Goal: Communication & Community: Participate in discussion

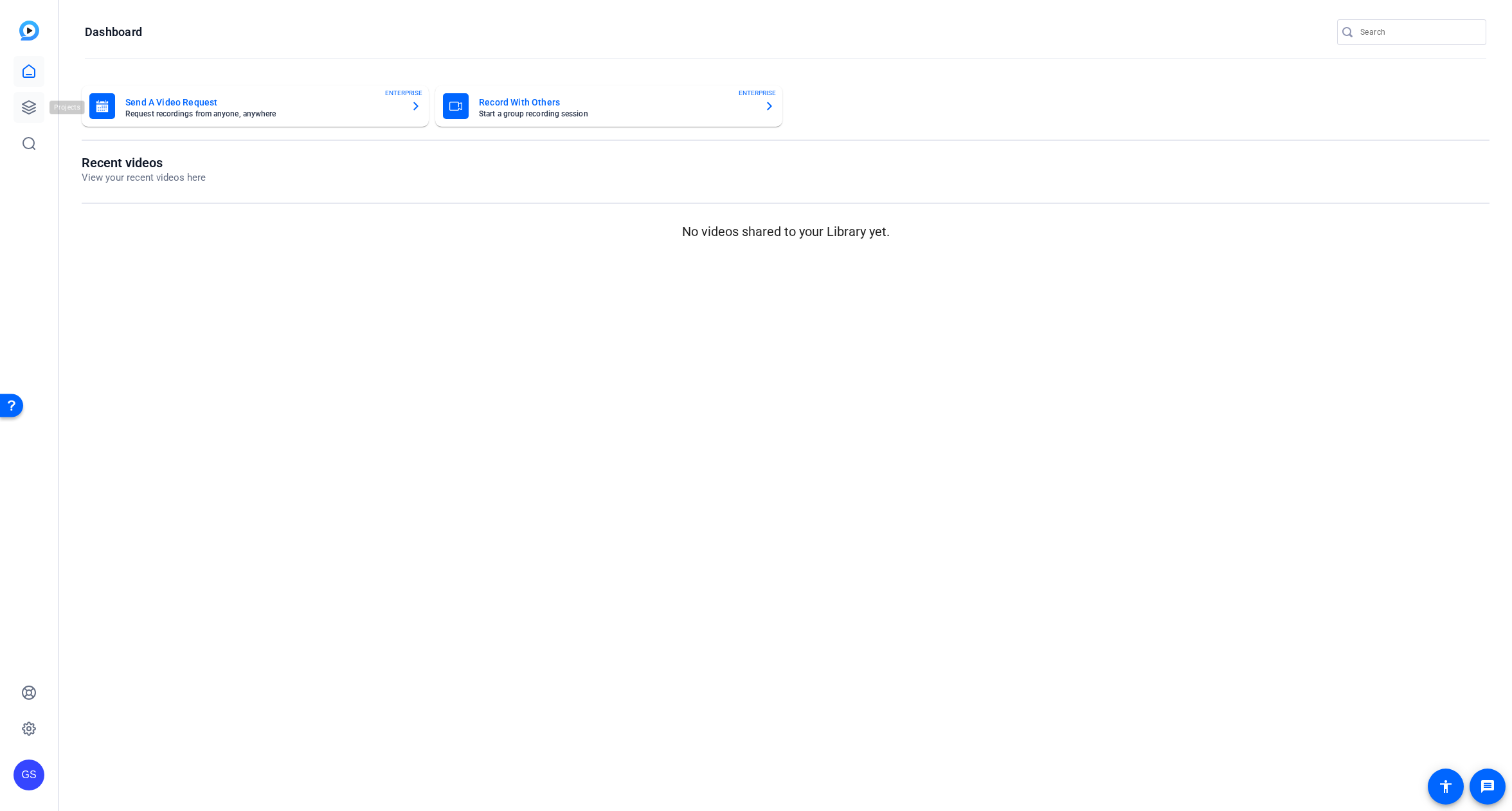
click at [34, 107] on icon at bounding box center [29, 108] width 16 height 16
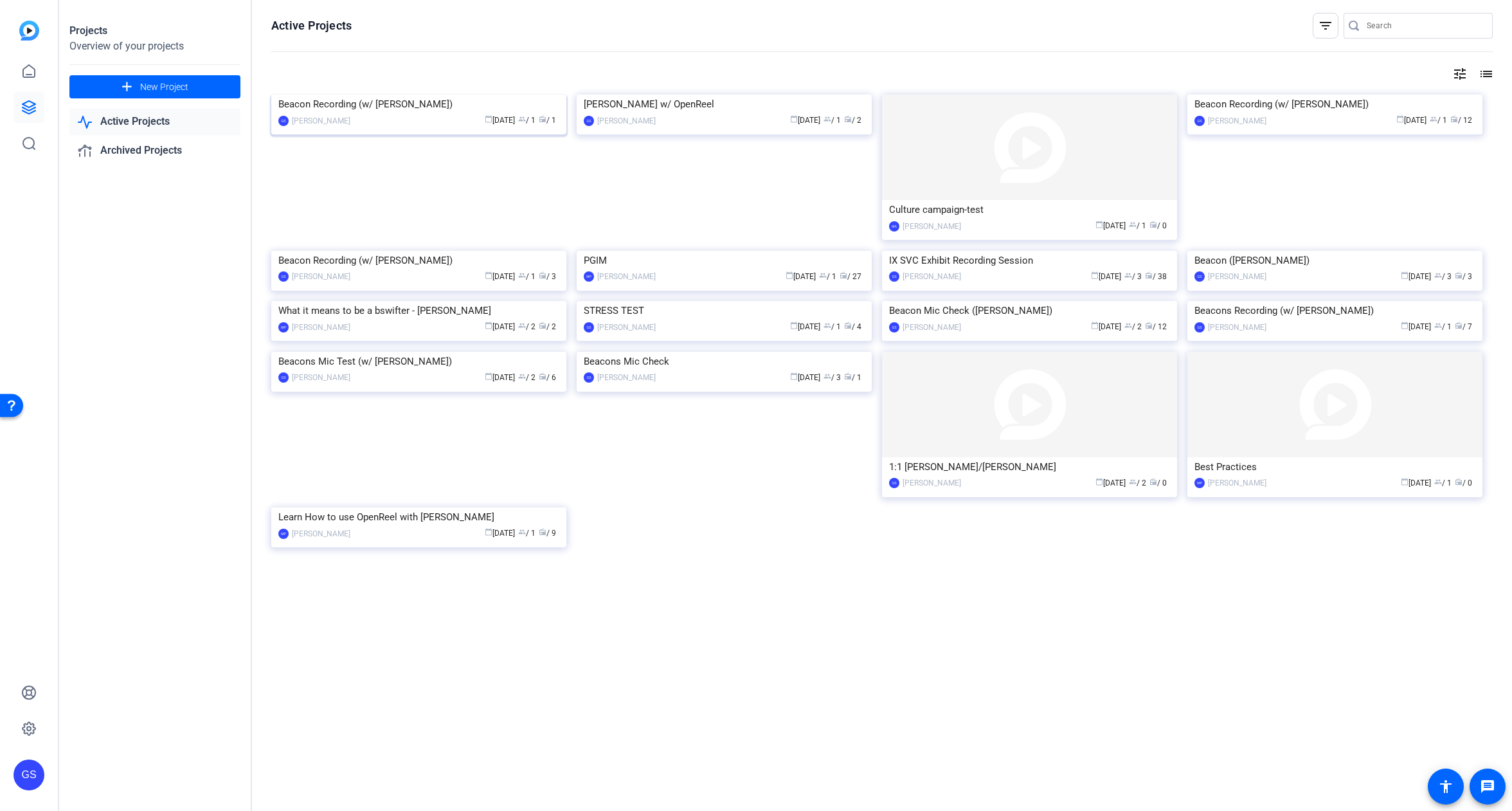
click at [372, 95] on img at bounding box center [419, 95] width 295 height 0
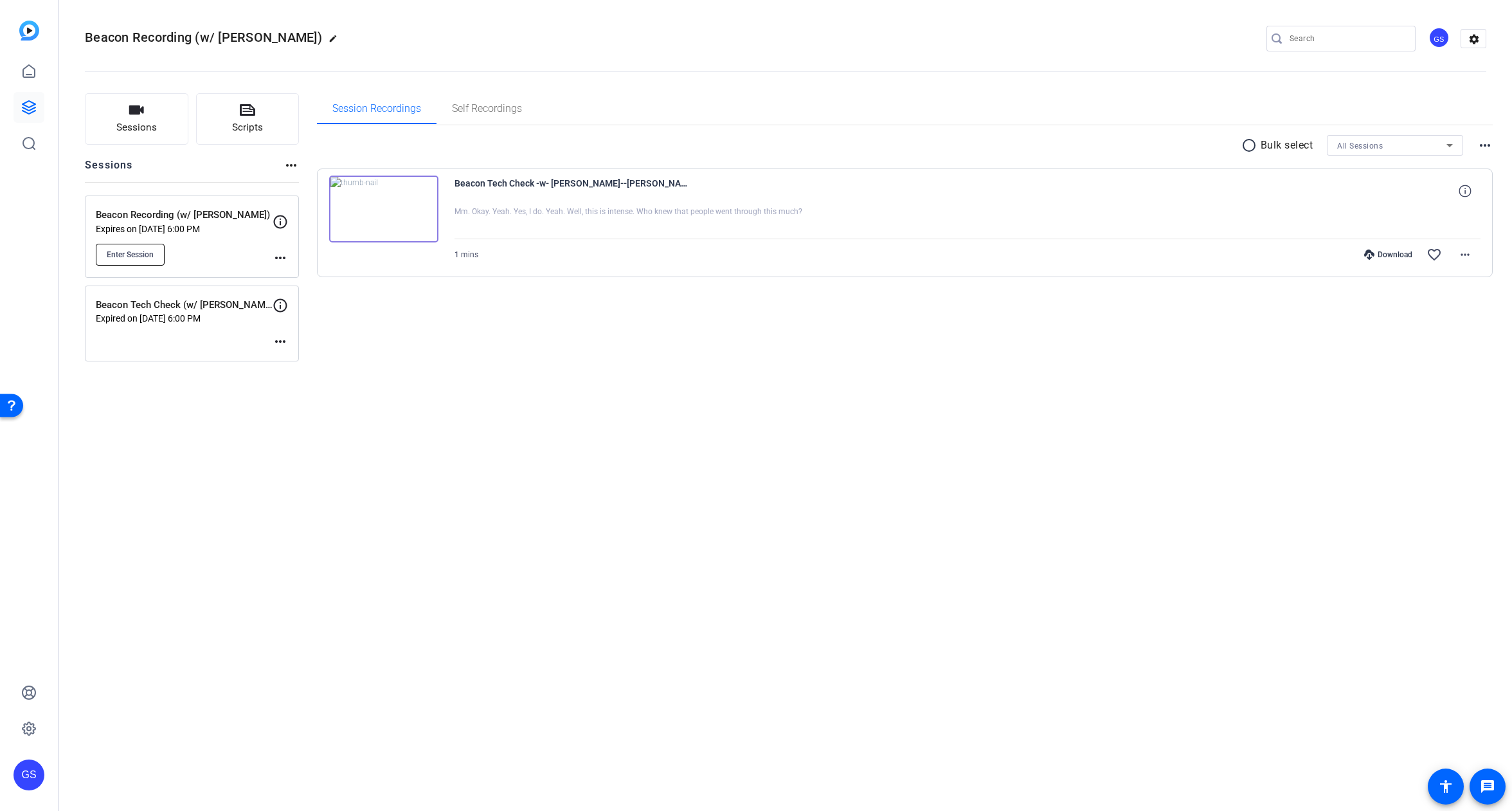
click at [153, 261] on button "Enter Session" at bounding box center [130, 254] width 69 height 22
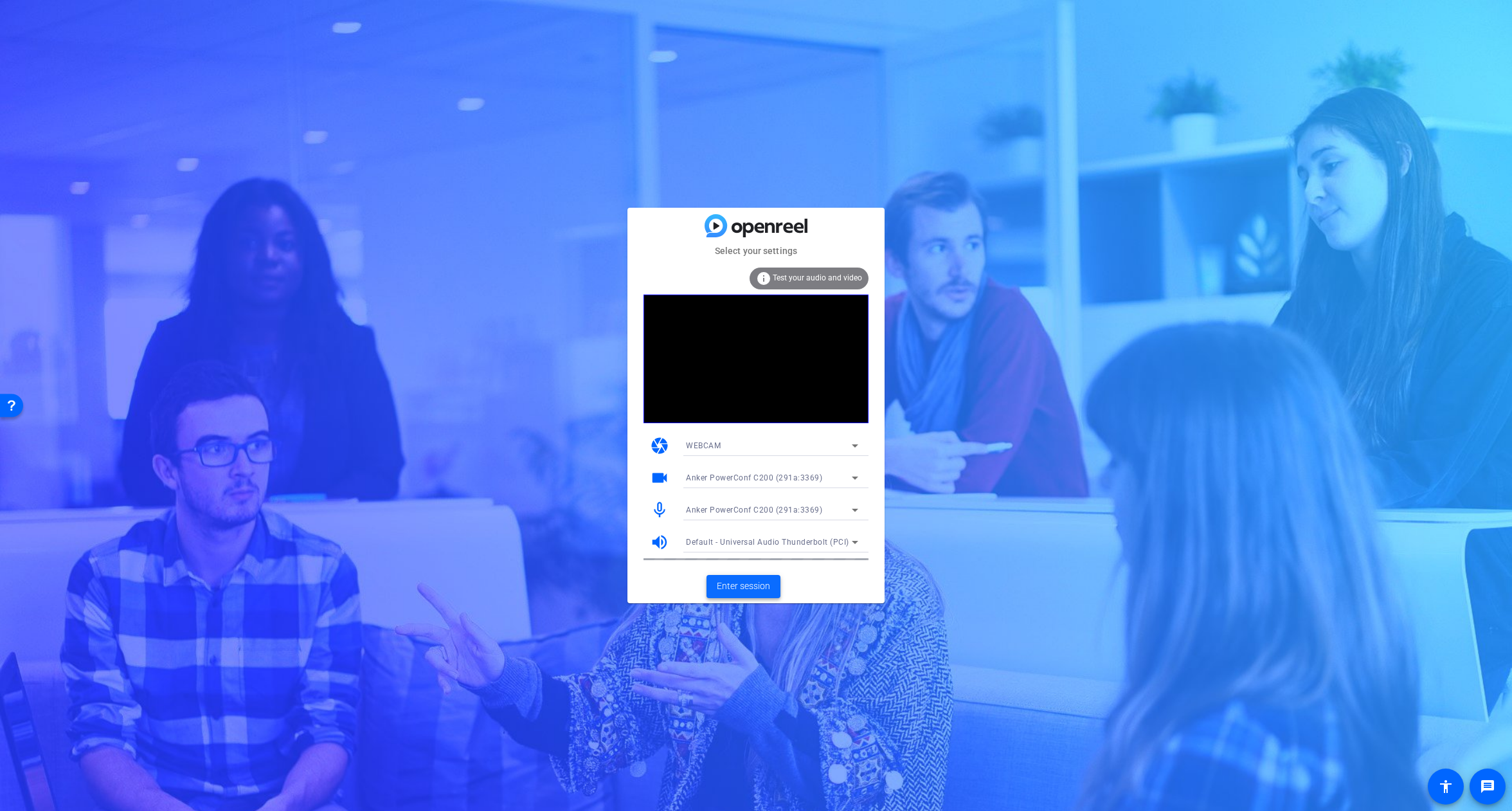
click at [753, 582] on span "Enter session" at bounding box center [743, 587] width 53 height 14
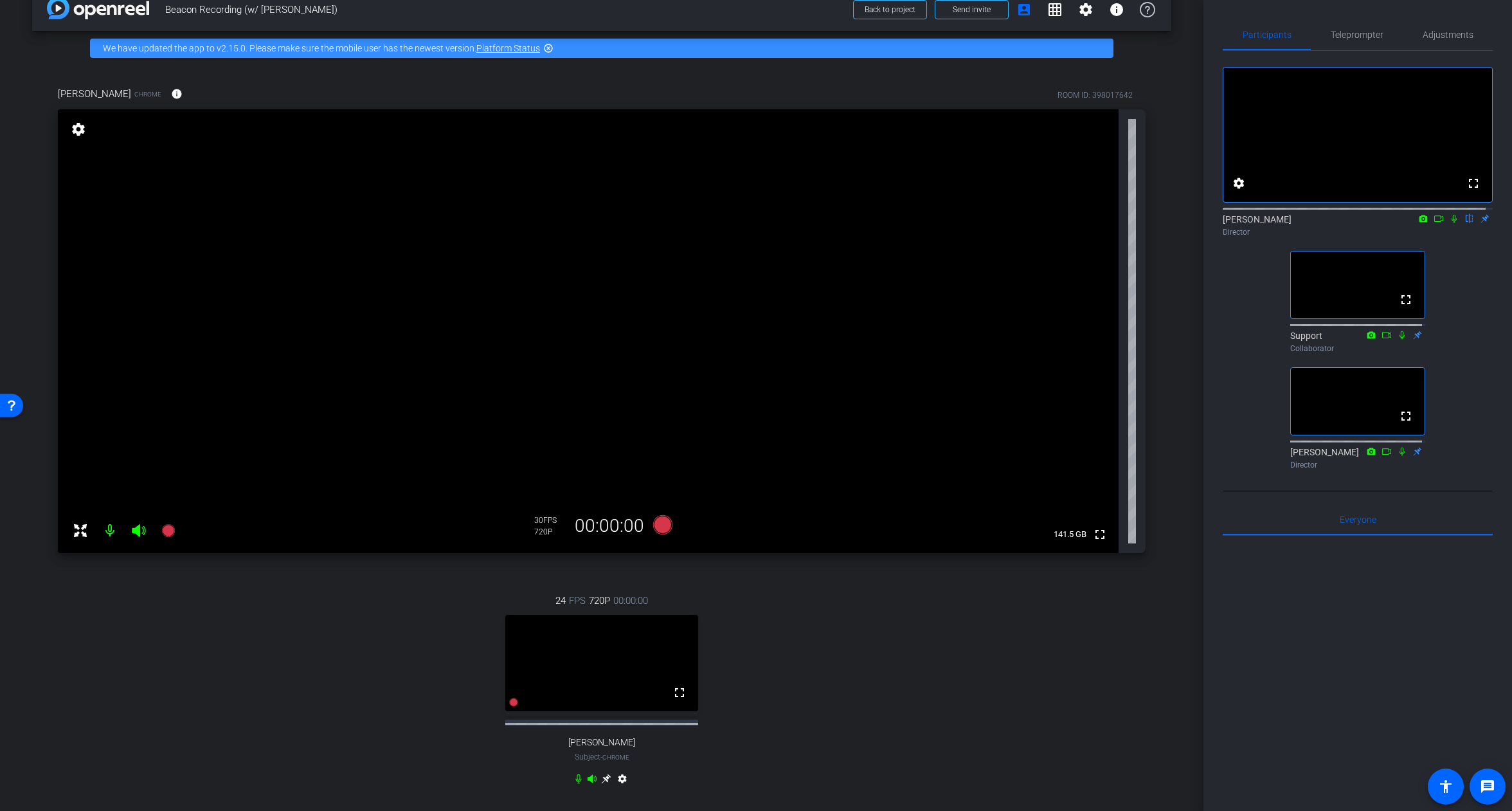
scroll to position [72, 0]
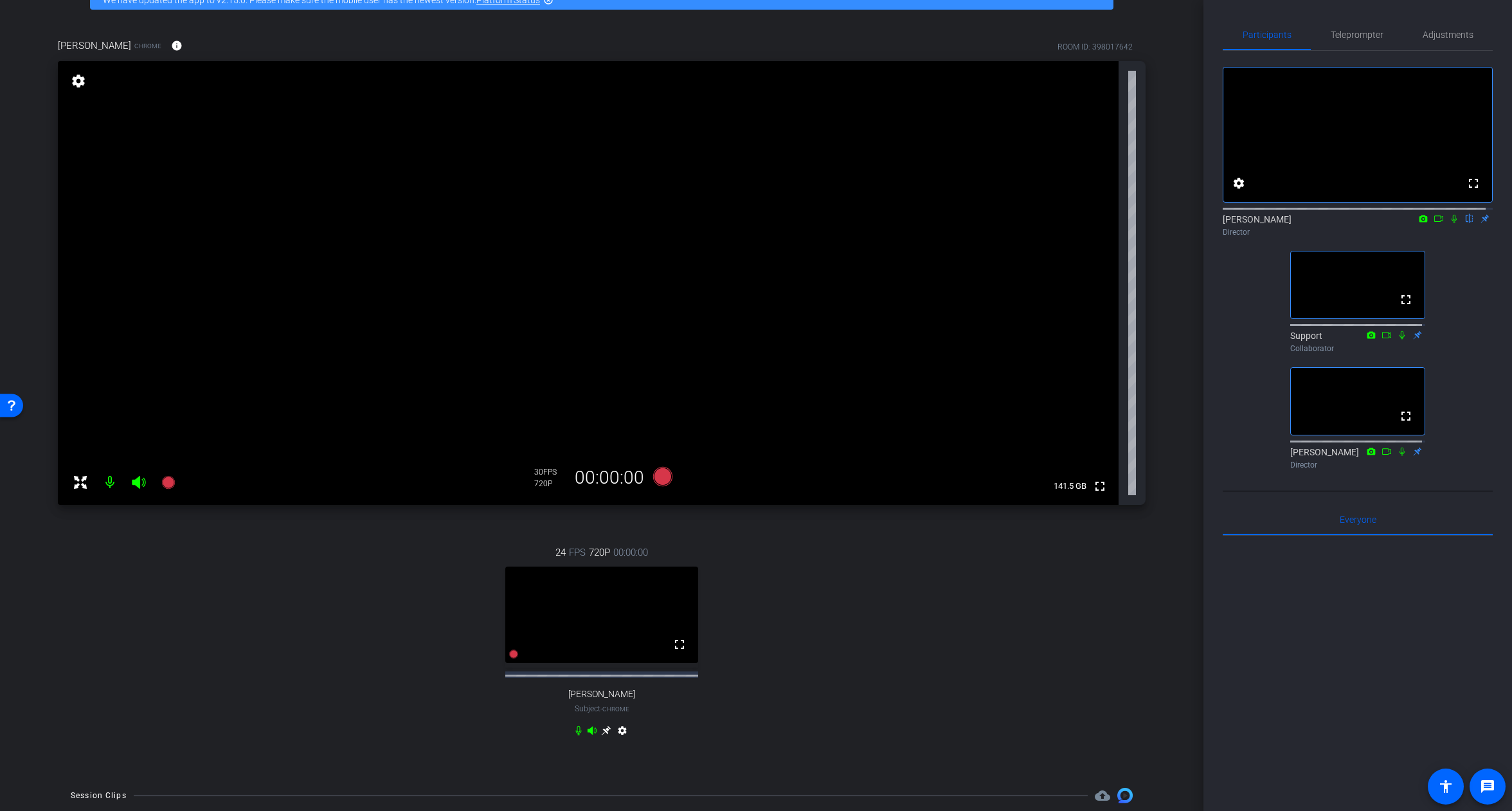
click at [618, 732] on mat-icon "settings" at bounding box center [623, 733] width 16 height 16
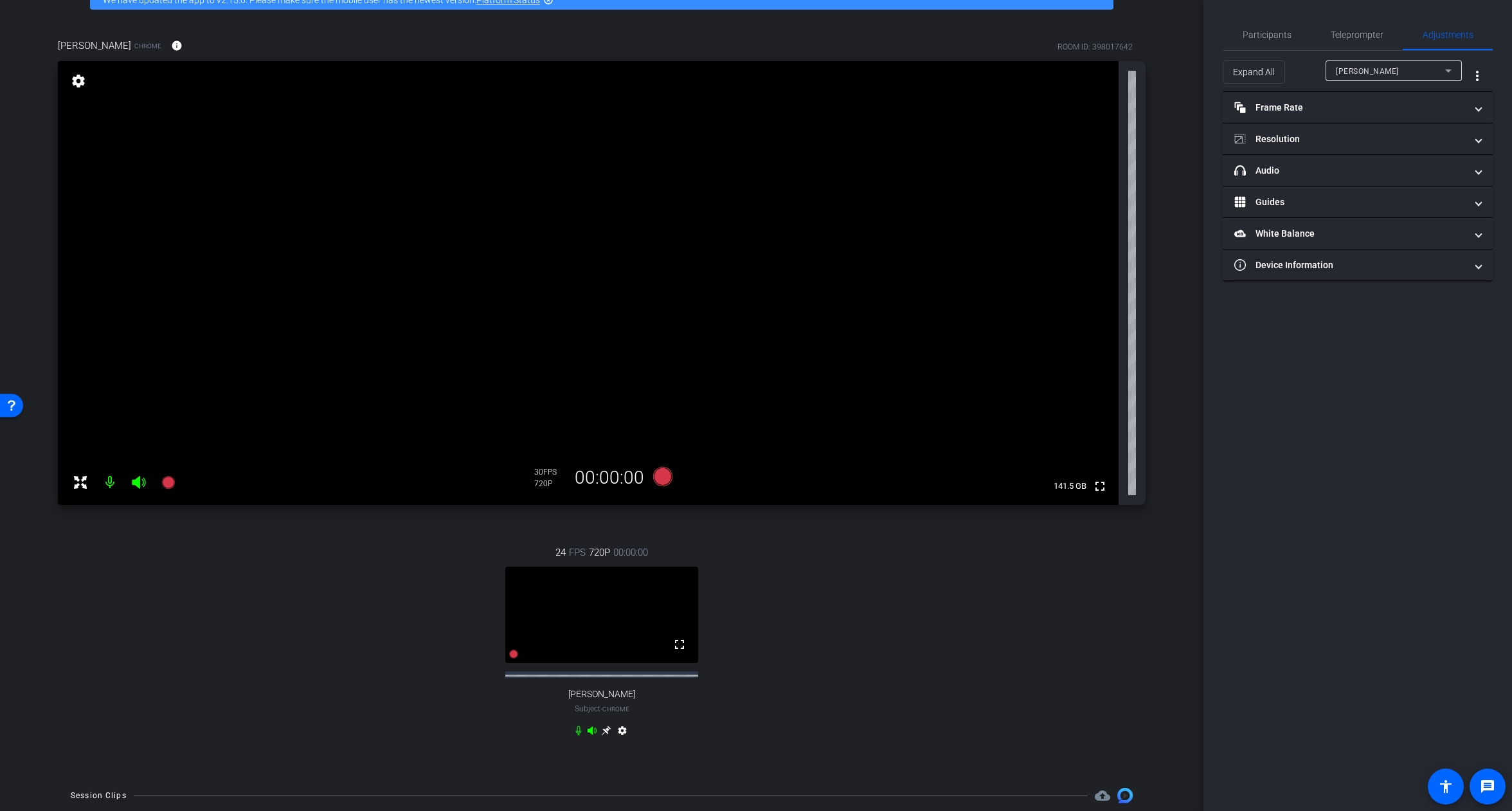
click at [1435, 400] on div "Participants Teleprompter Adjustments settings [PERSON_NAME] flip Director Supp…" at bounding box center [1358, 406] width 309 height 811
click at [1244, 40] on span "Participants" at bounding box center [1267, 35] width 49 height 31
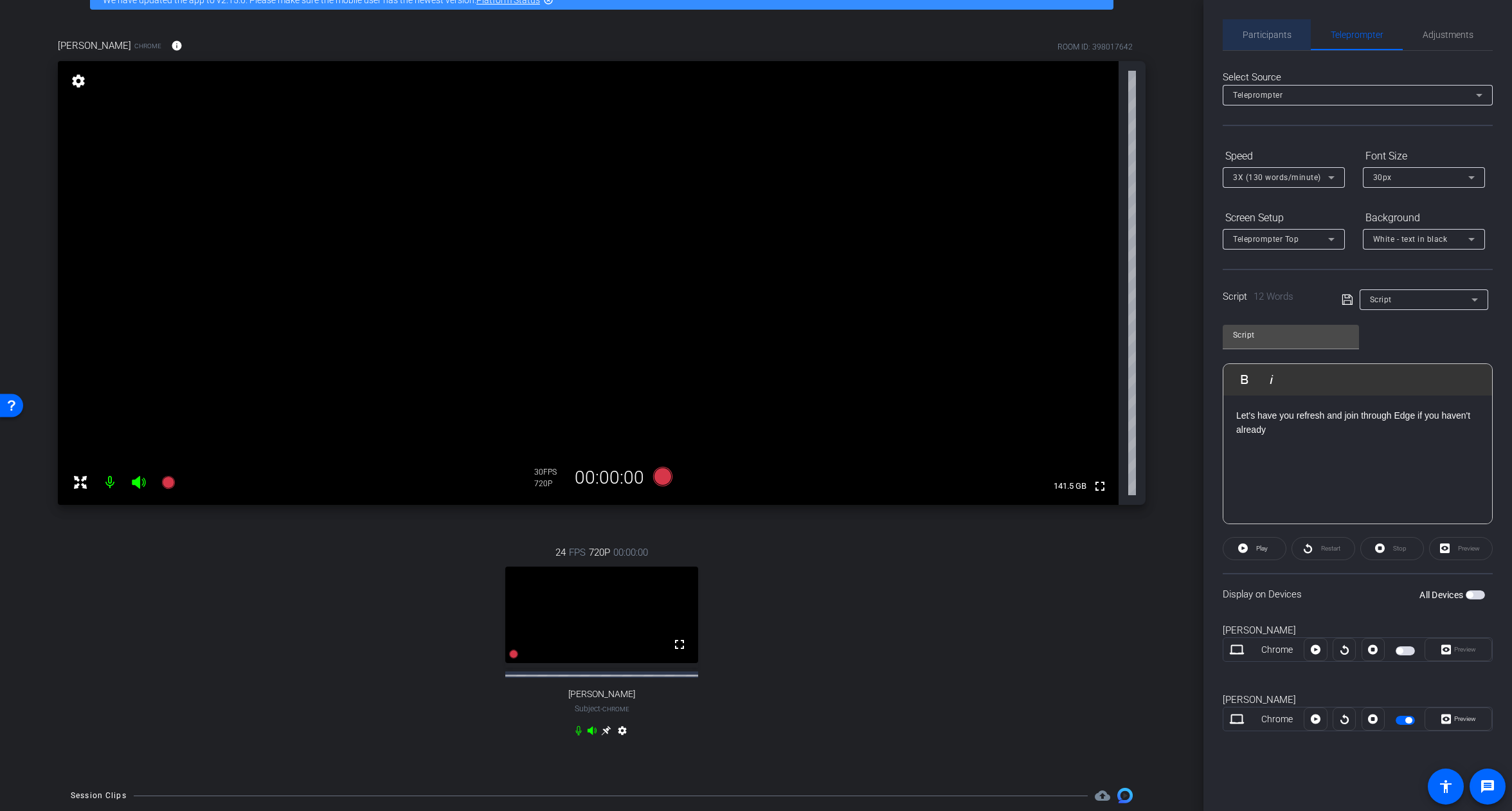
click at [1278, 31] on span "Participants" at bounding box center [1267, 35] width 49 height 9
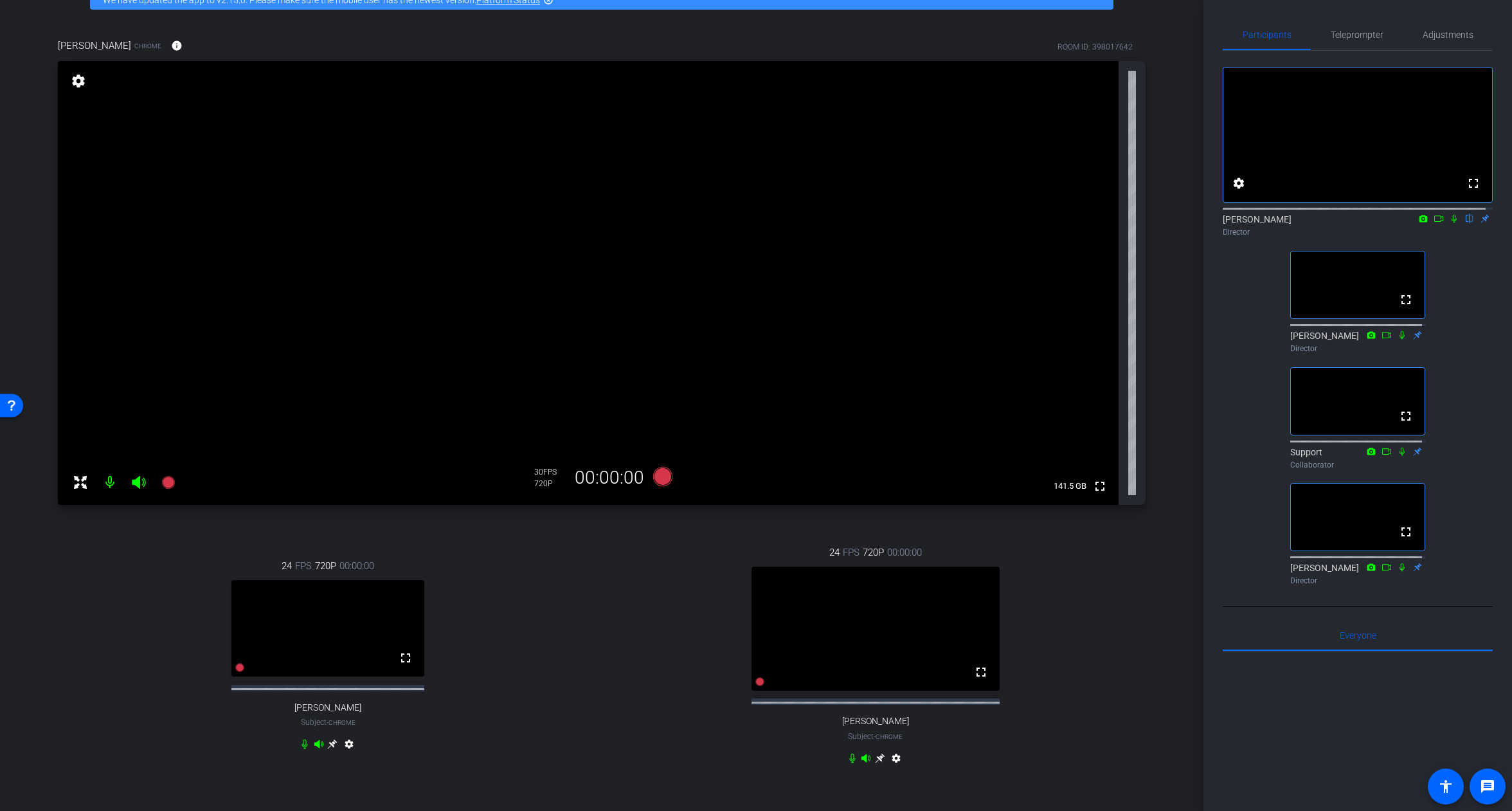
scroll to position [0, 0]
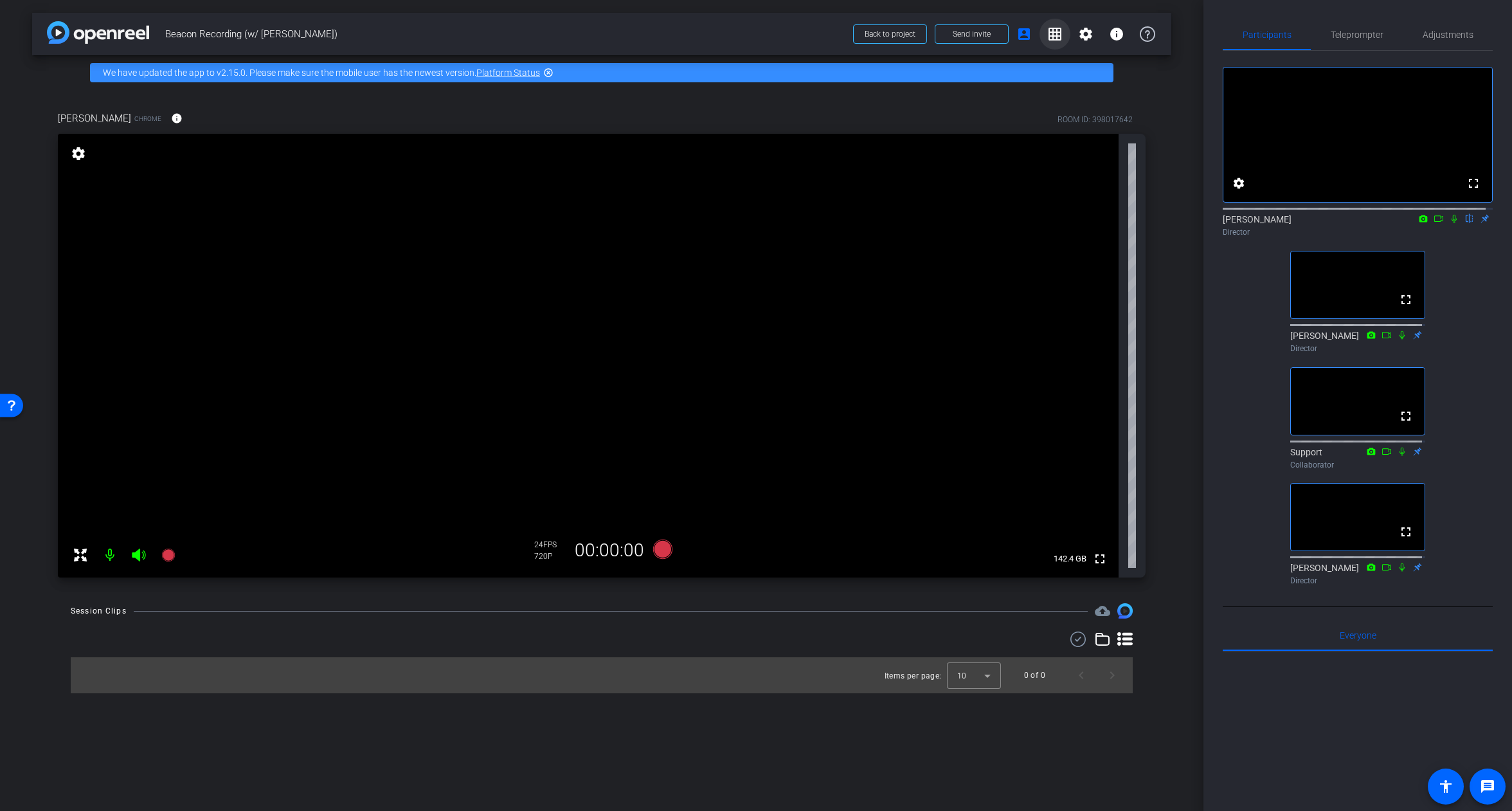
click at [1051, 35] on mat-icon "grid_on" at bounding box center [1055, 35] width 16 height 16
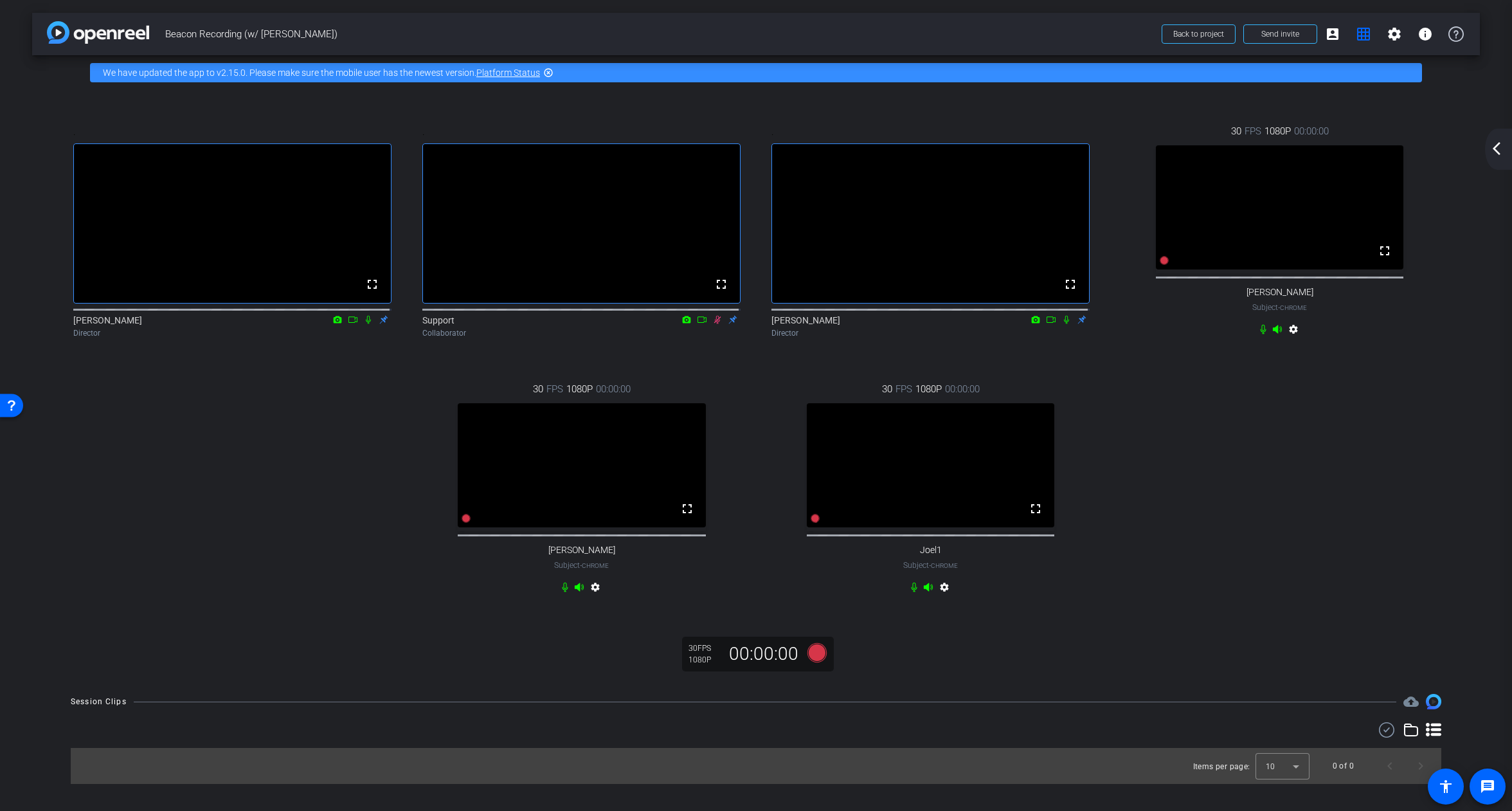
click at [1498, 155] on mat-icon "arrow_back_ios_new" at bounding box center [1496, 148] width 16 height 16
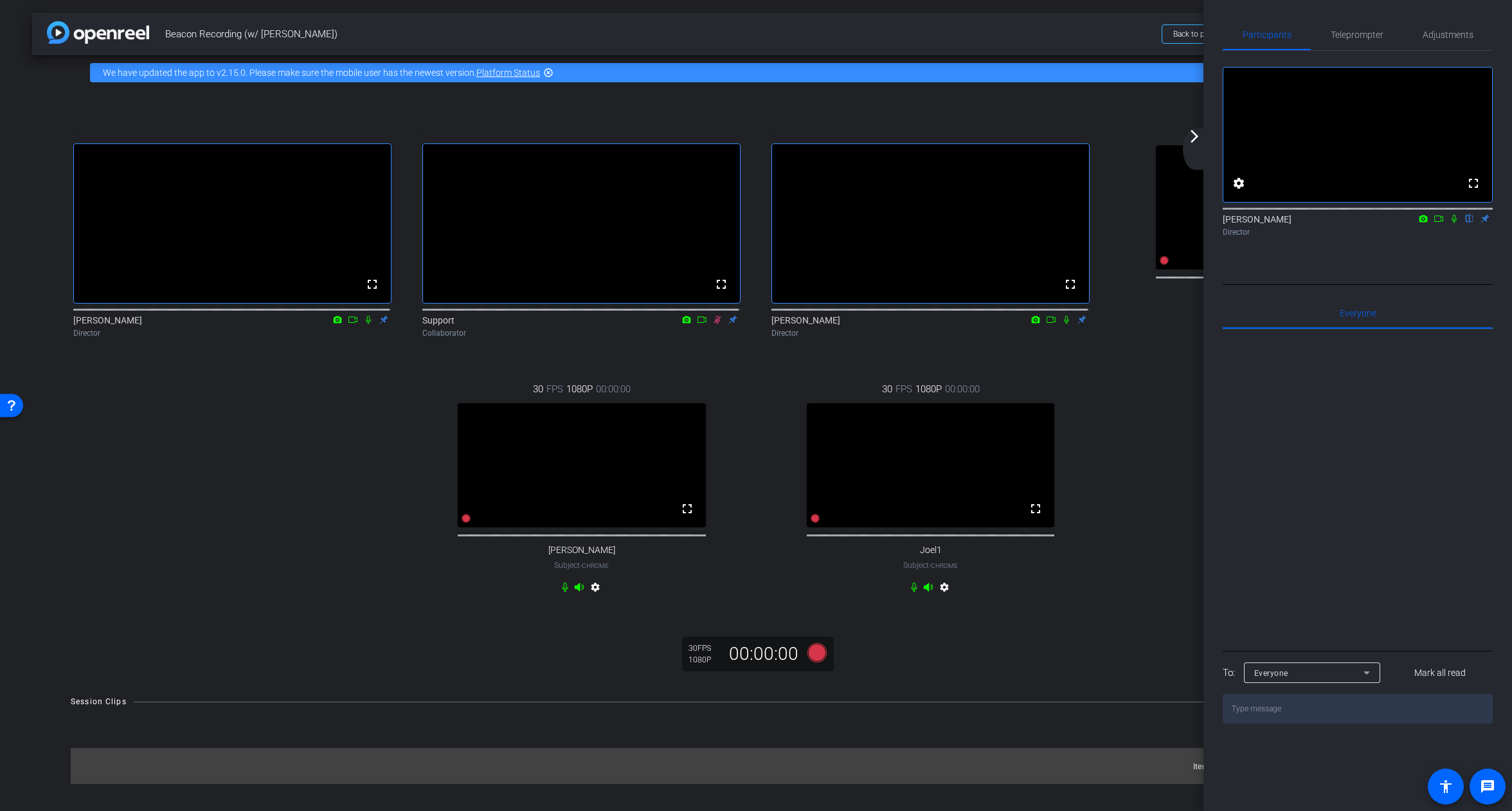
click at [1195, 137] on mat-icon "arrow_forward_ios" at bounding box center [1195, 136] width 16 height 16
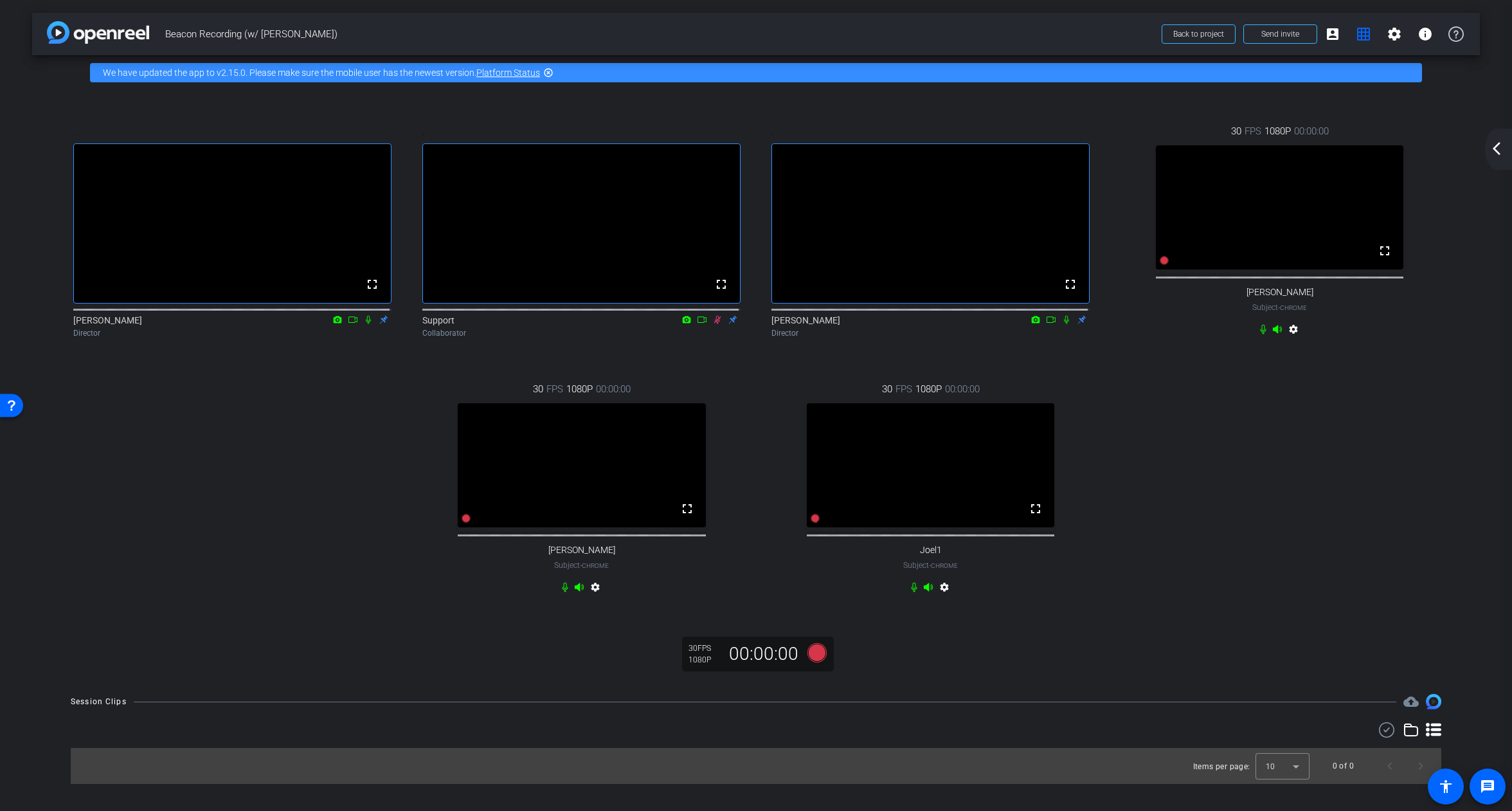
click at [1496, 152] on mat-icon "arrow_back_ios_new" at bounding box center [1496, 148] width 16 height 16
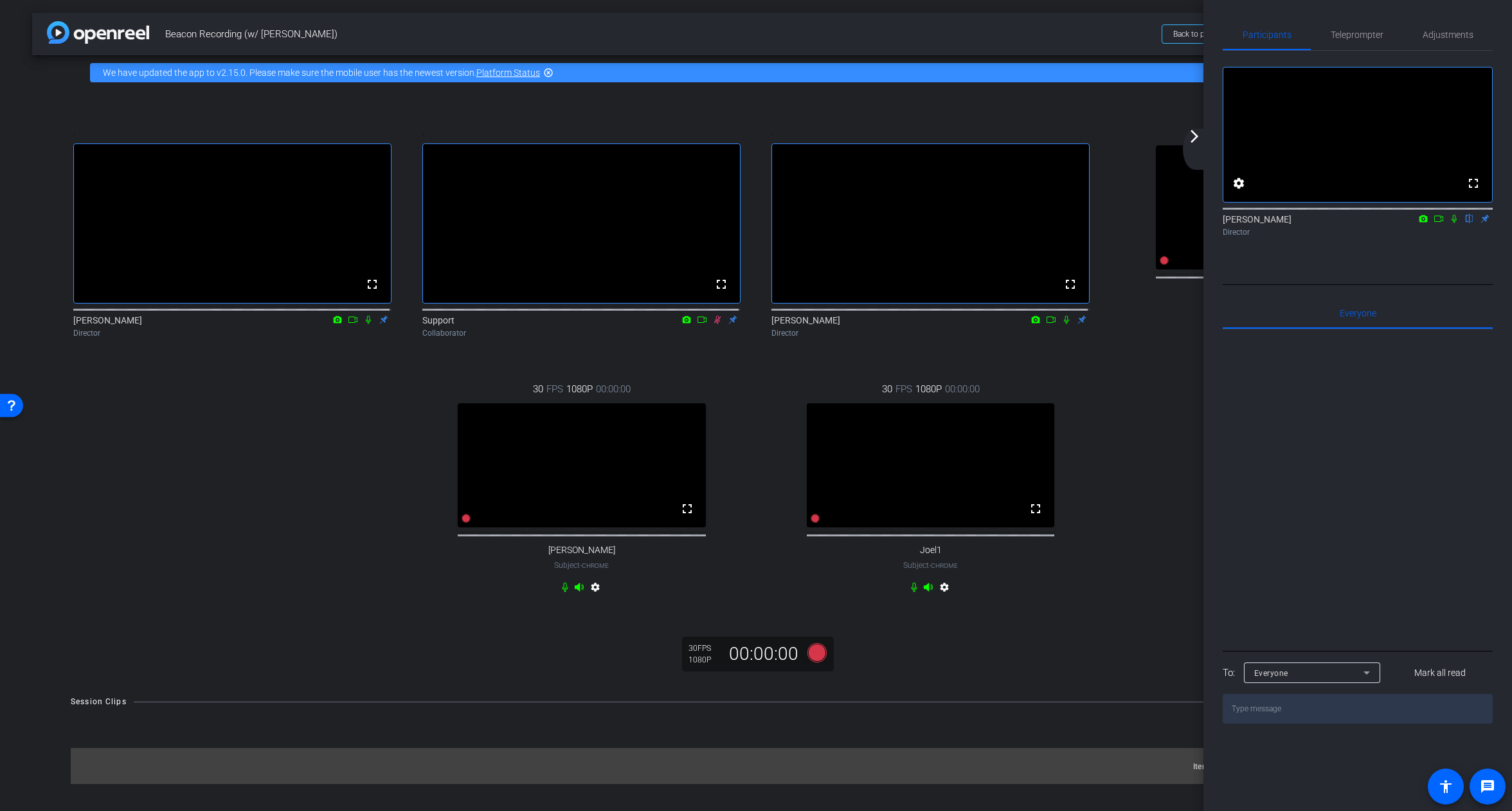
click at [1195, 145] on div "arrow_back_ios_new arrow_forward_ios" at bounding box center [1195, 149] width 27 height 41
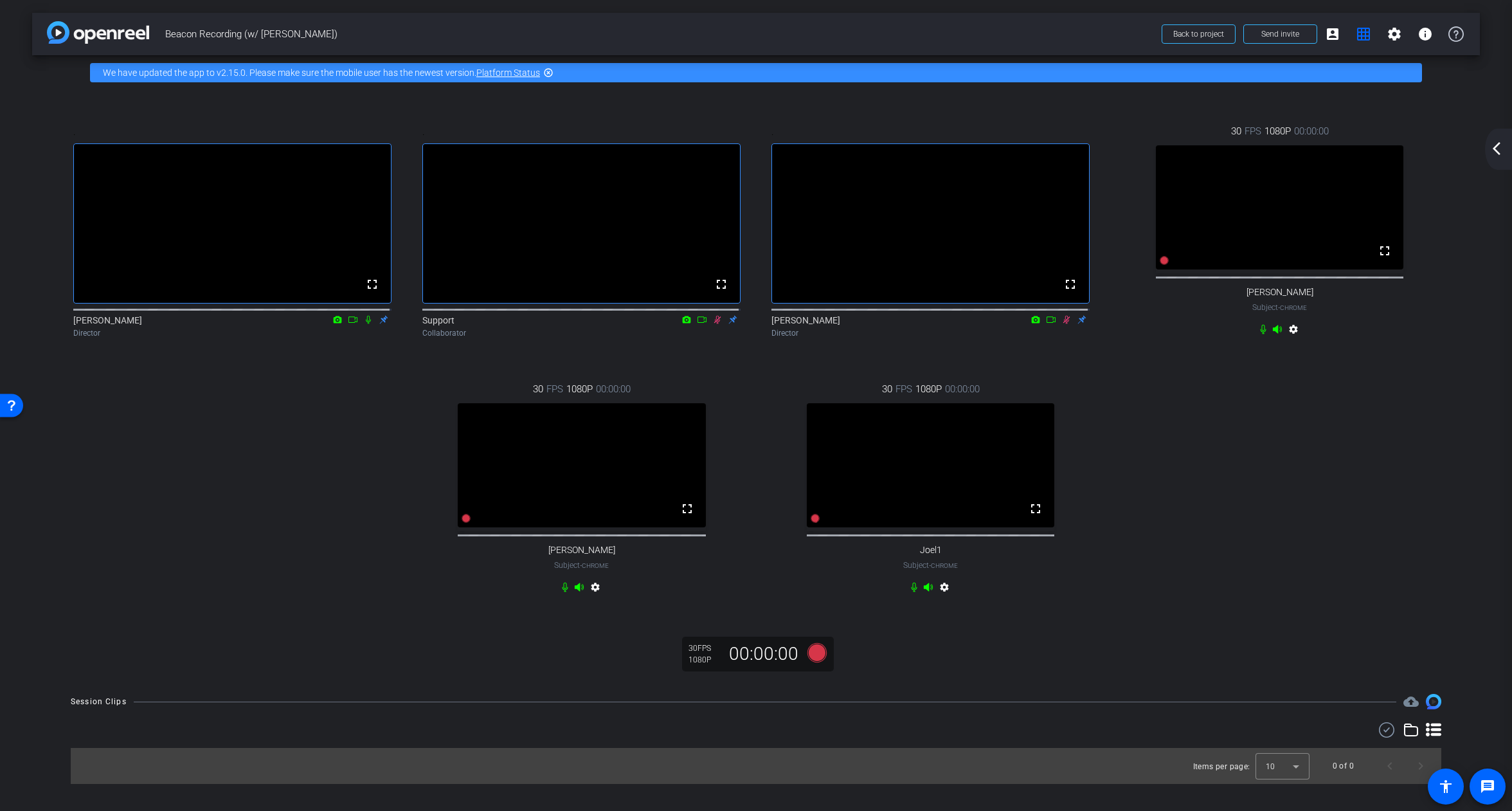
click at [1491, 139] on div "arrow_back_ios_new arrow_forward_ios" at bounding box center [1498, 149] width 27 height 41
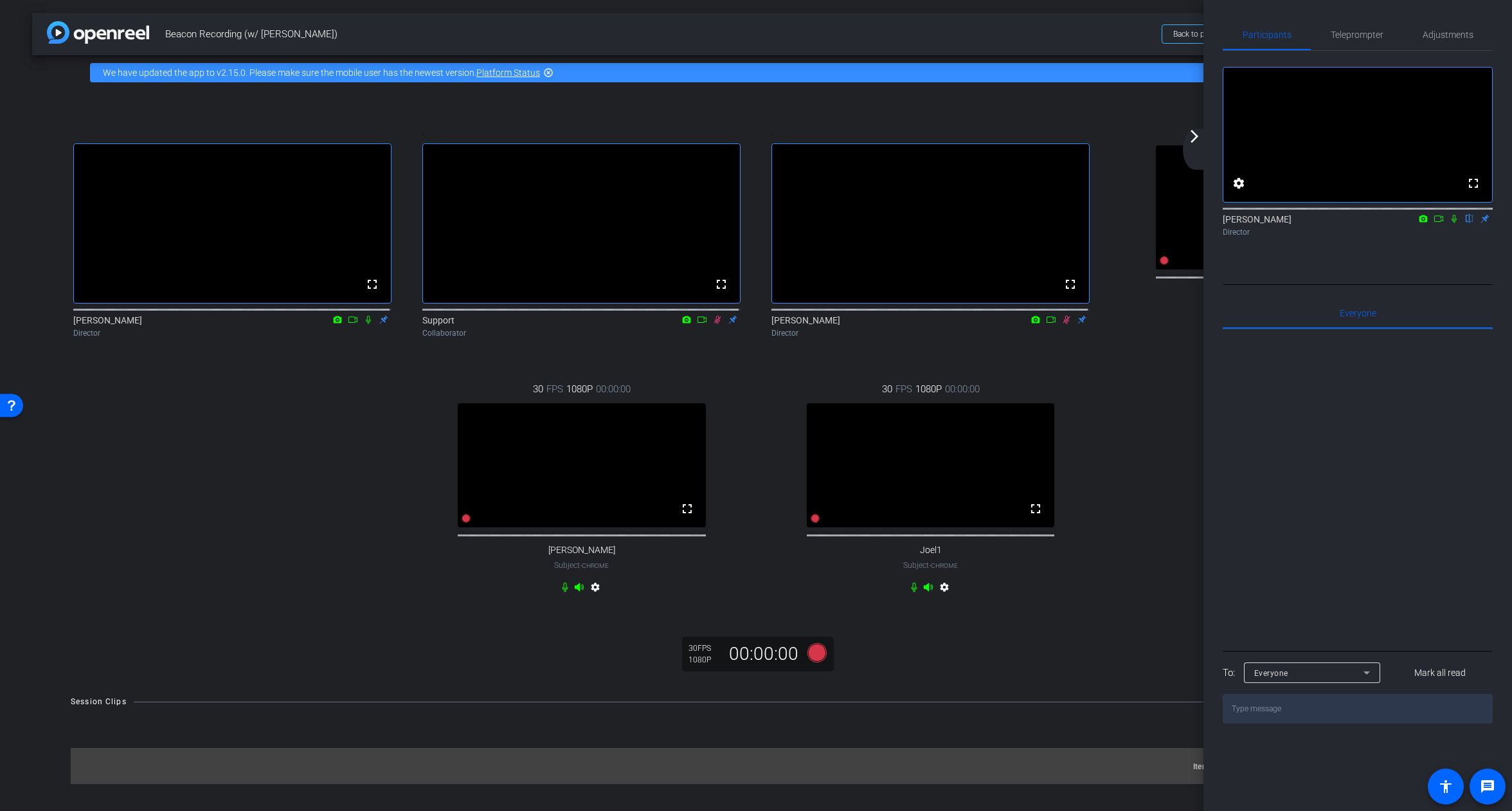
click at [1152, 476] on div ". fullscreen [PERSON_NAME] Director . fullscreen Support Collaborator . fullscr…" at bounding box center [756, 361] width 1396 height 516
click at [1197, 143] on mat-icon "arrow_forward_ios" at bounding box center [1195, 136] width 16 height 16
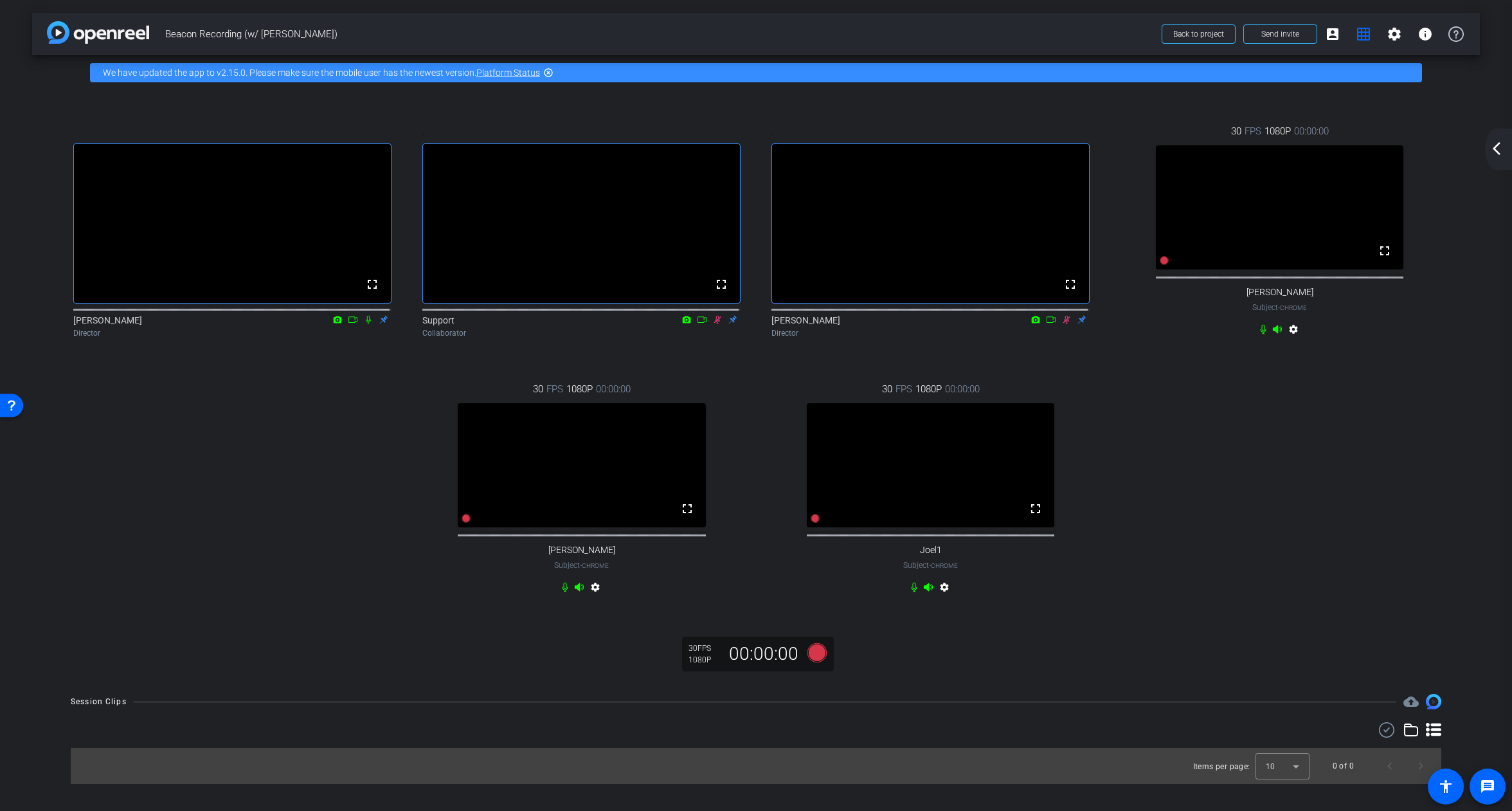
click at [1500, 154] on mat-icon "arrow_back_ios_new" at bounding box center [1496, 148] width 16 height 16
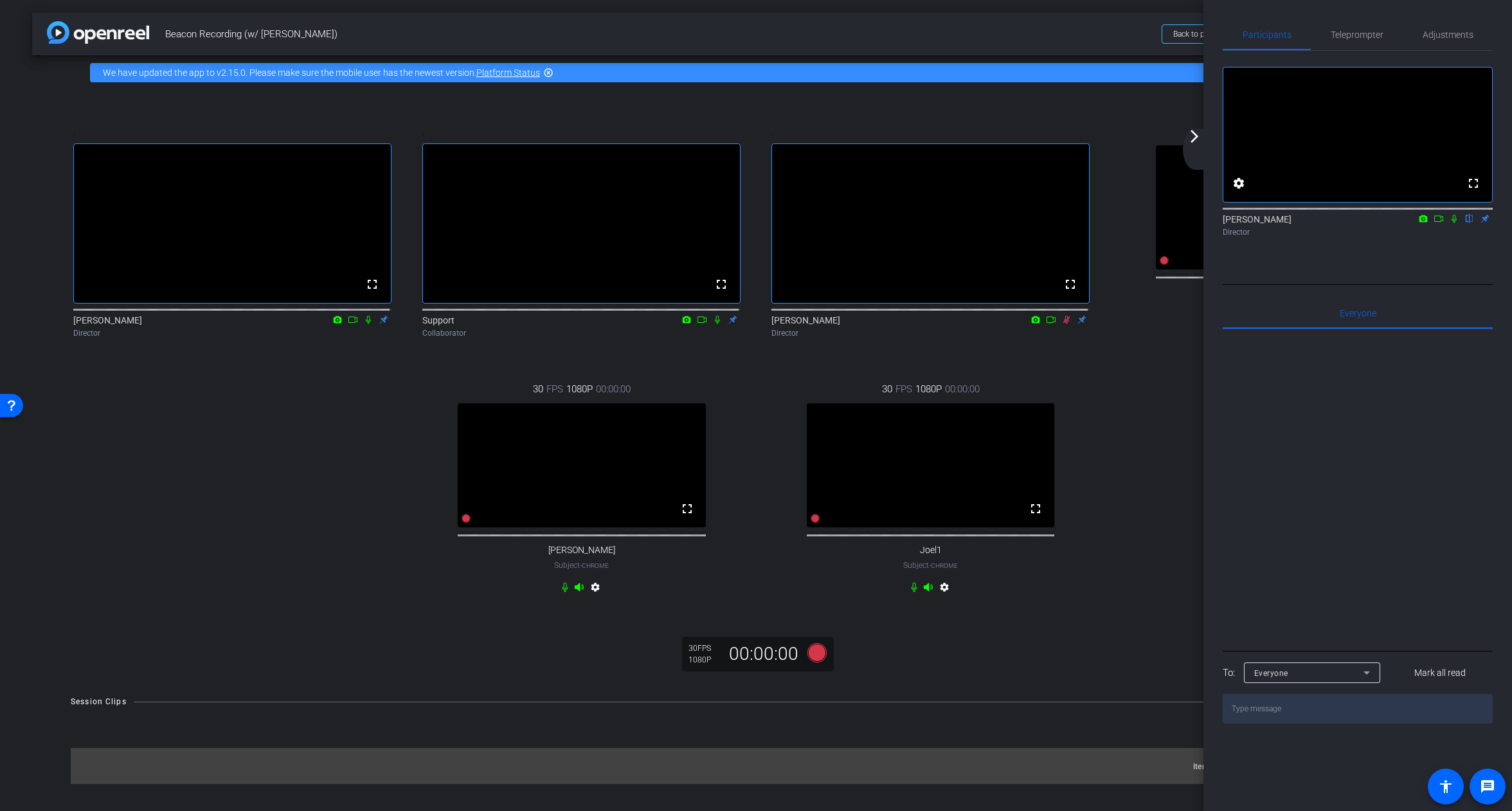
click at [1201, 142] on mat-icon "arrow_forward_ios" at bounding box center [1195, 136] width 16 height 16
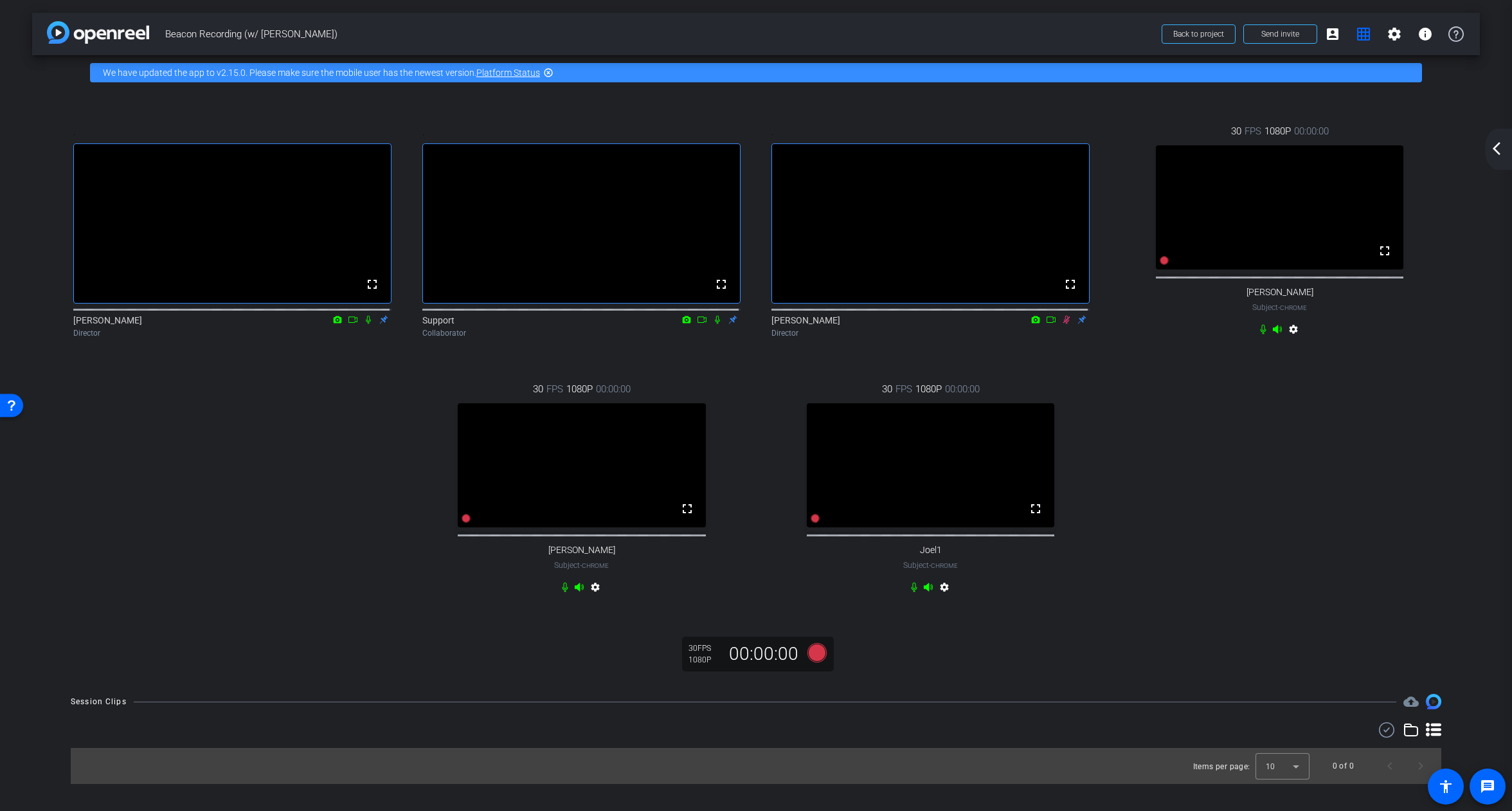
click at [1493, 148] on mat-icon "arrow_back_ios_new" at bounding box center [1496, 148] width 16 height 16
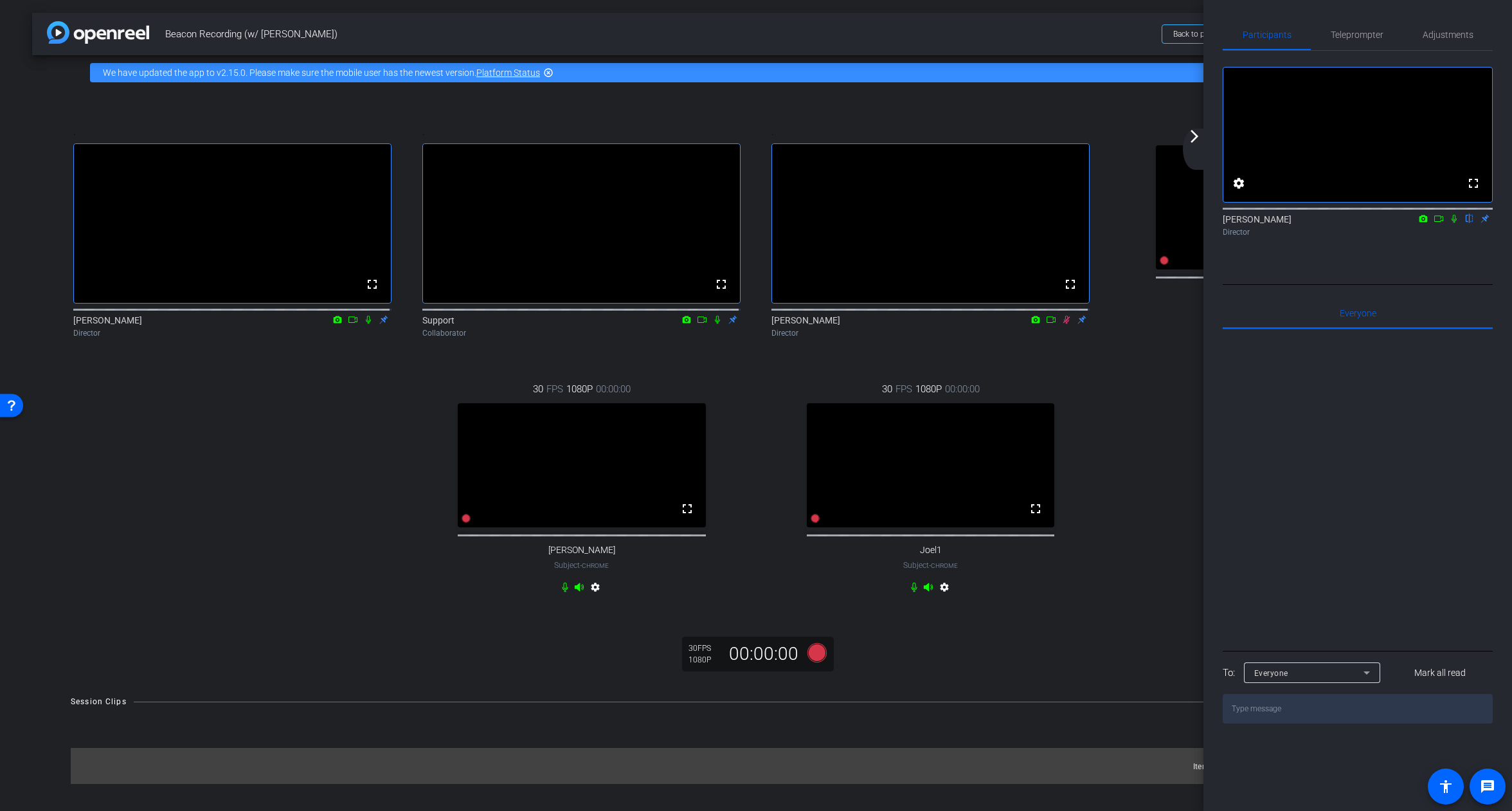
click at [1200, 140] on mat-icon "arrow_forward_ios" at bounding box center [1195, 136] width 16 height 16
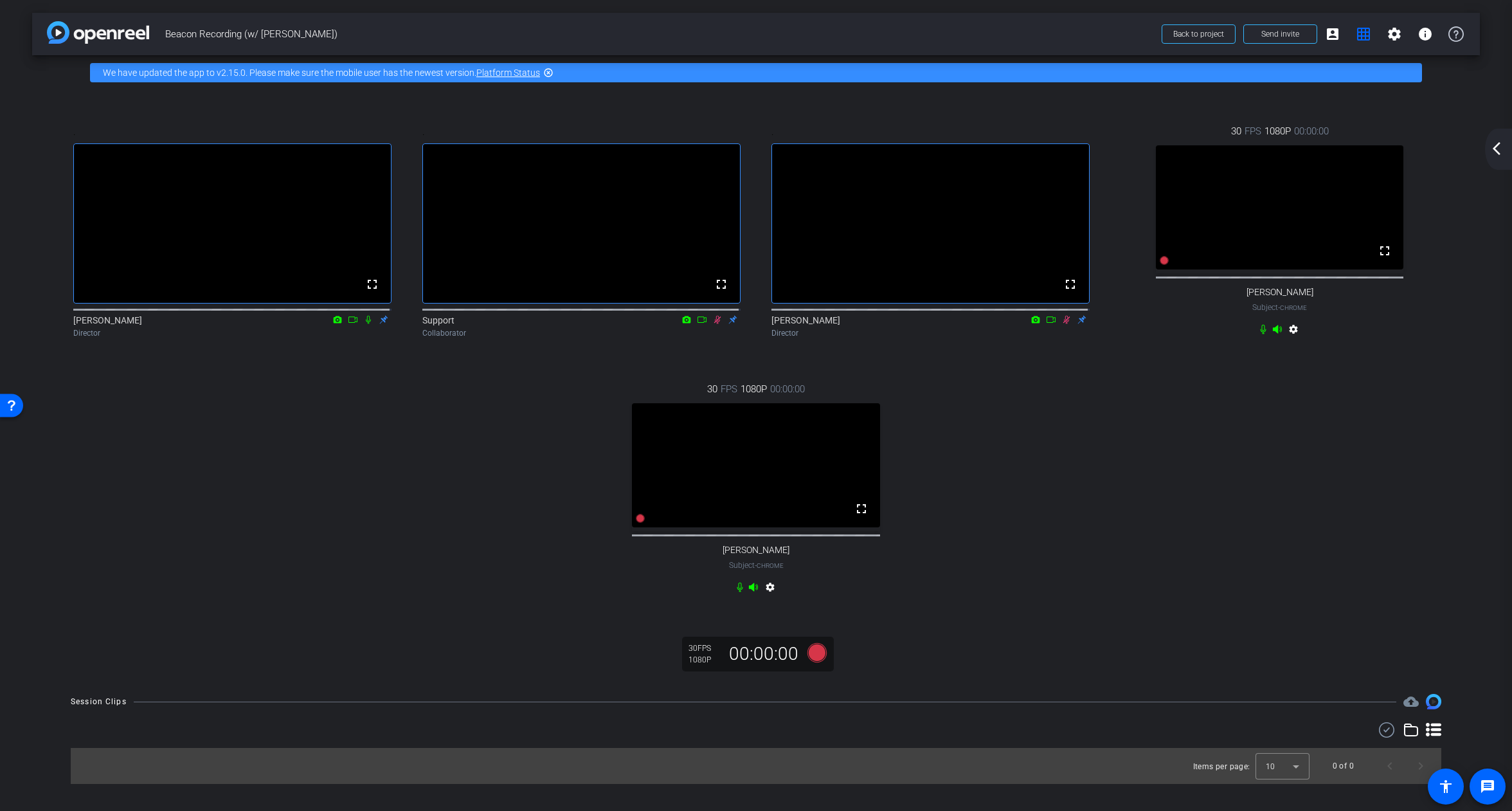
click at [1503, 162] on div "arrow_back_ios_new arrow_forward_ios" at bounding box center [1498, 149] width 27 height 41
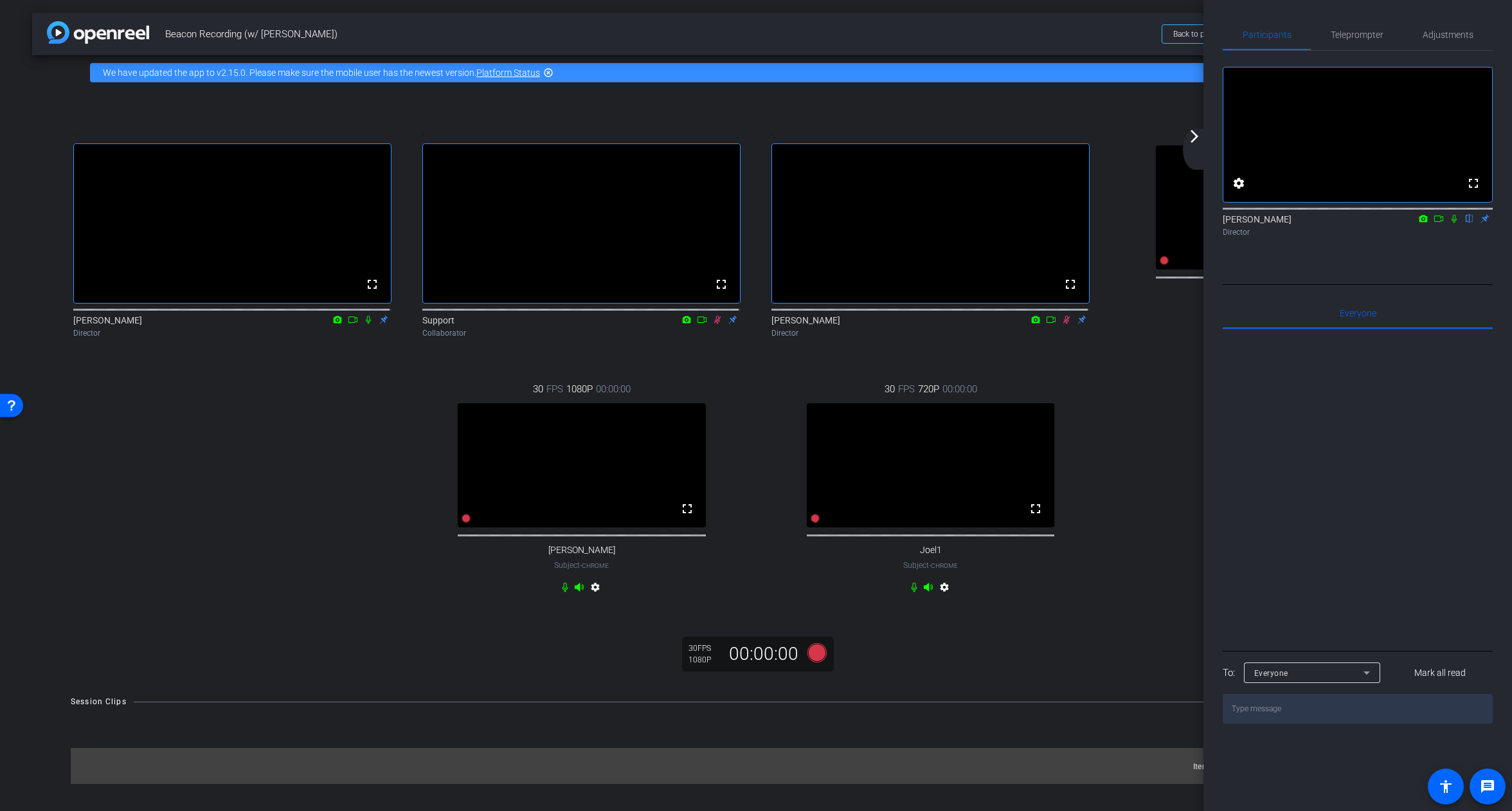
click at [1362, 681] on icon at bounding box center [1367, 673] width 16 height 16
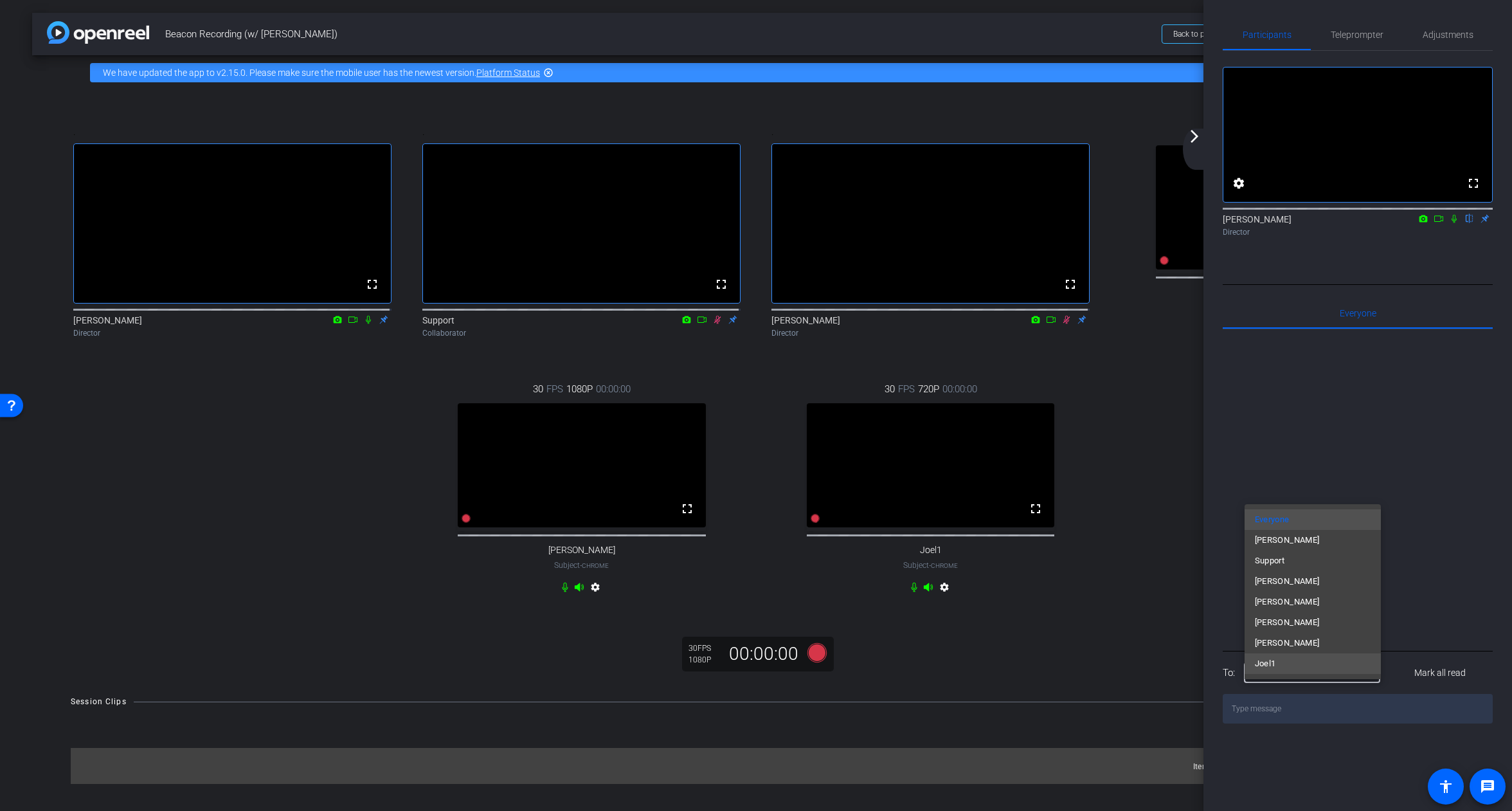
click at [1303, 663] on mat-option "Joel1" at bounding box center [1313, 663] width 136 height 21
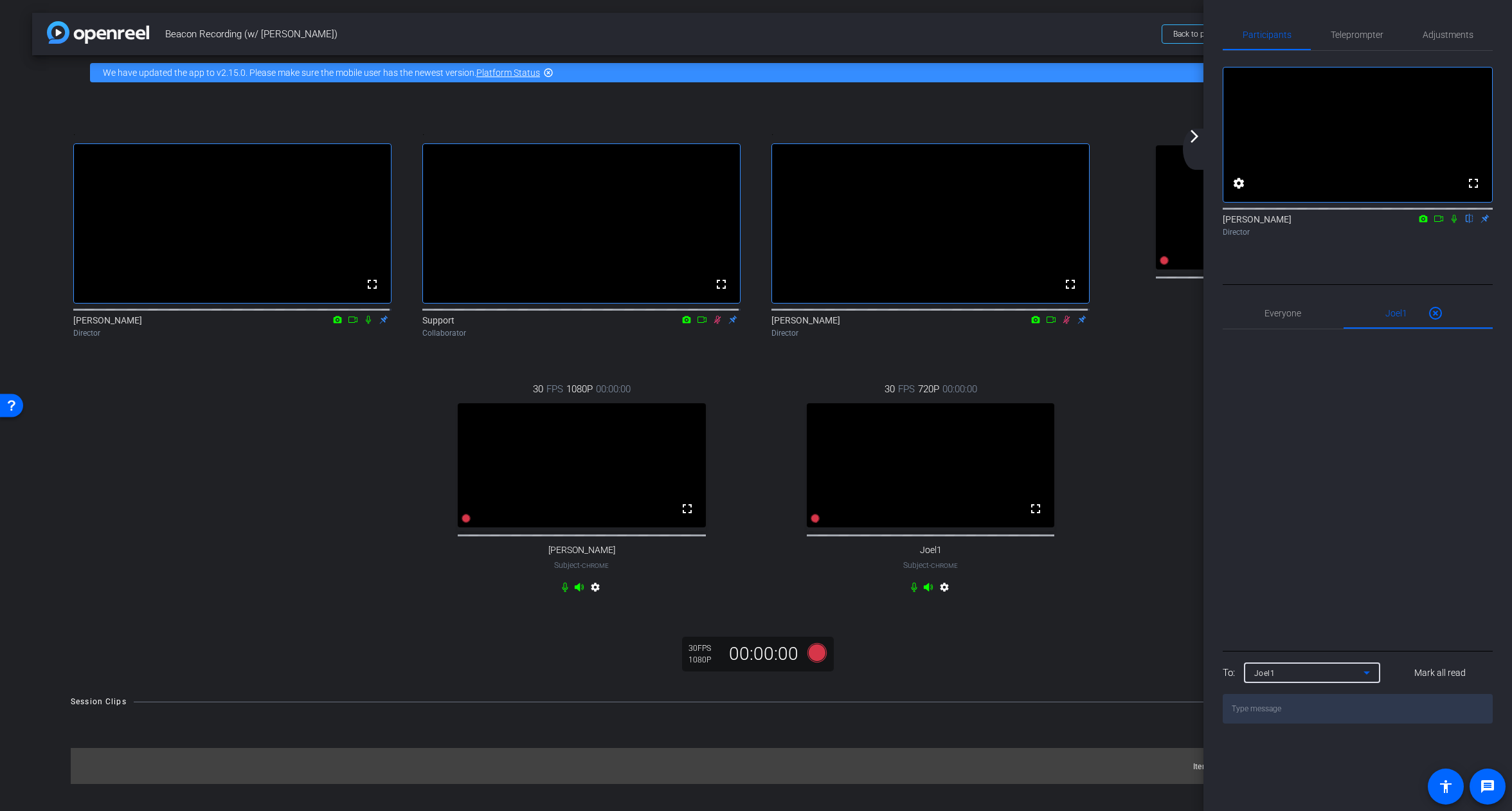
click at [1382, 723] on textarea at bounding box center [1358, 708] width 270 height 29
type textarea "Just give me a thumbs up when your Motiv Mix is up"
click at [1377, 683] on div "Joel1" at bounding box center [1312, 673] width 136 height 21
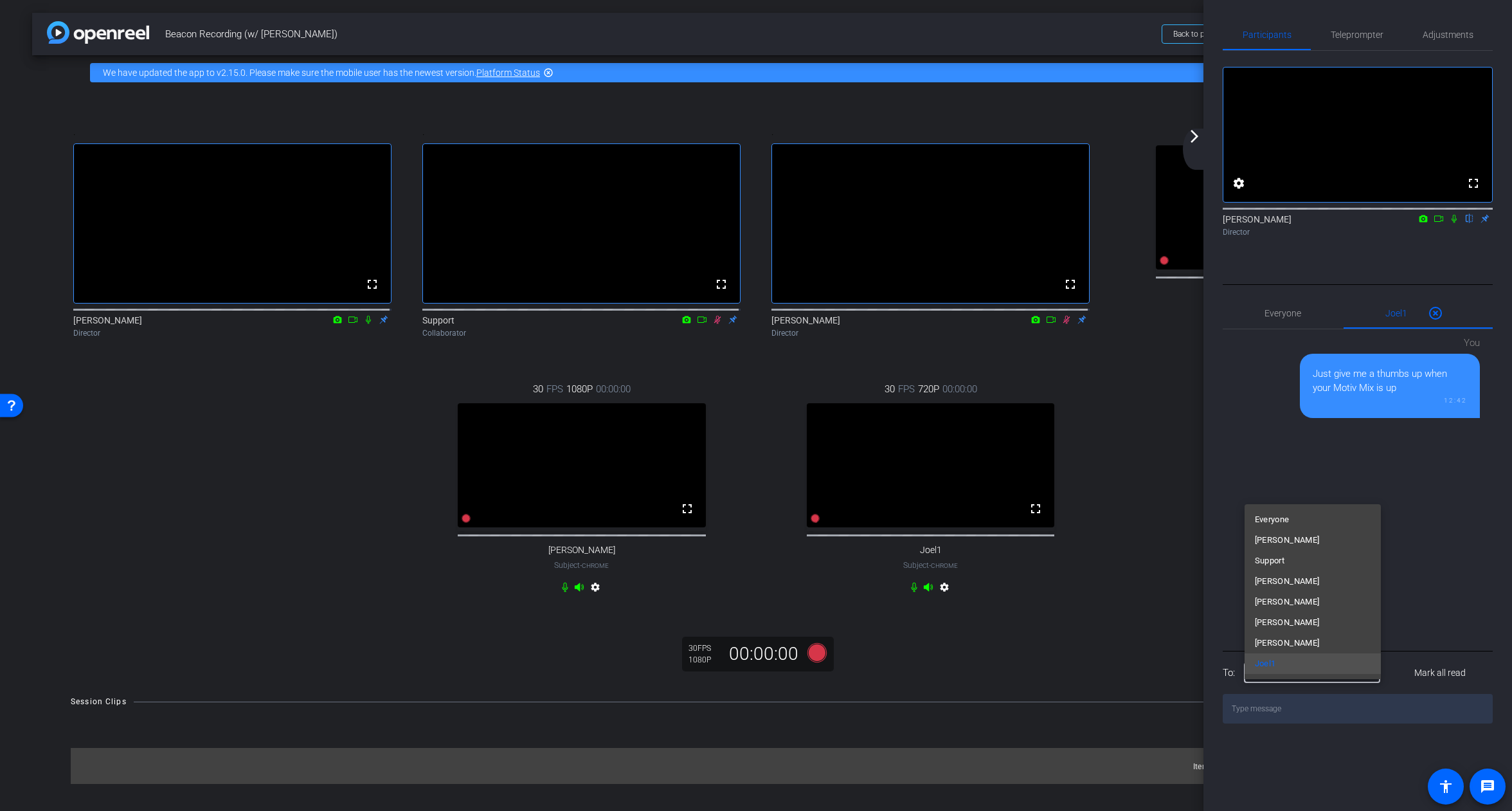
click at [1465, 581] on div at bounding box center [756, 406] width 1512 height 811
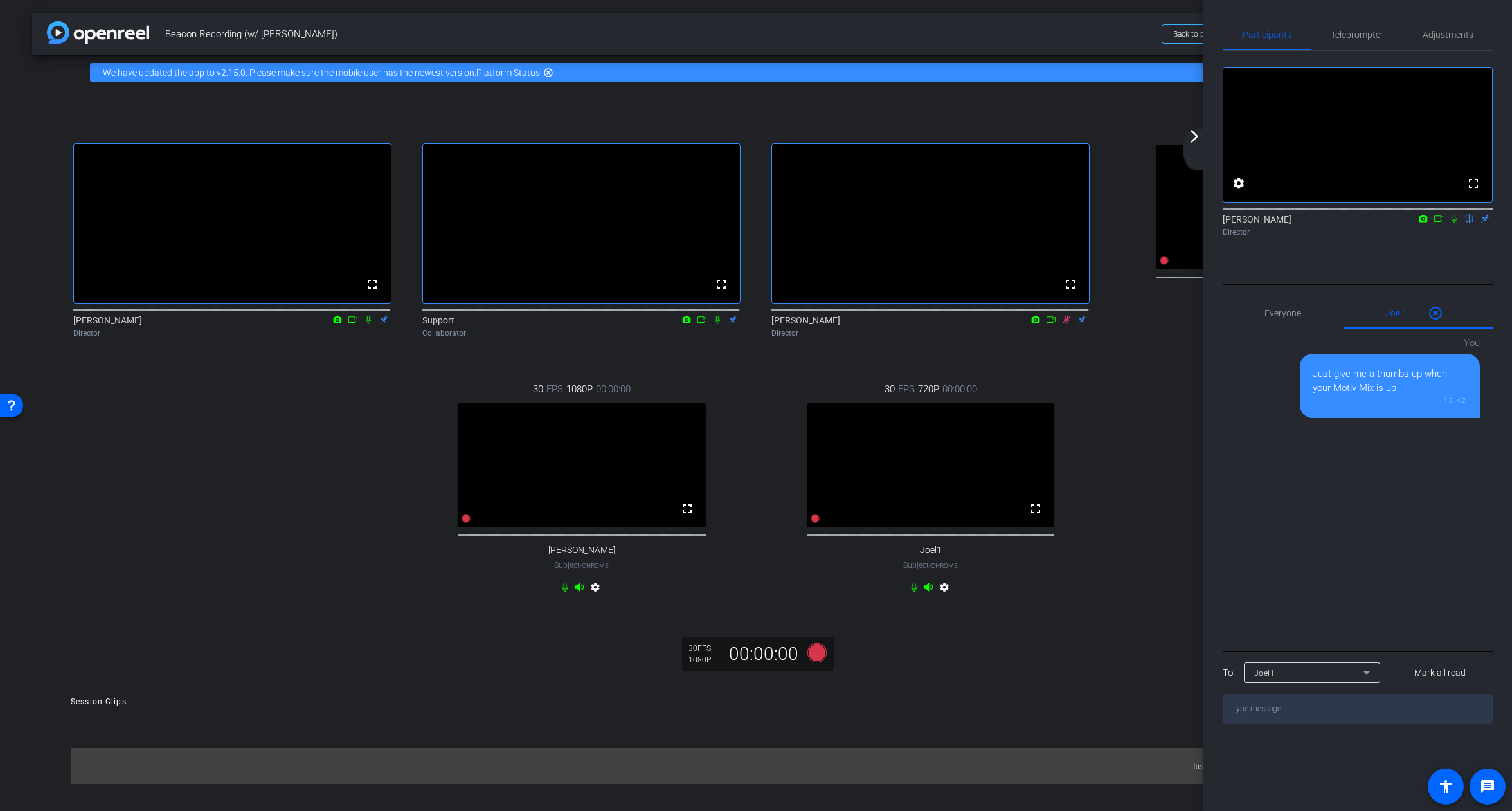
click at [1200, 135] on mat-icon "arrow_forward_ios" at bounding box center [1195, 136] width 16 height 16
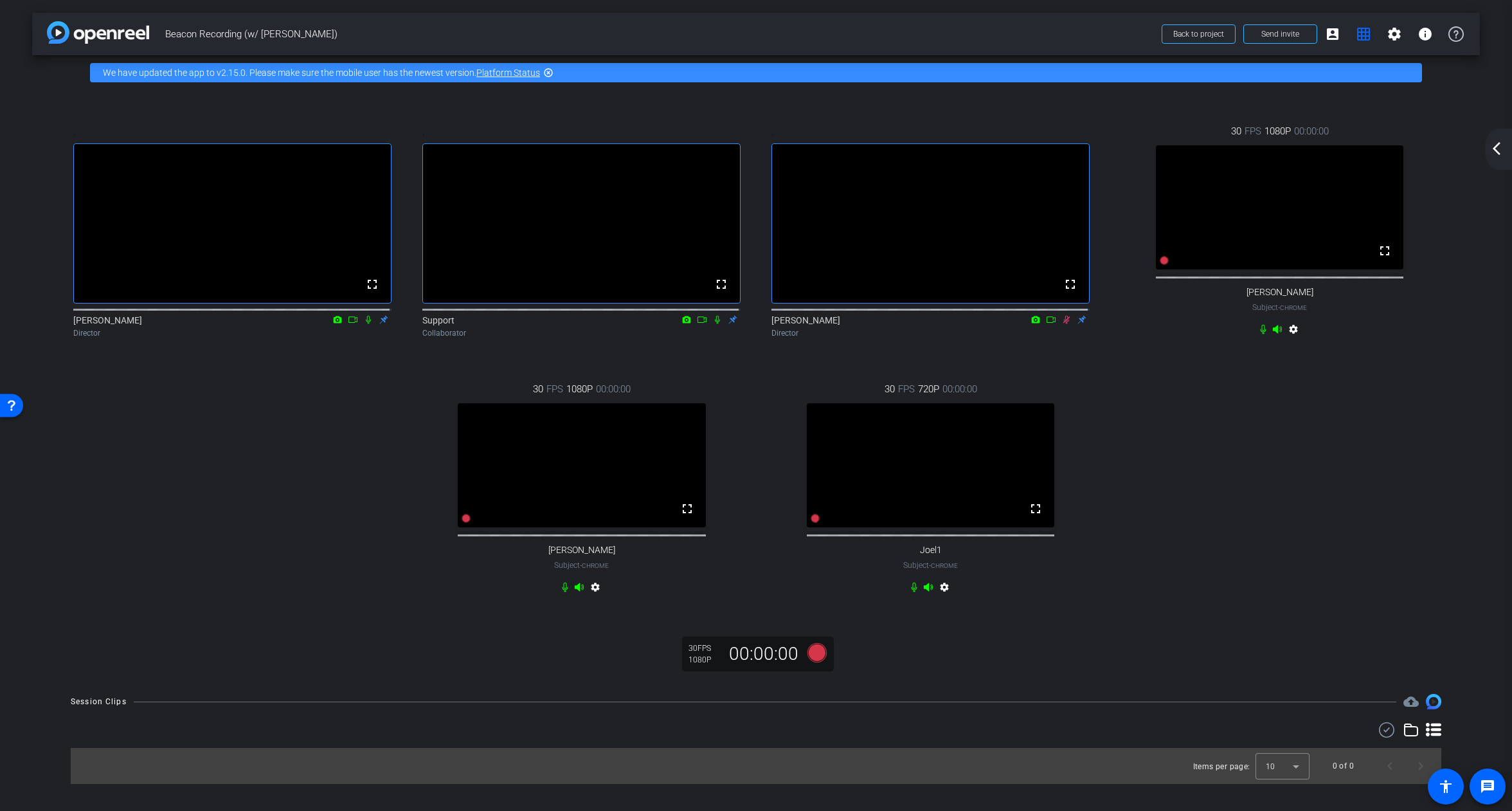
click at [1503, 153] on mat-icon "arrow_back_ios_new" at bounding box center [1496, 148] width 16 height 16
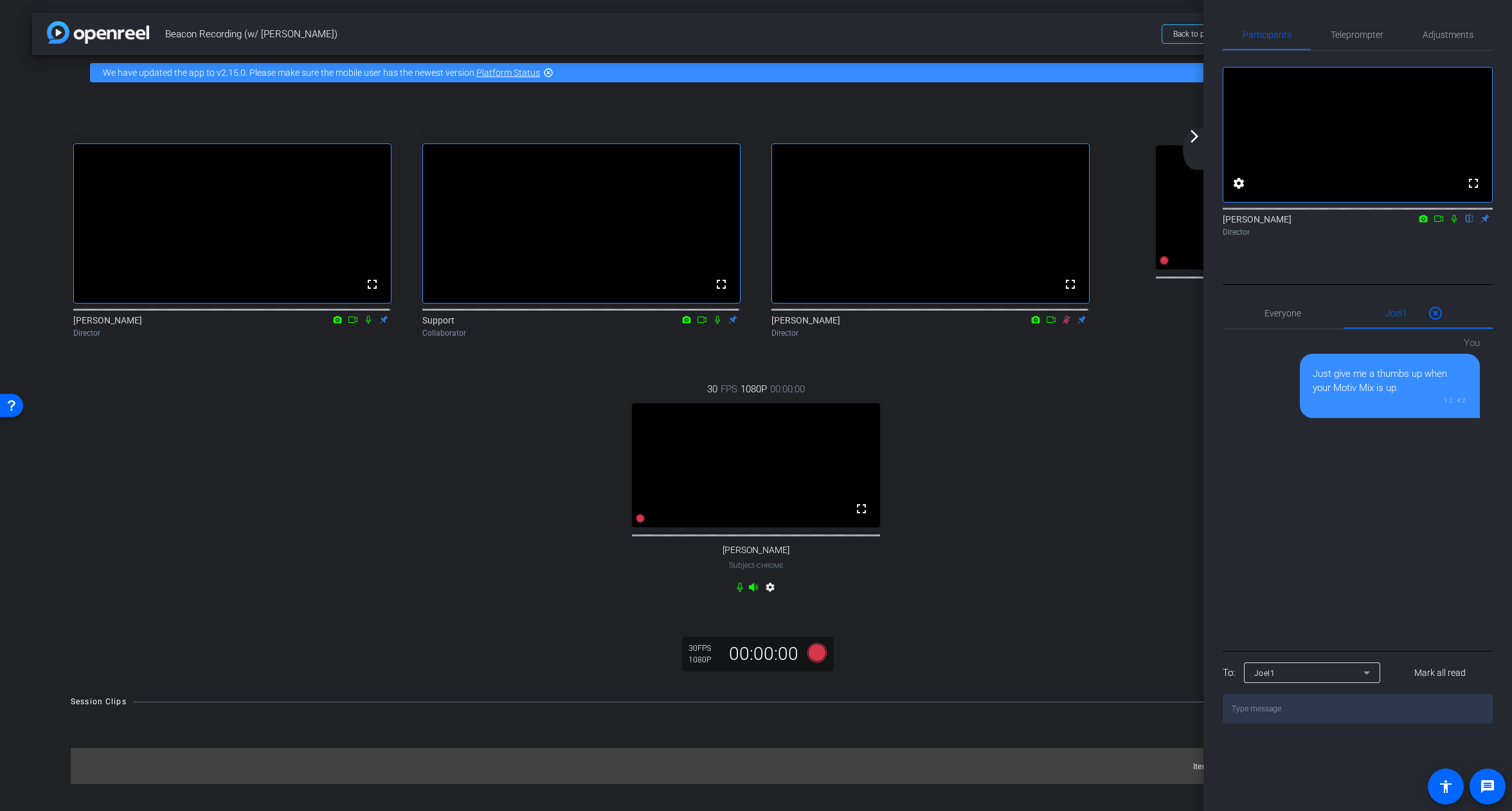
click at [1126, 391] on div ". fullscreen [PERSON_NAME] Director . fullscreen Support Collaborator . fullscr…" at bounding box center [756, 361] width 1396 height 516
click at [1437, 31] on span "Adjustments" at bounding box center [1447, 35] width 51 height 9
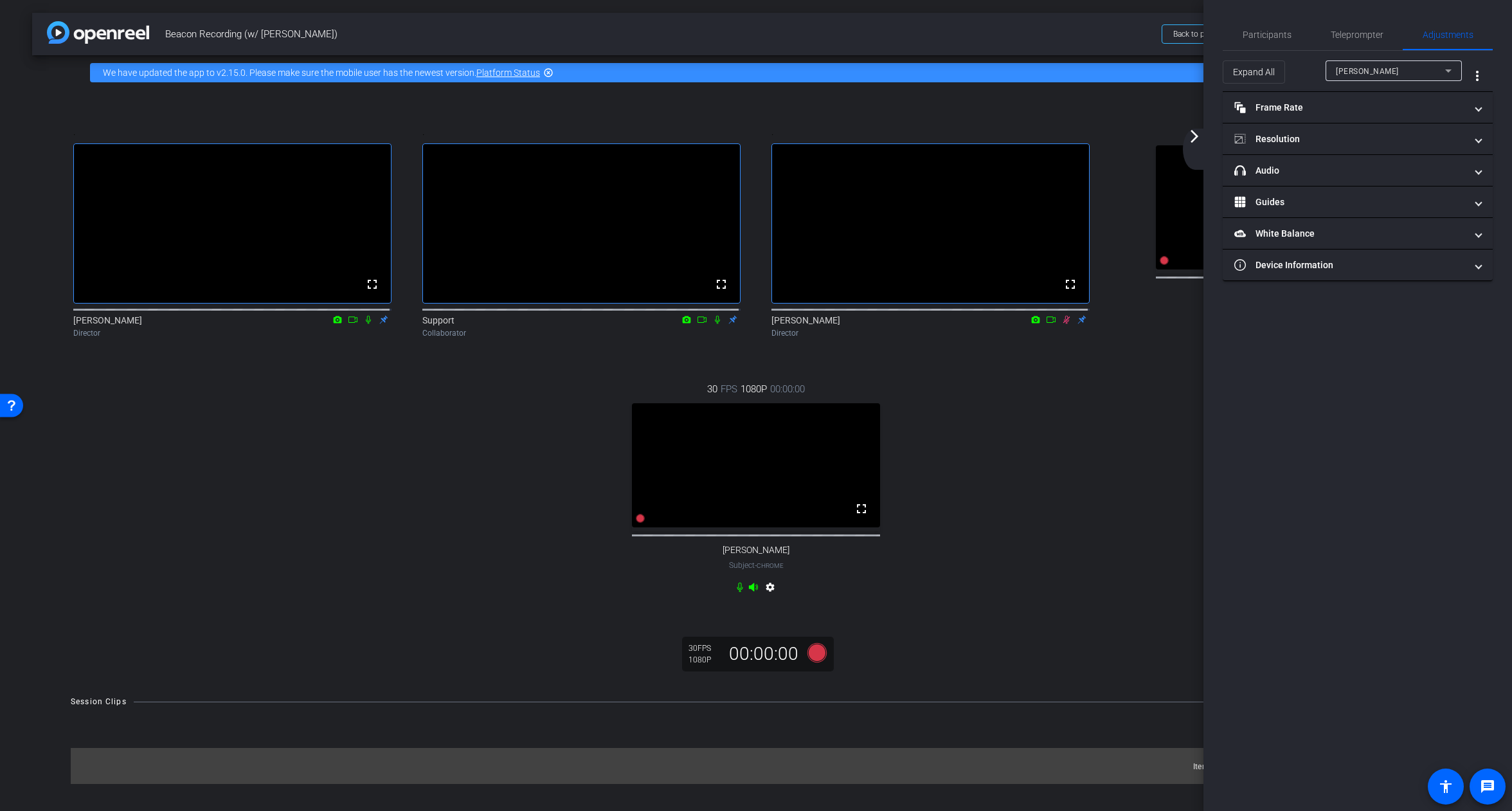
drag, startPoint x: 982, startPoint y: 523, endPoint x: 954, endPoint y: 517, distance: 28.6
click at [982, 522] on div ". fullscreen [PERSON_NAME] Director . fullscreen Support Collaborator . fullscr…" at bounding box center [756, 361] width 1396 height 516
click at [831, 509] on video at bounding box center [756, 465] width 248 height 124
click at [761, 477] on video at bounding box center [756, 465] width 248 height 124
click at [1392, 65] on div "[PERSON_NAME]" at bounding box center [1390, 71] width 110 height 16
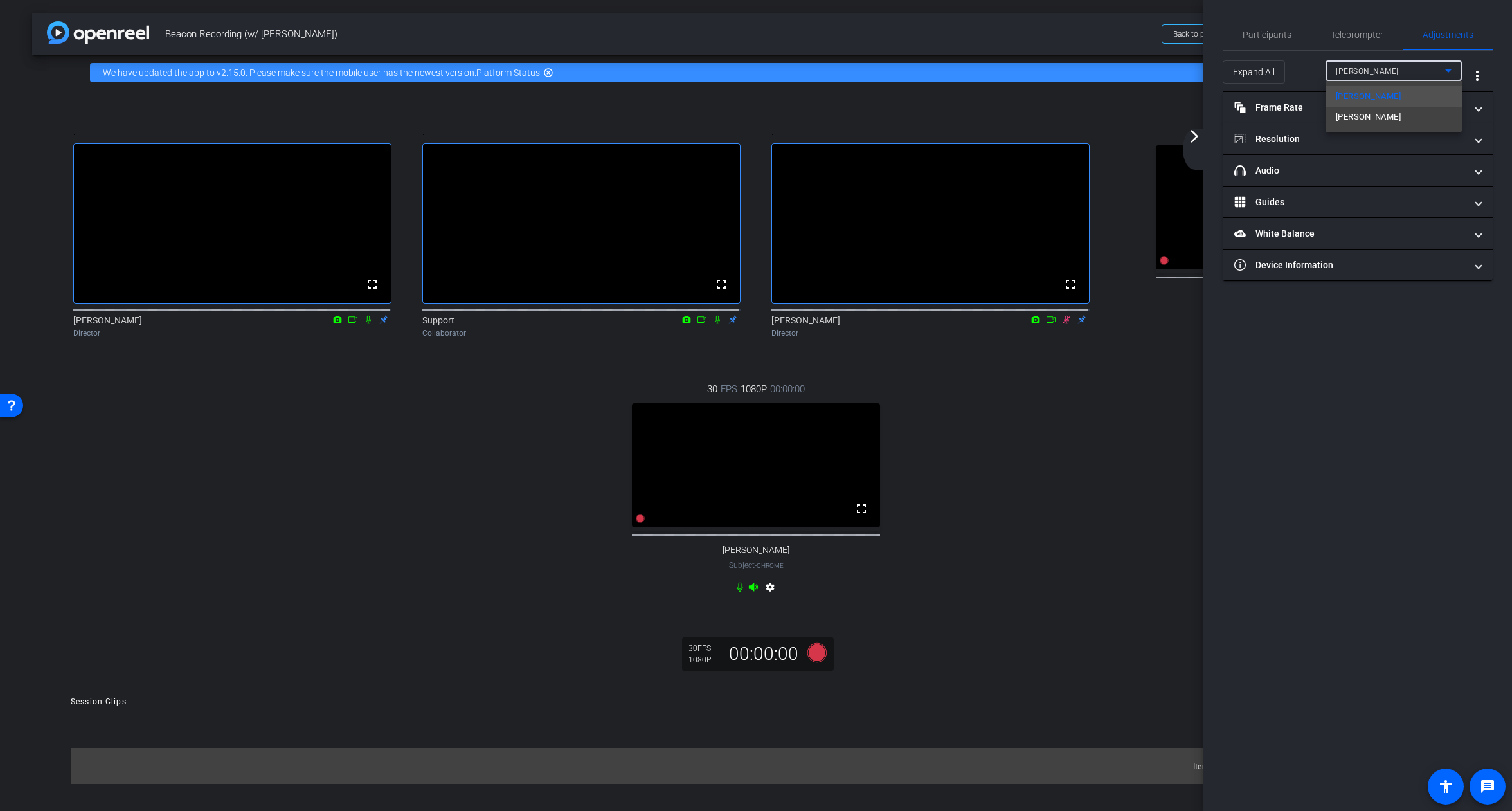
click at [1371, 117] on span "[PERSON_NAME]" at bounding box center [1368, 117] width 65 height 16
type input "11000"
click at [1284, 173] on mat-panel-title "headphone icon Audio" at bounding box center [1350, 171] width 231 height 14
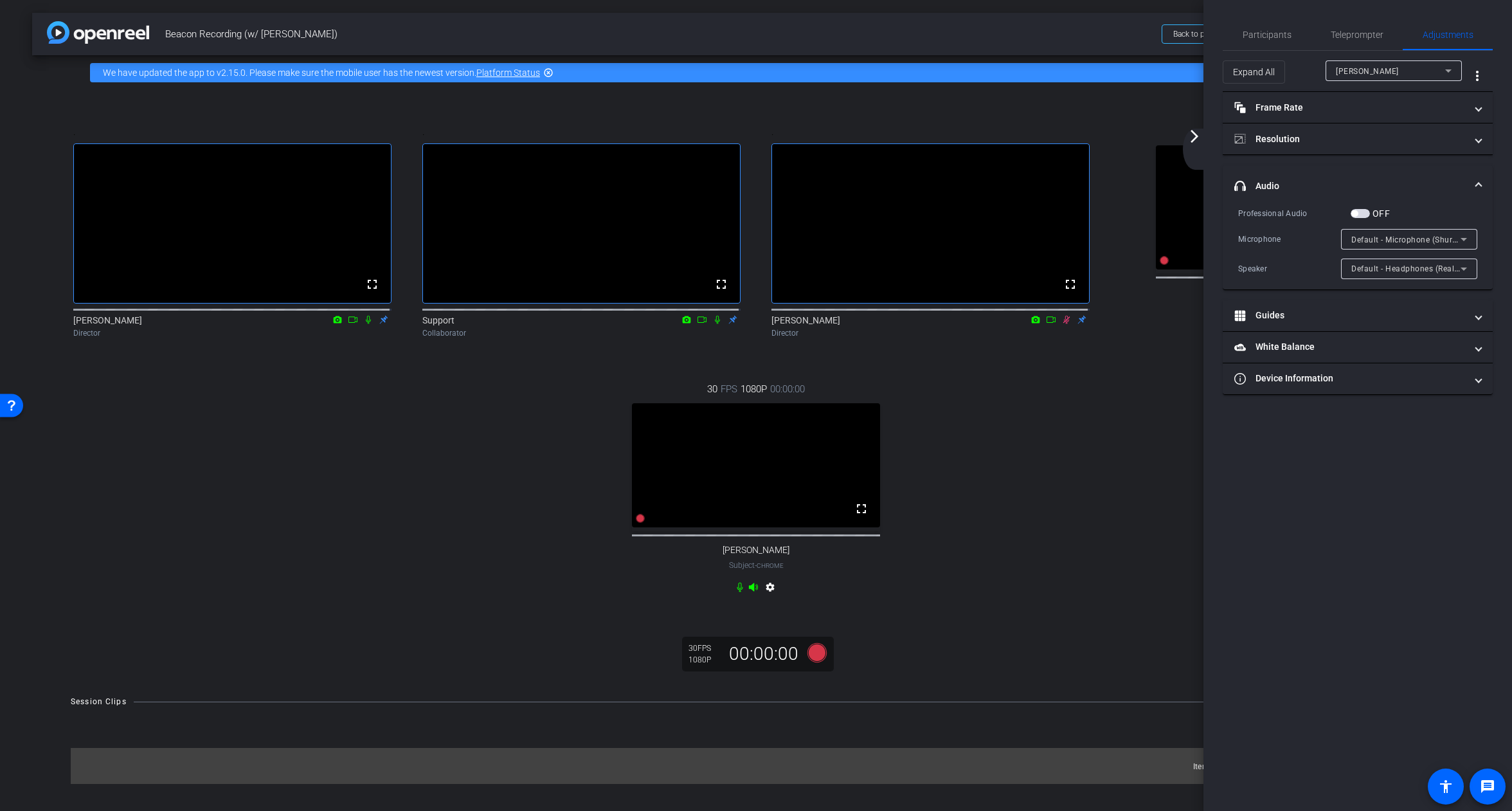
click at [1180, 450] on div ". fullscreen [PERSON_NAME] Director . fullscreen Support Collaborator . fullscr…" at bounding box center [756, 361] width 1396 height 516
click at [1197, 145] on div "arrow_back_ios_new arrow_forward_ios" at bounding box center [1195, 149] width 27 height 41
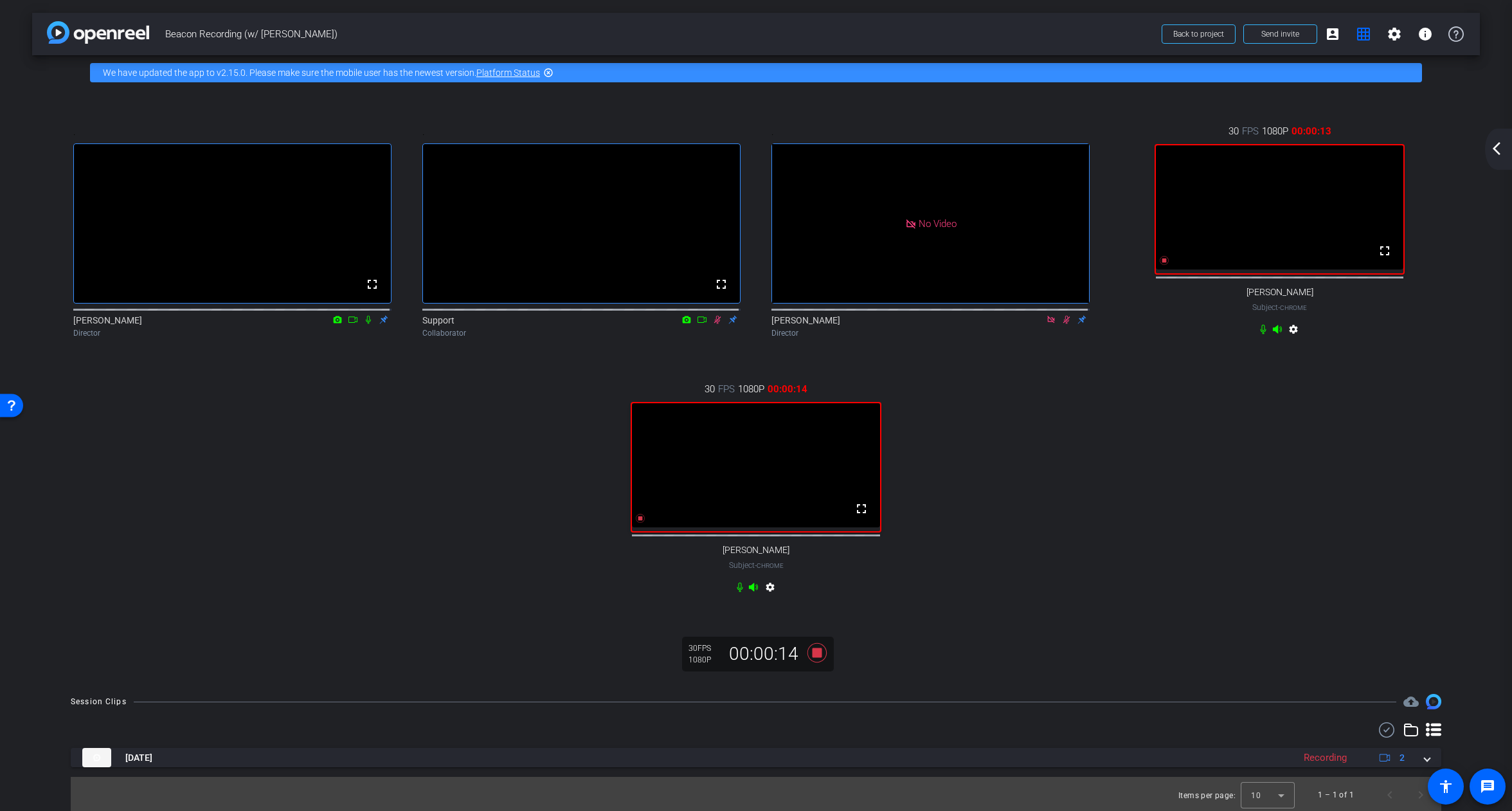
click at [1495, 142] on mat-icon "arrow_back_ios_new" at bounding box center [1496, 148] width 16 height 16
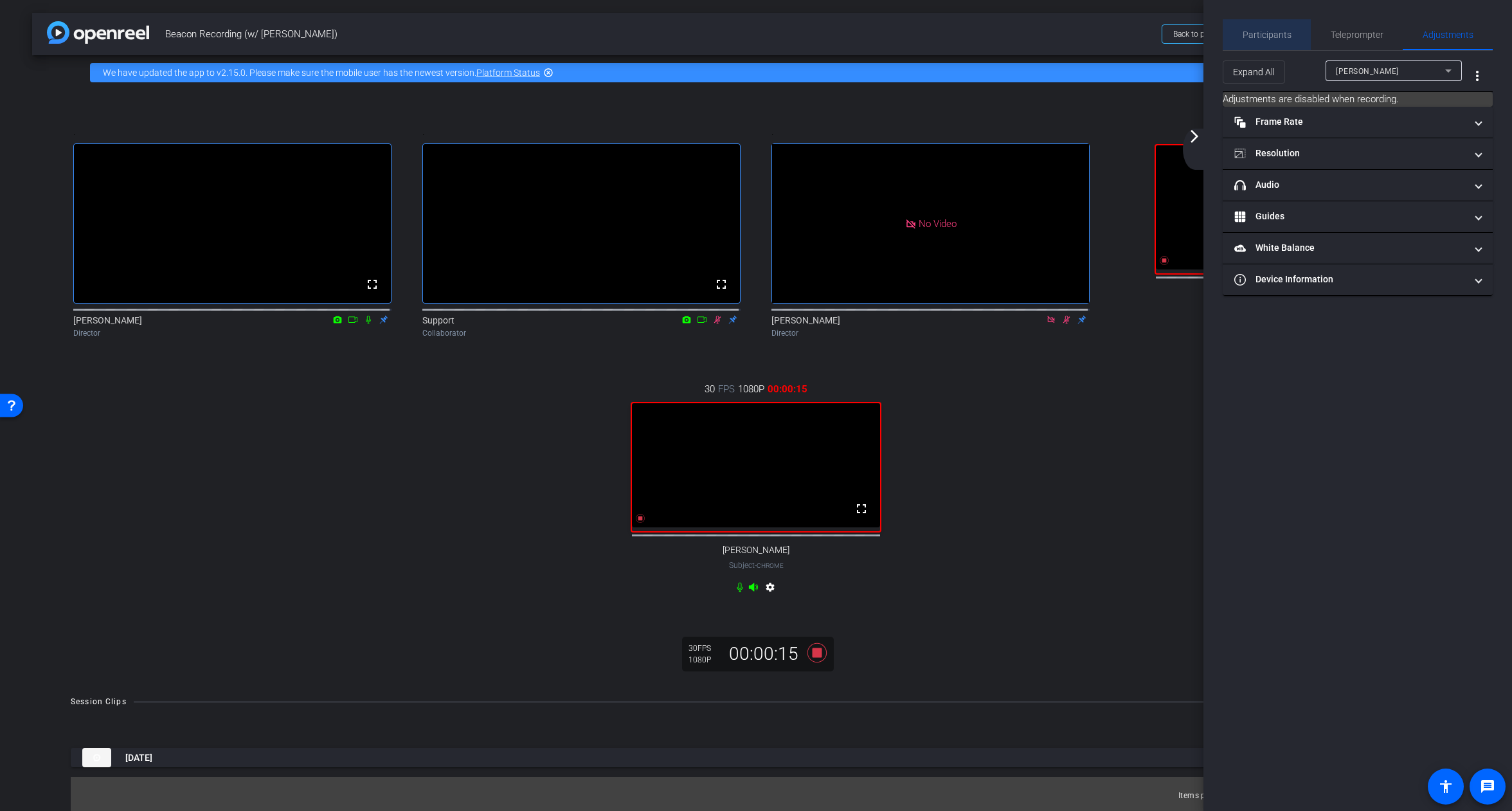
click at [1273, 34] on span "Participants" at bounding box center [1267, 35] width 49 height 9
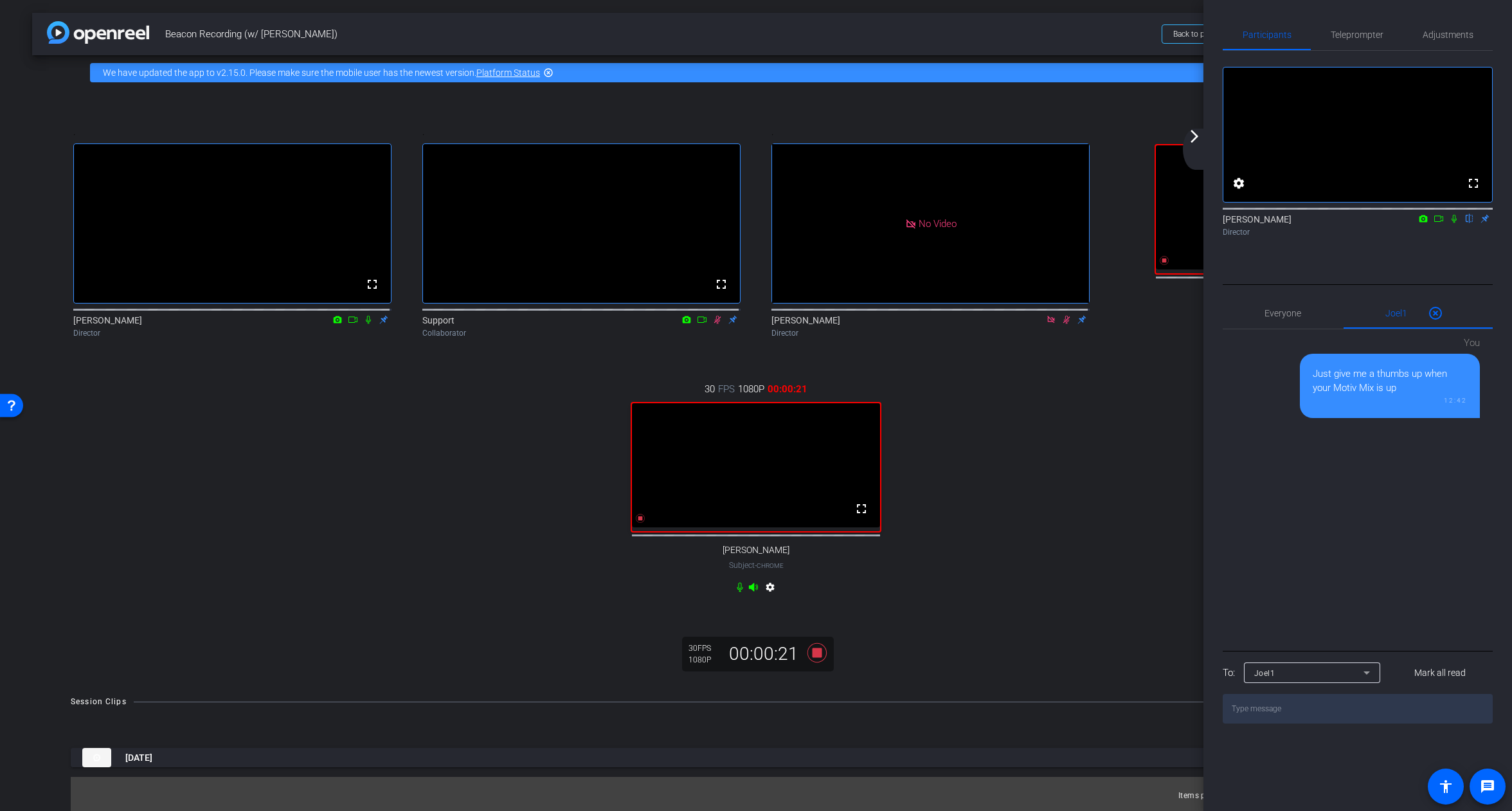
click at [1195, 158] on div "arrow_back_ios_new arrow_forward_ios" at bounding box center [1195, 149] width 27 height 41
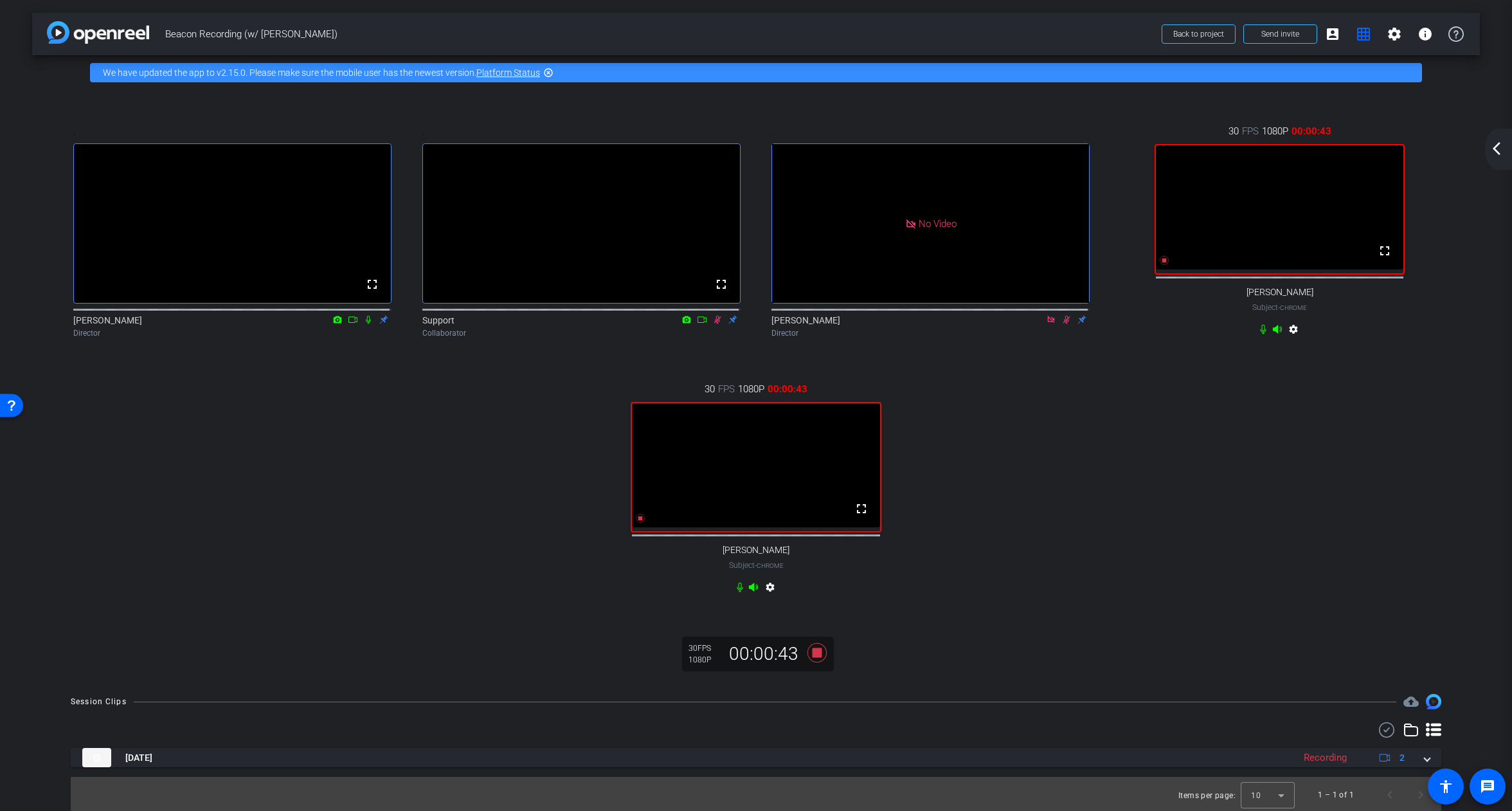
click at [1499, 154] on mat-icon "arrow_back_ios_new" at bounding box center [1496, 148] width 16 height 16
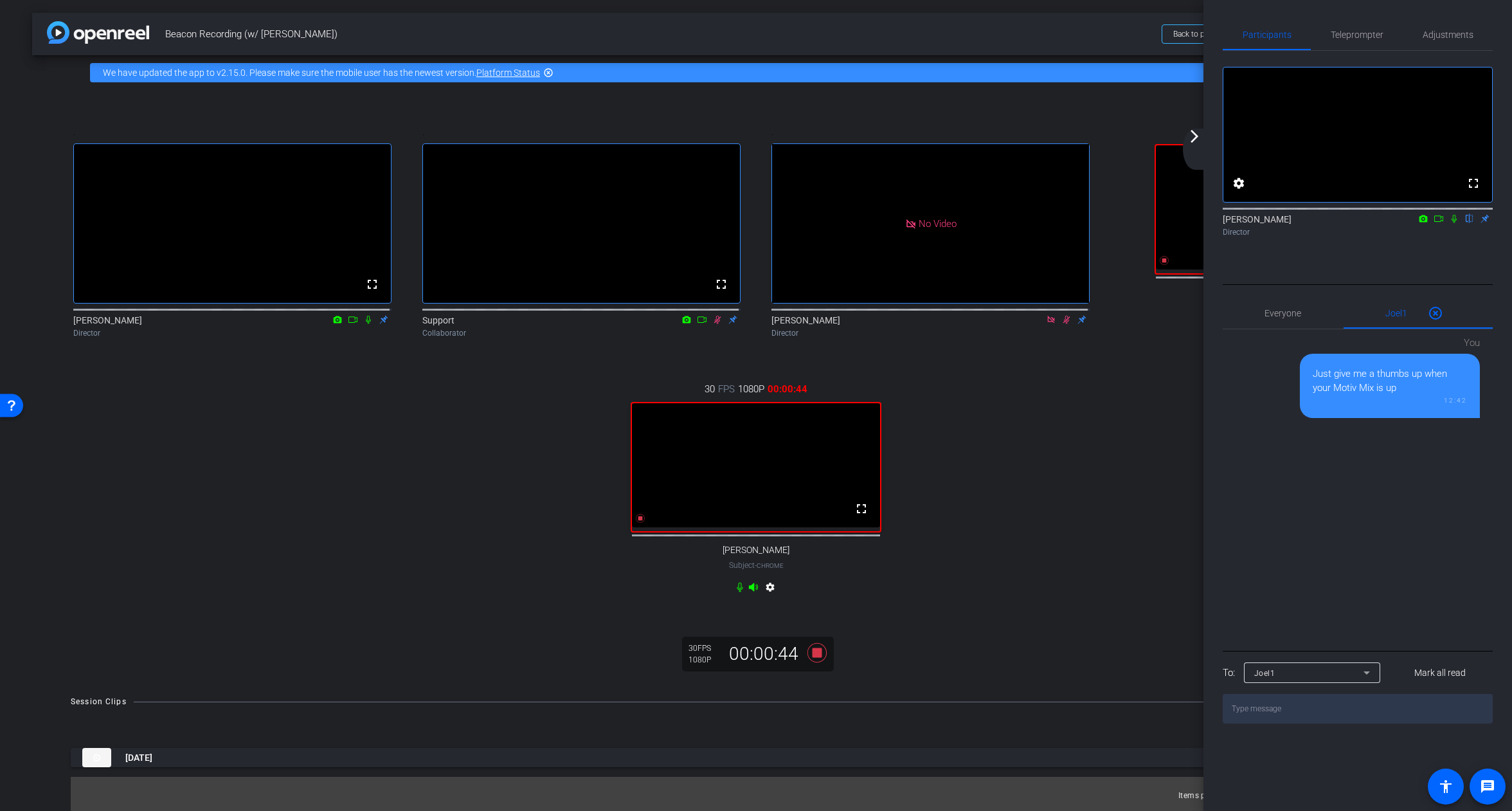
click at [1197, 140] on mat-icon "arrow_forward_ios" at bounding box center [1195, 136] width 16 height 16
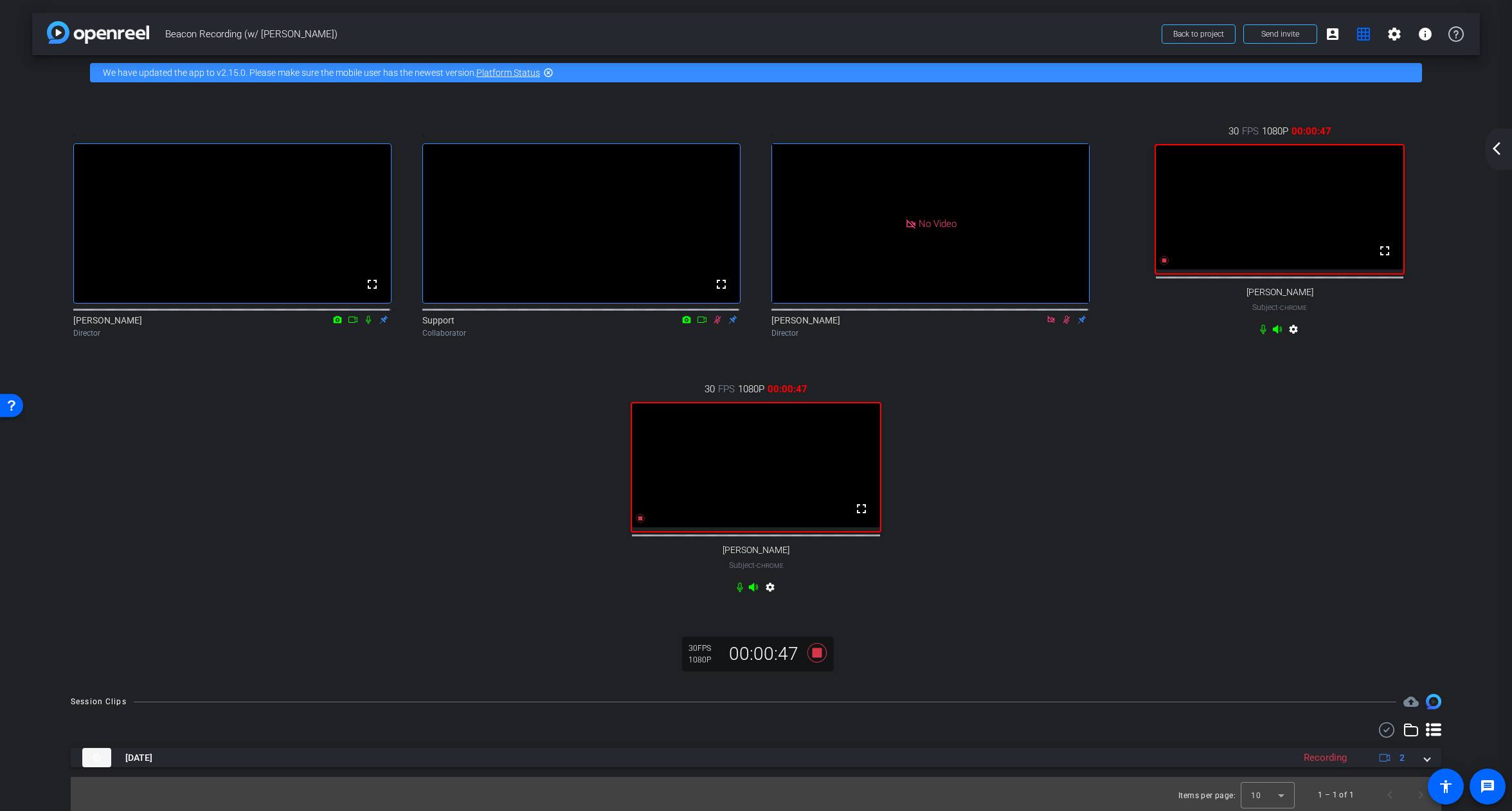
click at [1499, 150] on mat-icon "arrow_back_ios_new" at bounding box center [1496, 148] width 16 height 16
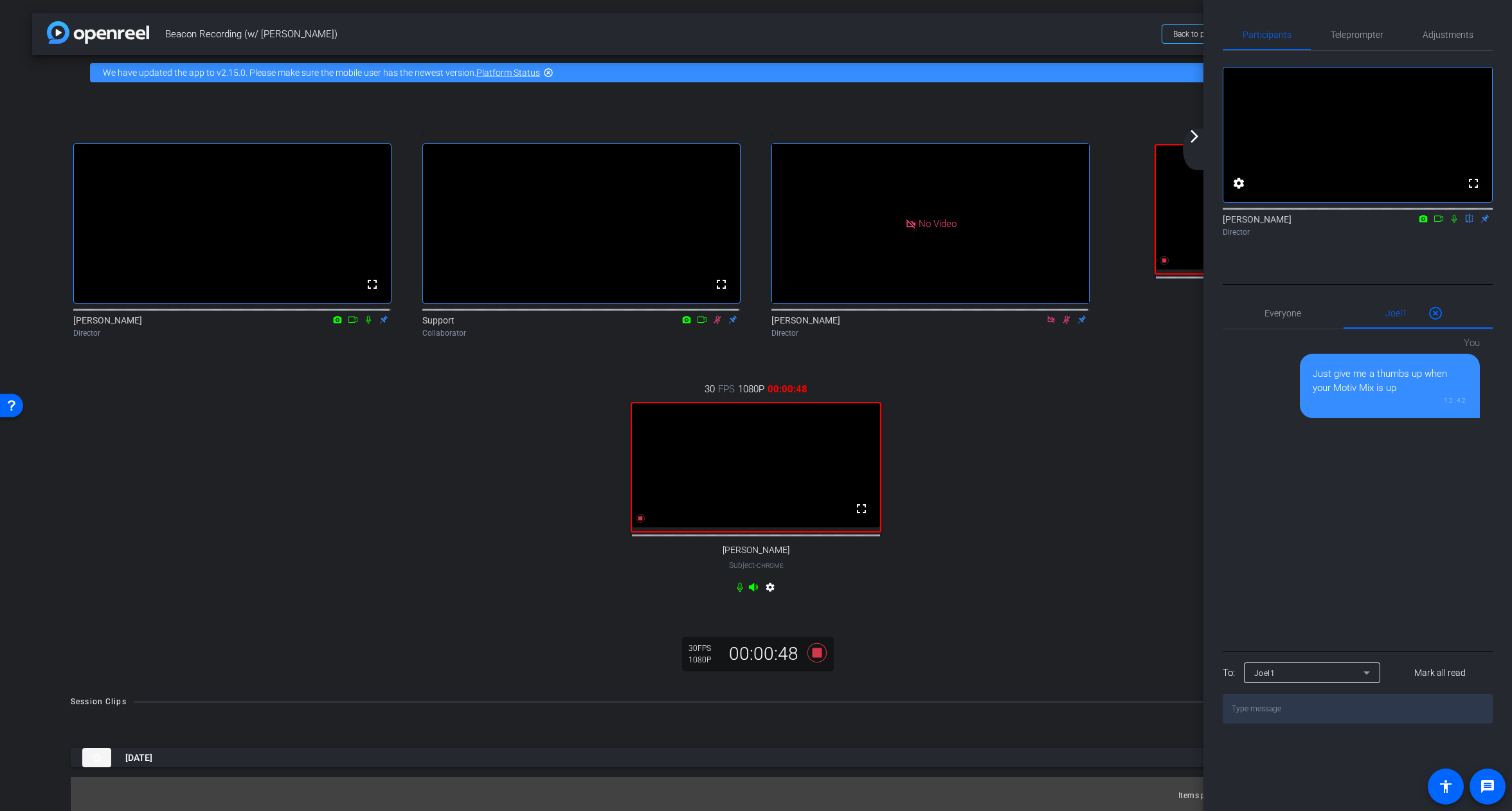
click at [1191, 142] on mat-icon "arrow_forward_ios" at bounding box center [1195, 136] width 16 height 16
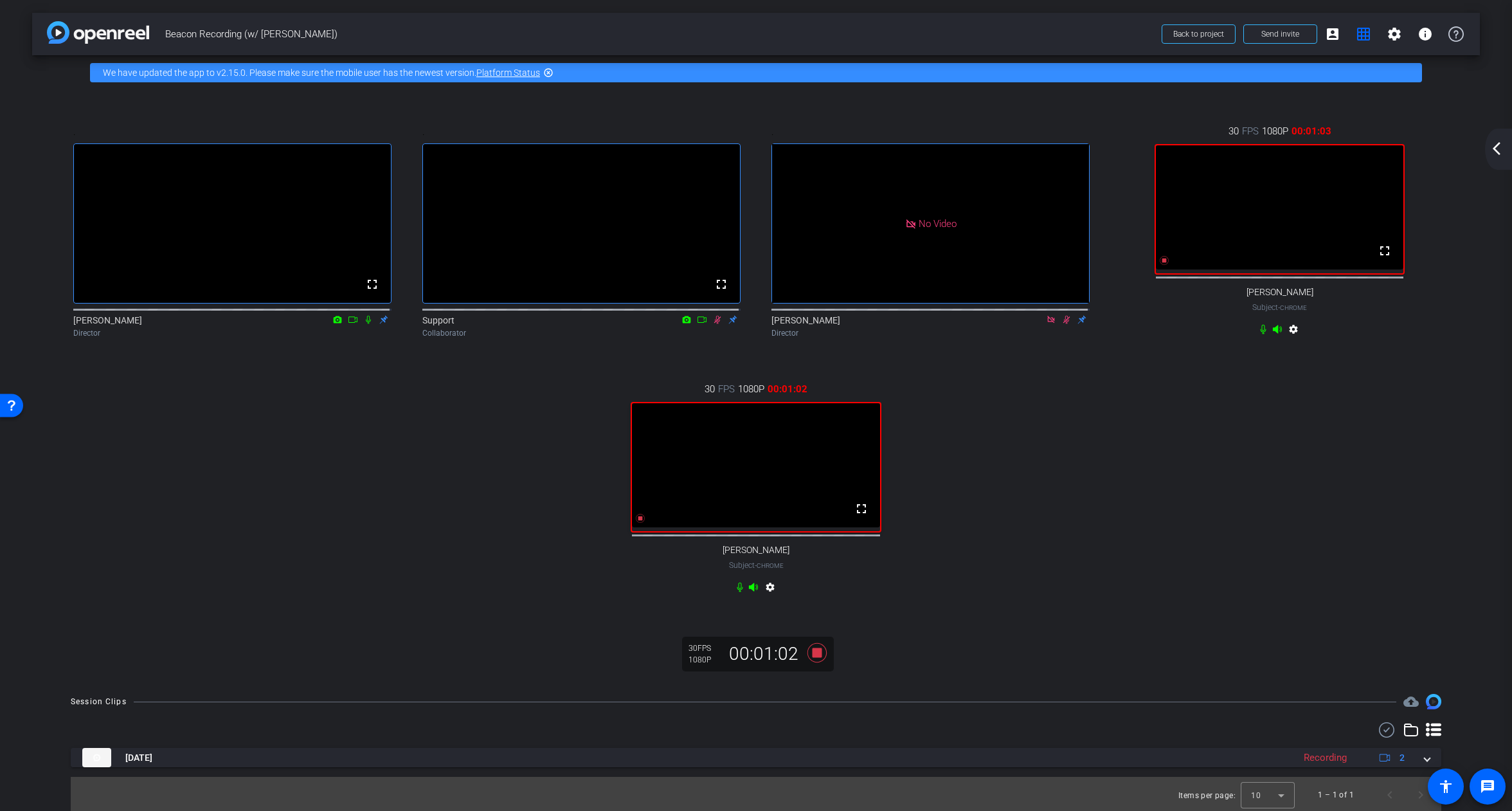
click at [1492, 155] on mat-icon "arrow_back_ios_new" at bounding box center [1496, 148] width 16 height 16
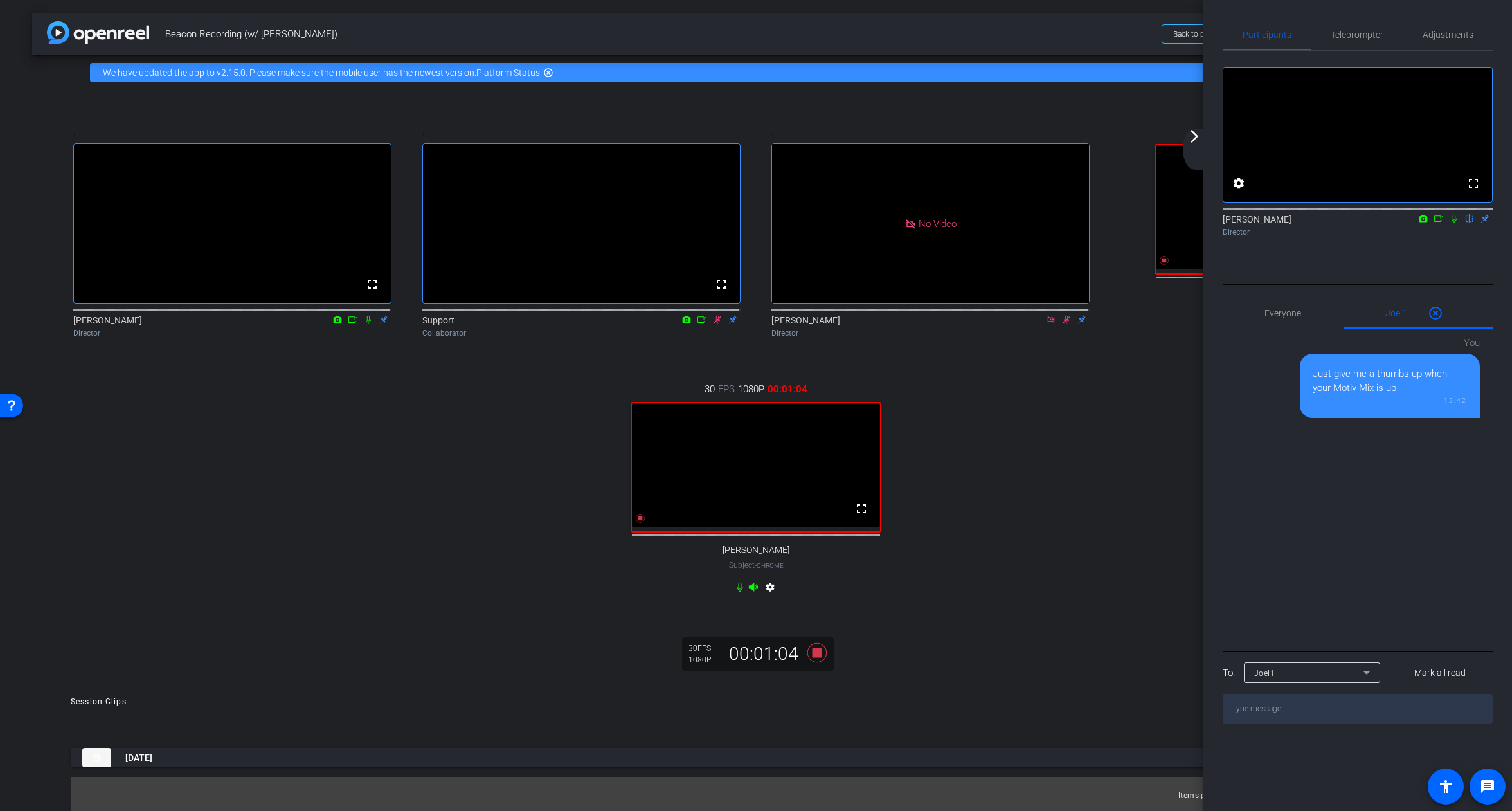
click at [1195, 141] on mat-icon "arrow_forward_ios" at bounding box center [1195, 136] width 16 height 16
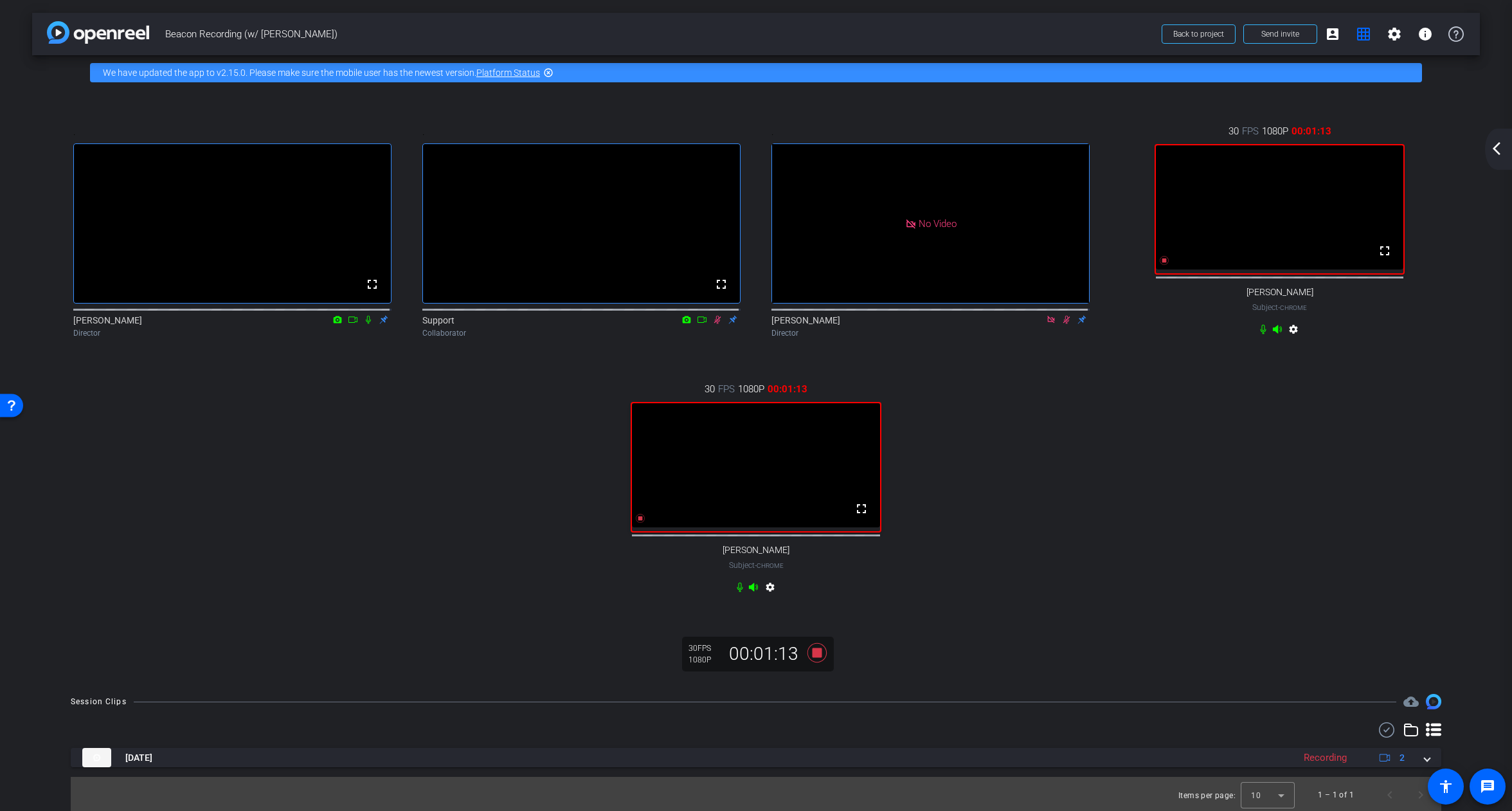
click at [1497, 144] on mat-icon "arrow_back_ios_new" at bounding box center [1496, 148] width 16 height 16
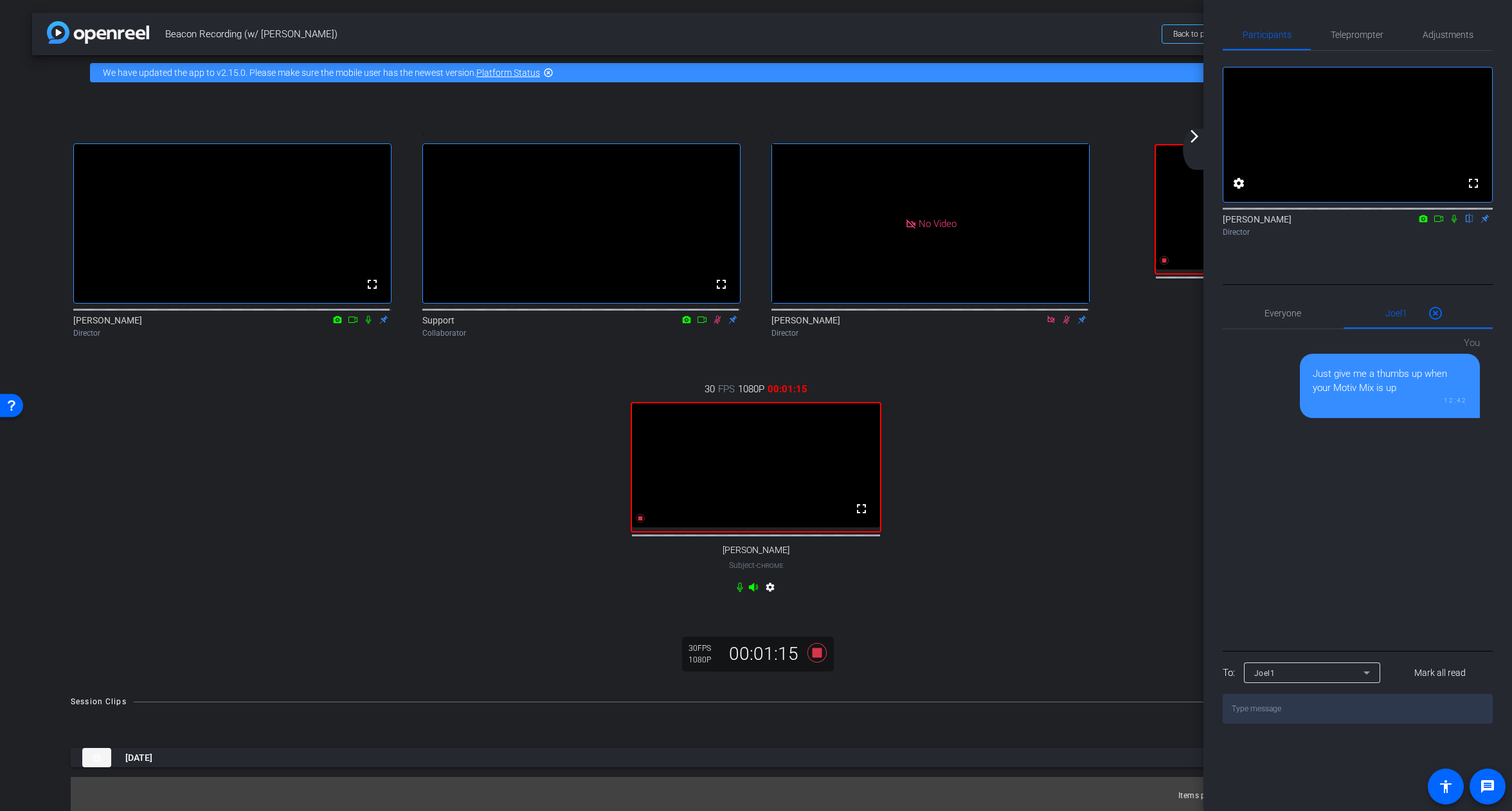
click at [1197, 136] on mat-icon "arrow_forward_ios" at bounding box center [1195, 136] width 16 height 16
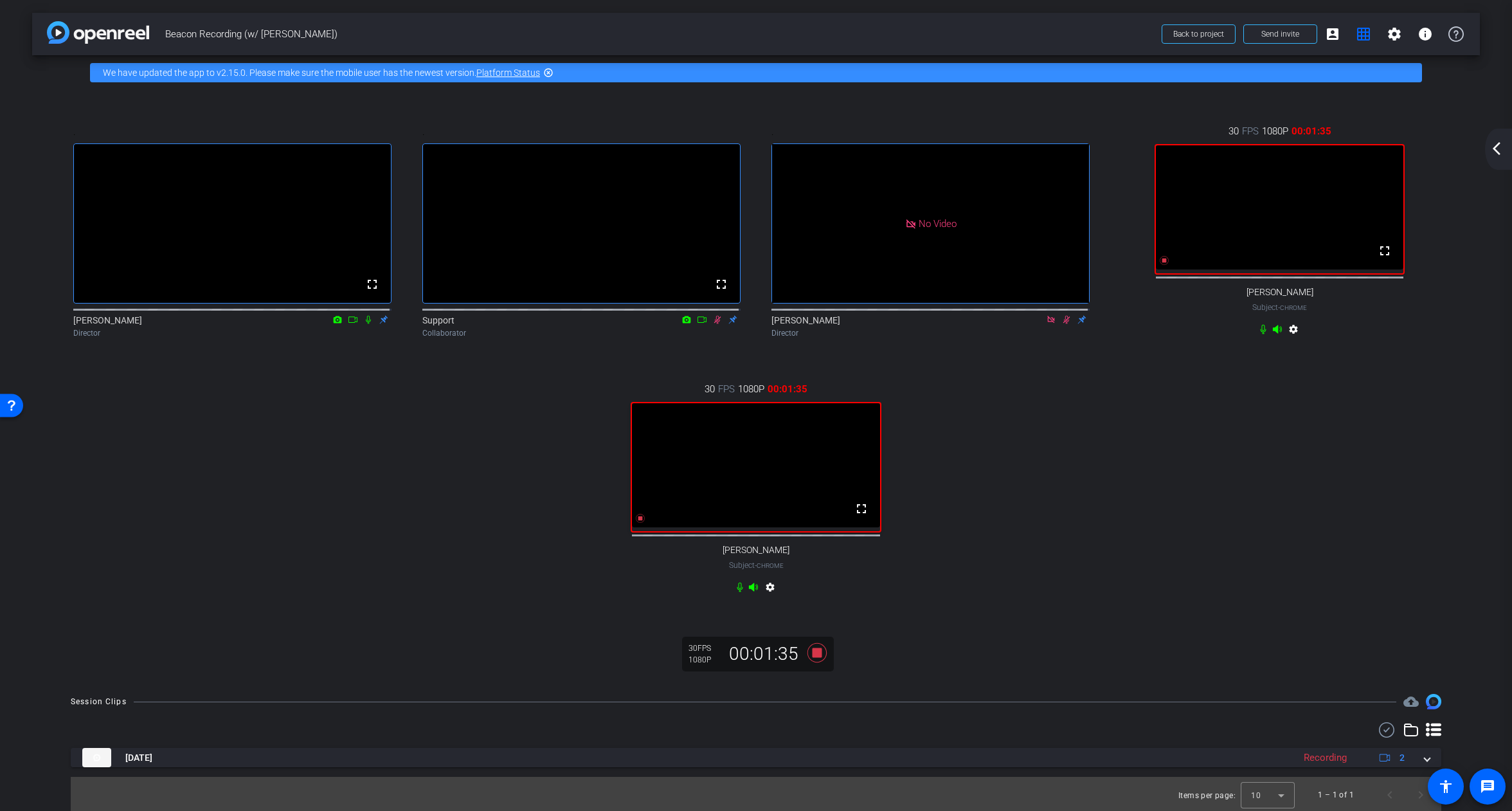
click at [1498, 151] on mat-icon "arrow_back_ios_new" at bounding box center [1496, 148] width 16 height 16
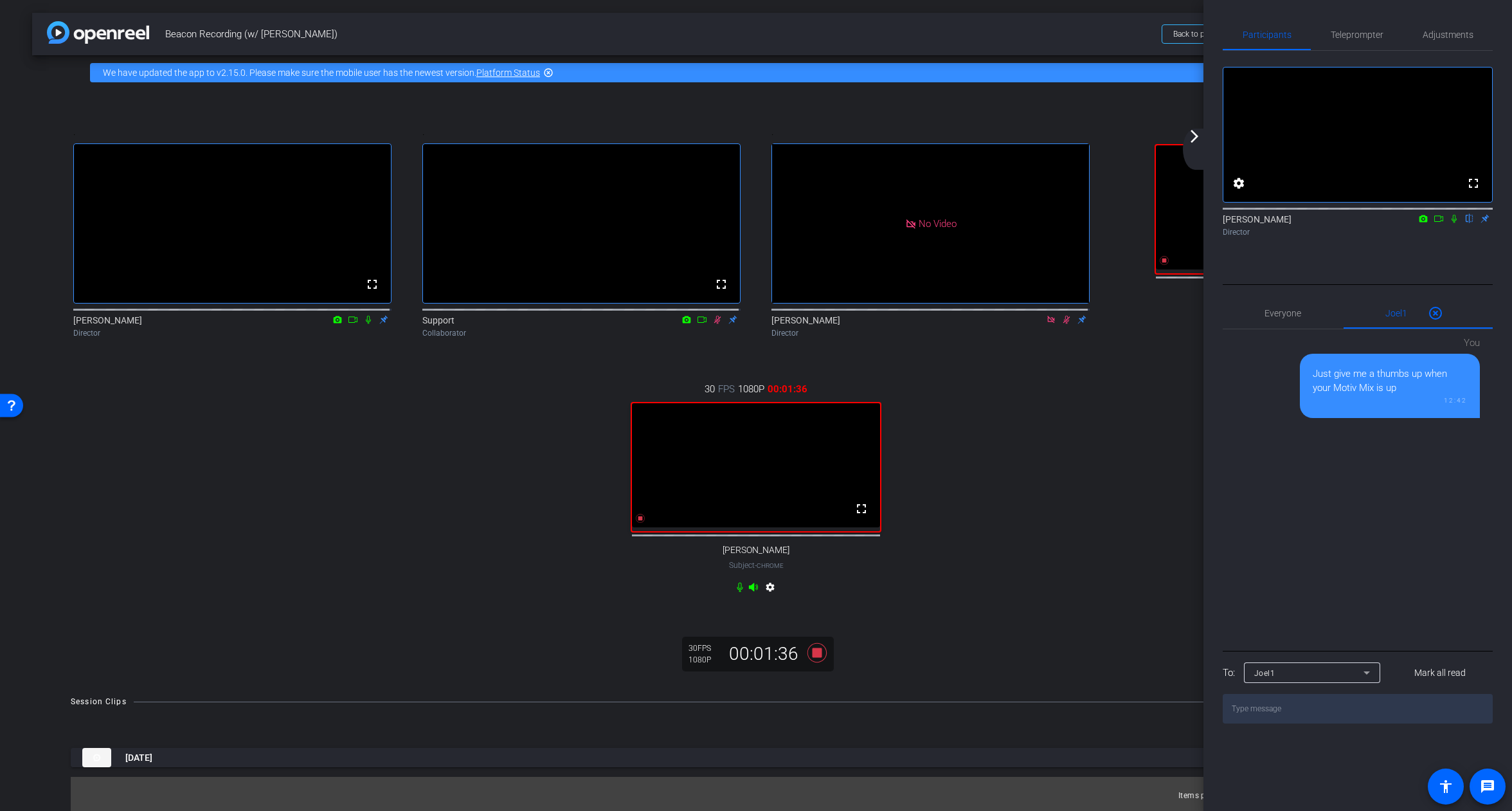
click at [1190, 137] on mat-icon "arrow_forward_ios" at bounding box center [1195, 136] width 16 height 16
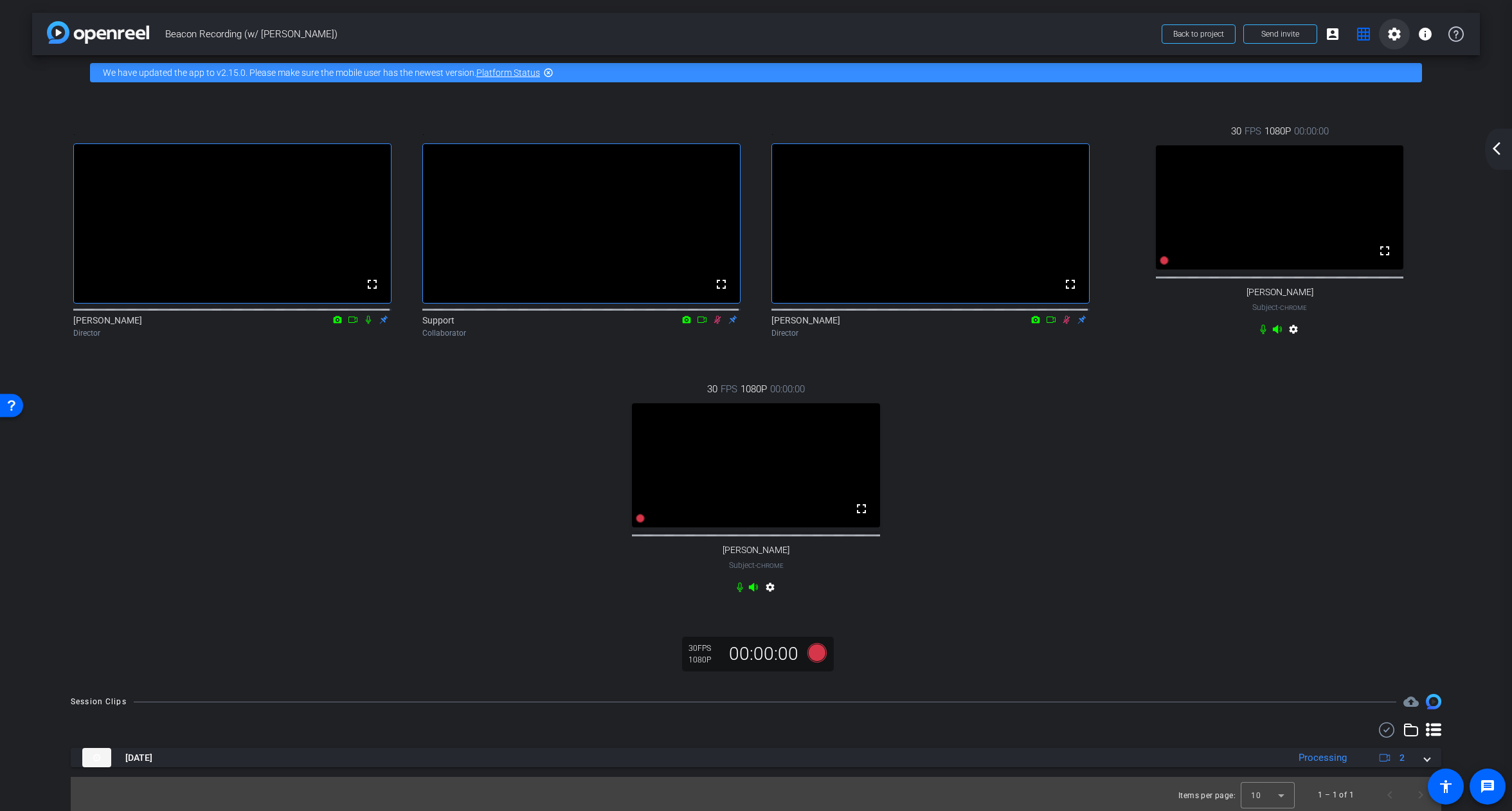
click at [1387, 34] on mat-icon "settings" at bounding box center [1395, 35] width 16 height 16
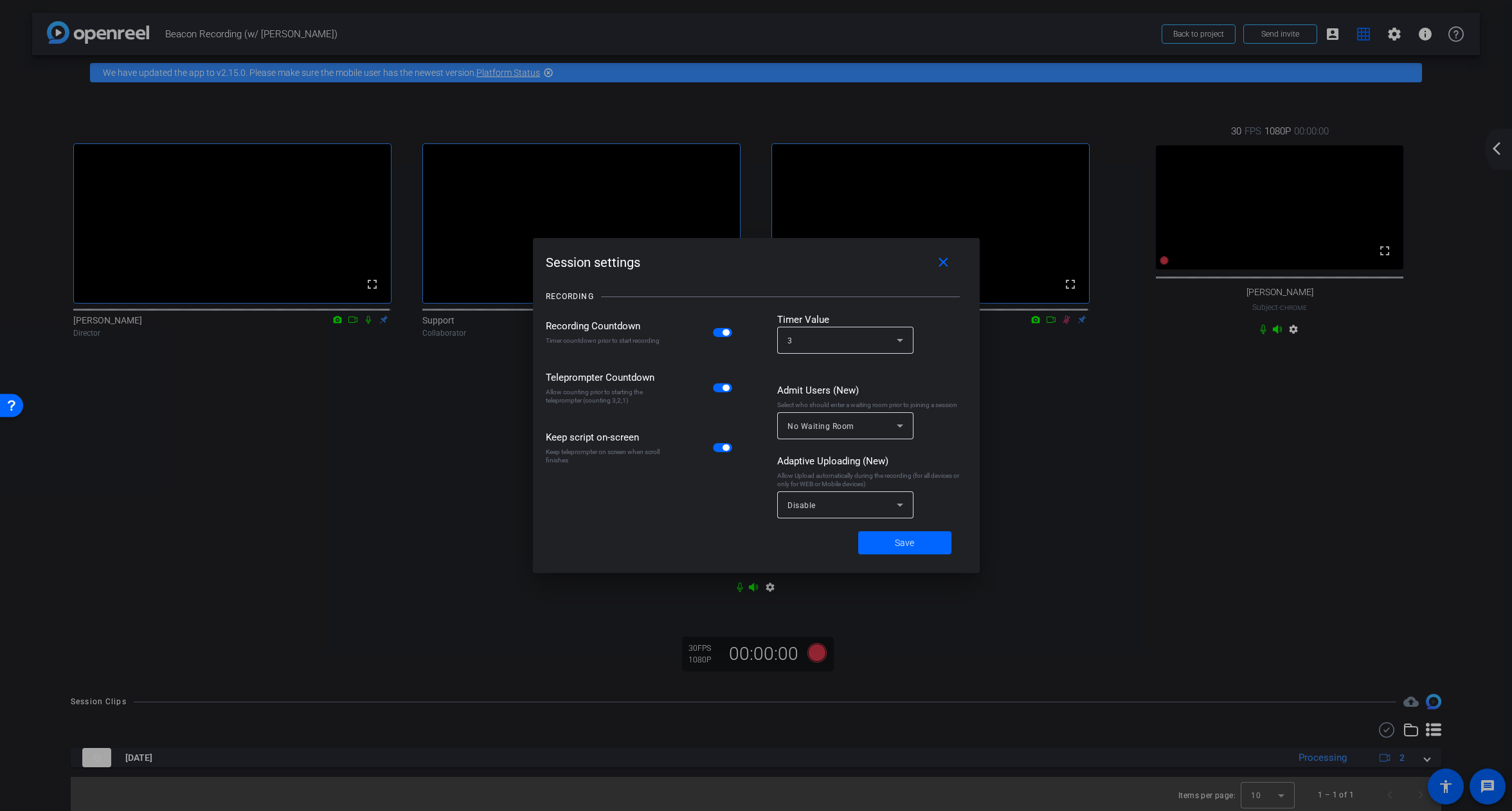
drag, startPoint x: 806, startPoint y: 259, endPoint x: 1037, endPoint y: 275, distance: 231.6
click at [1037, 275] on div "Session settings close RECORDING Recording Countdown Timer countdown prior to s…" at bounding box center [756, 406] width 1512 height 811
click at [774, 251] on div "Session settings close" at bounding box center [756, 262] width 421 height 23
click at [1205, 473] on div at bounding box center [756, 406] width 1512 height 811
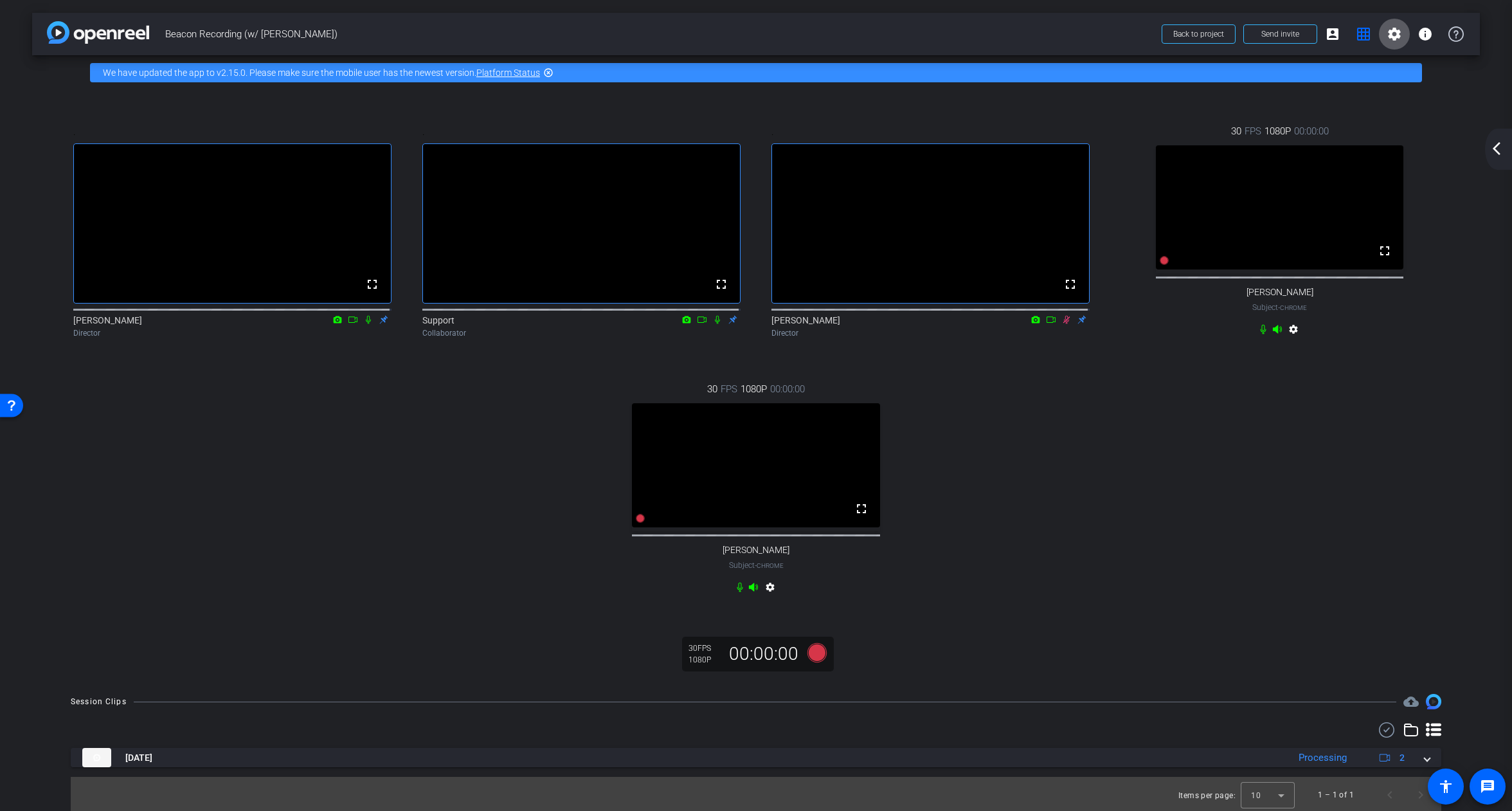
click at [1387, 37] on mat-icon "settings" at bounding box center [1395, 35] width 16 height 16
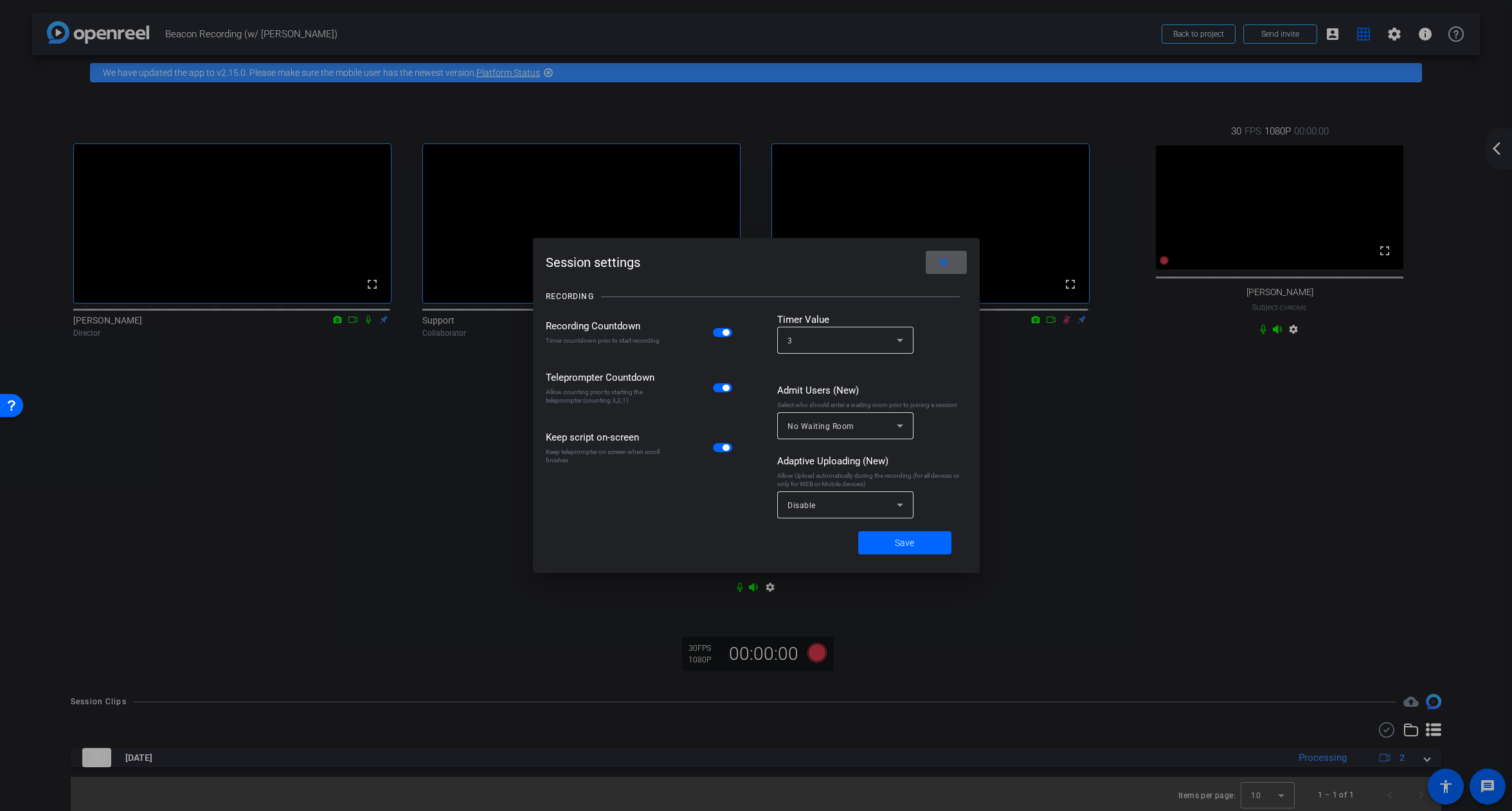
click at [950, 260] on mat-icon "close" at bounding box center [943, 262] width 16 height 16
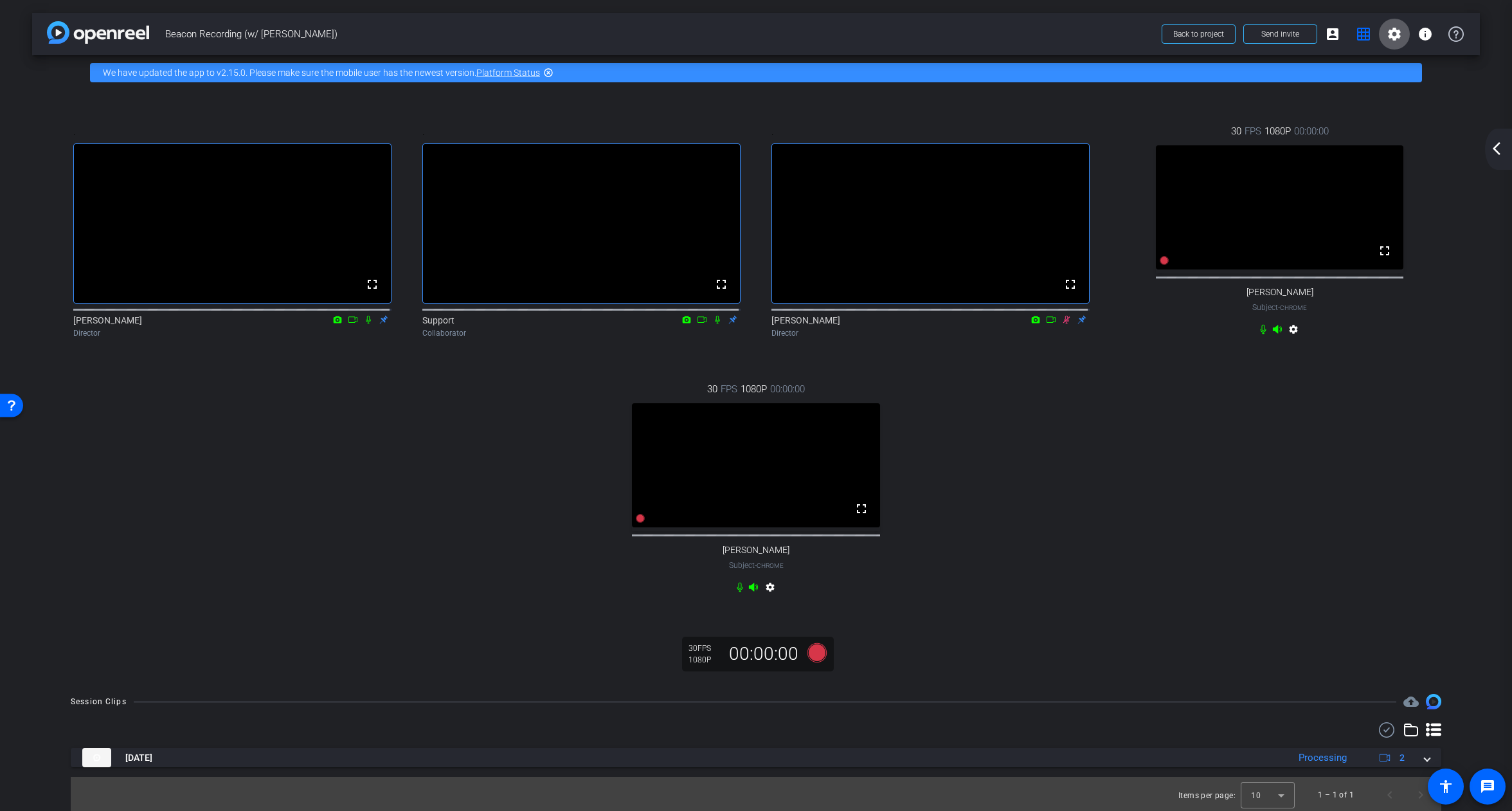
click at [1057, 32] on span "Beacon Recording (w/ [PERSON_NAME])" at bounding box center [660, 35] width 988 height 26
click at [1503, 137] on div "arrow_back_ios_new arrow_forward_ios" at bounding box center [1498, 149] width 27 height 41
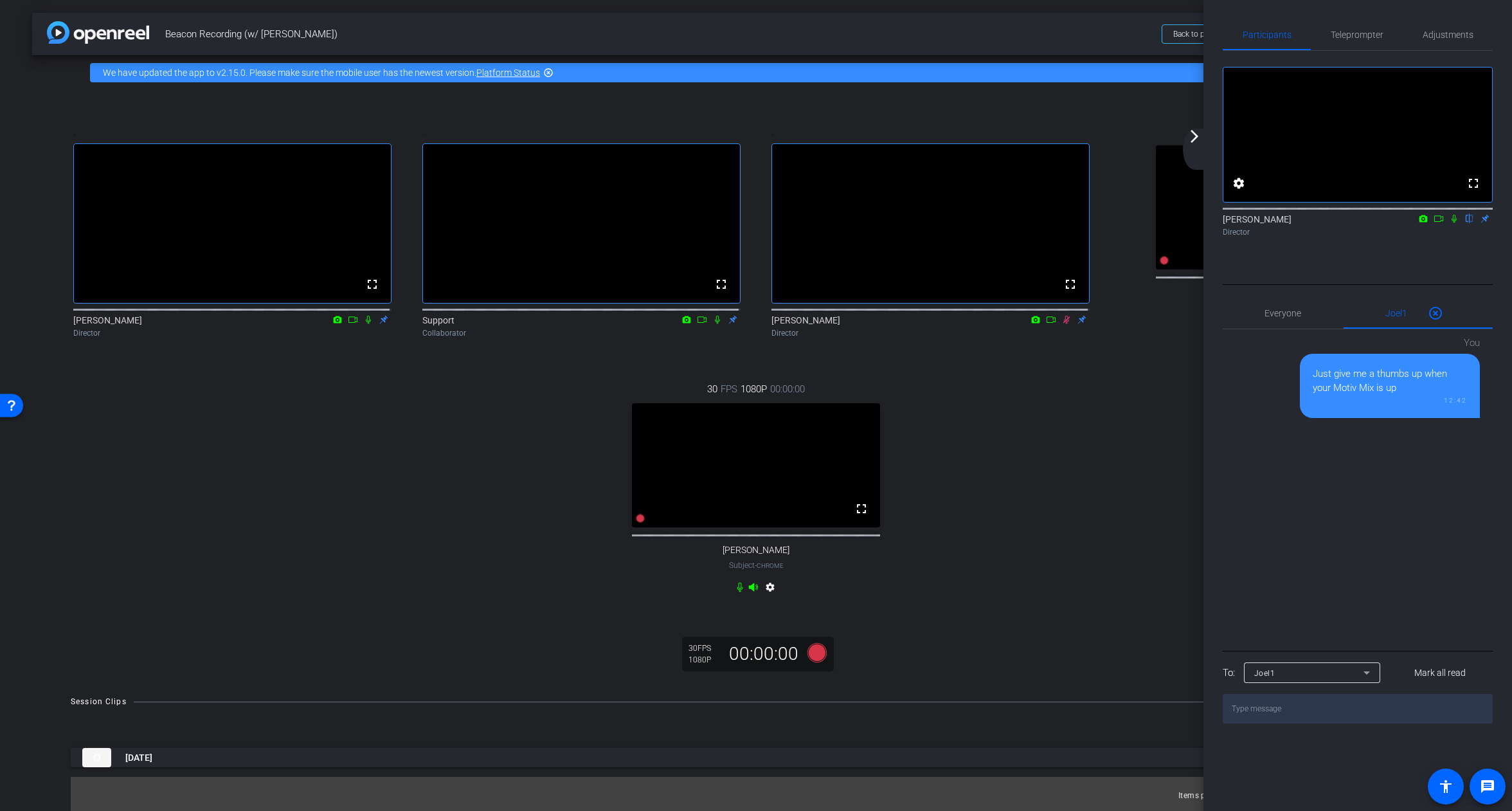
click at [1085, 461] on div ". fullscreen [PERSON_NAME] Director . fullscreen Support Collaborator . fullscr…" at bounding box center [756, 361] width 1396 height 516
click at [1198, 137] on mat-icon "arrow_forward_ios" at bounding box center [1195, 136] width 16 height 16
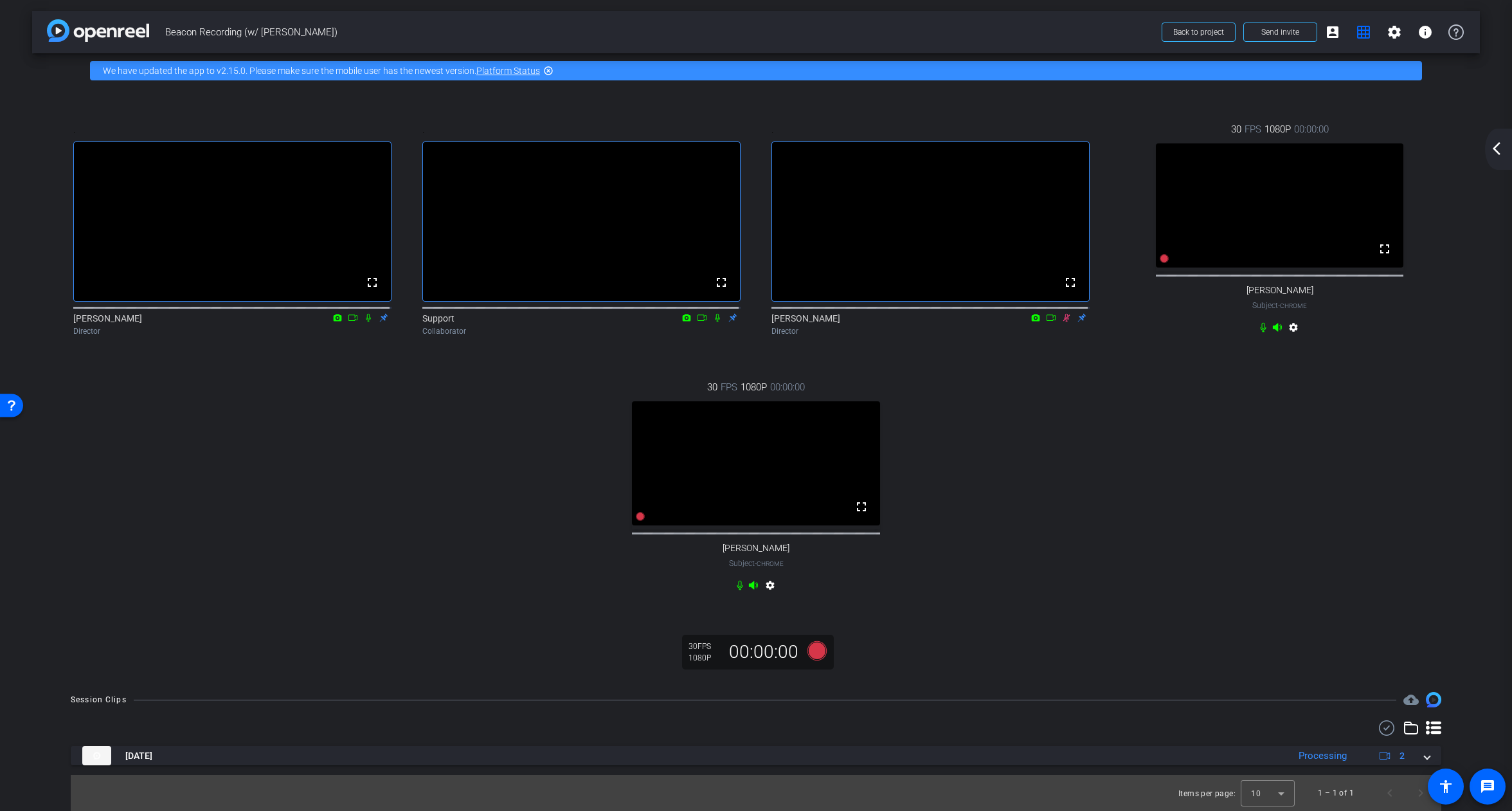
scroll to position [29, 0]
click at [1509, 154] on div "arrow_back_ios_new arrow_forward_ios" at bounding box center [1498, 149] width 27 height 41
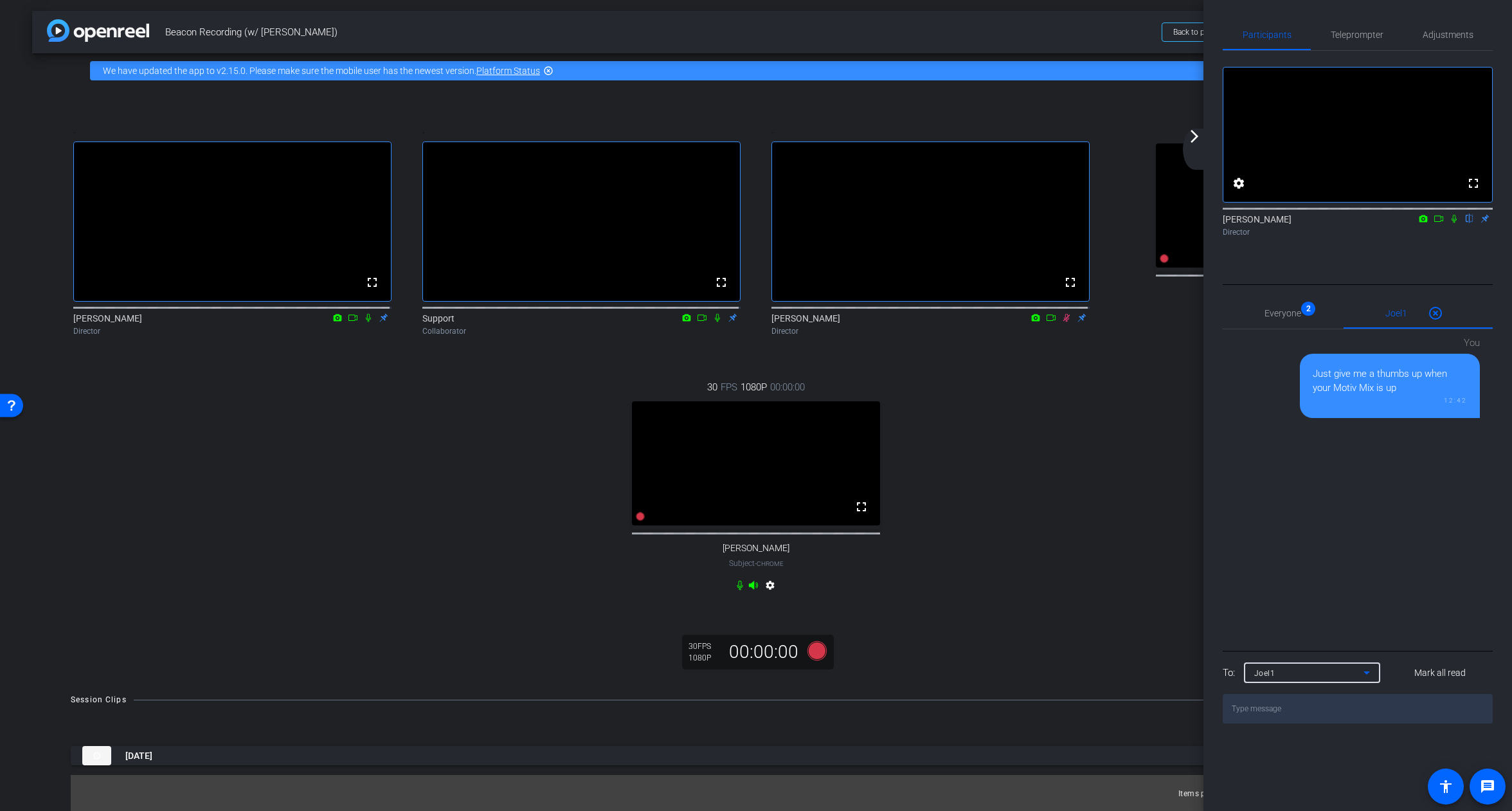
click at [1366, 675] on icon at bounding box center [1366, 673] width 6 height 3
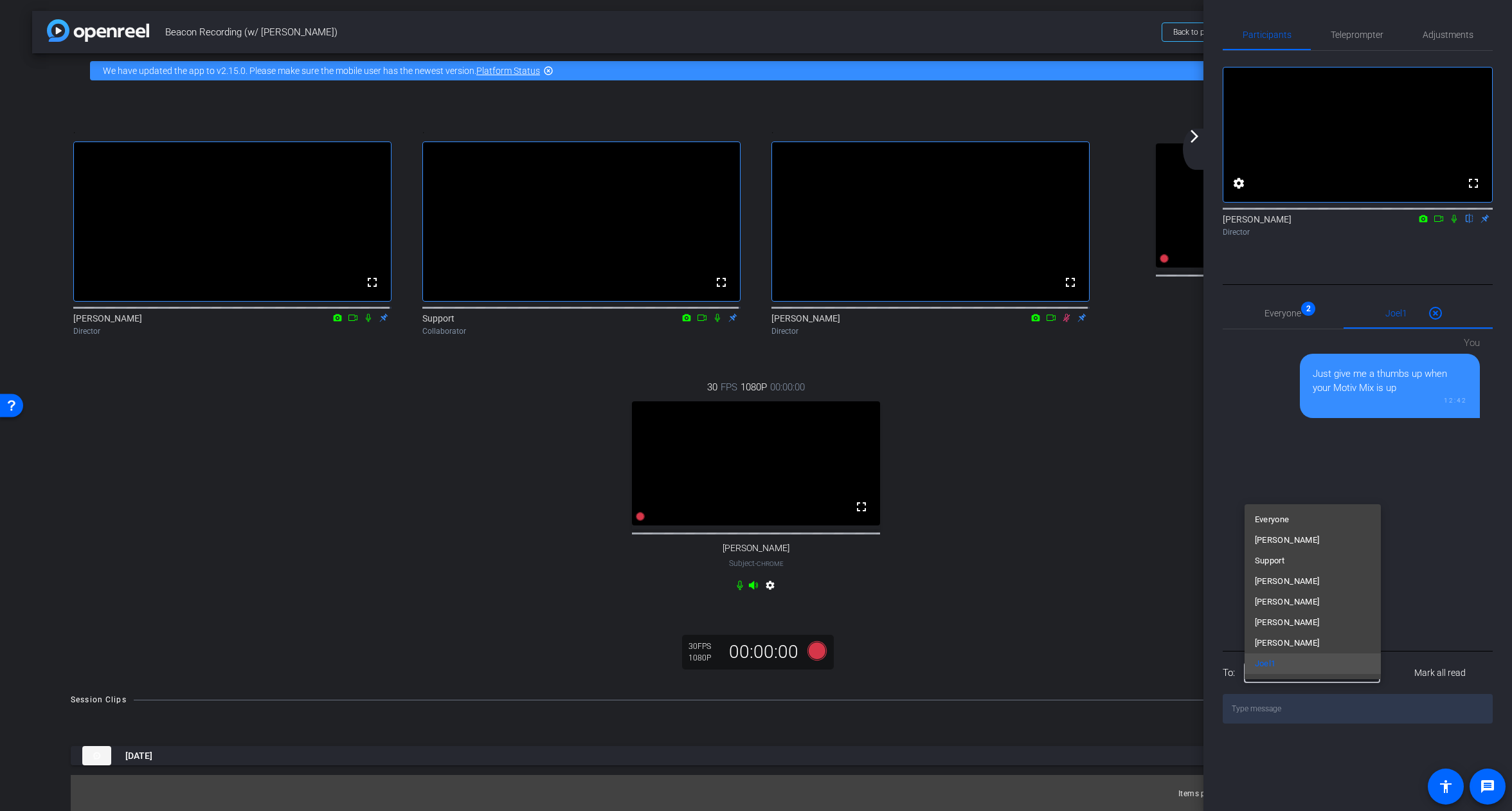
click at [1458, 546] on div at bounding box center [756, 406] width 1512 height 811
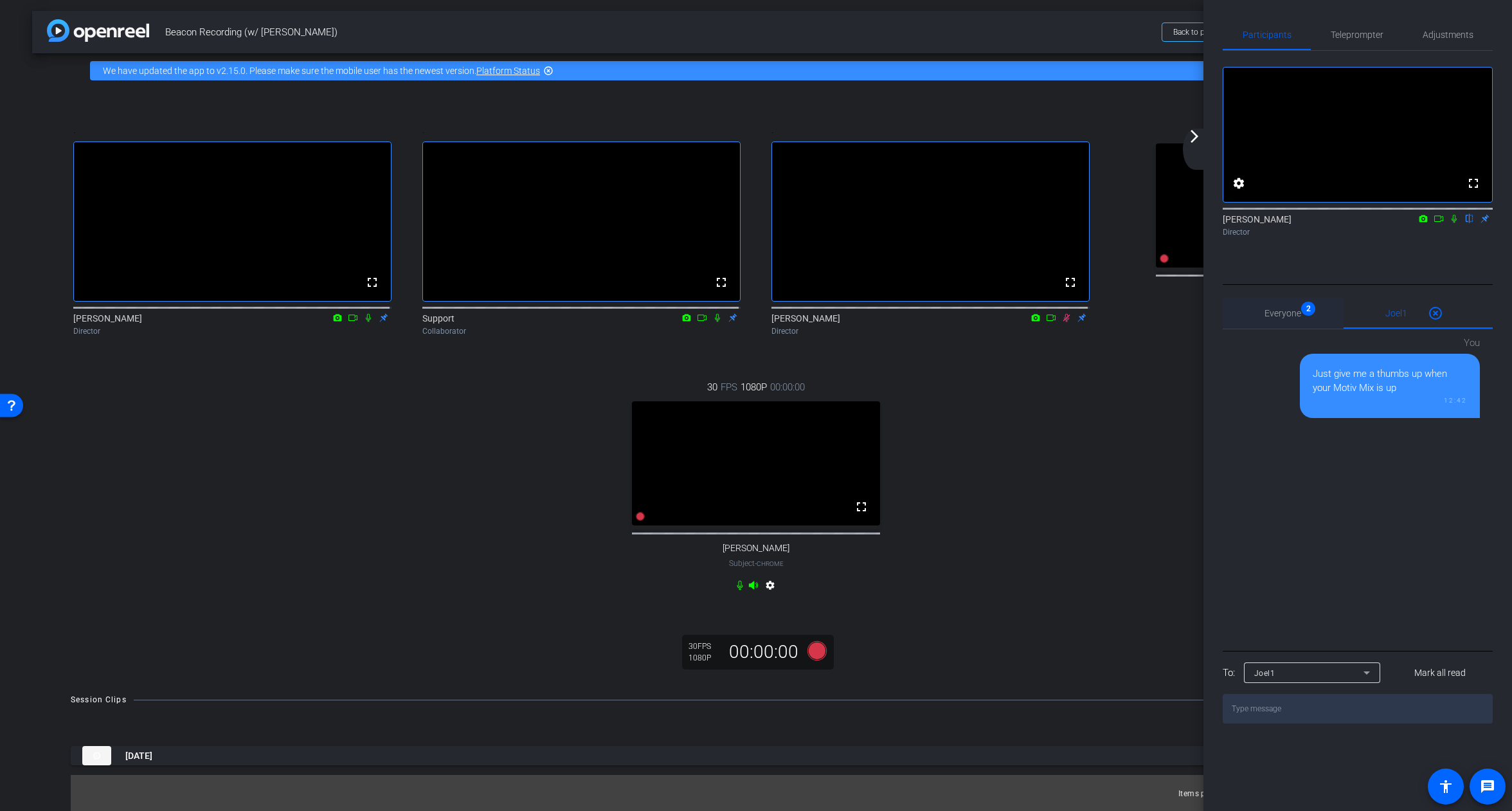
click at [1273, 317] on span "Everyone 2" at bounding box center [1283, 313] width 36 height 9
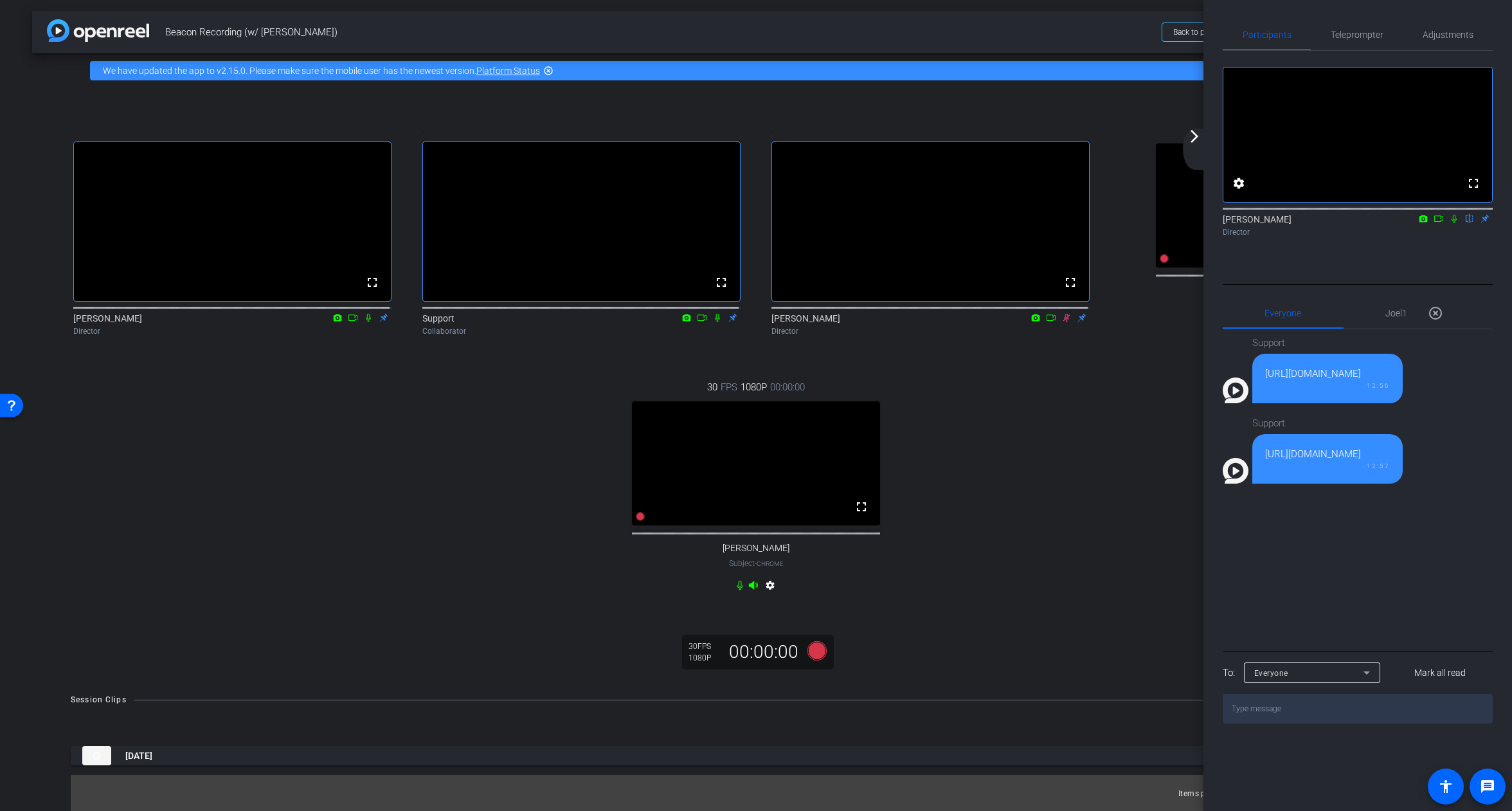
click at [1139, 19] on span "Beacon Recording (w/ [PERSON_NAME])" at bounding box center [660, 32] width 988 height 26
click at [1057, 490] on div ". fullscreen [PERSON_NAME] Director . fullscreen Support Collaborator . fullscr…" at bounding box center [756, 359] width 1396 height 516
click at [1194, 147] on div "arrow_back_ios_new arrow_forward_ios" at bounding box center [1195, 149] width 27 height 41
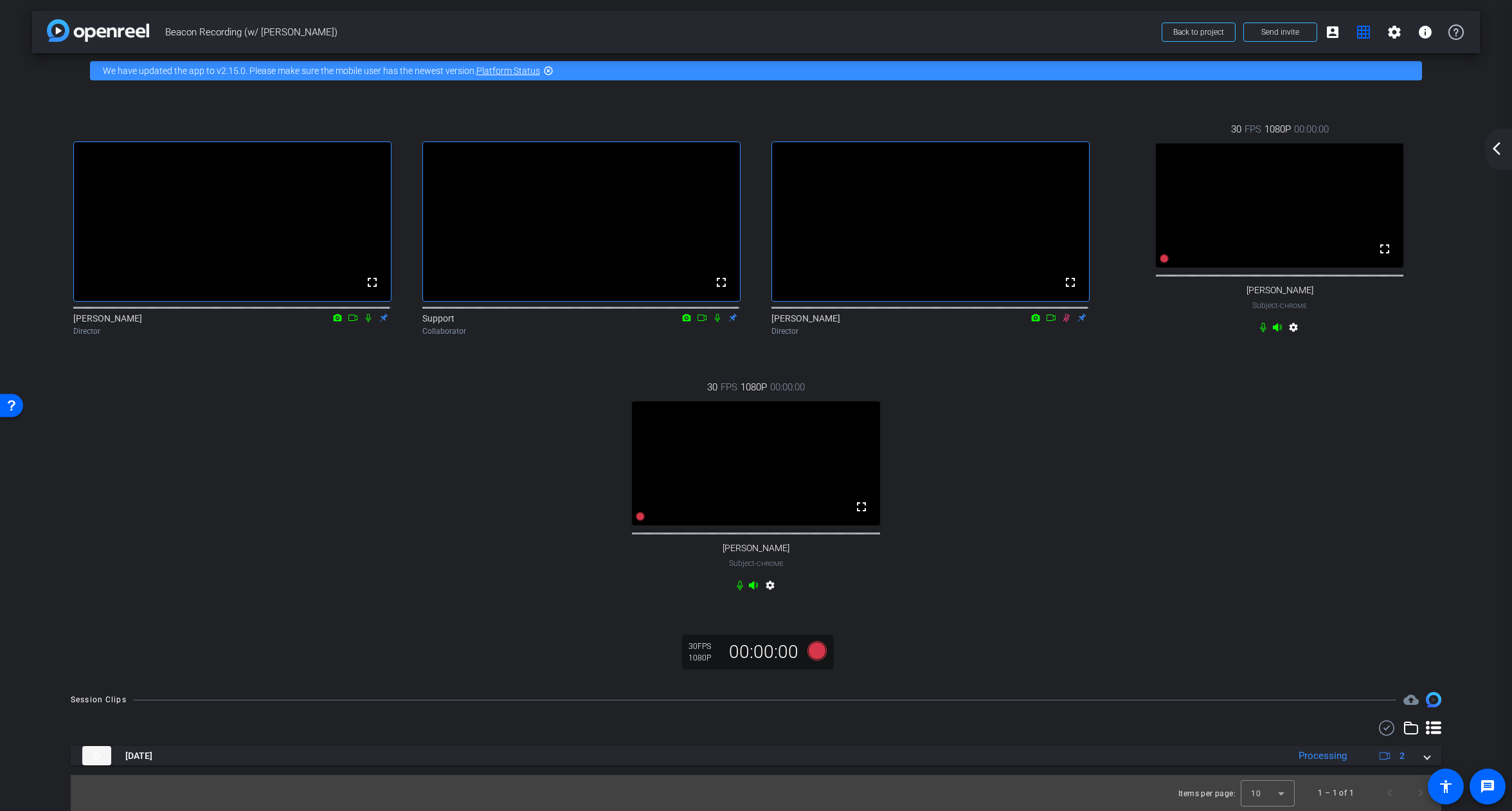
click at [1246, 497] on div ". fullscreen [PERSON_NAME] Director . fullscreen Support Collaborator . fullscr…" at bounding box center [756, 359] width 1396 height 516
click at [1493, 147] on mat-icon "arrow_back_ios_new" at bounding box center [1496, 148] width 16 height 16
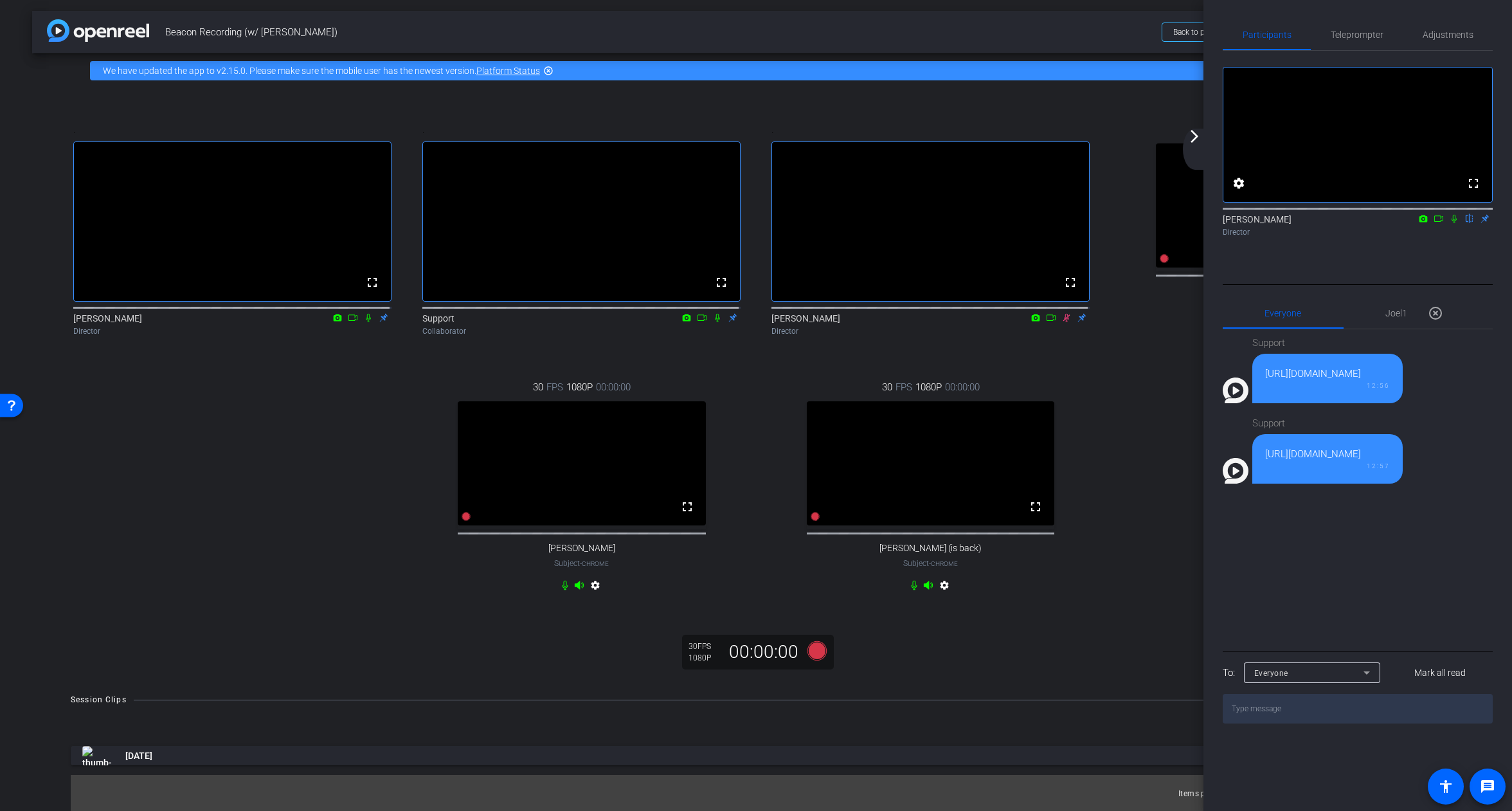
click at [1195, 137] on mat-icon "arrow_forward_ios" at bounding box center [1195, 136] width 16 height 16
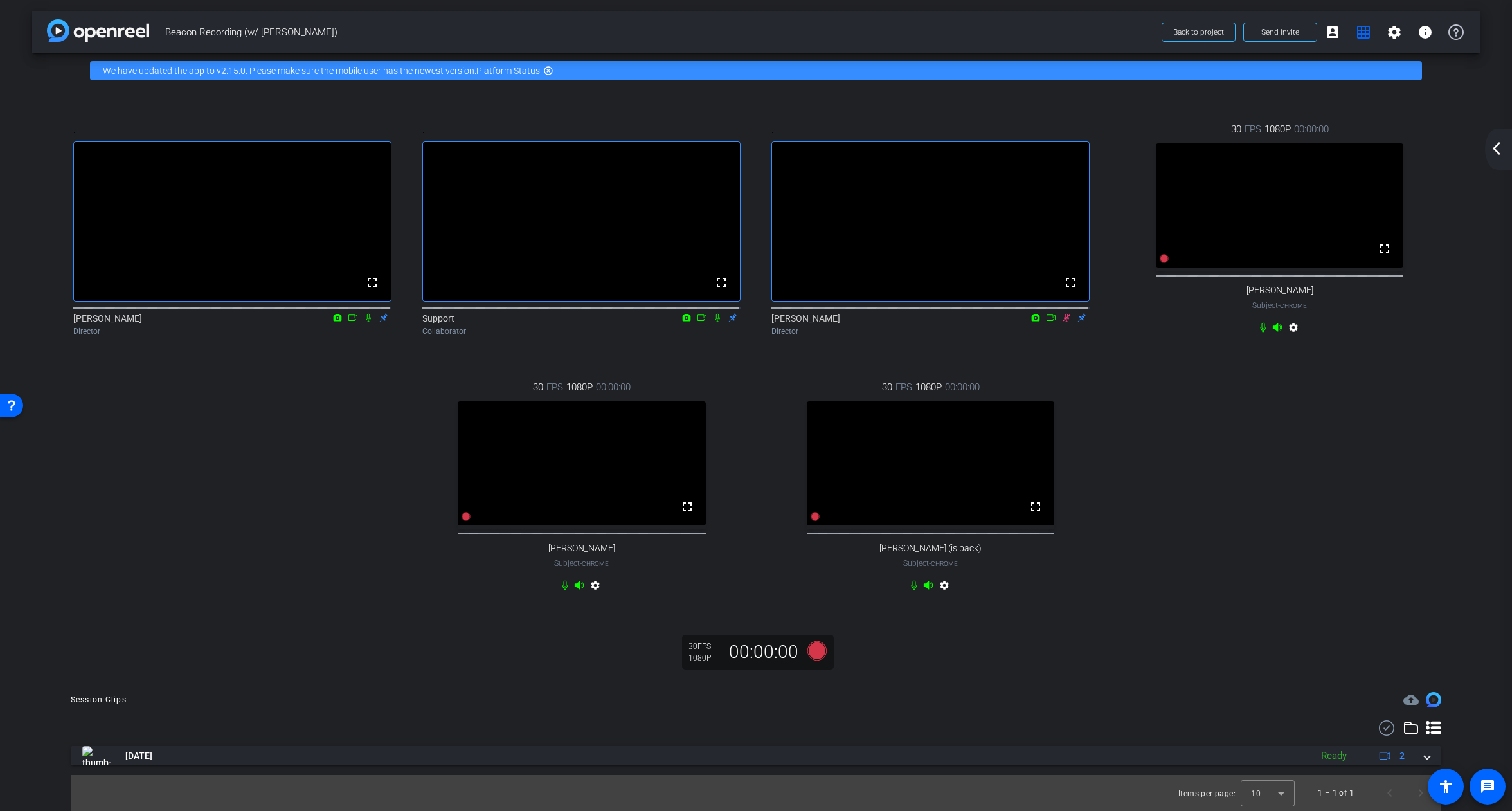
click at [1490, 152] on mat-icon "arrow_back_ios_new" at bounding box center [1496, 148] width 16 height 16
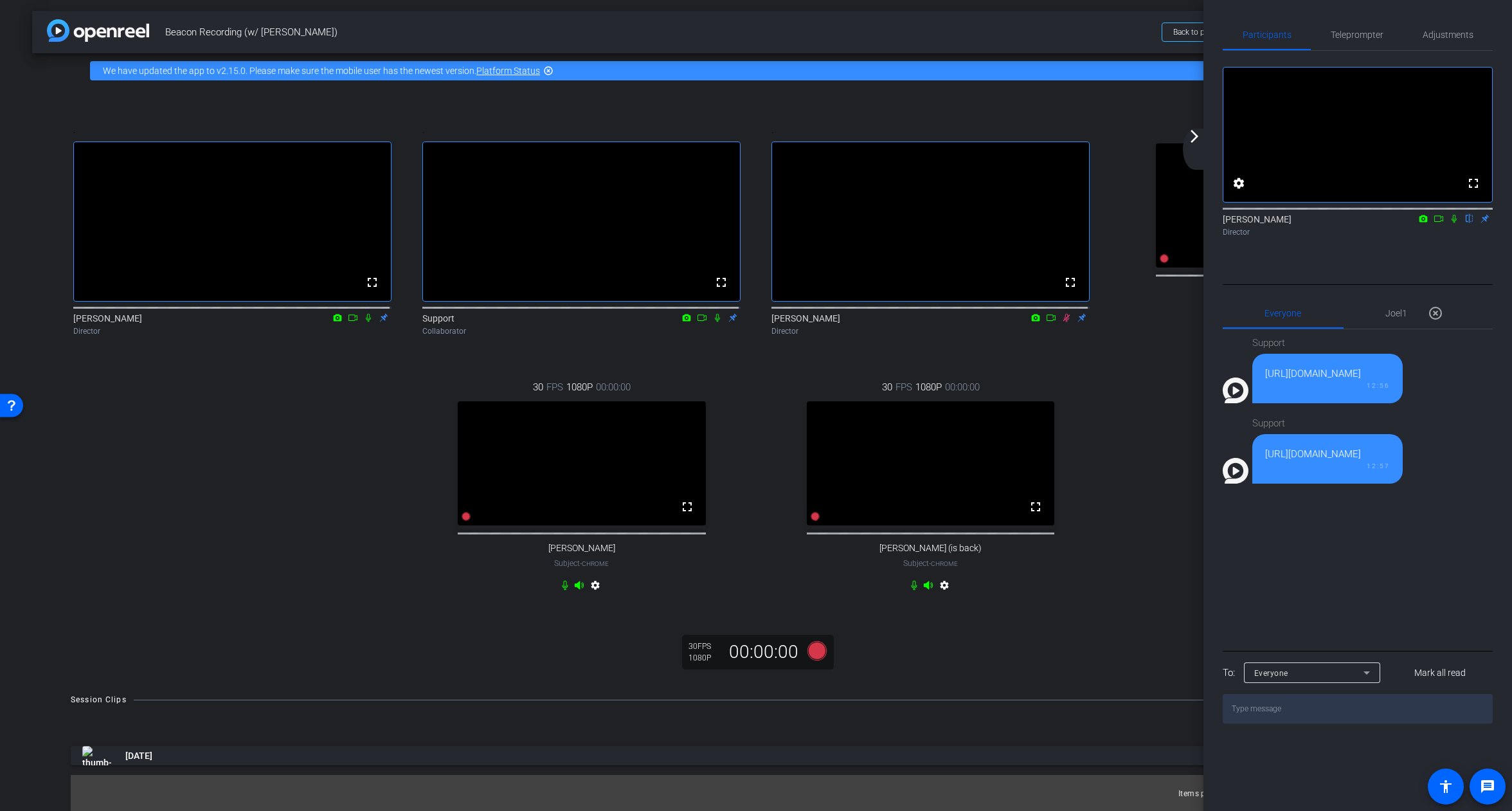
click at [1140, 432] on div ". fullscreen [PERSON_NAME] Director . fullscreen Support Collaborator . fullscr…" at bounding box center [756, 359] width 1396 height 516
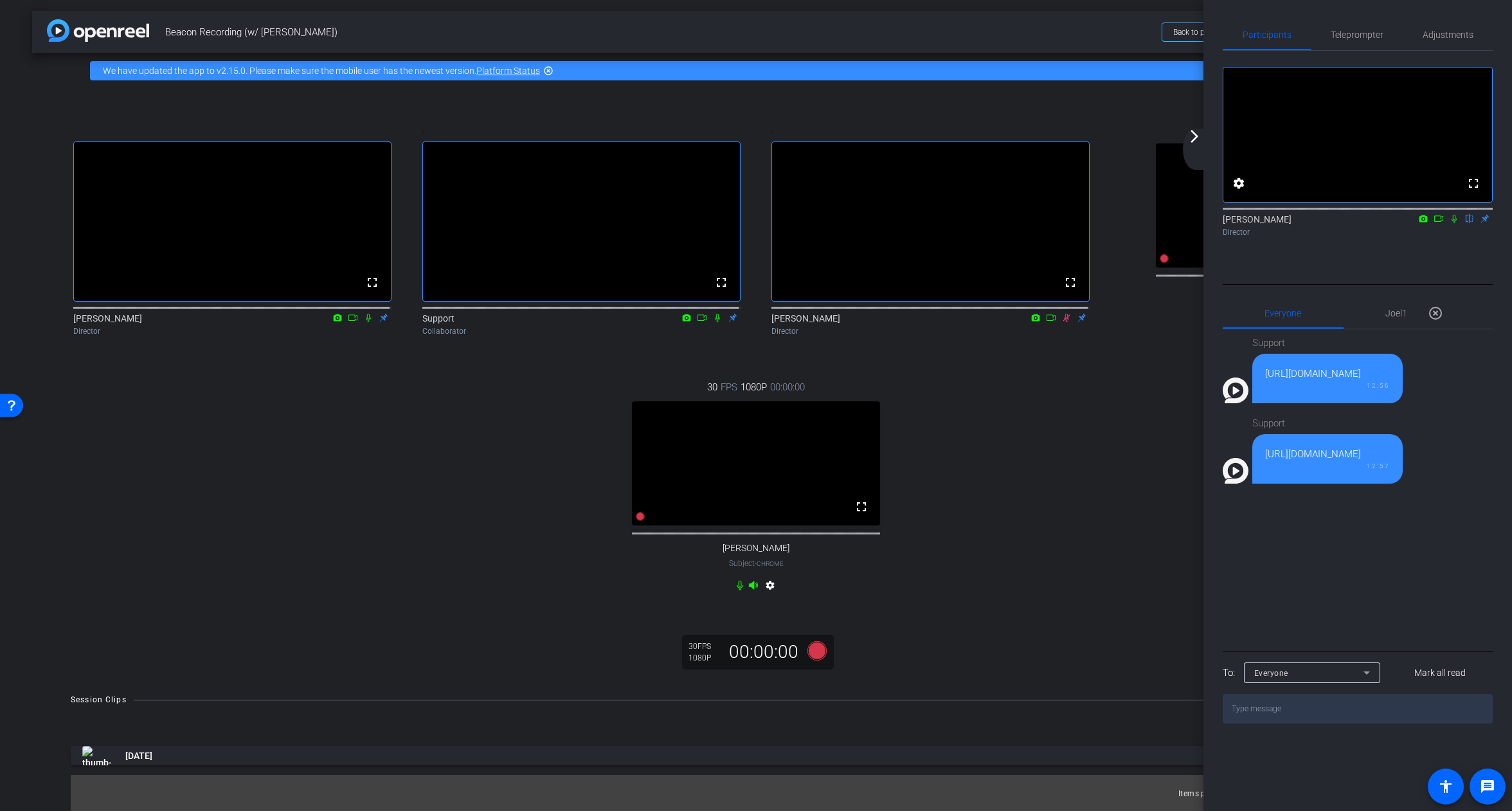
click at [1205, 142] on div "arrow_back_ios_new arrow_forward_ios" at bounding box center [1195, 149] width 27 height 41
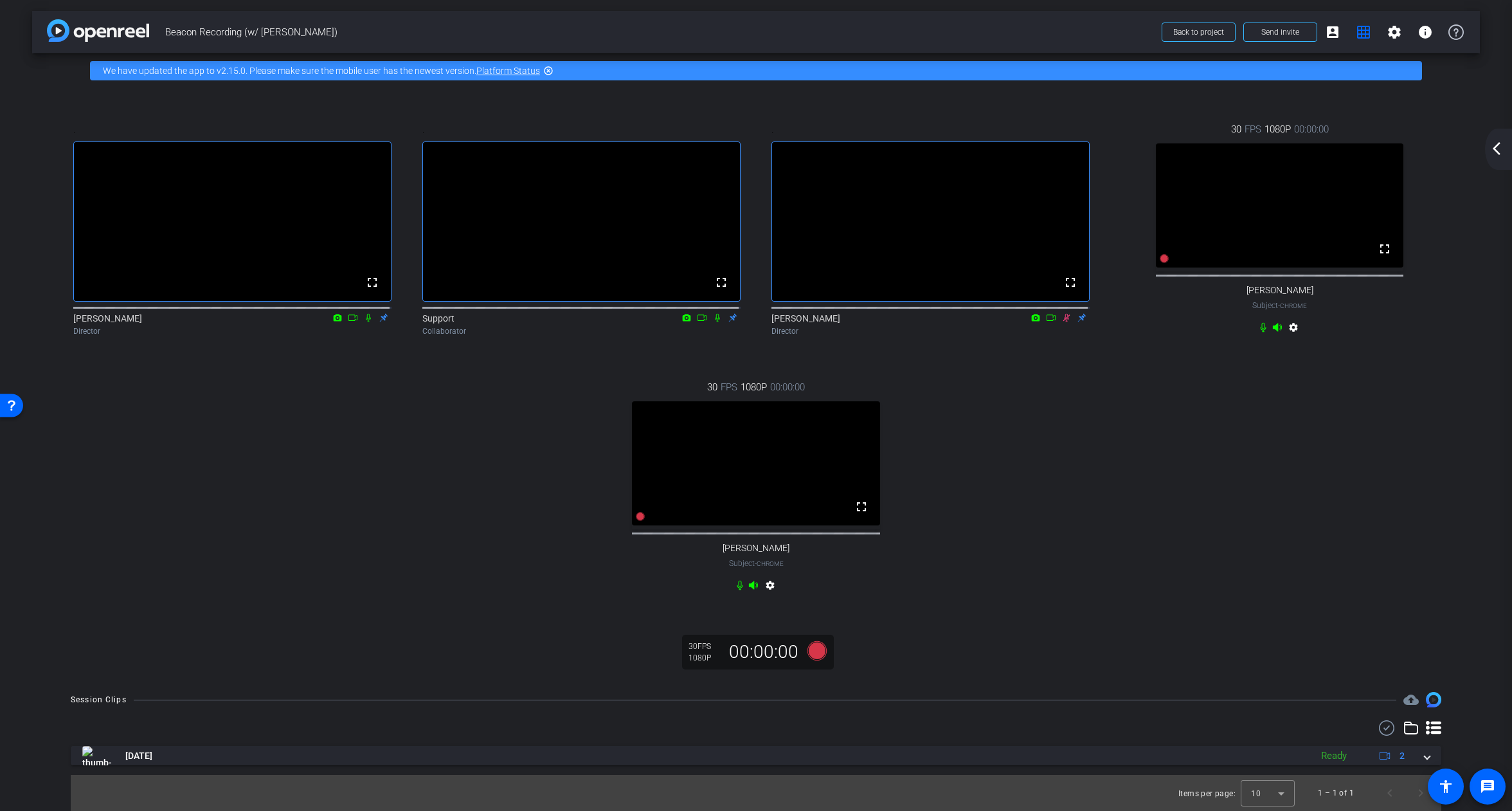
click at [1498, 141] on mat-icon "arrow_back_ios_new" at bounding box center [1496, 148] width 16 height 16
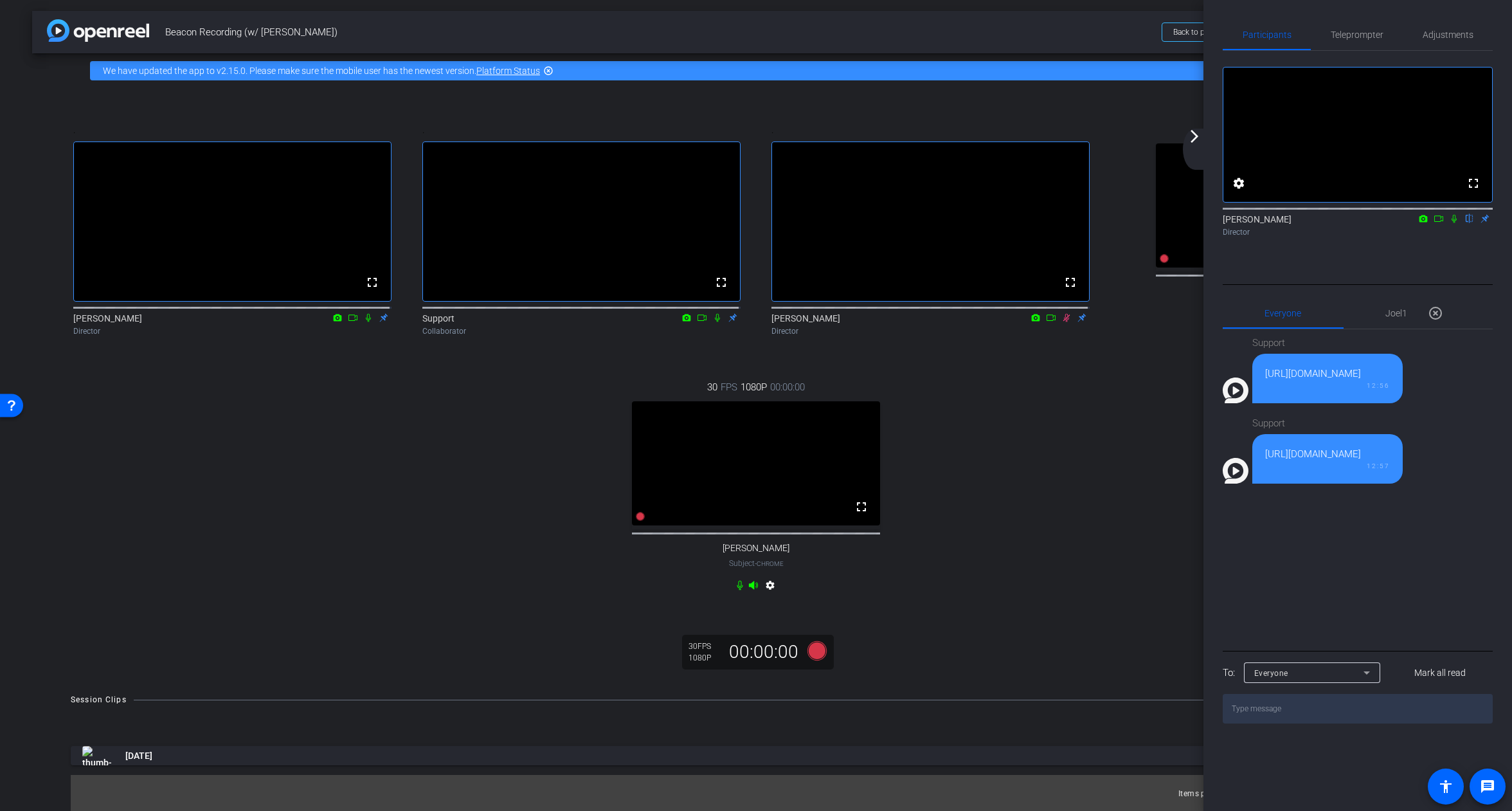
click at [1110, 412] on div ". fullscreen [PERSON_NAME] Director . fullscreen Support Collaborator . fullscr…" at bounding box center [756, 359] width 1396 height 516
click at [1107, 352] on div ". fullscreen [PERSON_NAME] Director . fullscreen Support Collaborator . fullscr…" at bounding box center [756, 359] width 1396 height 516
click at [1193, 137] on mat-icon "arrow_forward_ios" at bounding box center [1195, 136] width 16 height 16
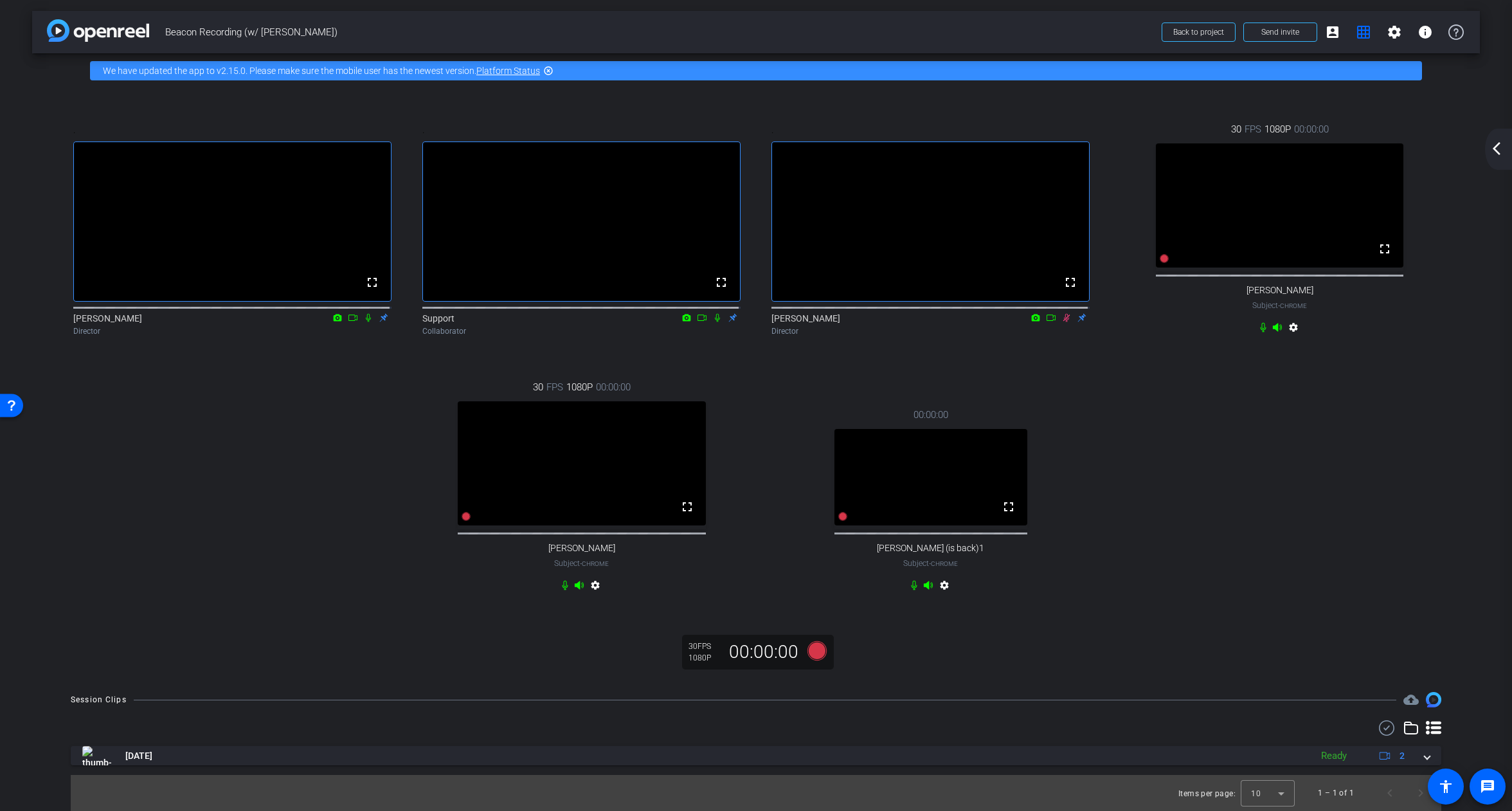
click at [1501, 158] on div "arrow_back_ios_new arrow_forward_ios" at bounding box center [1498, 149] width 27 height 41
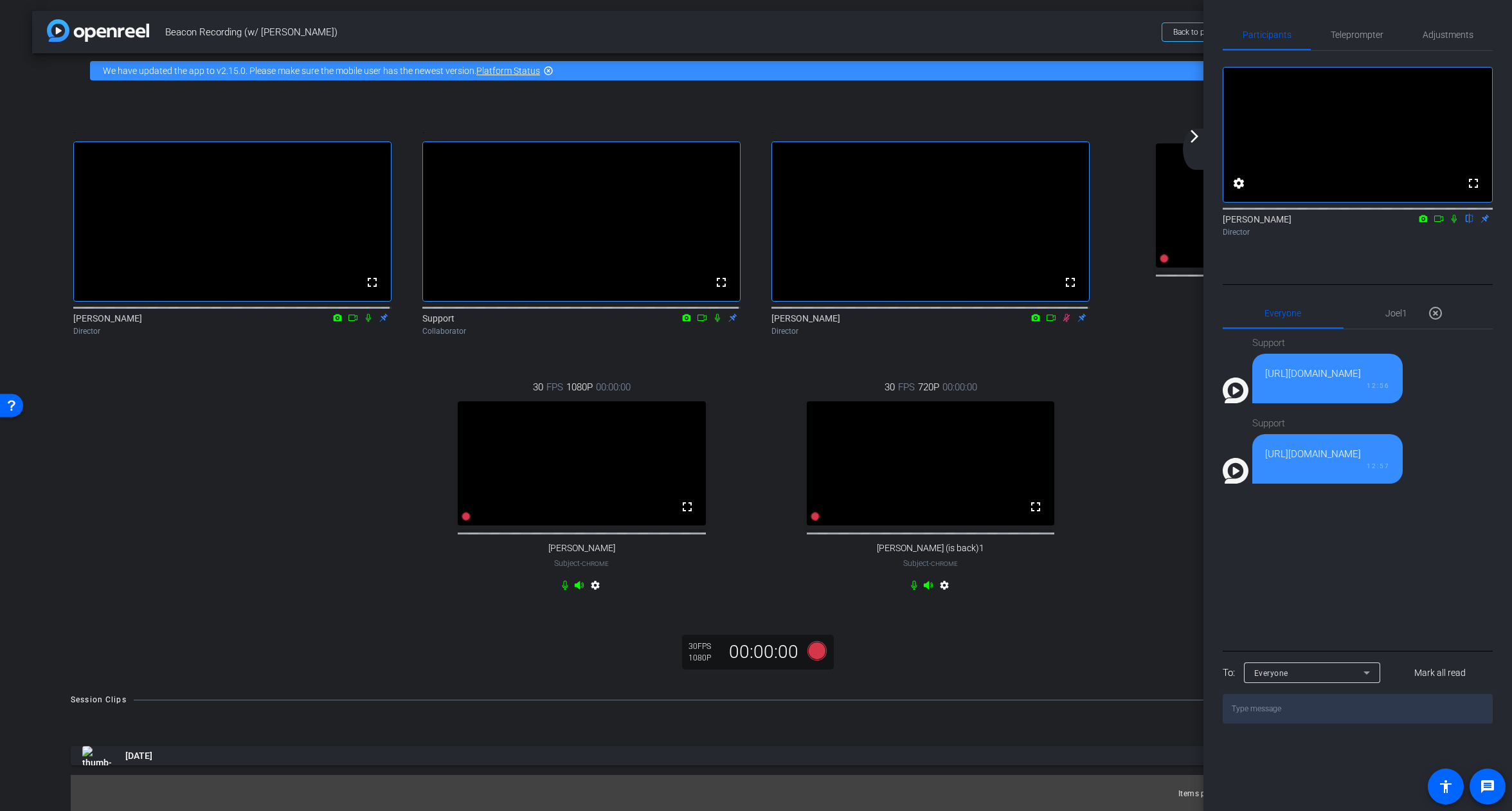
click at [1195, 140] on mat-icon "arrow_forward_ios" at bounding box center [1195, 136] width 16 height 16
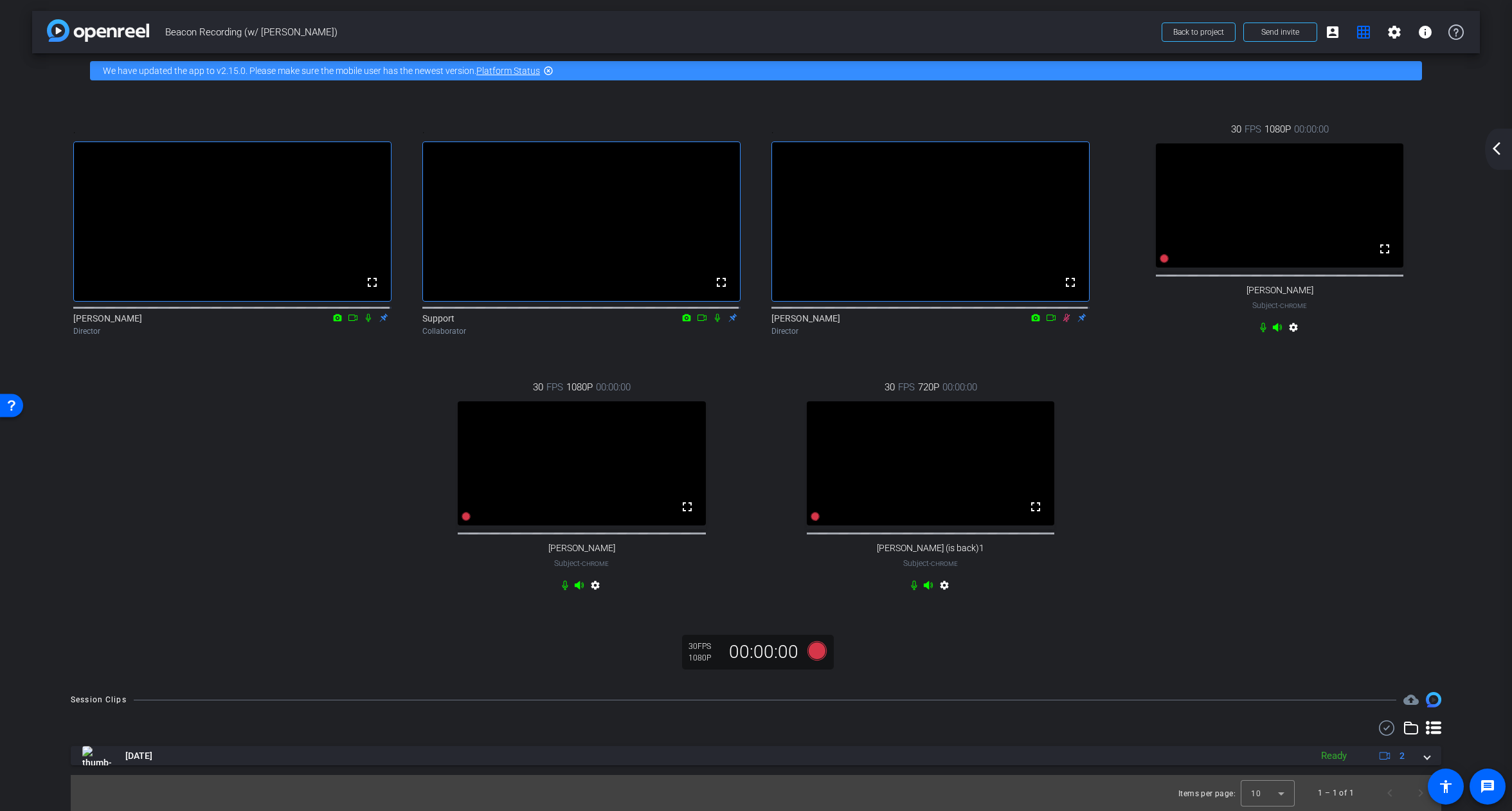
click at [944, 588] on mat-icon "settings" at bounding box center [944, 588] width 16 height 16
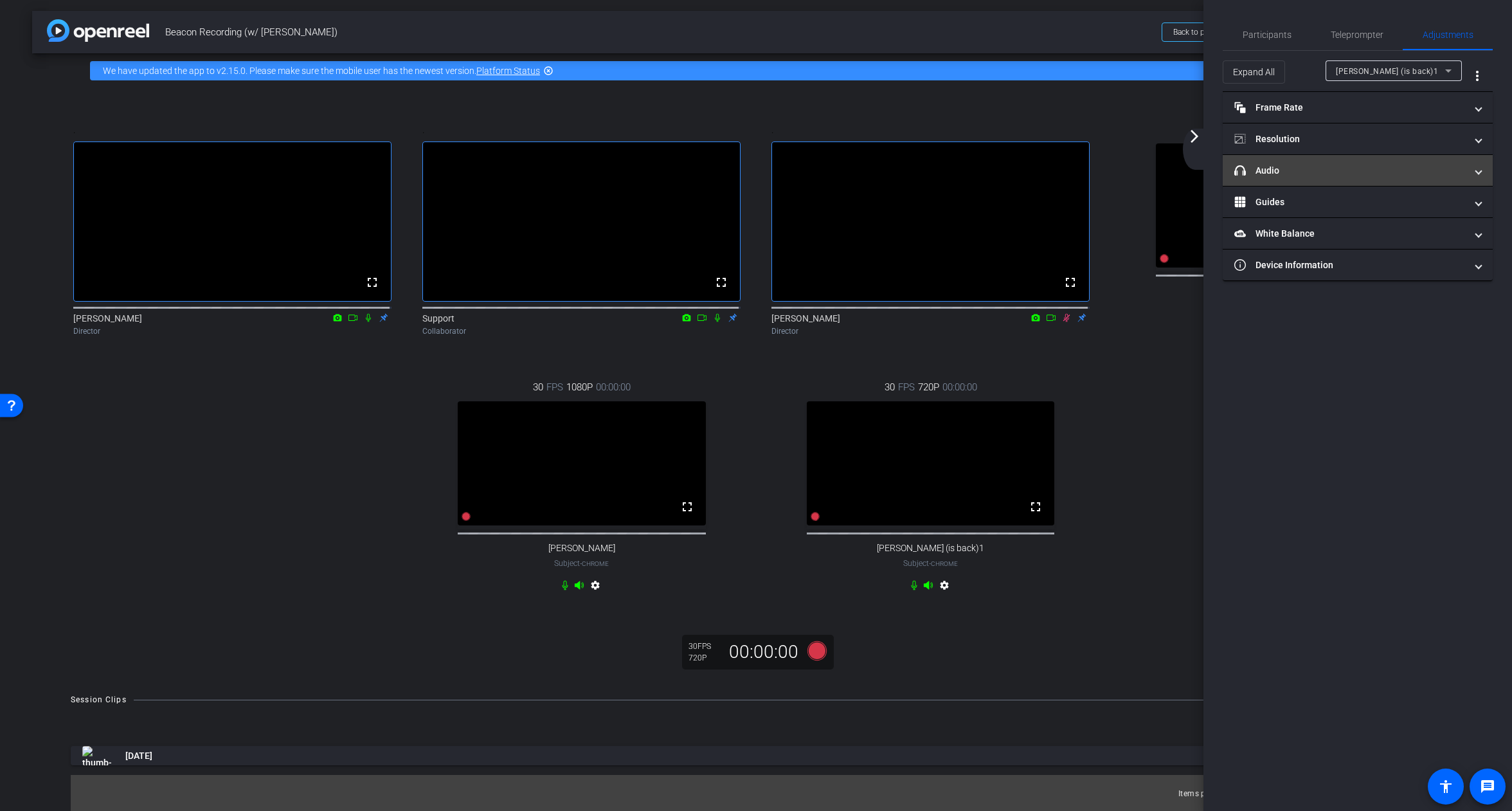
click at [1252, 170] on mat-panel-title "headphone icon Audio" at bounding box center [1350, 171] width 231 height 14
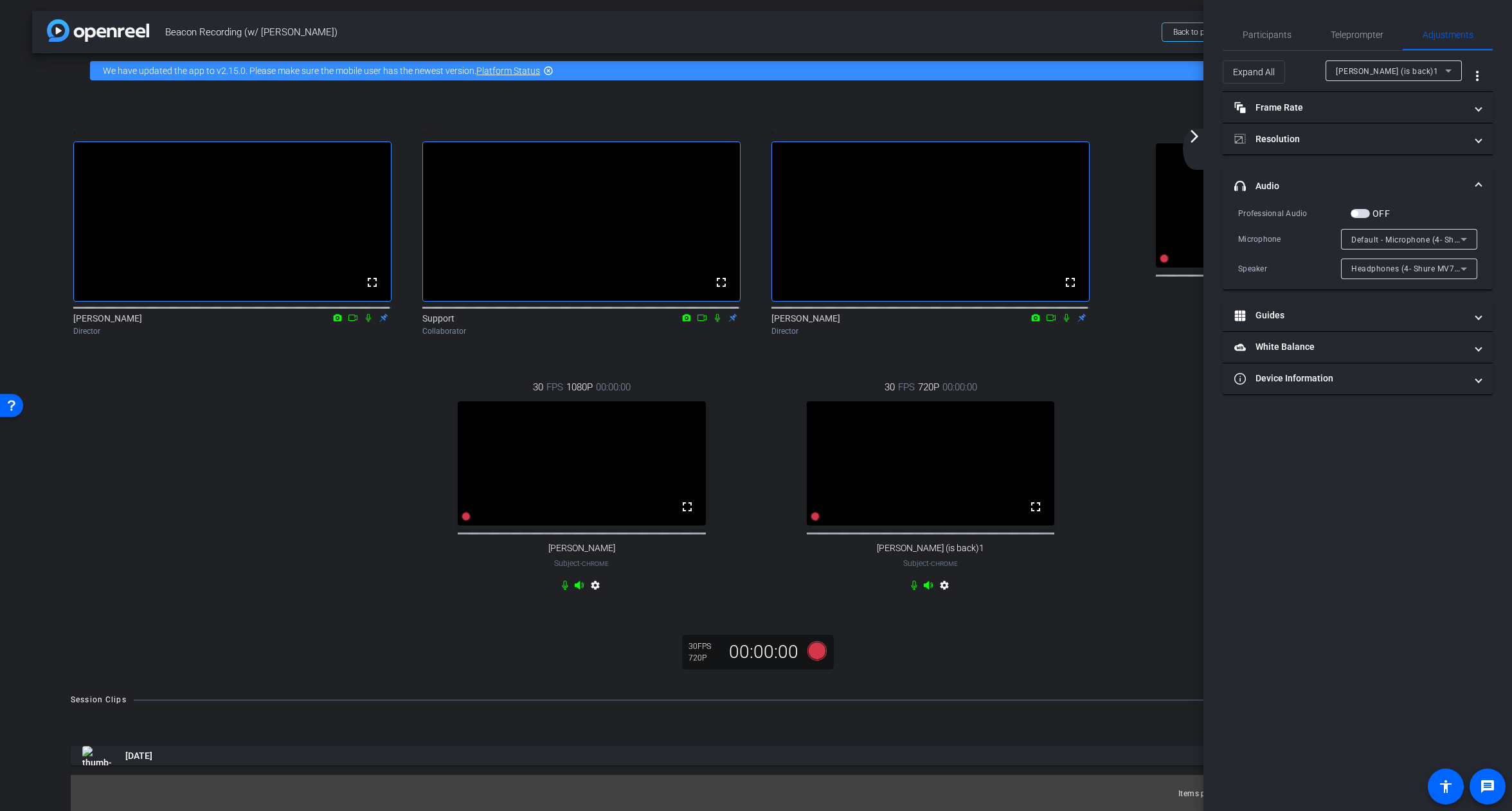
click at [1360, 213] on span "button" at bounding box center [1360, 213] width 19 height 9
click at [1158, 406] on div ". fullscreen [PERSON_NAME] Director . fullscreen Support Collaborator . fullscr…" at bounding box center [756, 359] width 1396 height 516
click at [1189, 141] on mat-icon "arrow_forward_ios" at bounding box center [1195, 136] width 16 height 16
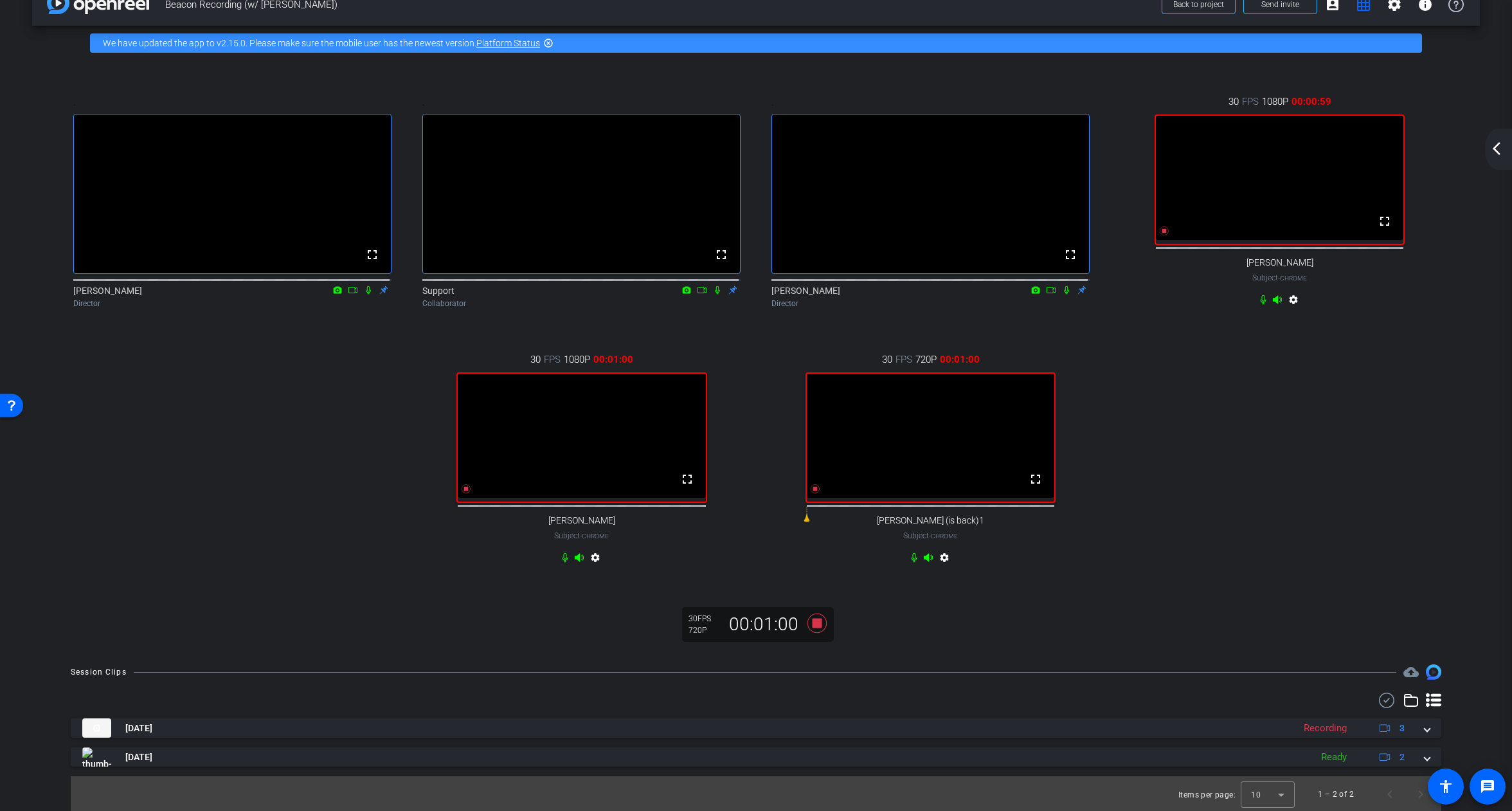
click at [939, 568] on mat-icon "settings" at bounding box center [944, 560] width 16 height 16
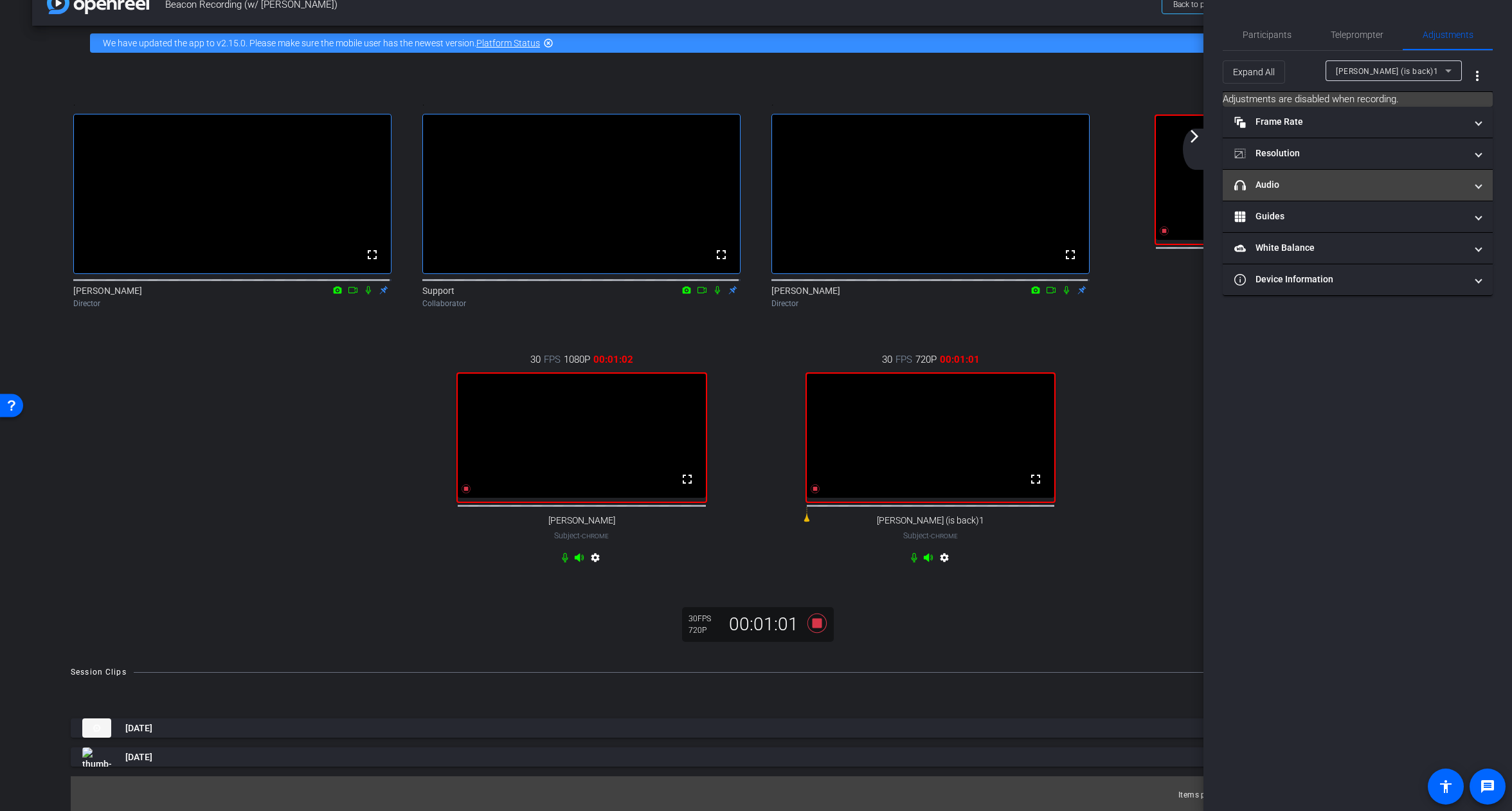
click at [1254, 193] on mat-expansion-panel-header "headphone icon Audio" at bounding box center [1358, 185] width 270 height 31
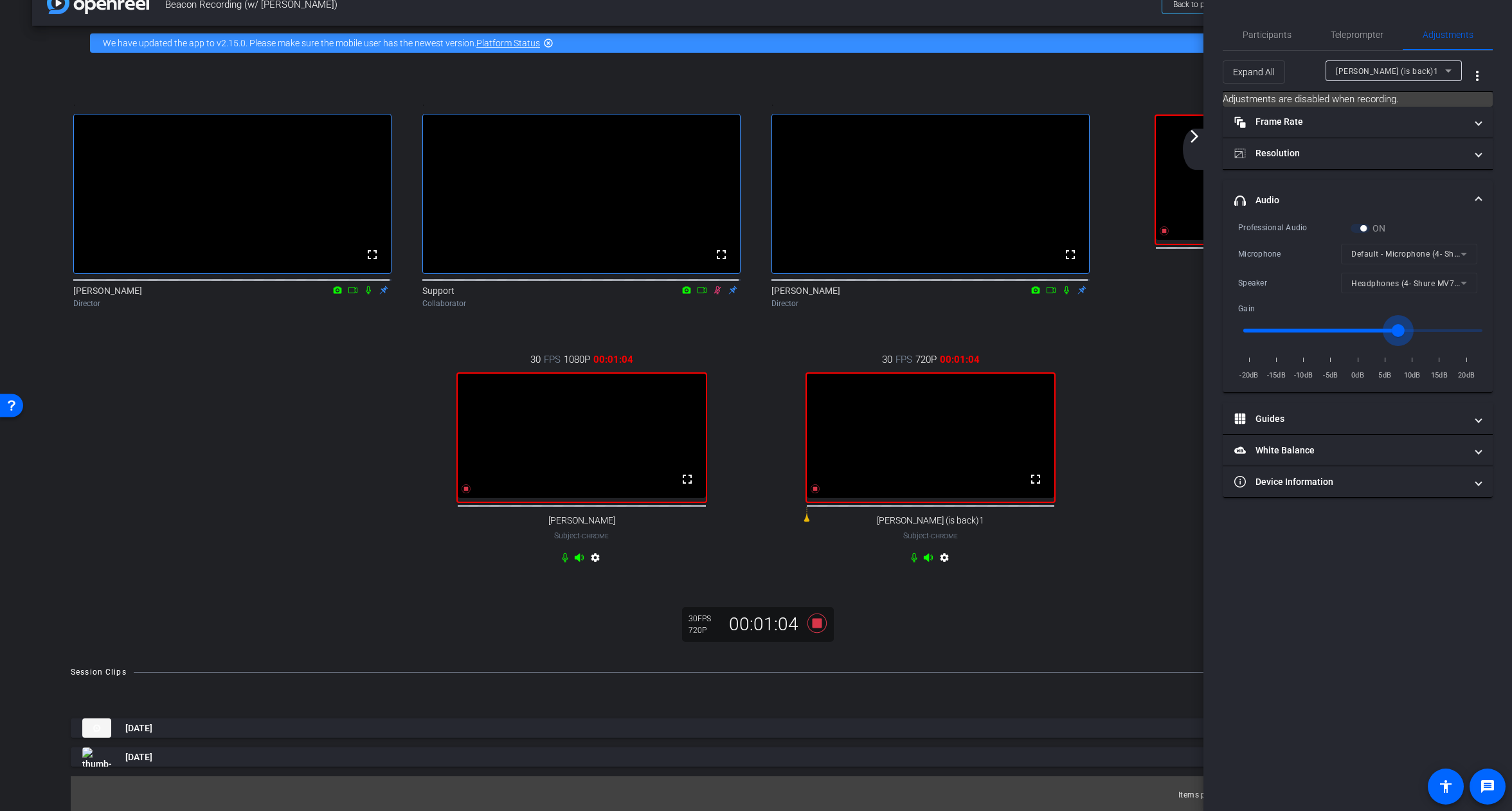
drag, startPoint x: 1375, startPoint y: 327, endPoint x: 1397, endPoint y: 330, distance: 22.2
type input "1.3"
click at [1397, 330] on input "range" at bounding box center [1363, 330] width 267 height 28
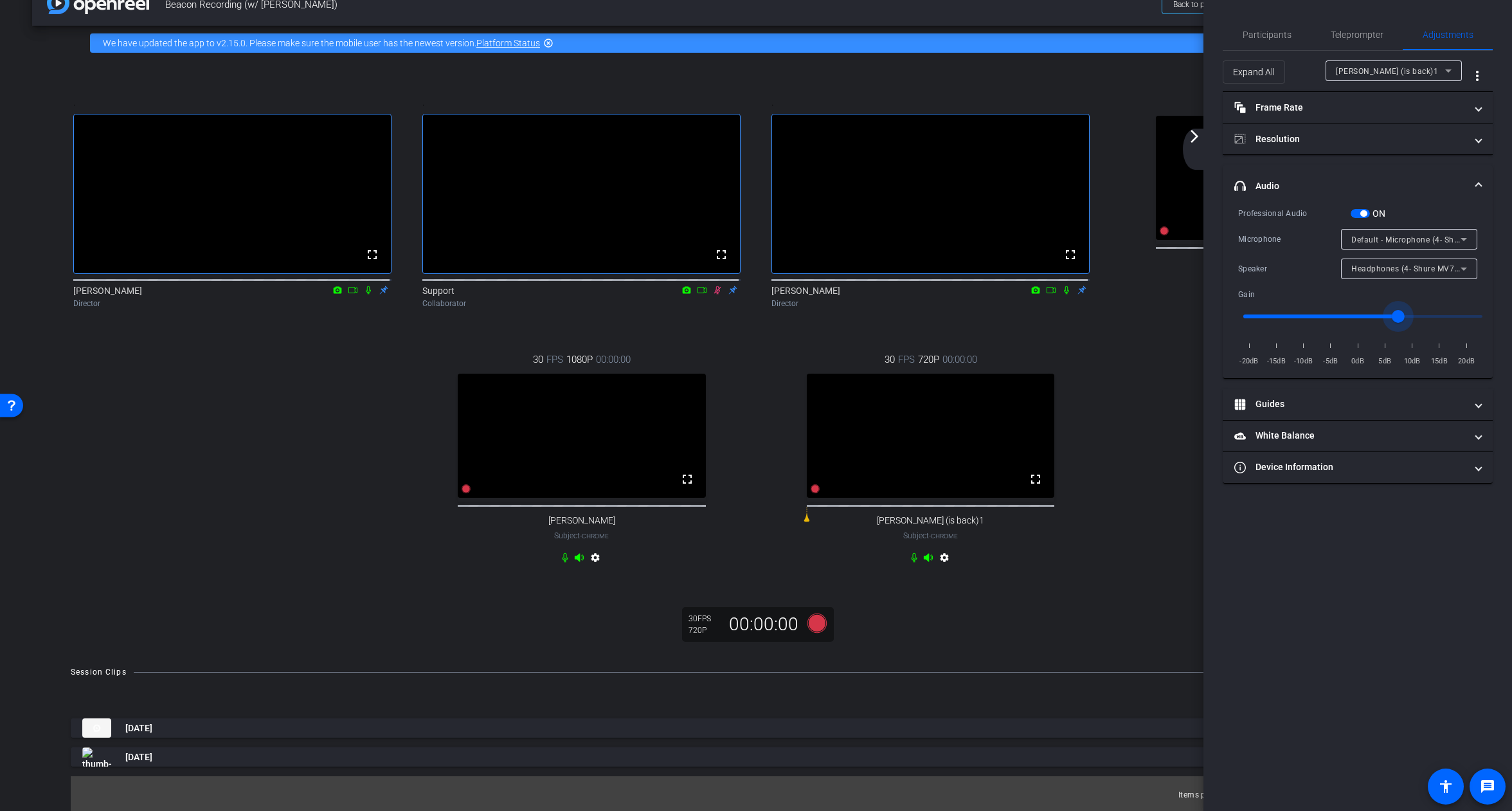
click at [1443, 531] on div "Participants Teleprompter Adjustments settings [PERSON_NAME] flip Director Ever…" at bounding box center [1358, 406] width 309 height 811
click at [1141, 461] on div ". fullscreen [PERSON_NAME] Director . fullscreen Support Collaborator . fullscr…" at bounding box center [756, 331] width 1396 height 516
drag, startPoint x: 1495, startPoint y: 16, endPoint x: 1495, endPoint y: 32, distance: 16.0
click at [1495, 16] on span "×" at bounding box center [1495, 23] width 7 height 16
click at [1250, 36] on span "Participants" at bounding box center [1267, 35] width 49 height 9
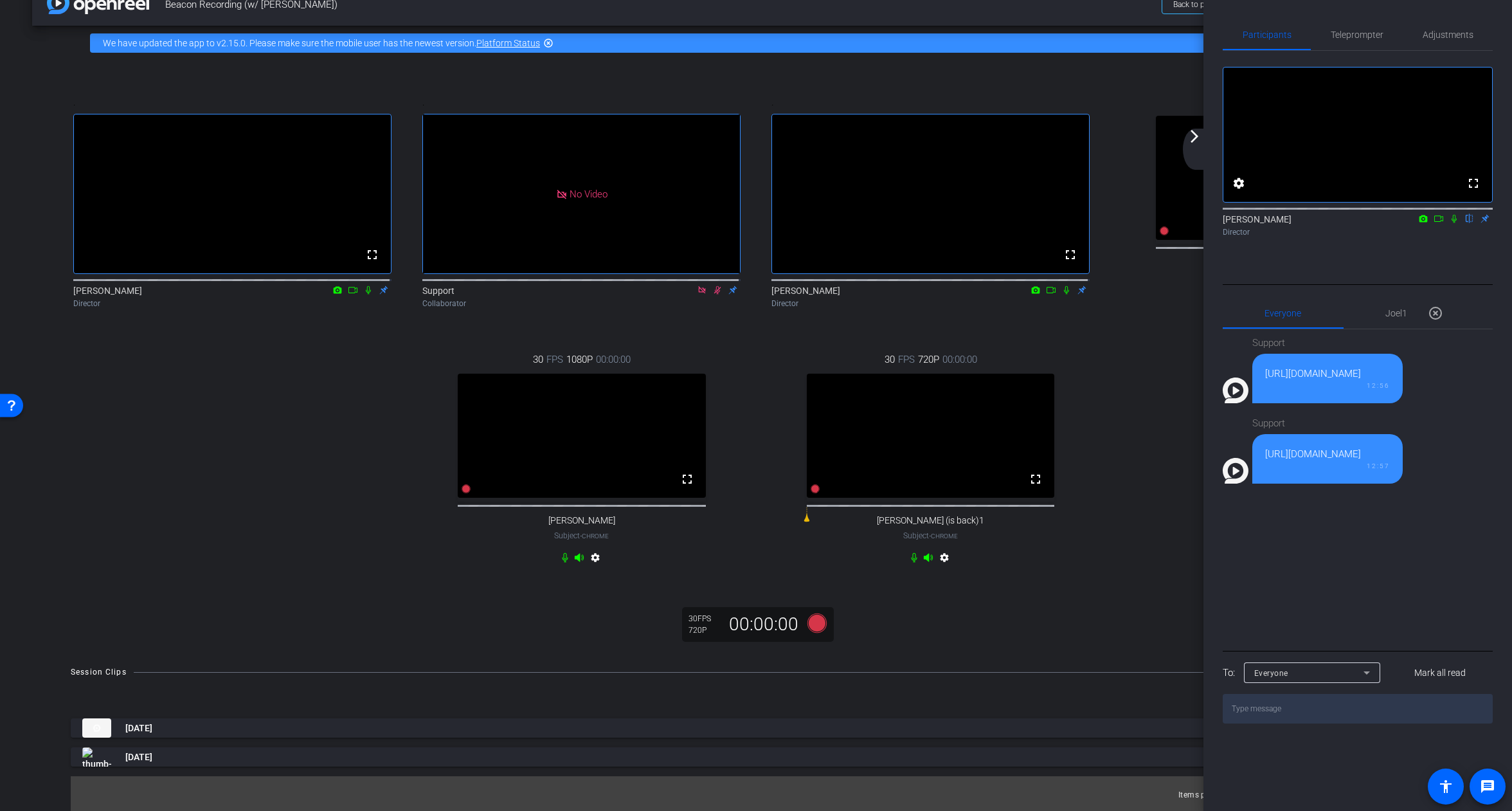
click at [1455, 223] on icon at bounding box center [1454, 218] width 10 height 9
click at [1441, 223] on icon at bounding box center [1439, 218] width 10 height 9
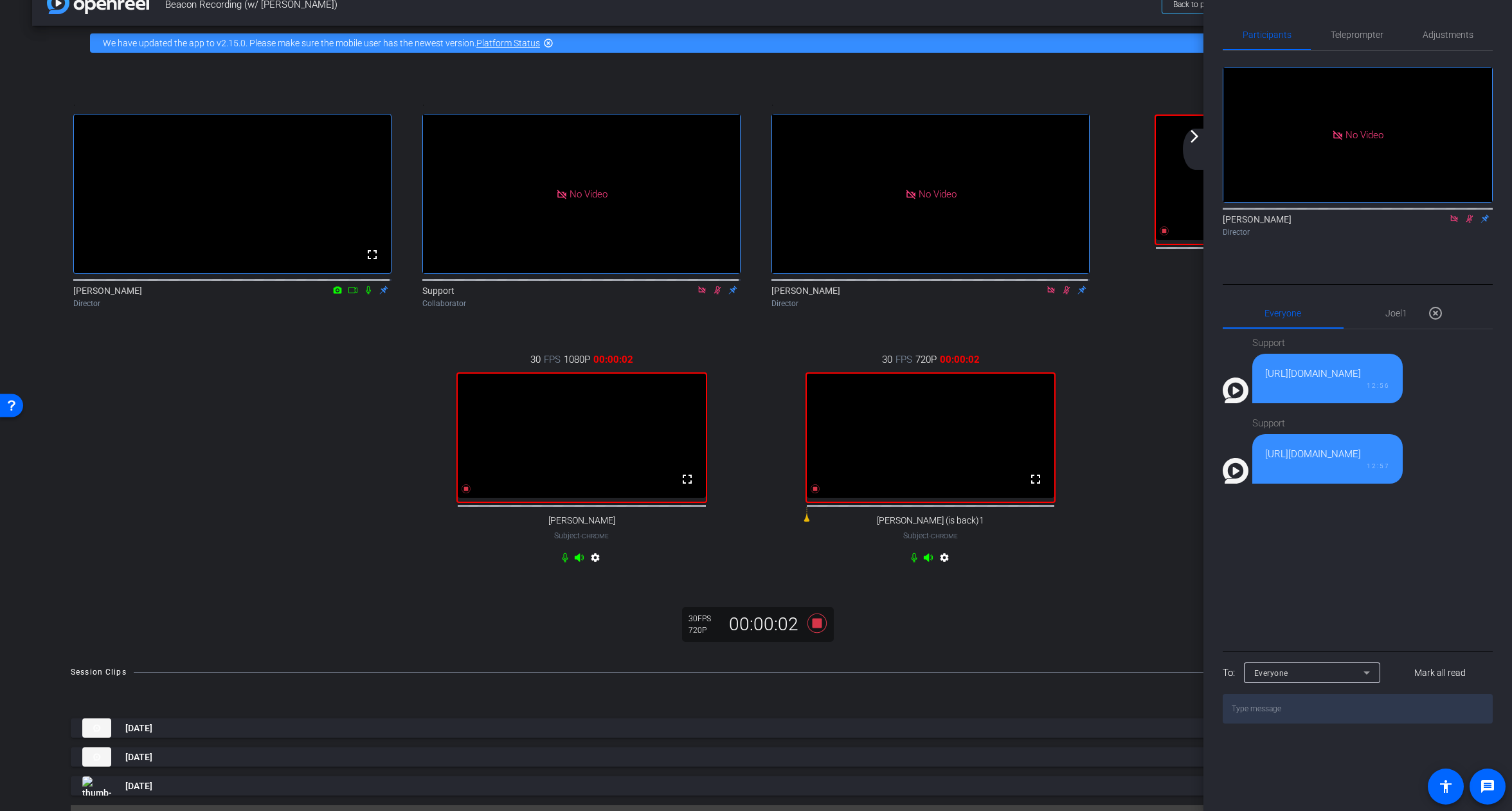
click at [1196, 149] on div "arrow_back_ios_new arrow_forward_ios" at bounding box center [1195, 149] width 27 height 41
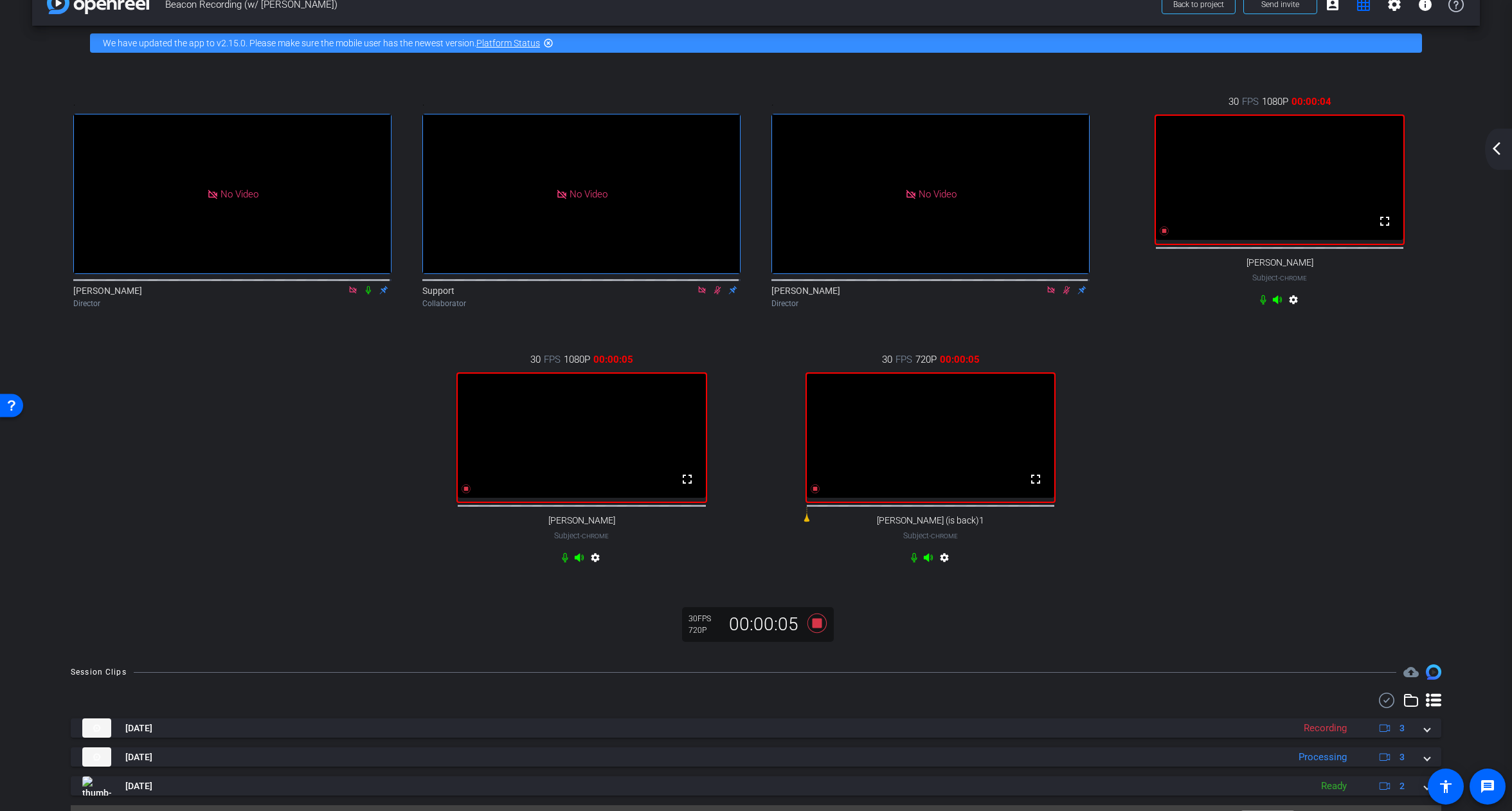
click at [1506, 154] on div "arrow_back_ios_new arrow_forward_ios" at bounding box center [1498, 149] width 27 height 41
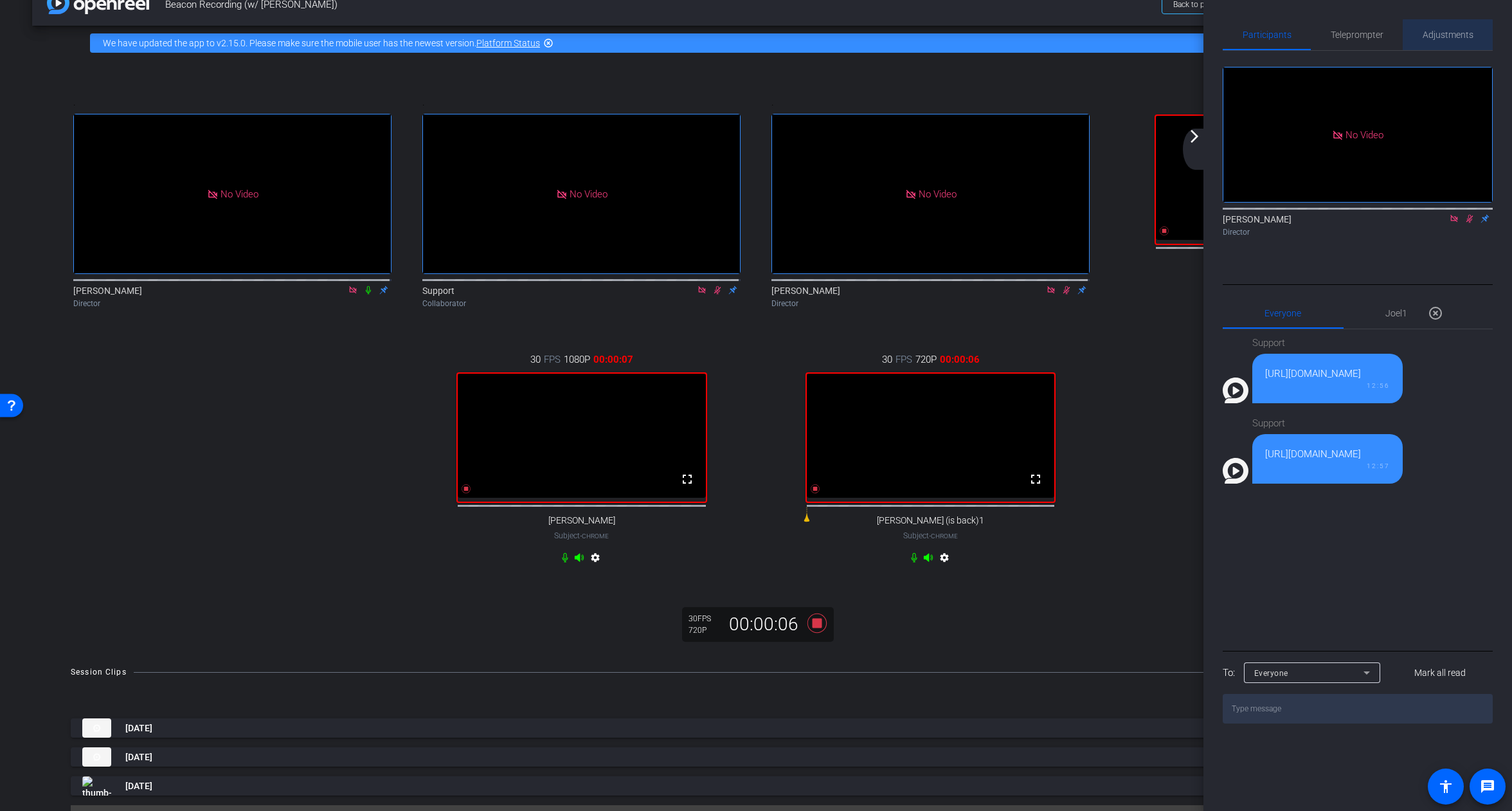
click at [1447, 35] on span "Adjustments" at bounding box center [1447, 35] width 51 height 9
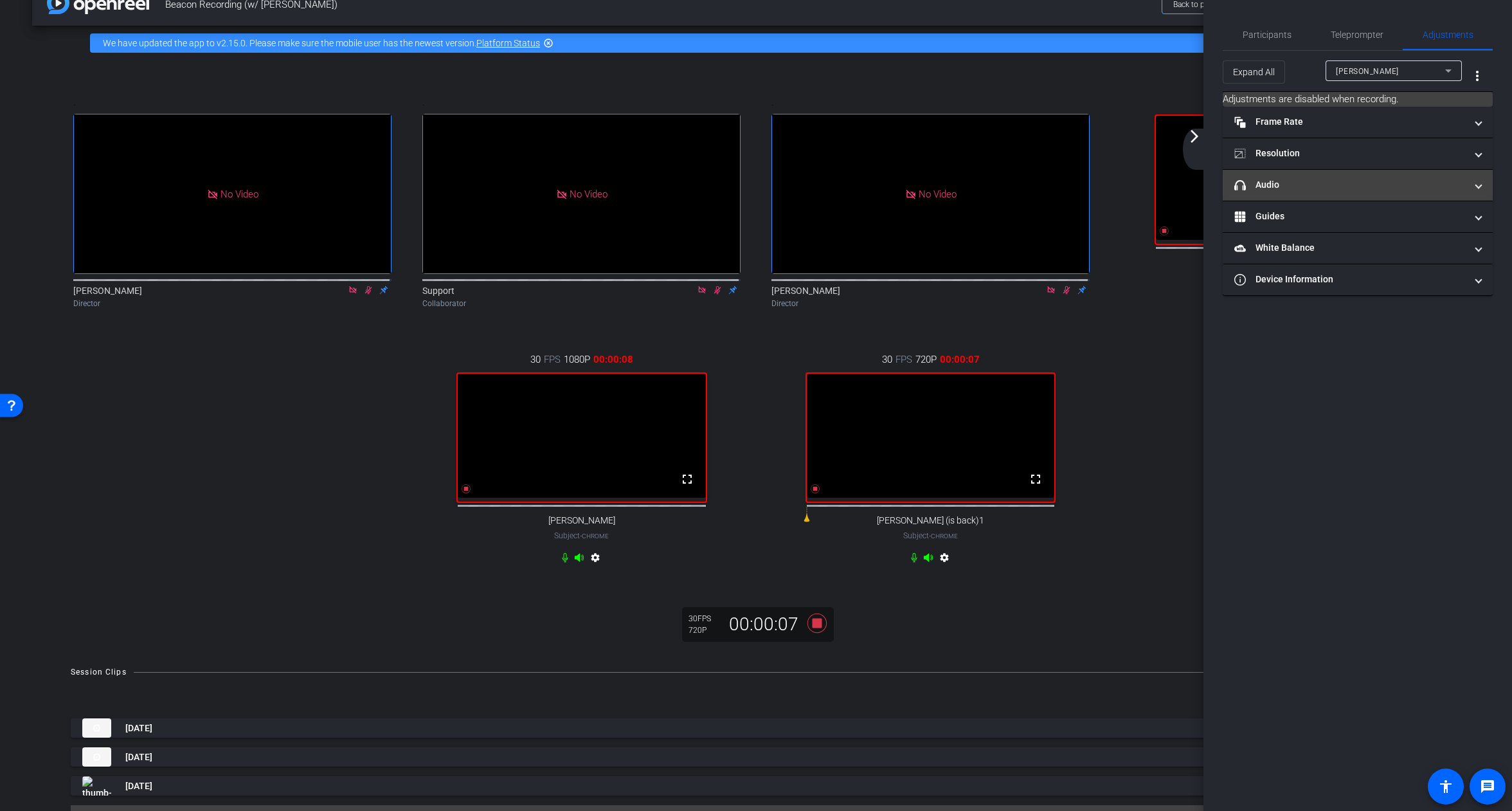
click at [1290, 175] on mat-expansion-panel-header "headphone icon Audio" at bounding box center [1358, 185] width 270 height 31
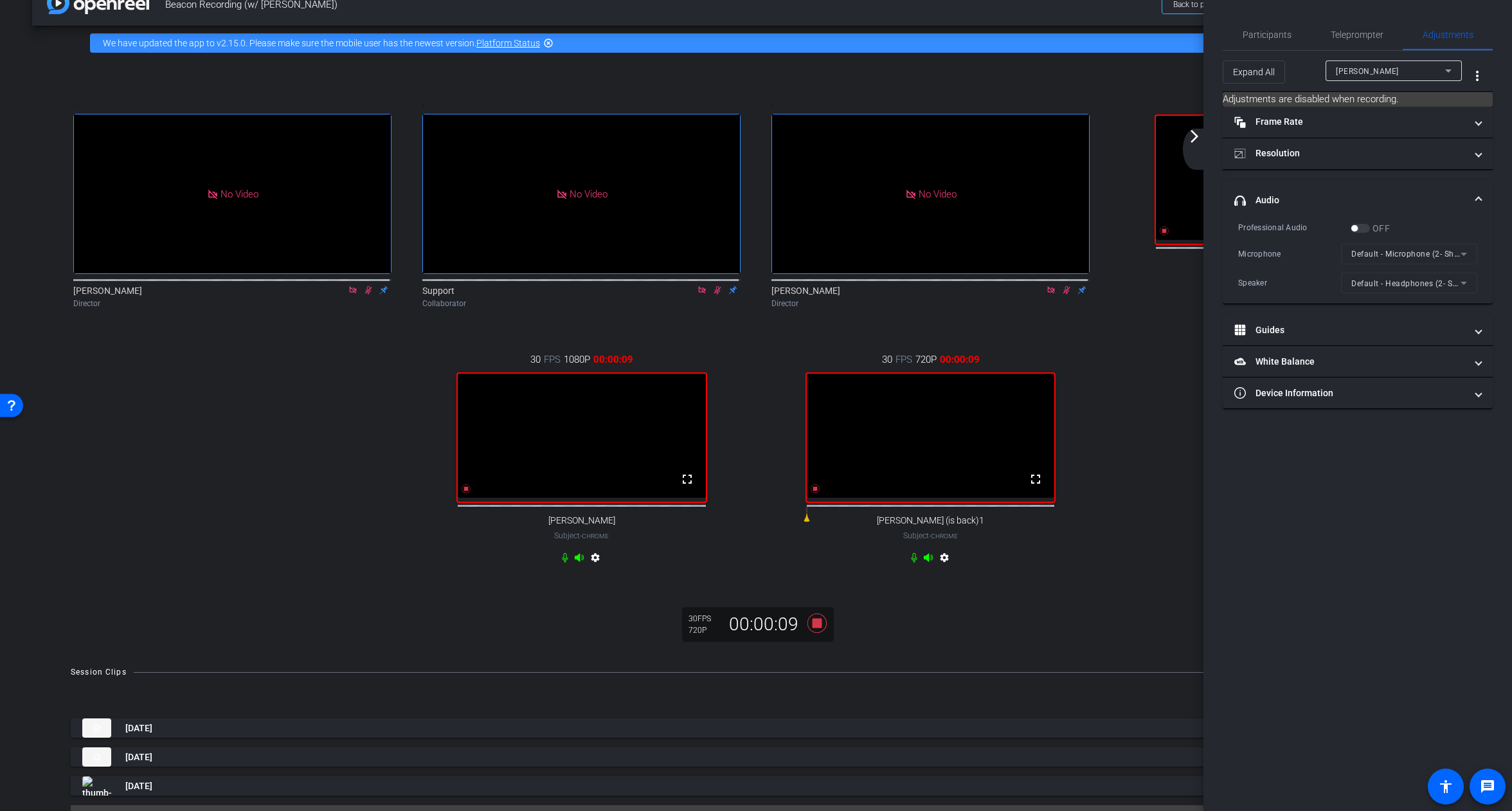
click at [1387, 67] on div "[PERSON_NAME]" at bounding box center [1390, 71] width 110 height 16
click at [1376, 137] on span "[PERSON_NAME] (is back)1" at bounding box center [1389, 138] width 106 height 16
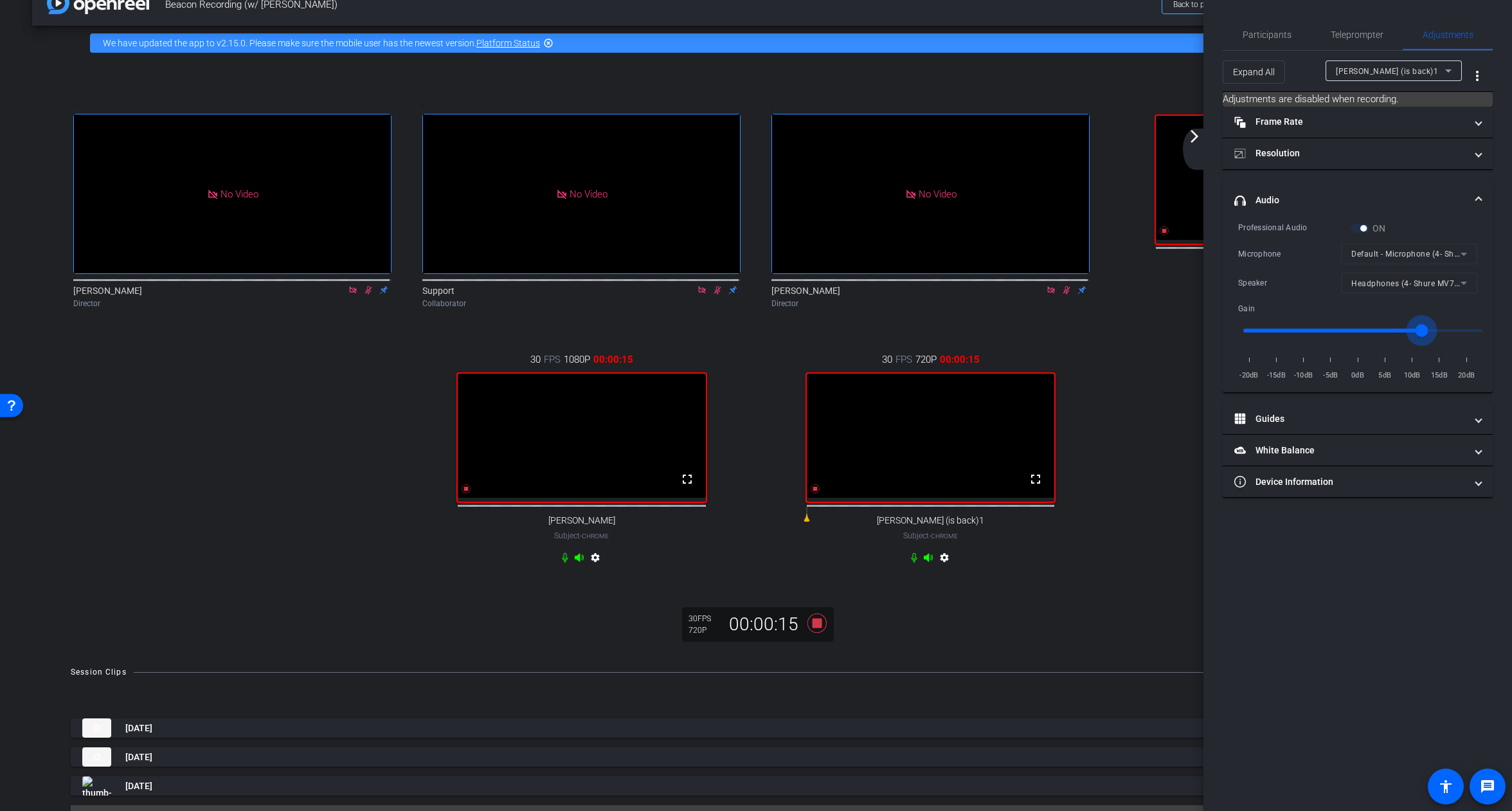
drag, startPoint x: 1402, startPoint y: 330, endPoint x: 1421, endPoint y: 327, distance: 19.2
type input "1.5"
click at [1421, 327] on input "range" at bounding box center [1363, 330] width 267 height 28
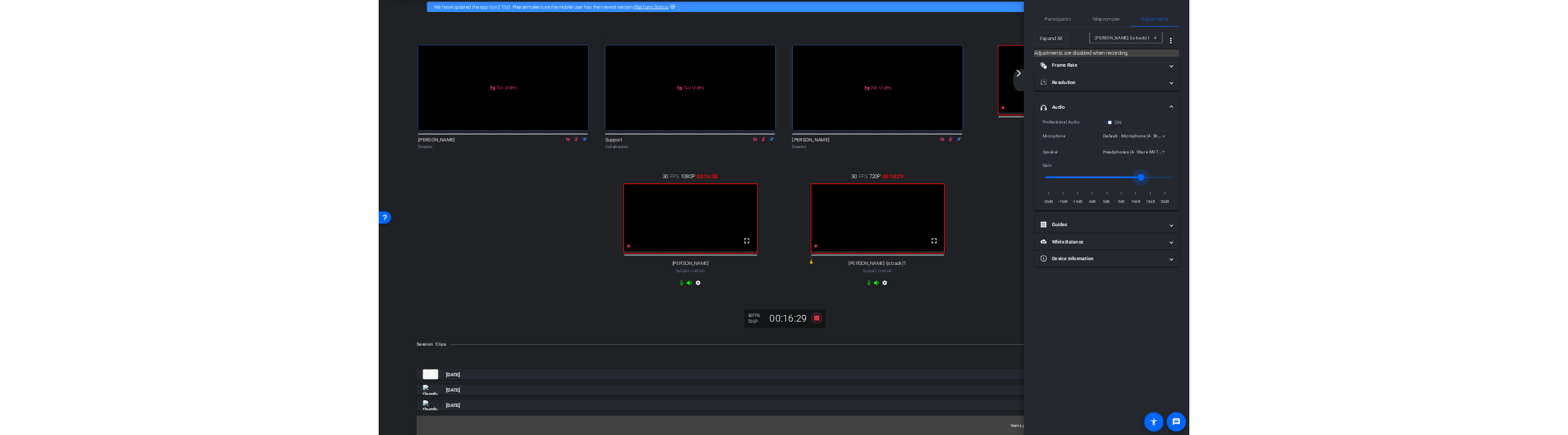
scroll to position [0, 0]
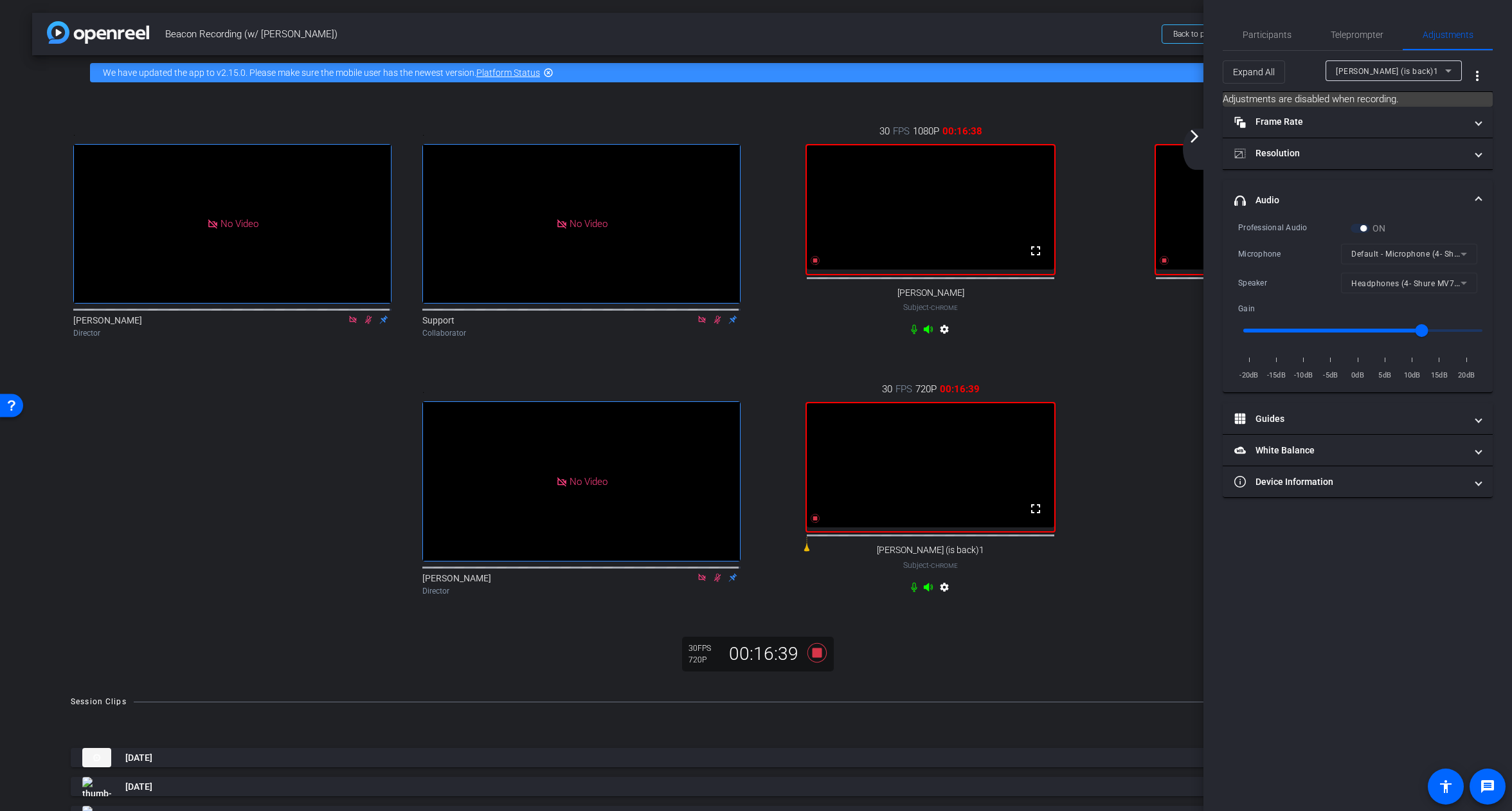
drag, startPoint x: 989, startPoint y: 289, endPoint x: 1175, endPoint y: 673, distance: 426.7
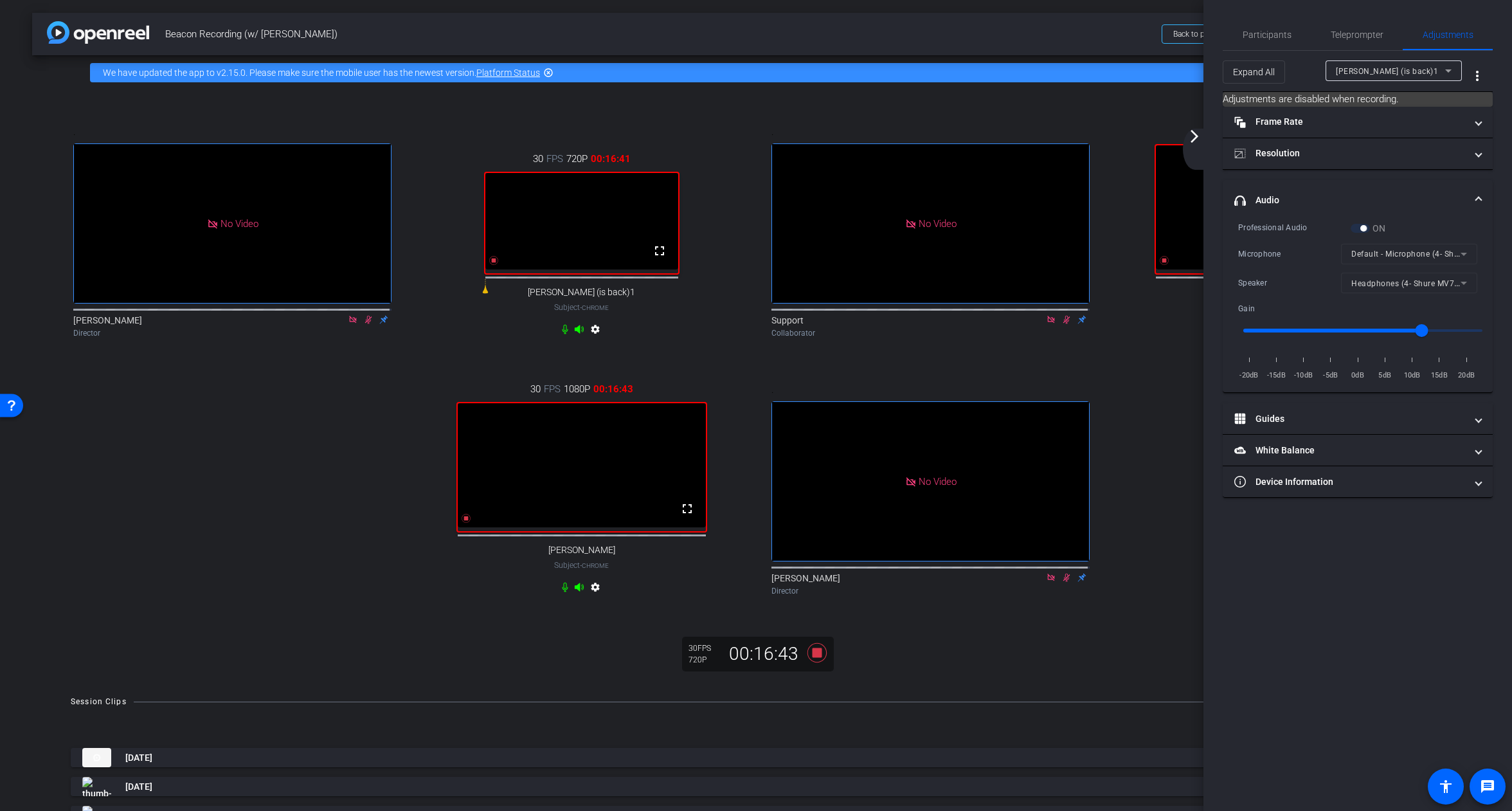
drag, startPoint x: 978, startPoint y: 483, endPoint x: 515, endPoint y: 223, distance: 531.0
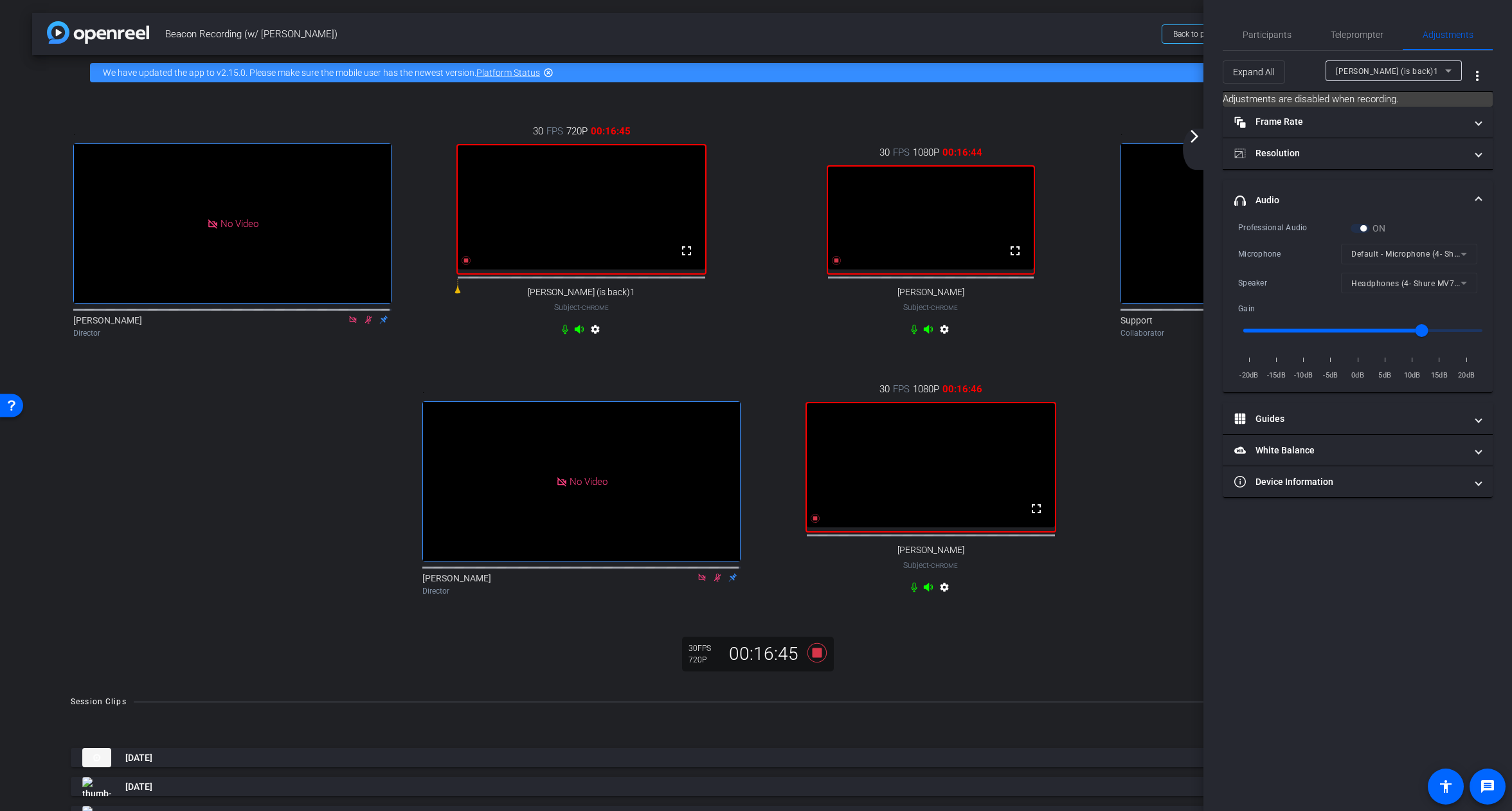
drag, startPoint x: 606, startPoint y: 512, endPoint x: 874, endPoint y: 353, distance: 311.6
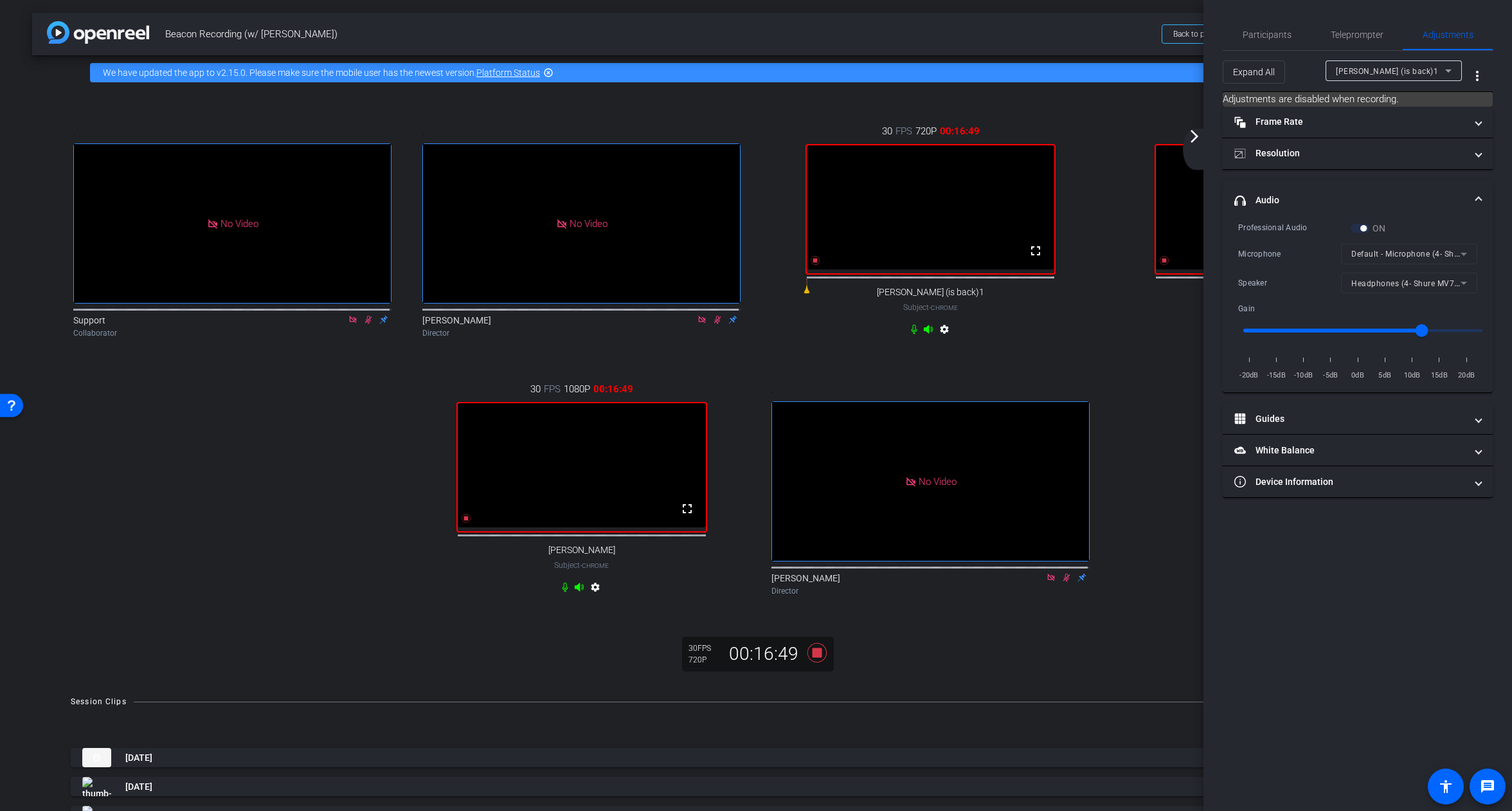
drag, startPoint x: 278, startPoint y: 273, endPoint x: 1103, endPoint y: 556, distance: 872.2
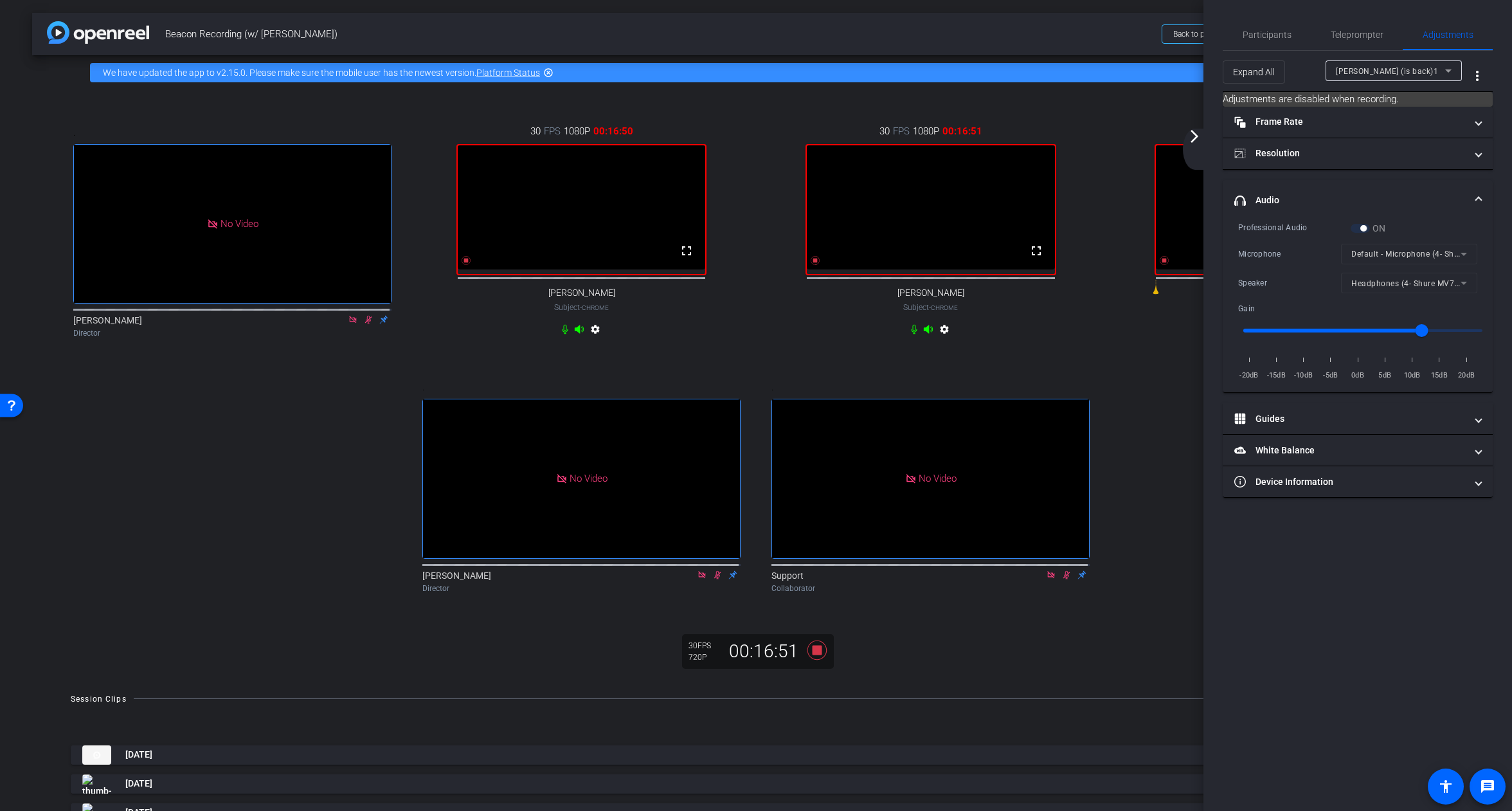
drag, startPoint x: 252, startPoint y: 267, endPoint x: 1110, endPoint y: 581, distance: 913.7
drag, startPoint x: 279, startPoint y: 289, endPoint x: 1247, endPoint y: 676, distance: 1042.5
drag, startPoint x: 216, startPoint y: 261, endPoint x: 706, endPoint y: 666, distance: 635.7
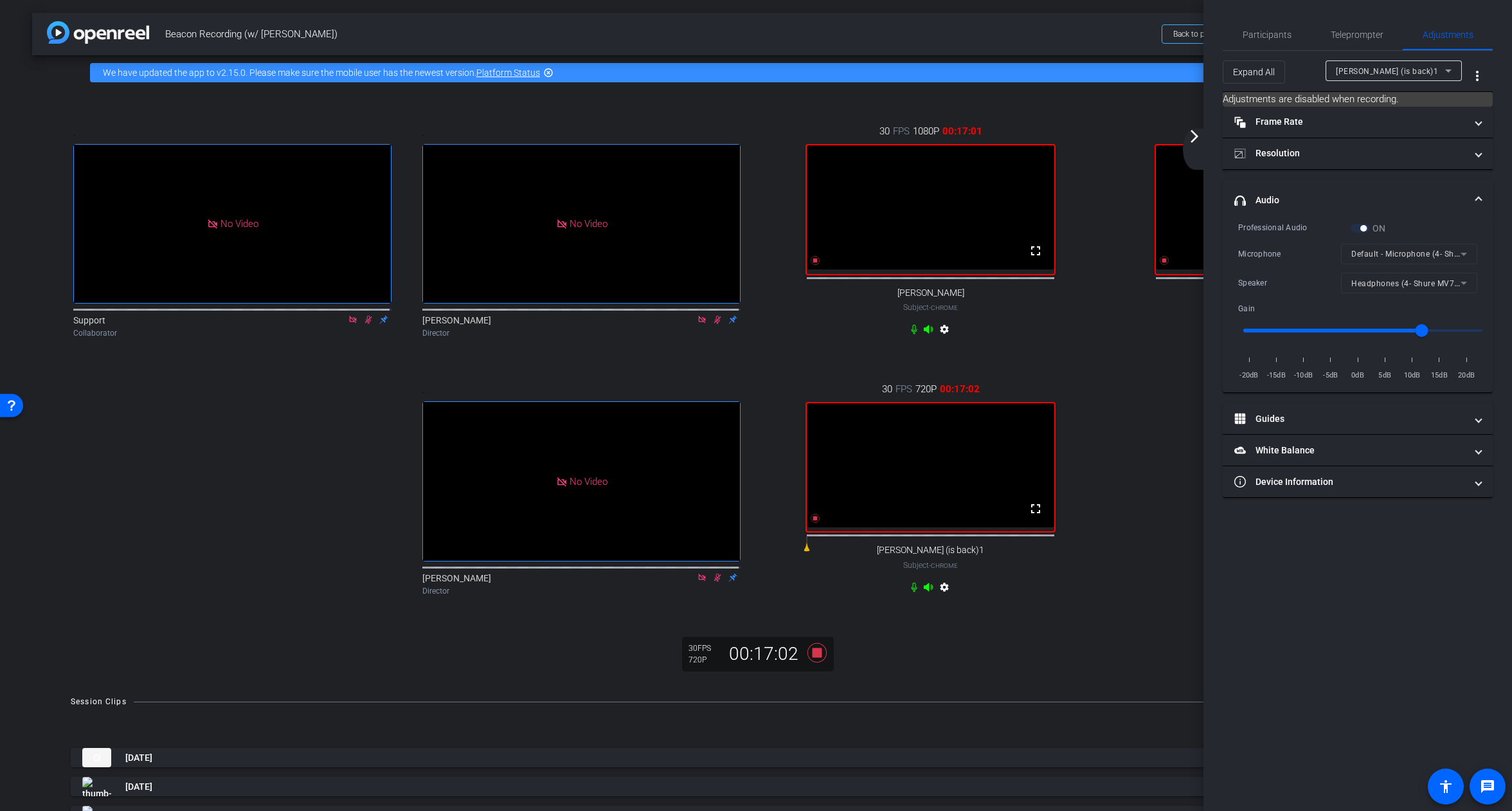
click at [1190, 137] on mat-icon "arrow_forward_ios" at bounding box center [1195, 136] width 16 height 16
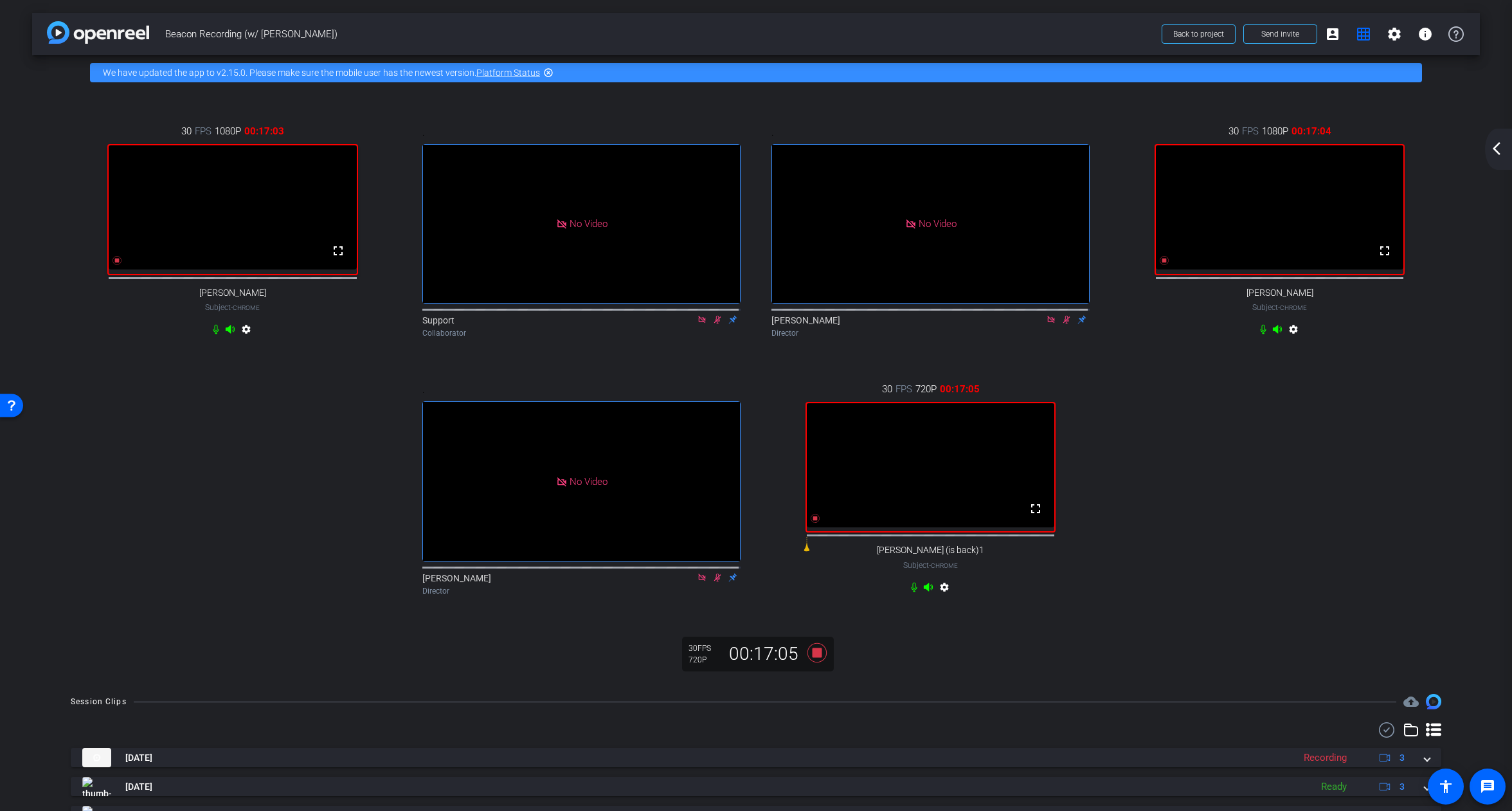
drag, startPoint x: 1247, startPoint y: 240, endPoint x: 368, endPoint y: 234, distance: 879.0
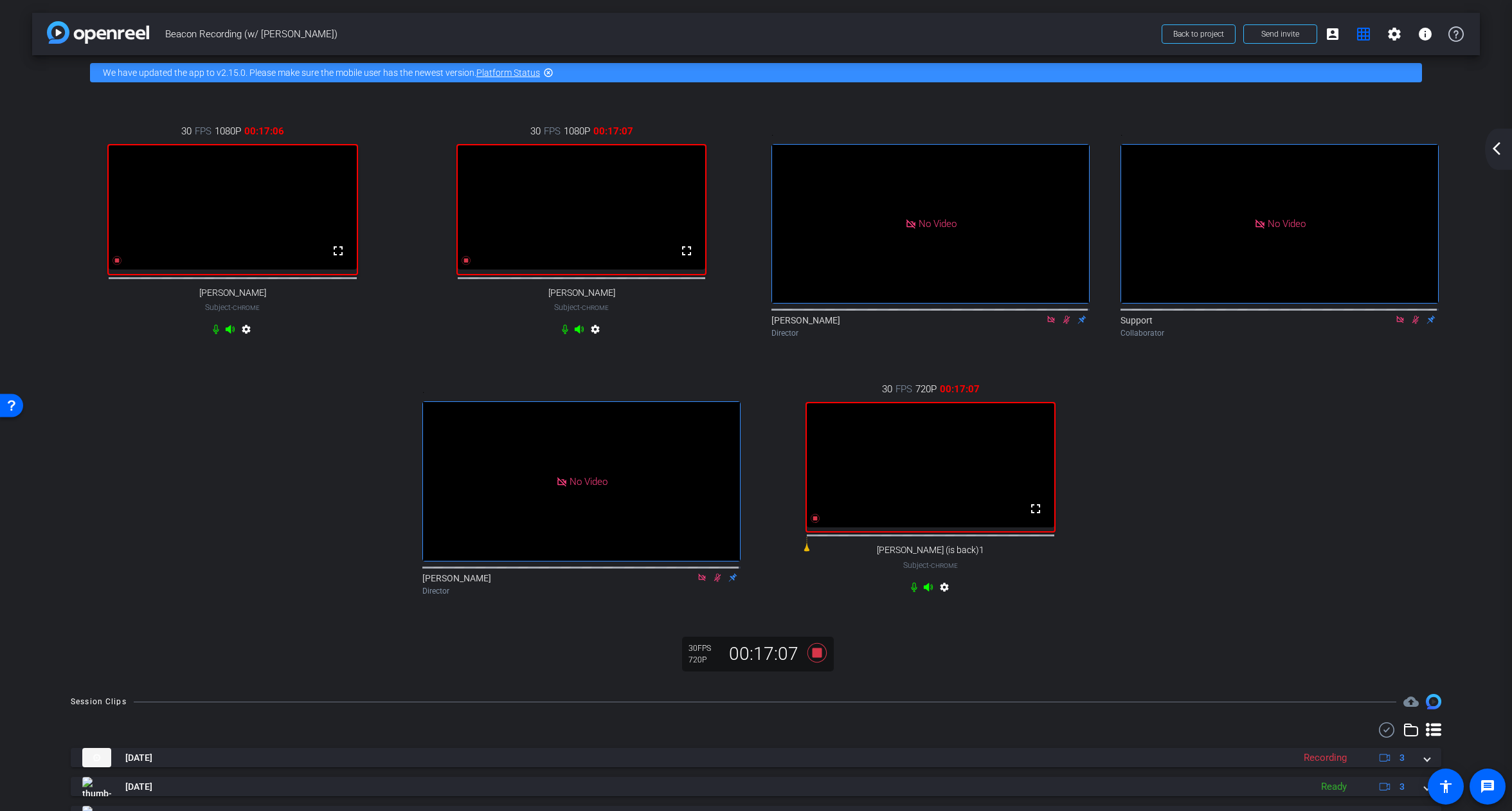
drag, startPoint x: 529, startPoint y: 441, endPoint x: 377, endPoint y: 279, distance: 222.1
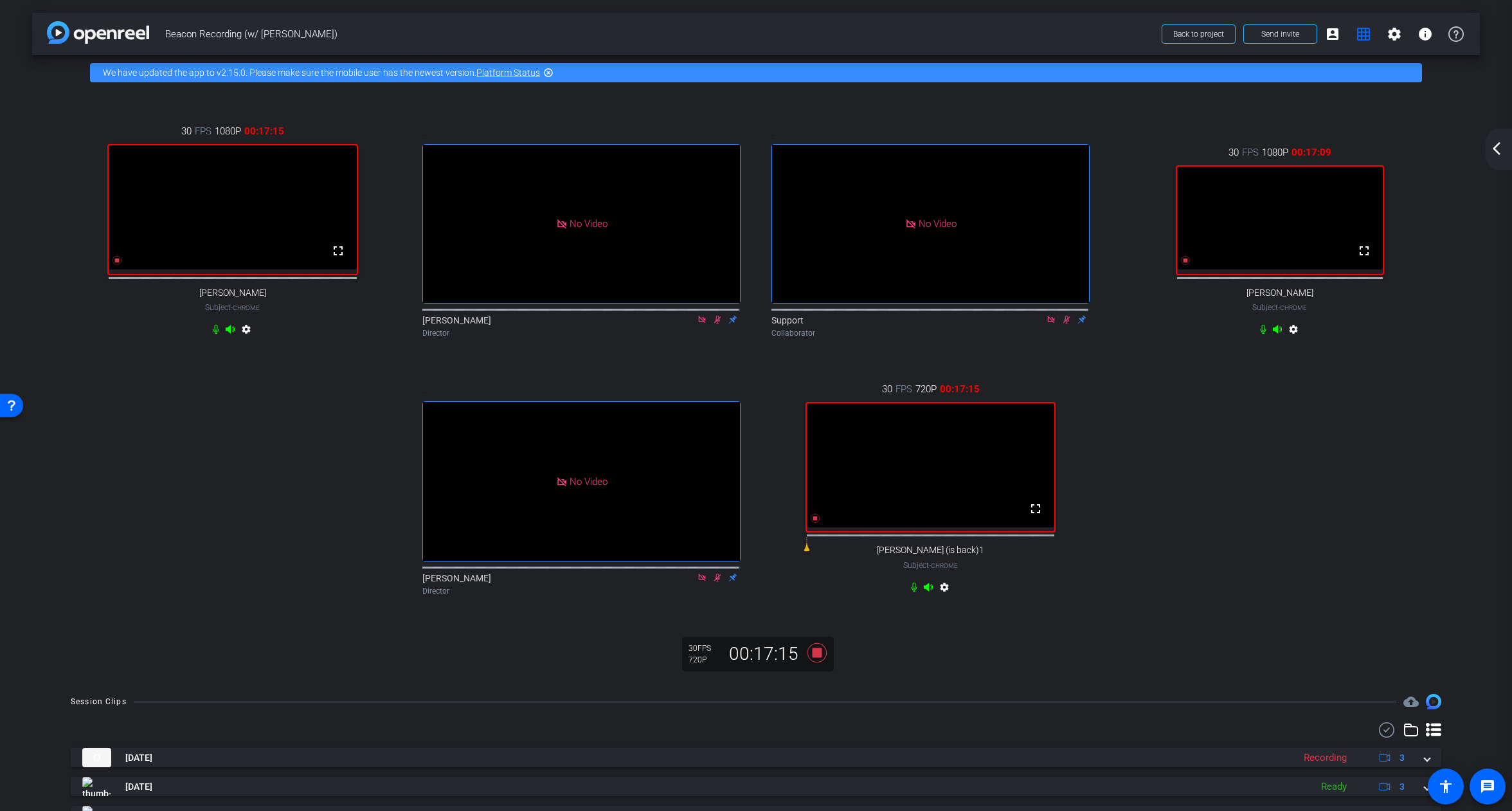
drag, startPoint x: 614, startPoint y: 528, endPoint x: 1240, endPoint y: 285, distance: 671.5
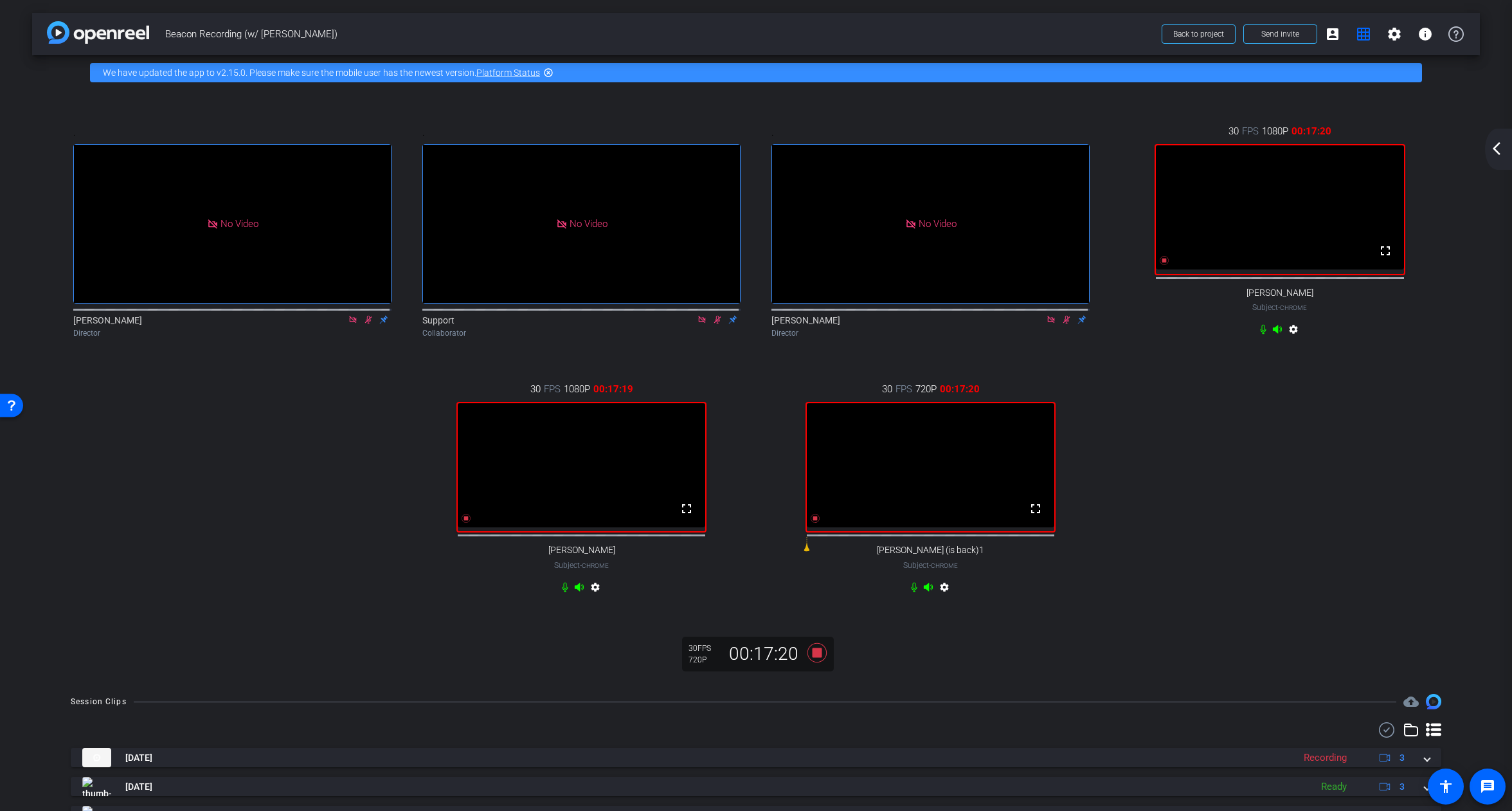
click at [1499, 150] on mat-icon "arrow_back_ios_new" at bounding box center [1496, 148] width 16 height 16
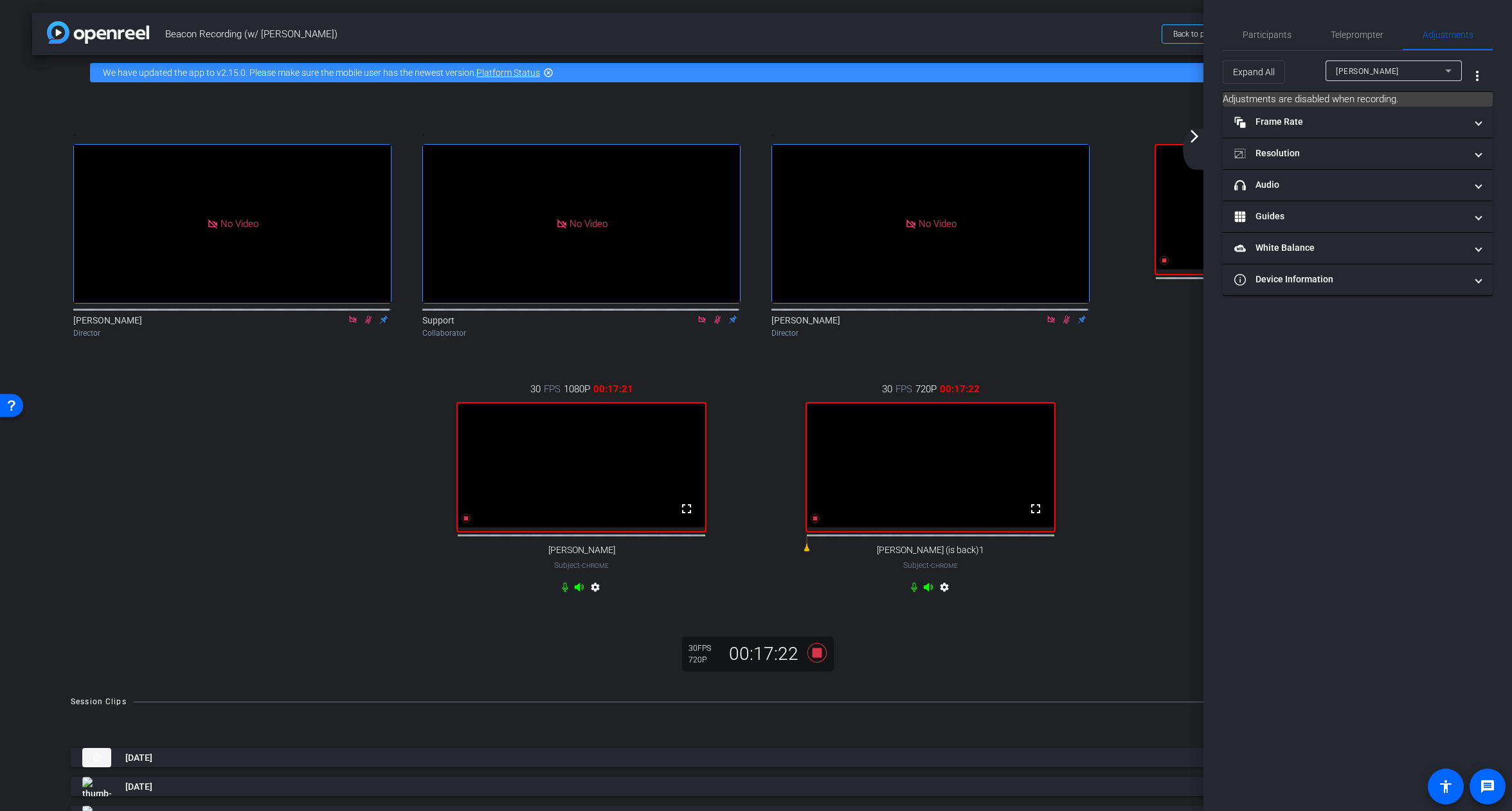
click at [1189, 141] on mat-icon "arrow_forward_ios" at bounding box center [1195, 136] width 16 height 16
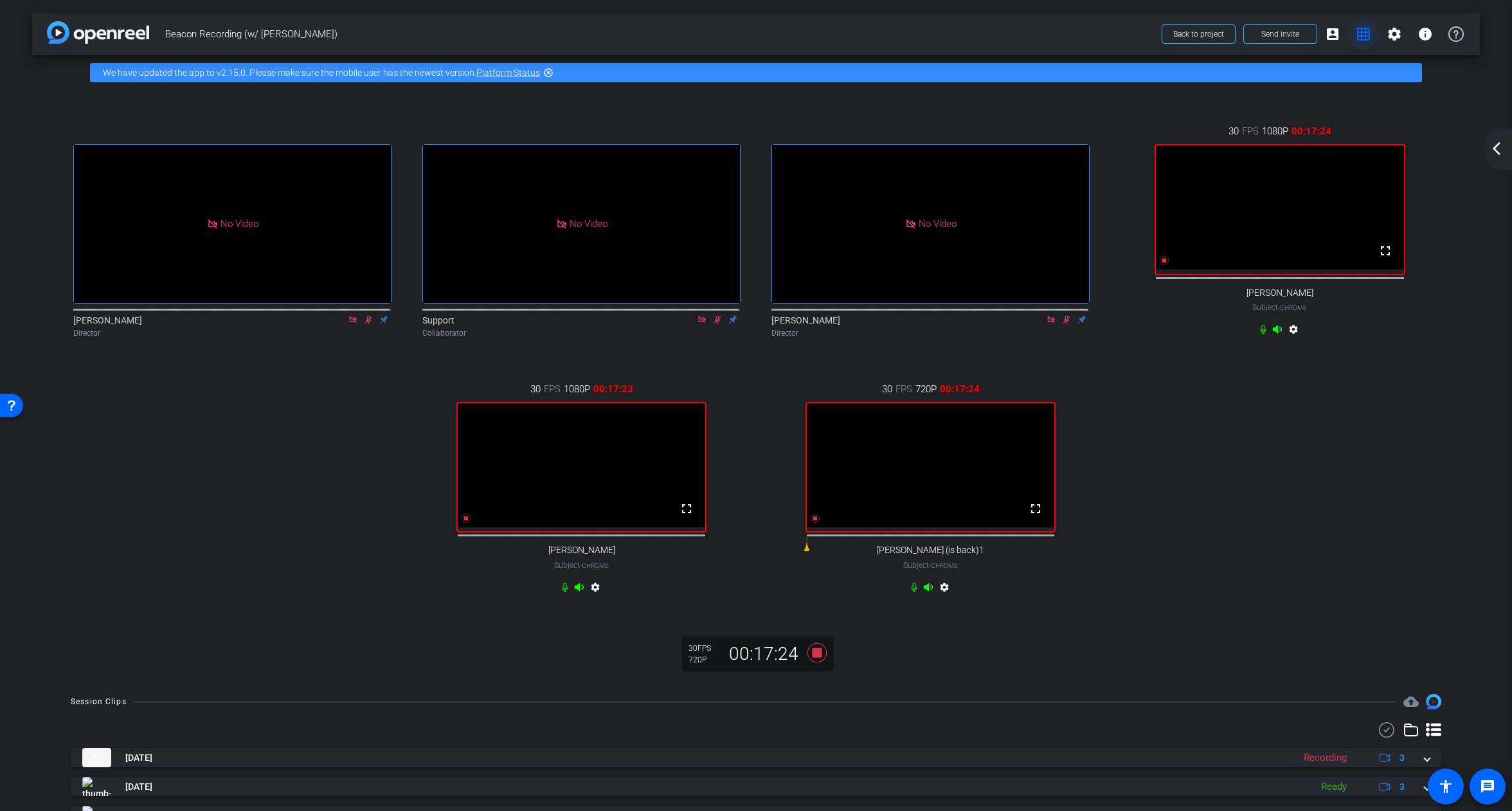
click at [1360, 36] on mat-icon "grid_on" at bounding box center [1364, 35] width 16 height 16
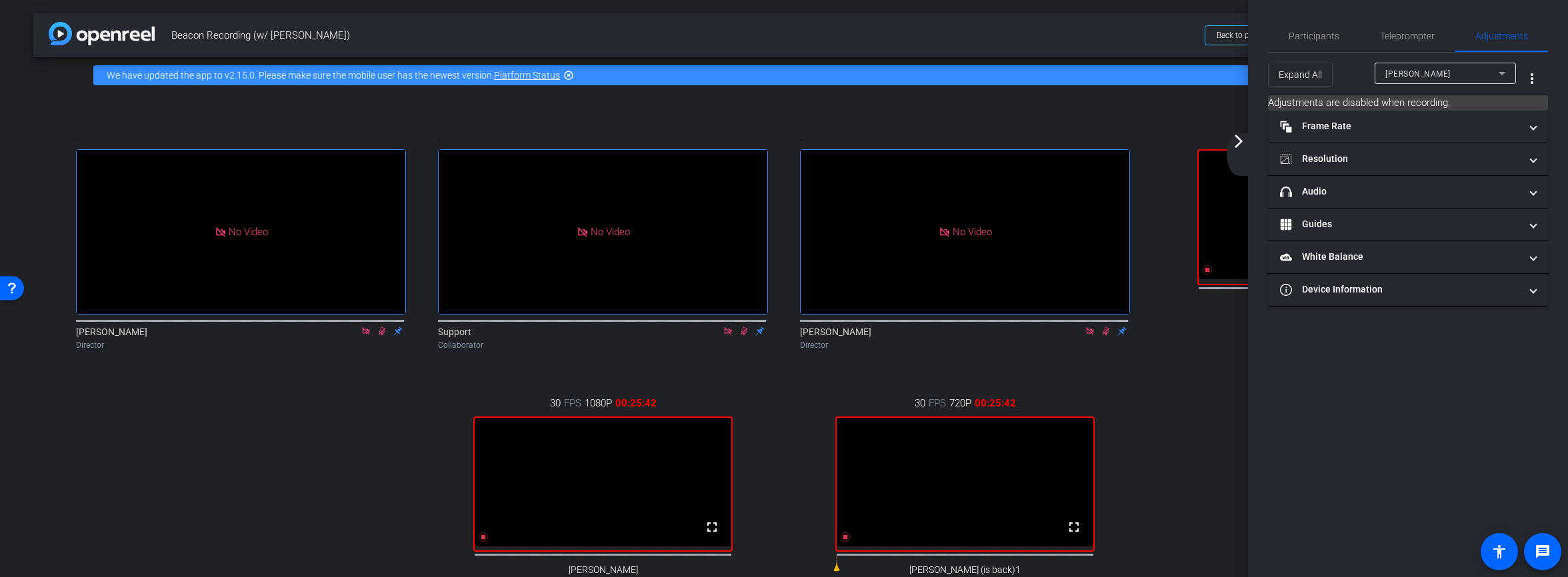
click at [1237, 142] on mat-icon "arrow_forward_ios" at bounding box center [1239, 141] width 16 height 16
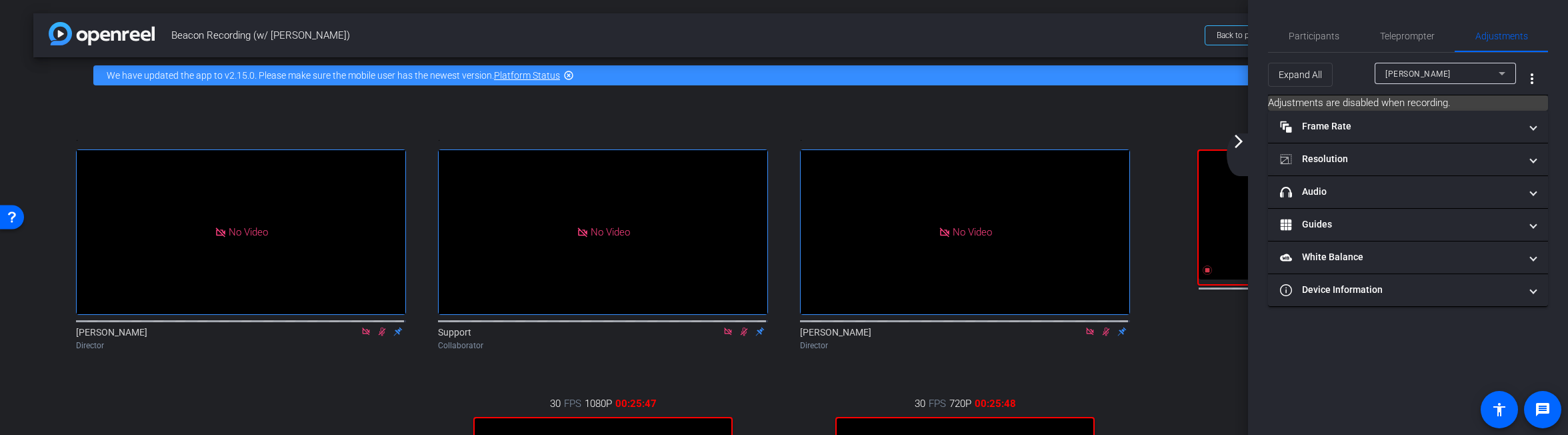
click at [1240, 155] on div "arrow_back_ios_new arrow_forward_ios" at bounding box center [1240, 155] width 28 height 43
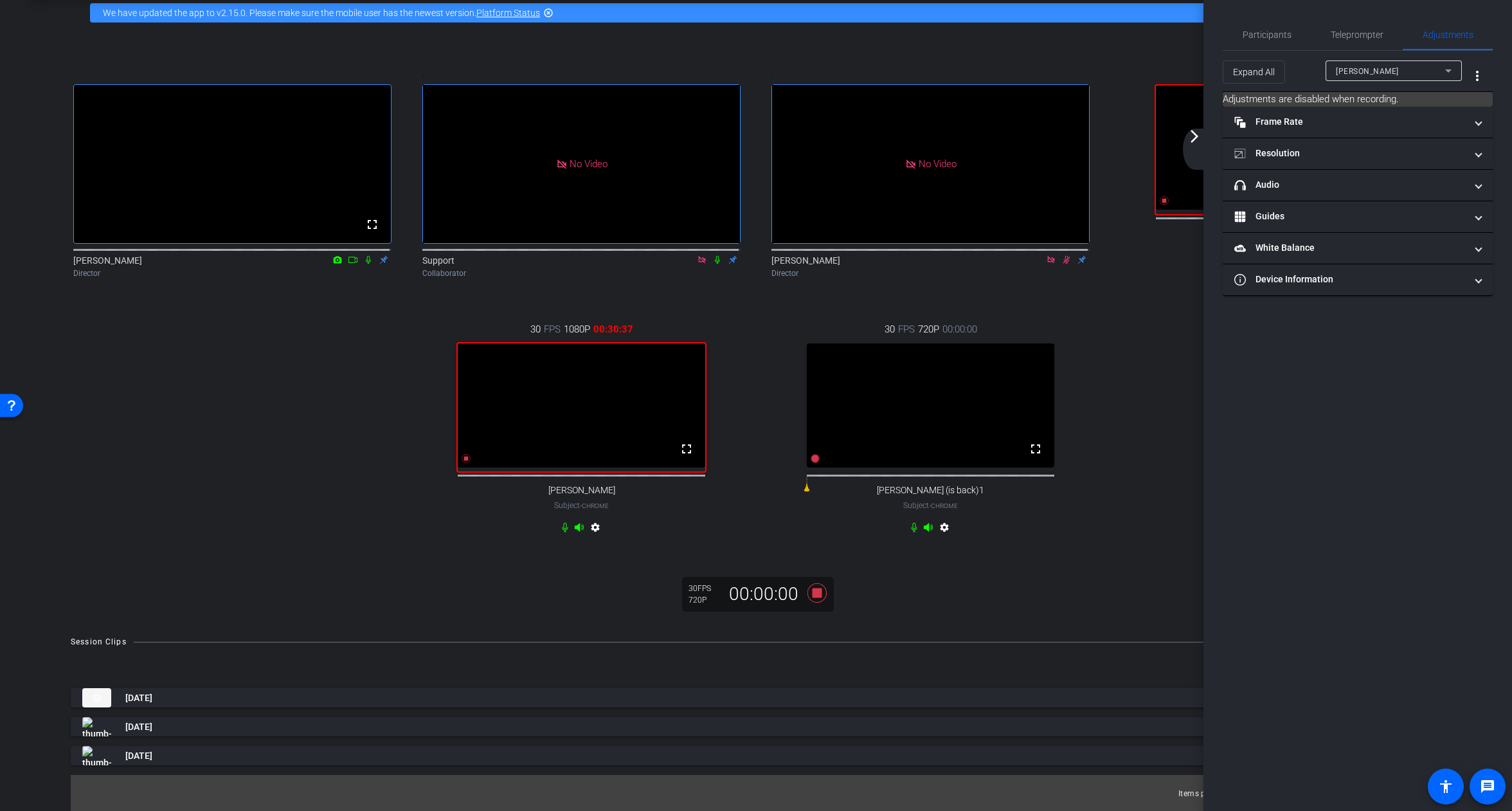
scroll to position [87, 0]
click at [1193, 138] on mat-icon "arrow_forward_ios" at bounding box center [1195, 136] width 16 height 16
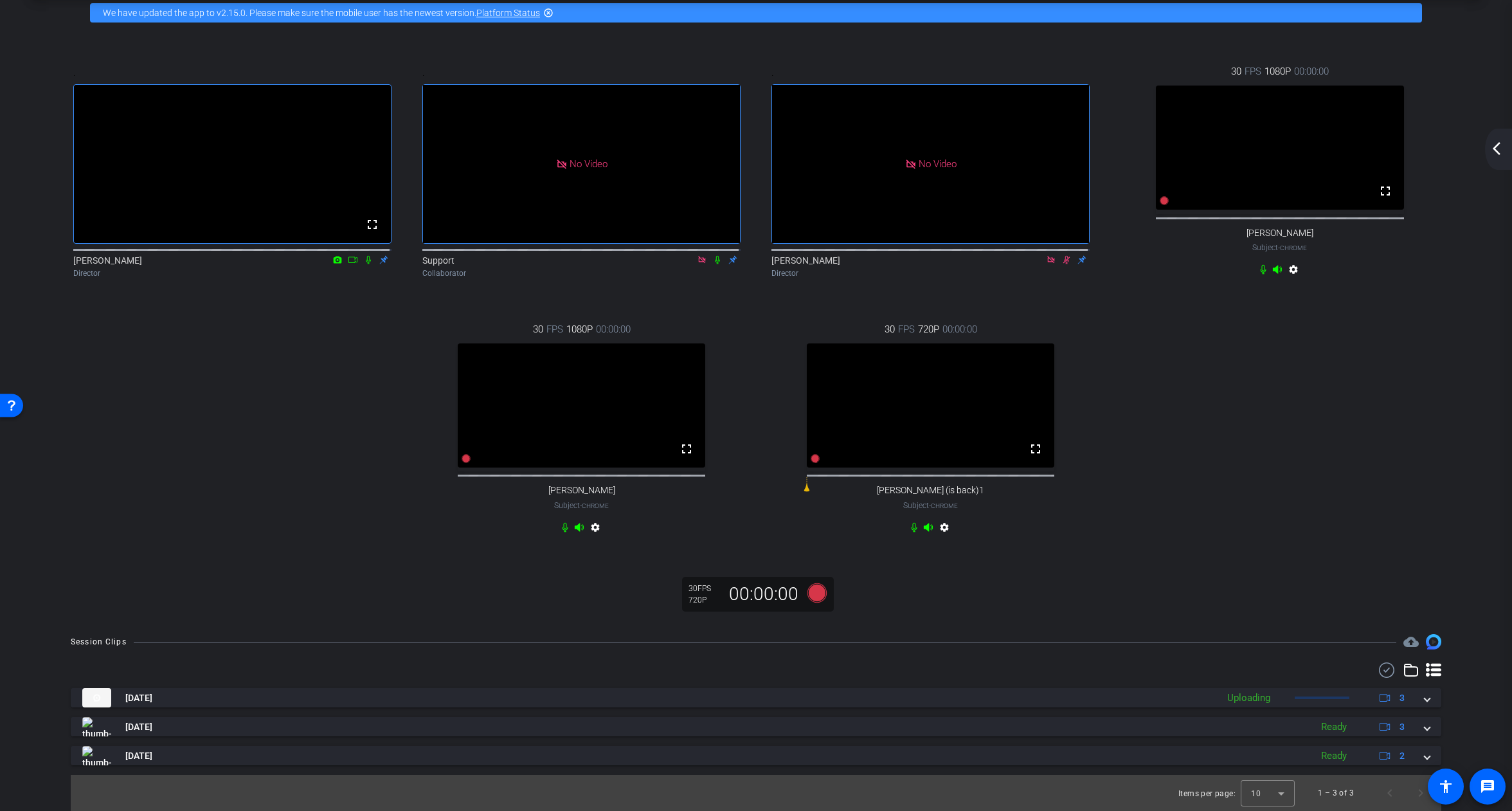
click at [1503, 153] on mat-icon "arrow_back_ios_new" at bounding box center [1496, 148] width 16 height 16
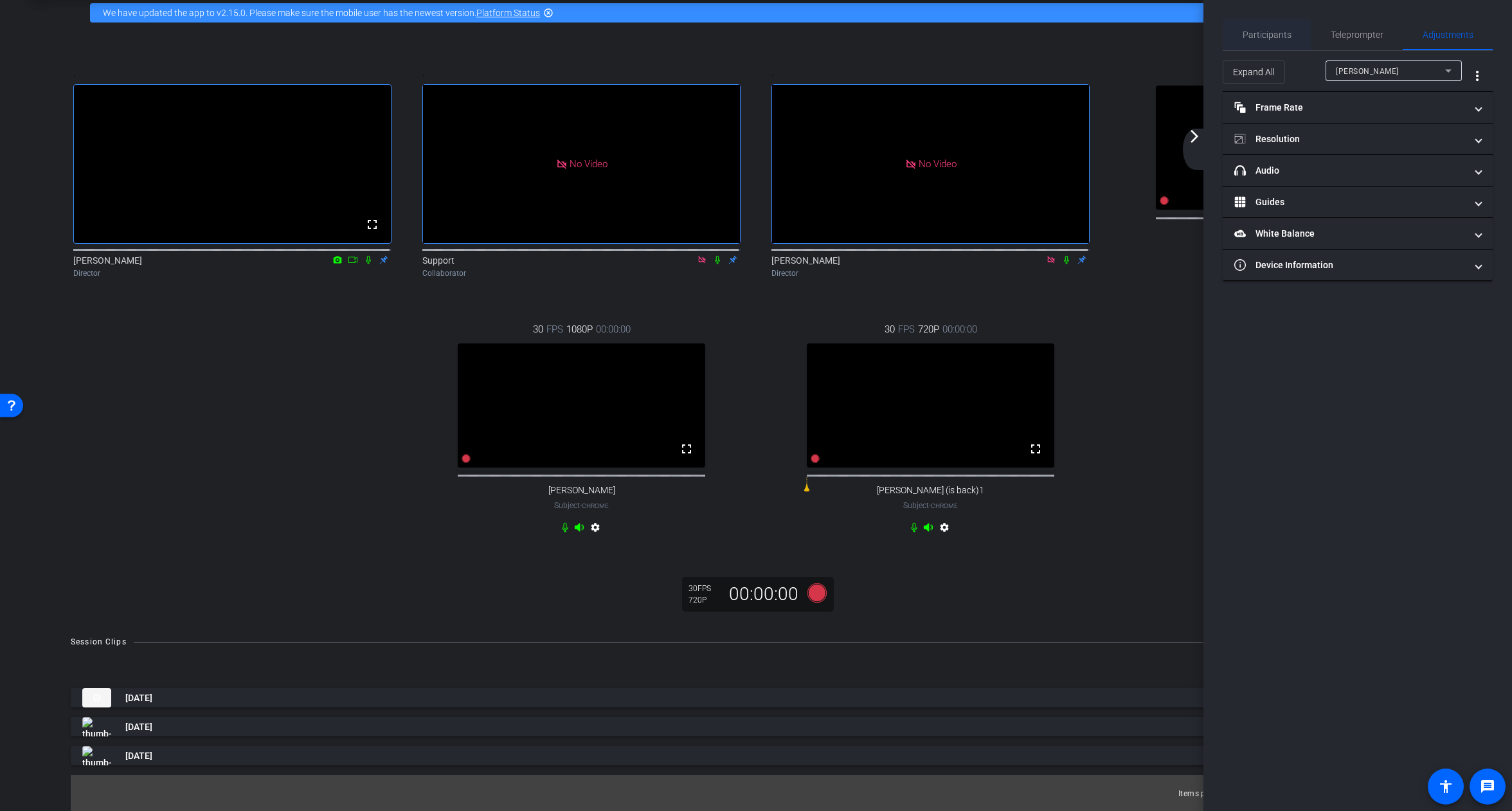
click at [1253, 31] on span "Participants" at bounding box center [1267, 35] width 49 height 9
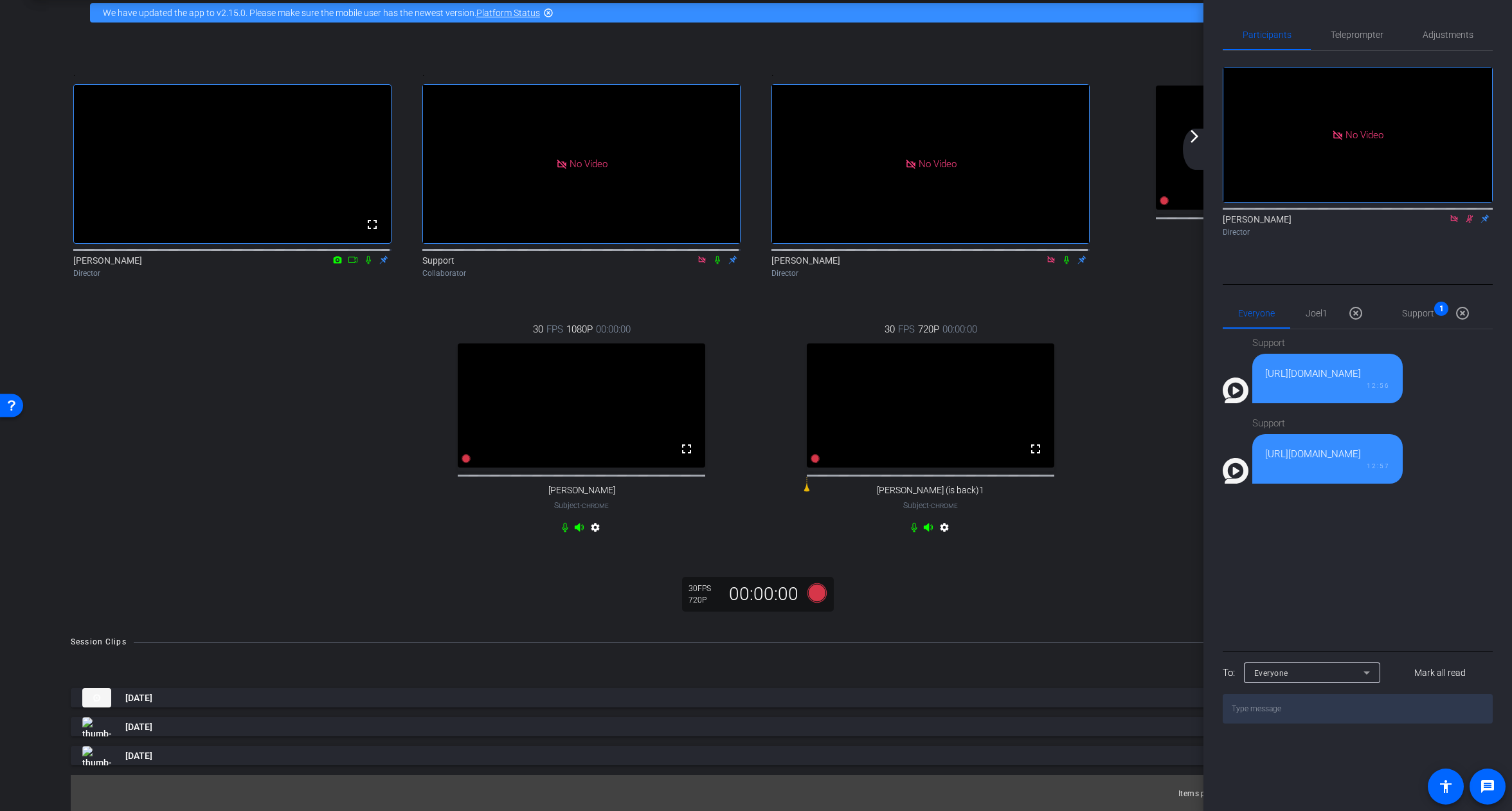
click at [1452, 214] on icon at bounding box center [1454, 218] width 10 height 9
click at [1452, 223] on icon at bounding box center [1454, 218] width 10 height 9
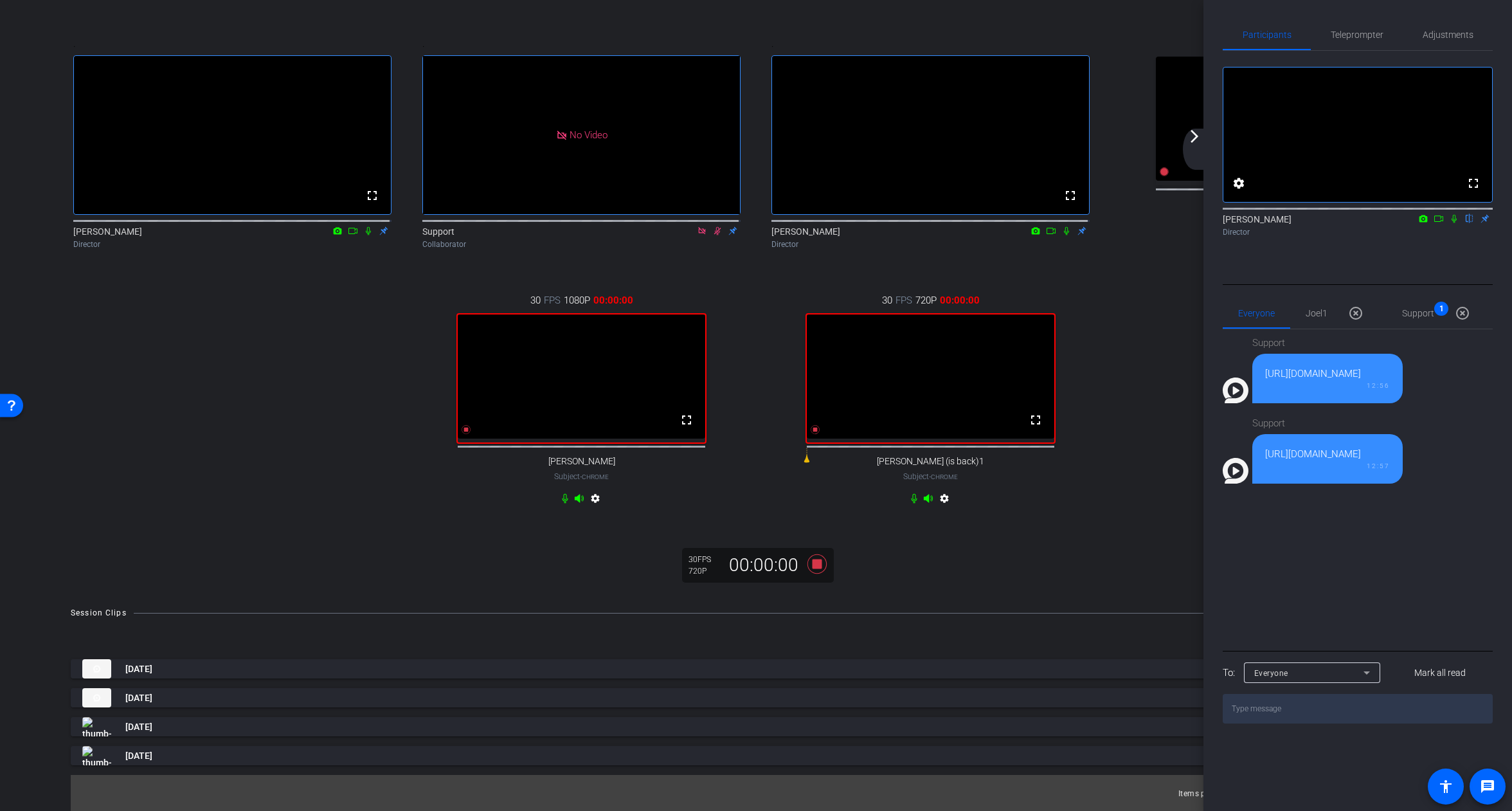
scroll to position [114, 0]
click at [1197, 148] on div "arrow_back_ios_new arrow_forward_ios" at bounding box center [1195, 149] width 27 height 41
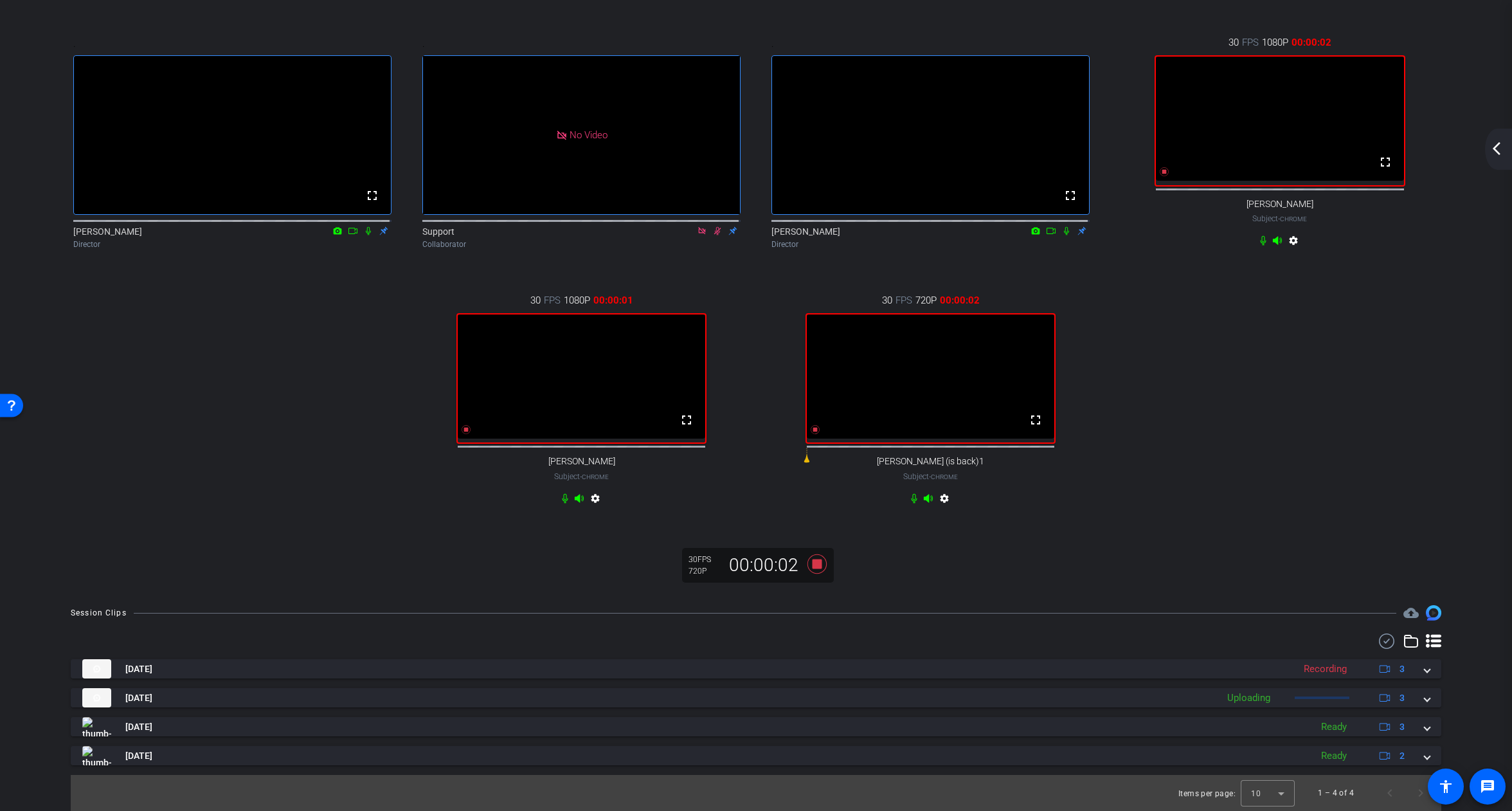
click at [1498, 147] on mat-icon "arrow_back_ios_new" at bounding box center [1496, 148] width 16 height 16
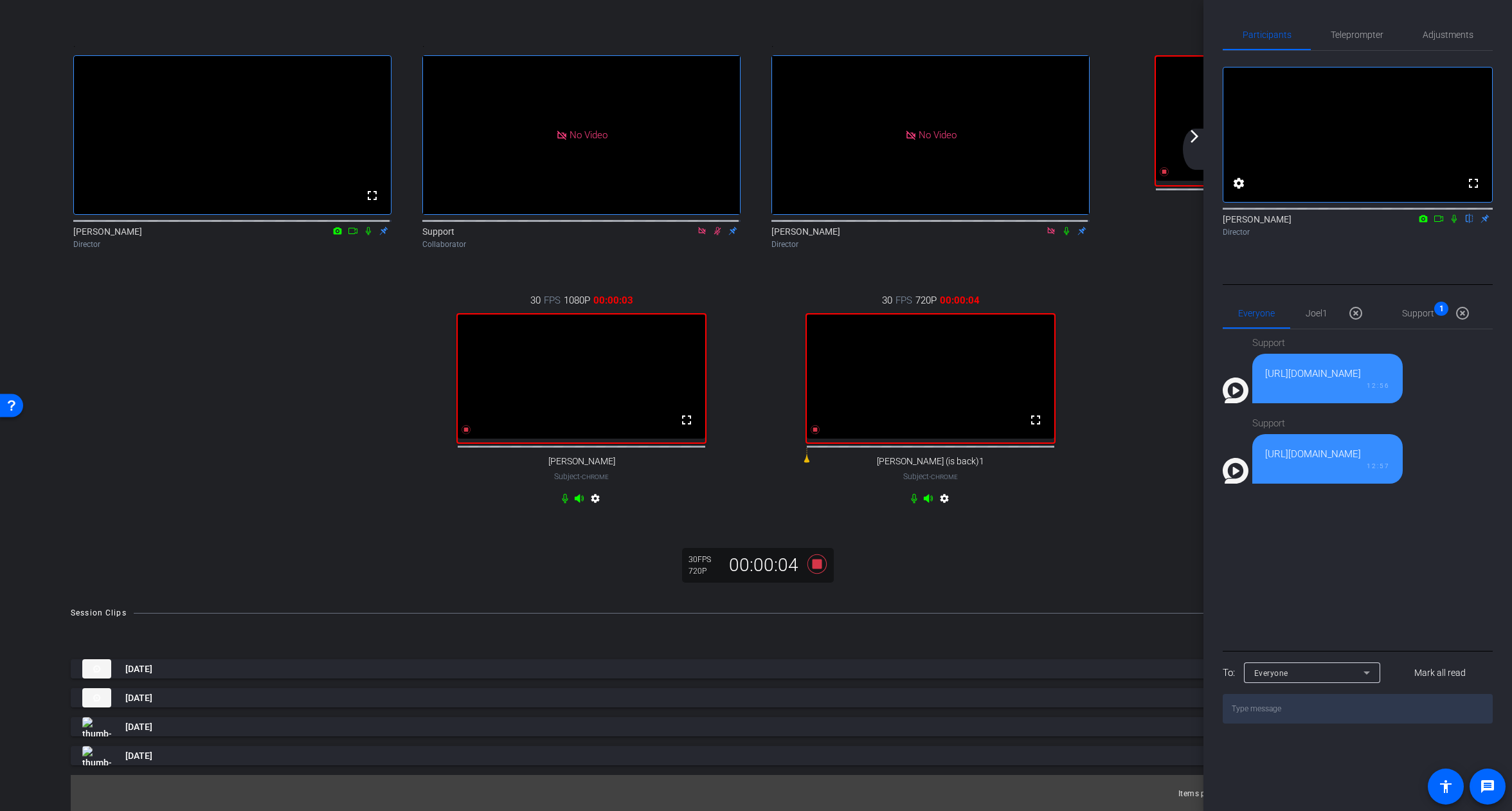
click at [1455, 223] on icon at bounding box center [1454, 219] width 5 height 9
click at [1440, 223] on icon at bounding box center [1439, 218] width 10 height 9
click at [1190, 141] on mat-icon "arrow_forward_ios" at bounding box center [1195, 136] width 16 height 16
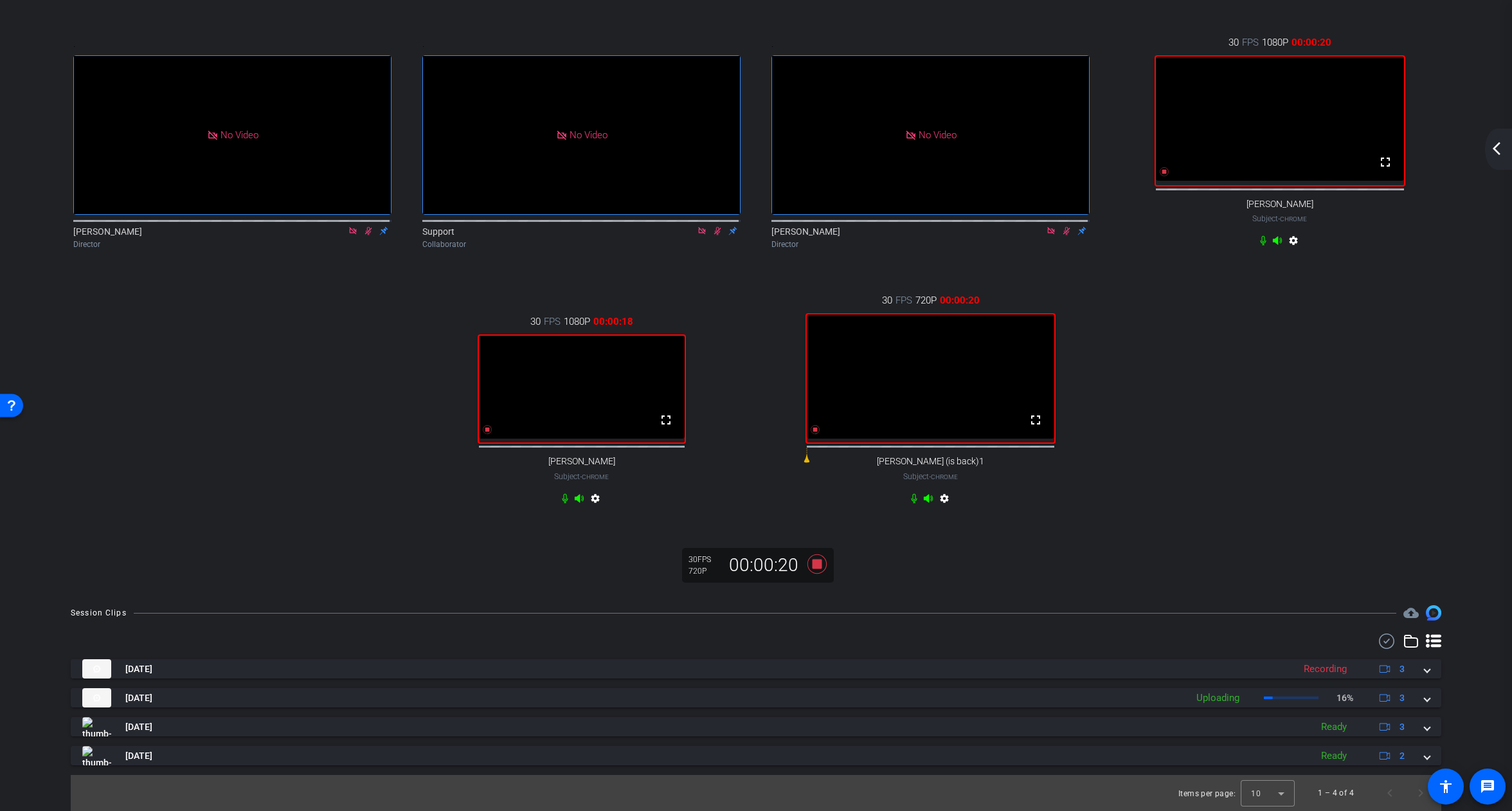
scroll to position [97, 0]
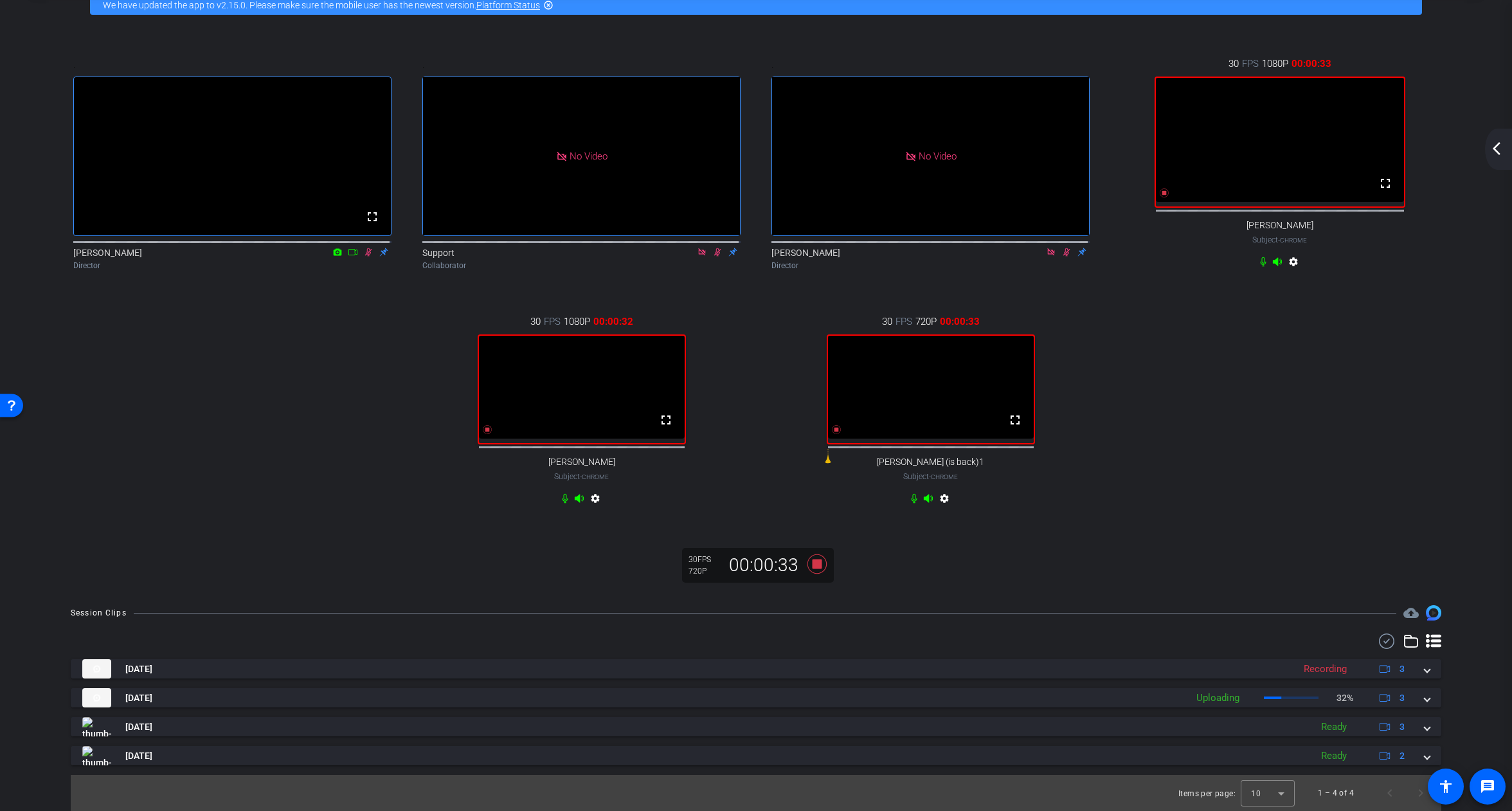
drag, startPoint x: 349, startPoint y: 272, endPoint x: 349, endPoint y: 255, distance: 17.0
click at [348, 272] on div ". fullscreen [PERSON_NAME] Director" at bounding box center [232, 167] width 349 height 255
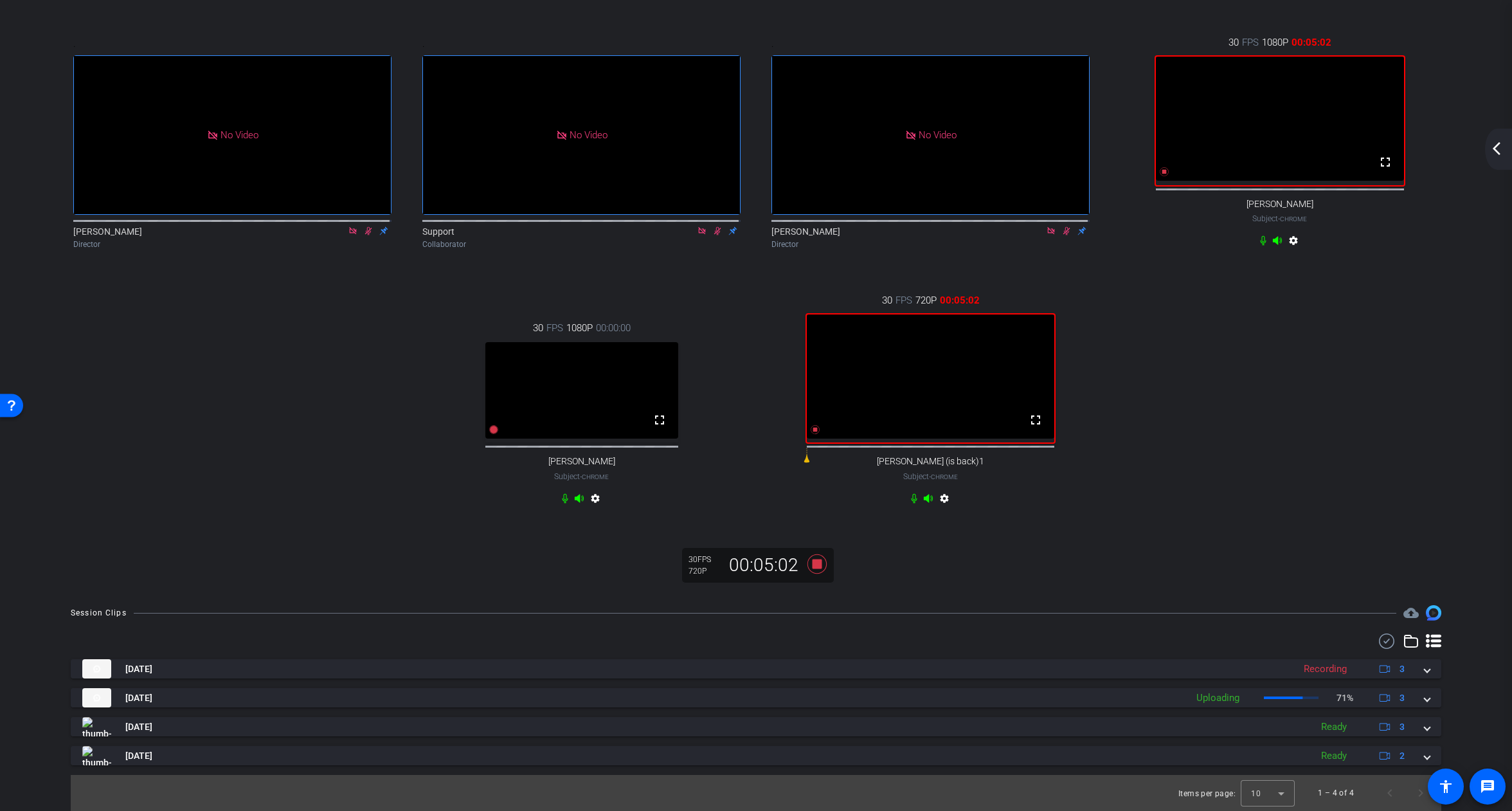
scroll to position [116, 0]
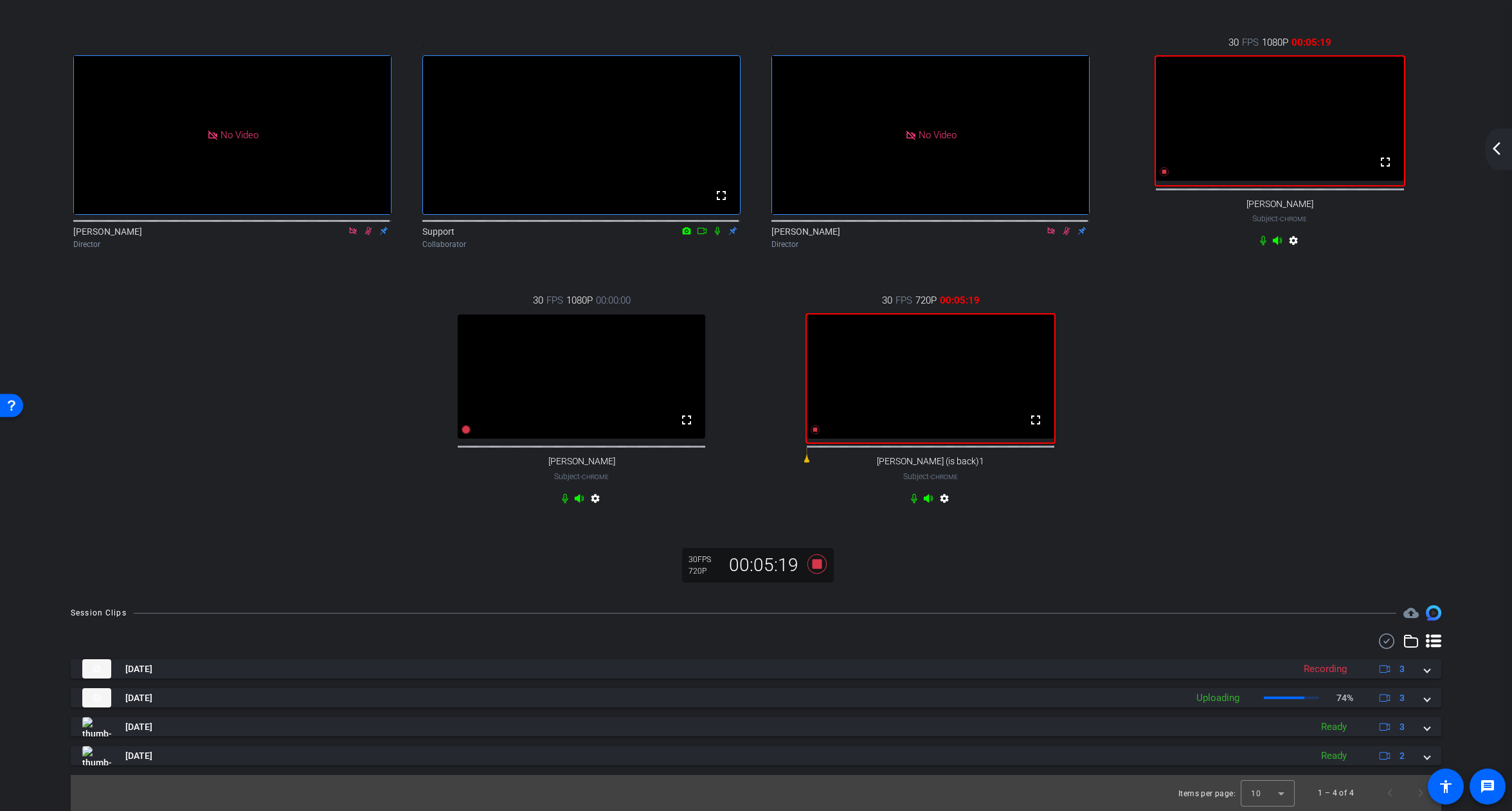
click at [1503, 156] on div "arrow_back_ios_new arrow_forward_ios" at bounding box center [1498, 149] width 27 height 41
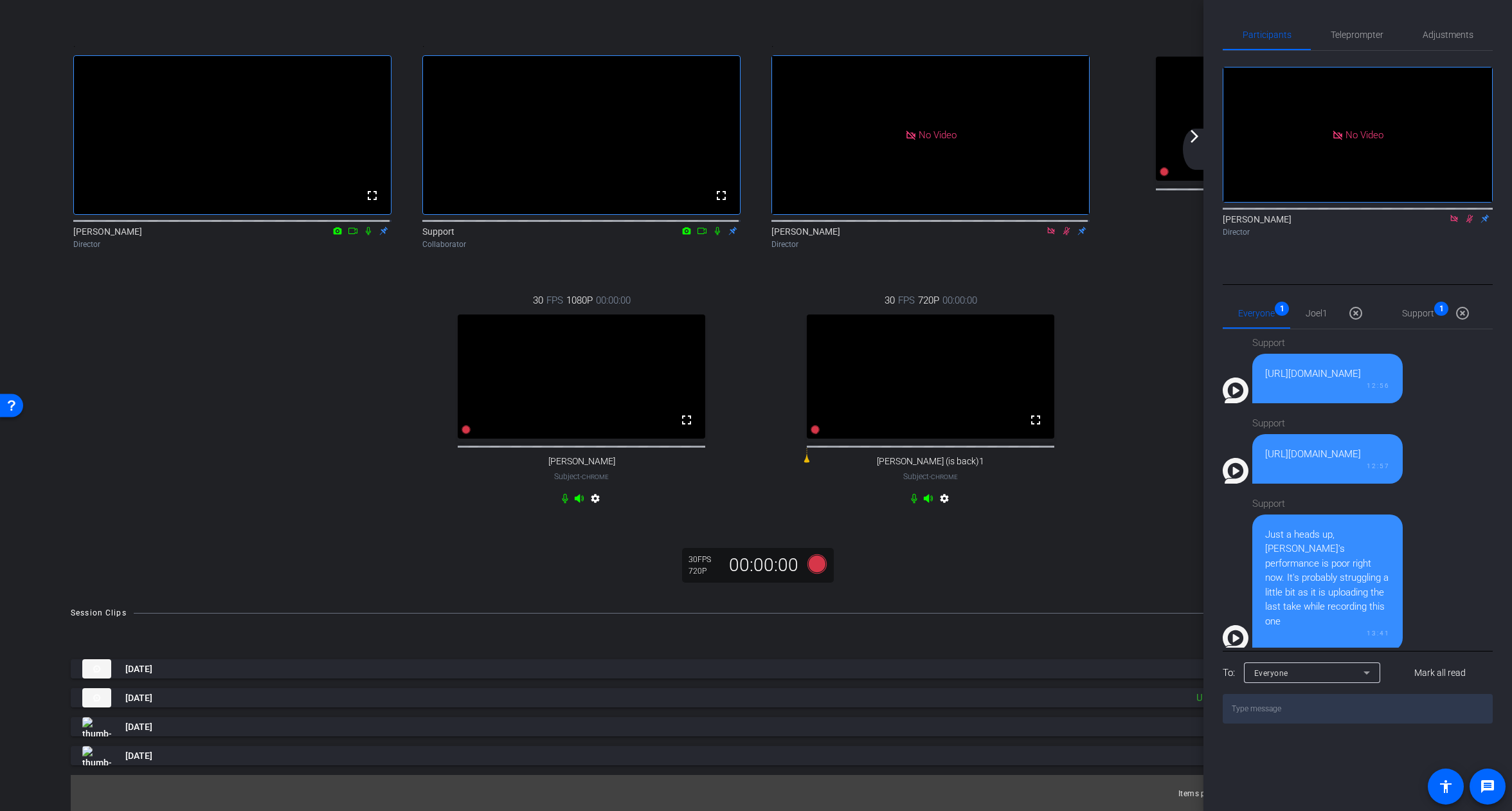
click at [1473, 224] on mat-icon at bounding box center [1470, 218] width 16 height 11
click at [1450, 223] on icon at bounding box center [1454, 218] width 10 height 9
click at [1139, 244] on div "30 FPS 1080P 00:00:00 fullscreen [PERSON_NAME] Subject - Chrome settings" at bounding box center [1279, 142] width 349 height 258
click at [1202, 150] on div "arrow_back_ios_new arrow_forward_ios" at bounding box center [1195, 149] width 27 height 41
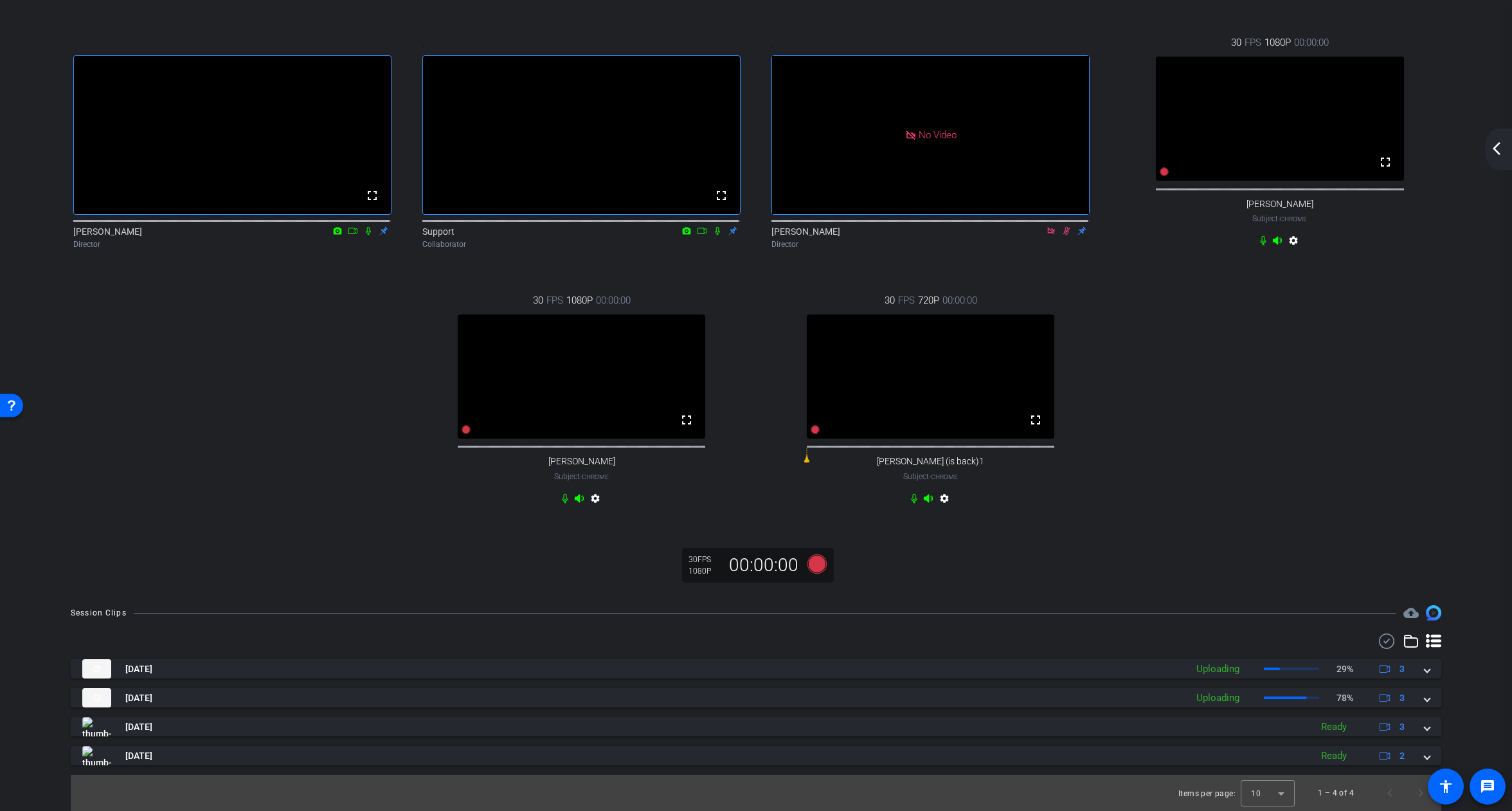
click at [1494, 144] on mat-icon "arrow_back_ios_new" at bounding box center [1496, 148] width 16 height 16
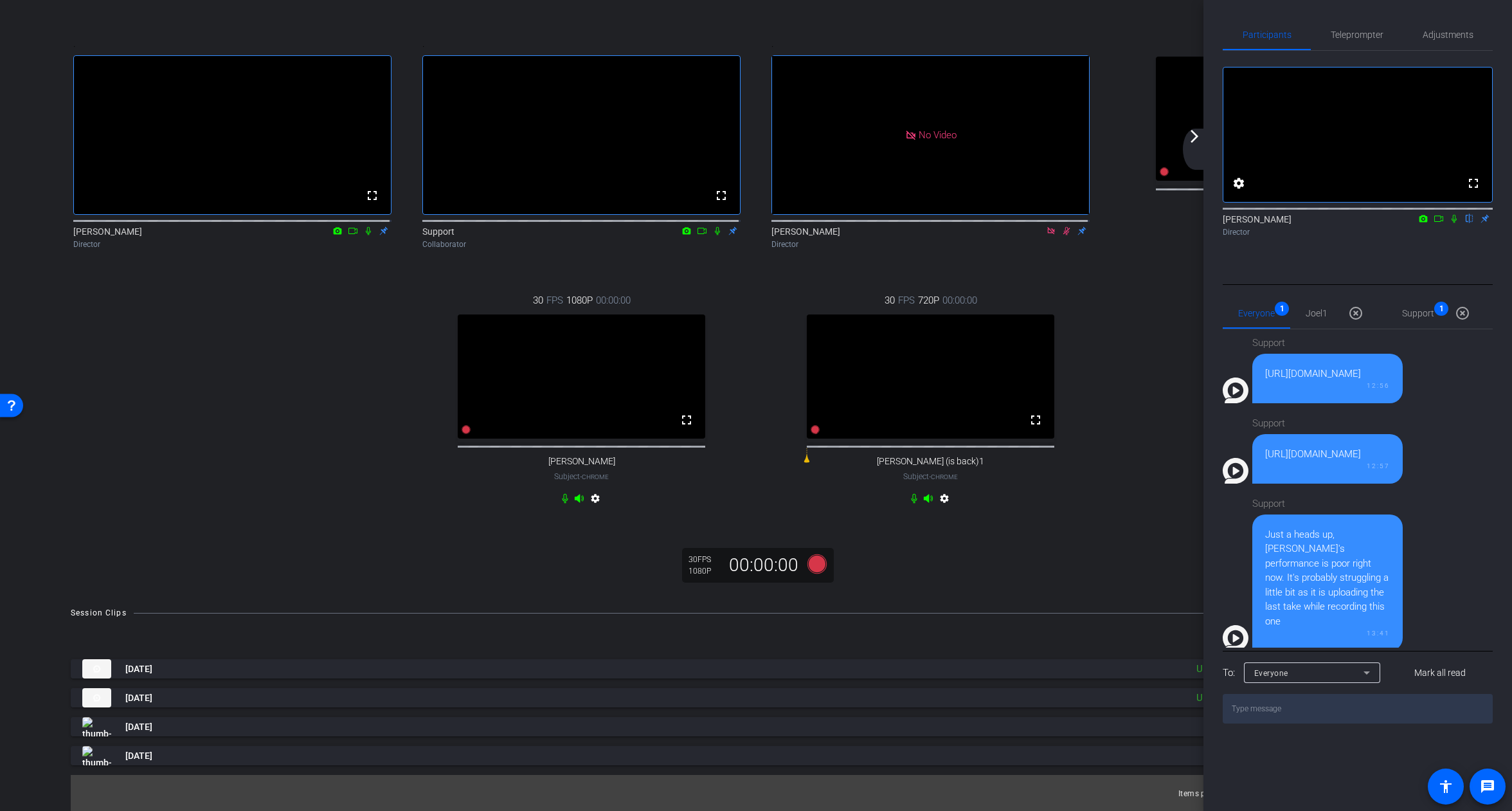
click at [1189, 153] on div "arrow_back_ios_new arrow_forward_ios" at bounding box center [1195, 149] width 27 height 41
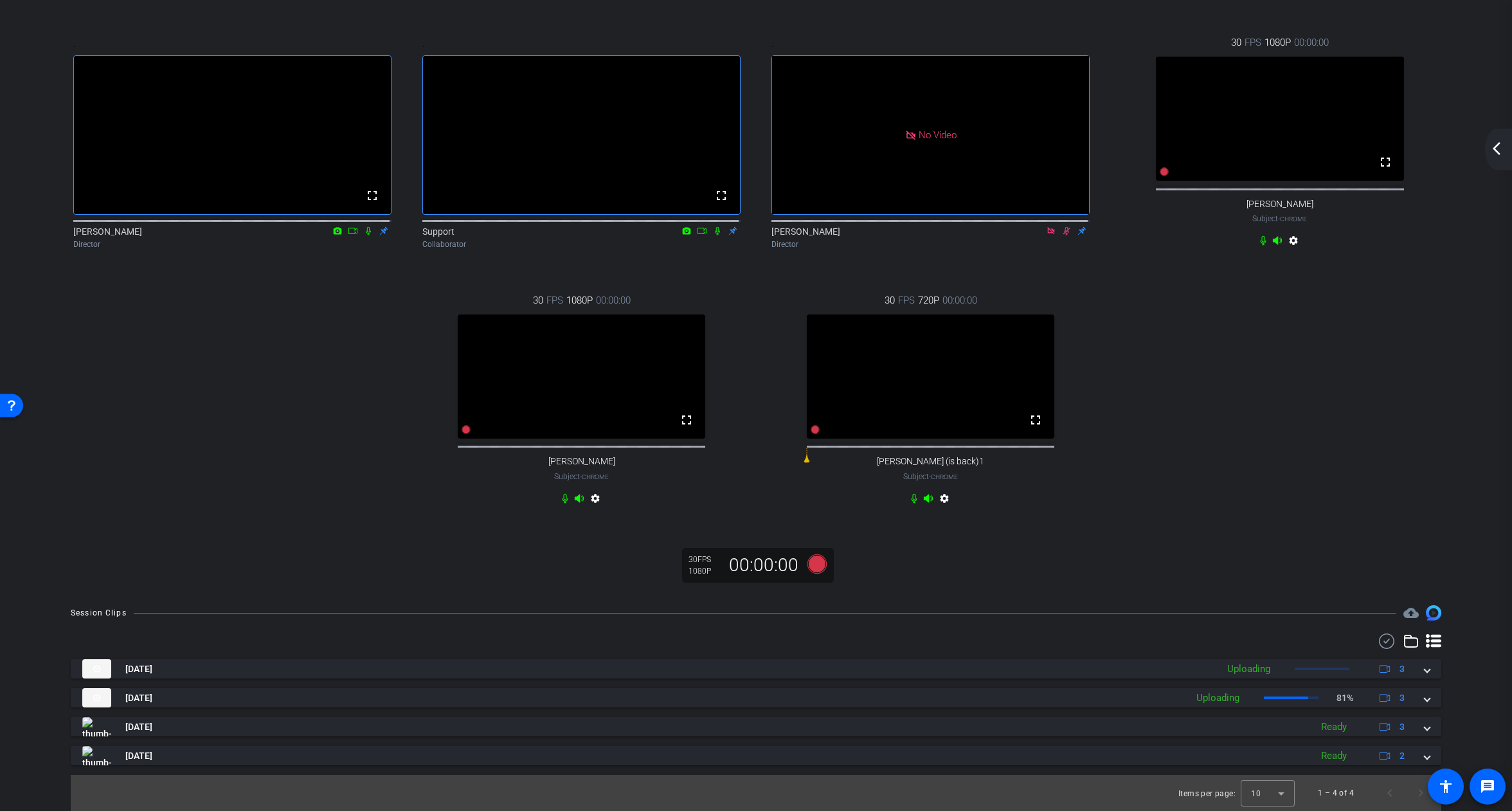
click at [1491, 141] on mat-icon "arrow_back_ios_new" at bounding box center [1496, 148] width 16 height 16
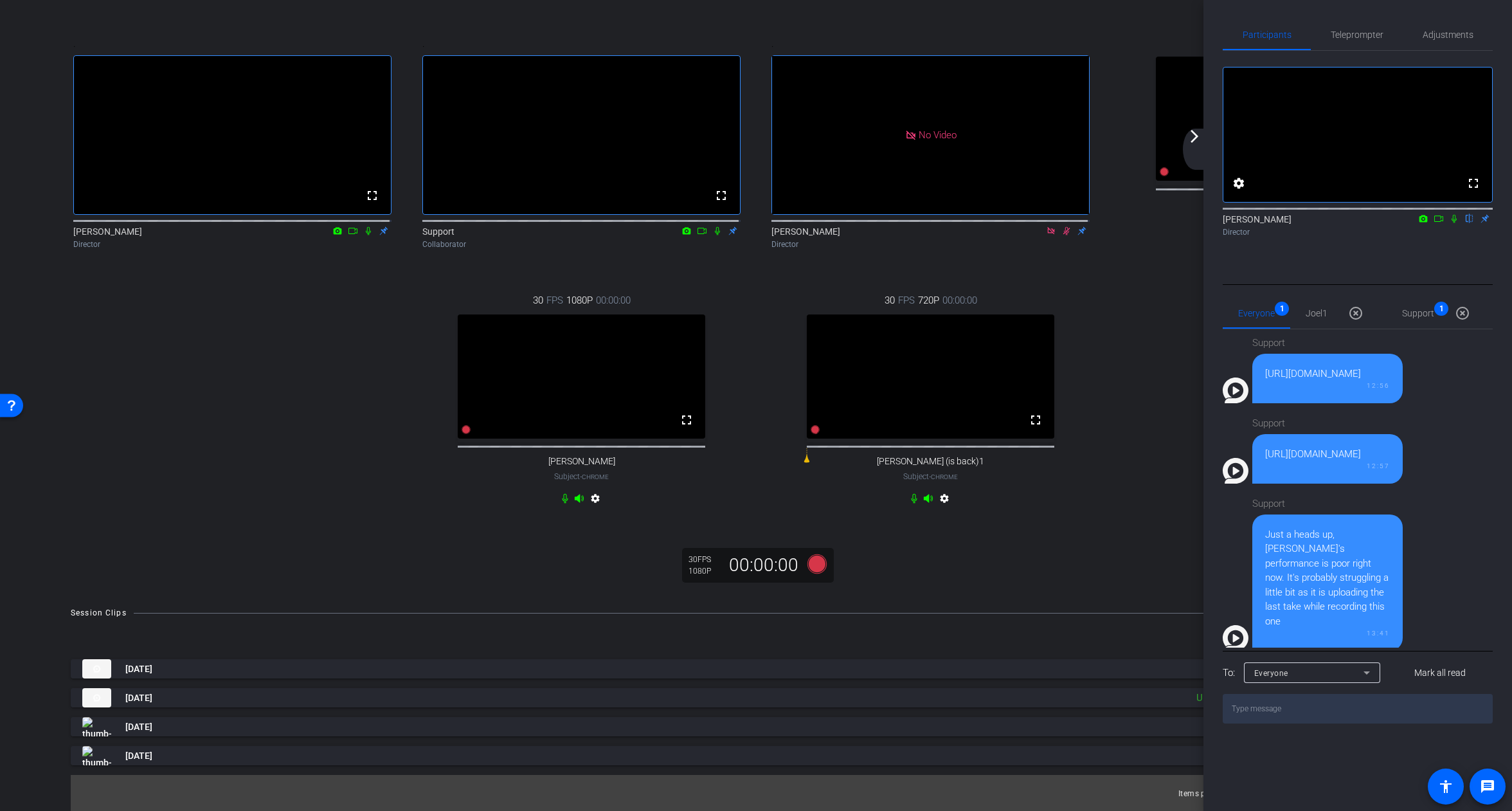
click at [1200, 142] on mat-icon "arrow_forward_ios" at bounding box center [1195, 136] width 16 height 16
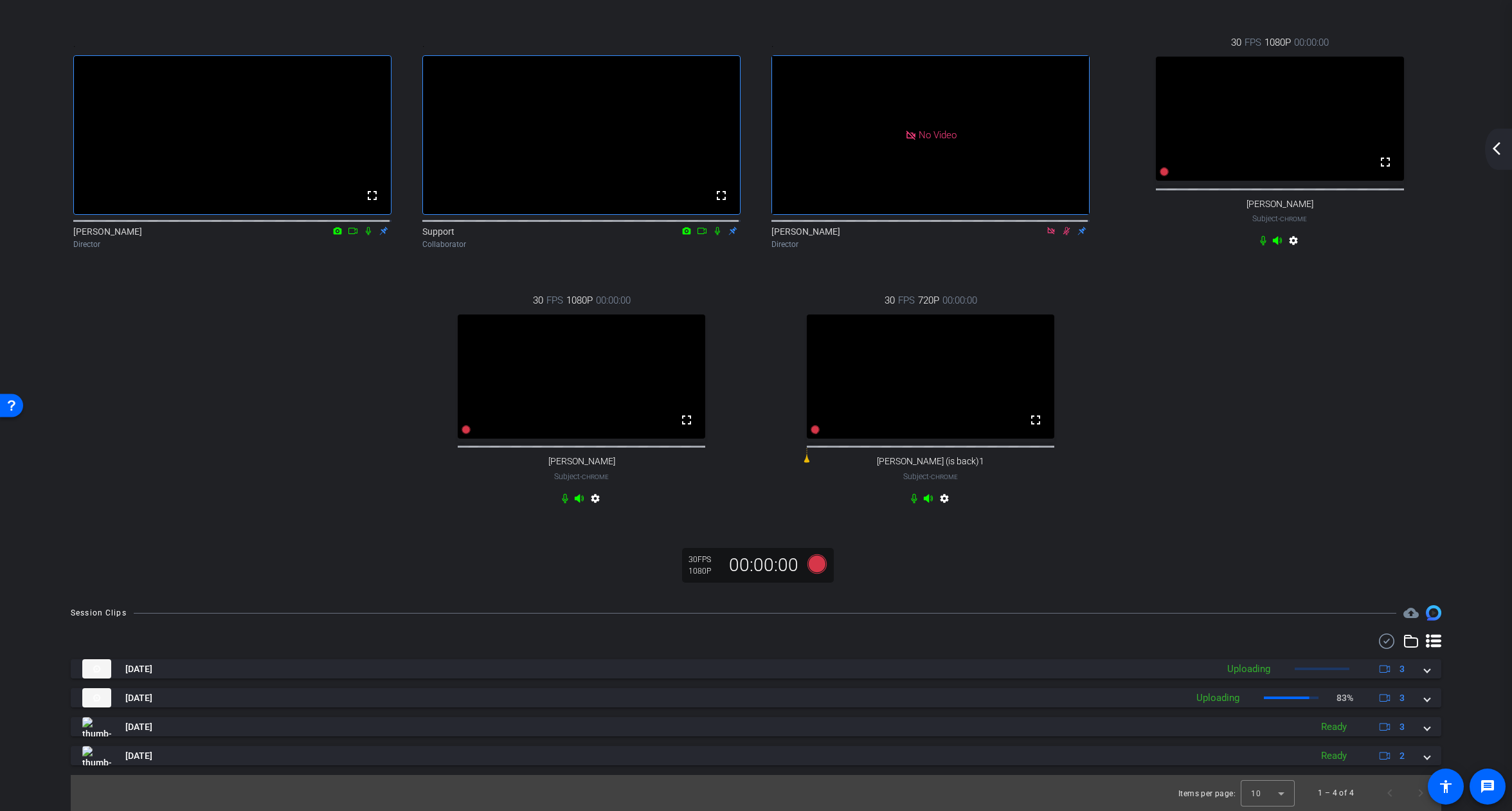
click at [1496, 146] on mat-icon "arrow_back_ios_new" at bounding box center [1496, 148] width 16 height 16
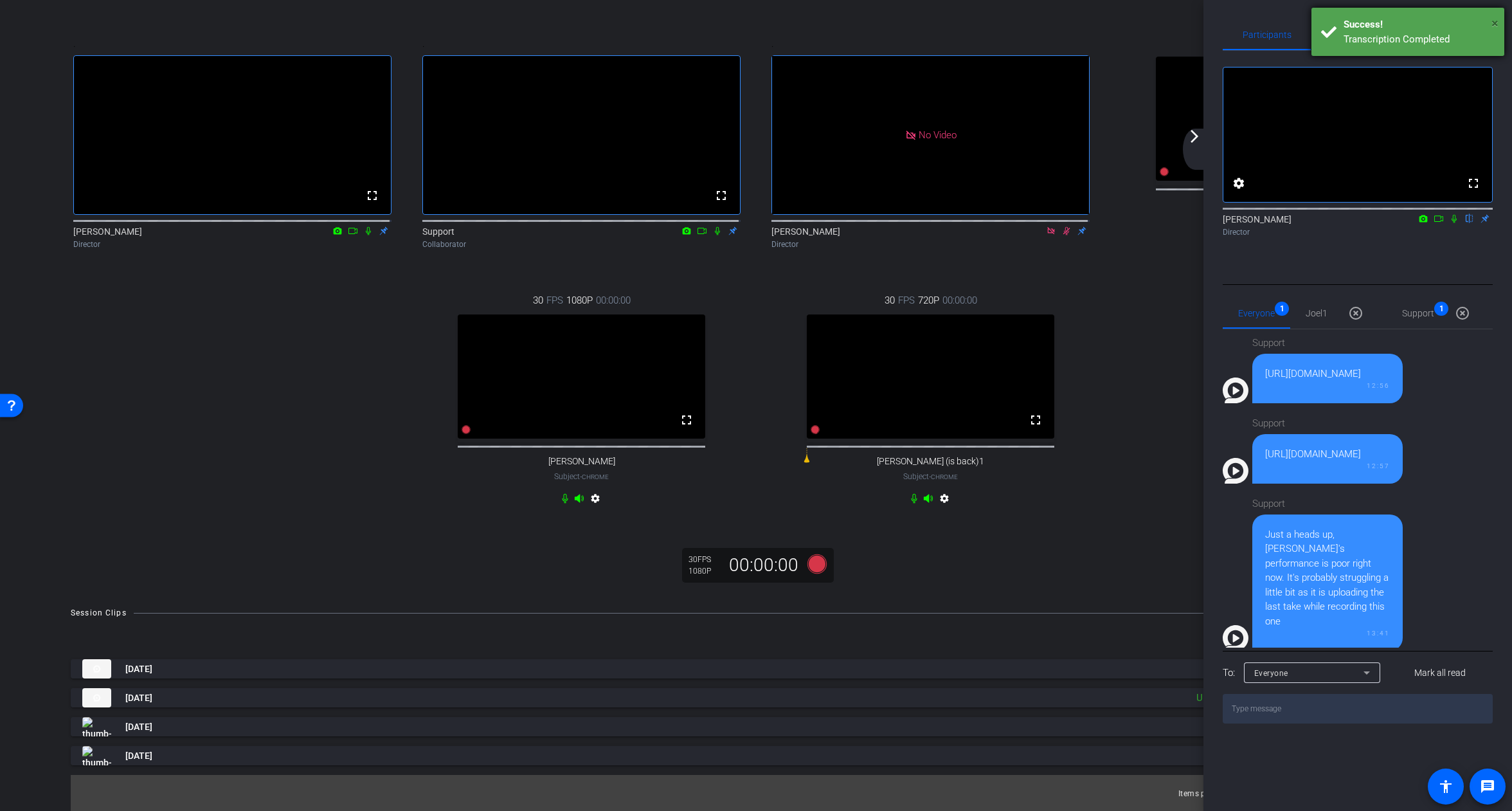
click at [1496, 23] on span "×" at bounding box center [1495, 23] width 7 height 16
click at [1191, 140] on mat-icon "arrow_forward_ios" at bounding box center [1195, 136] width 16 height 16
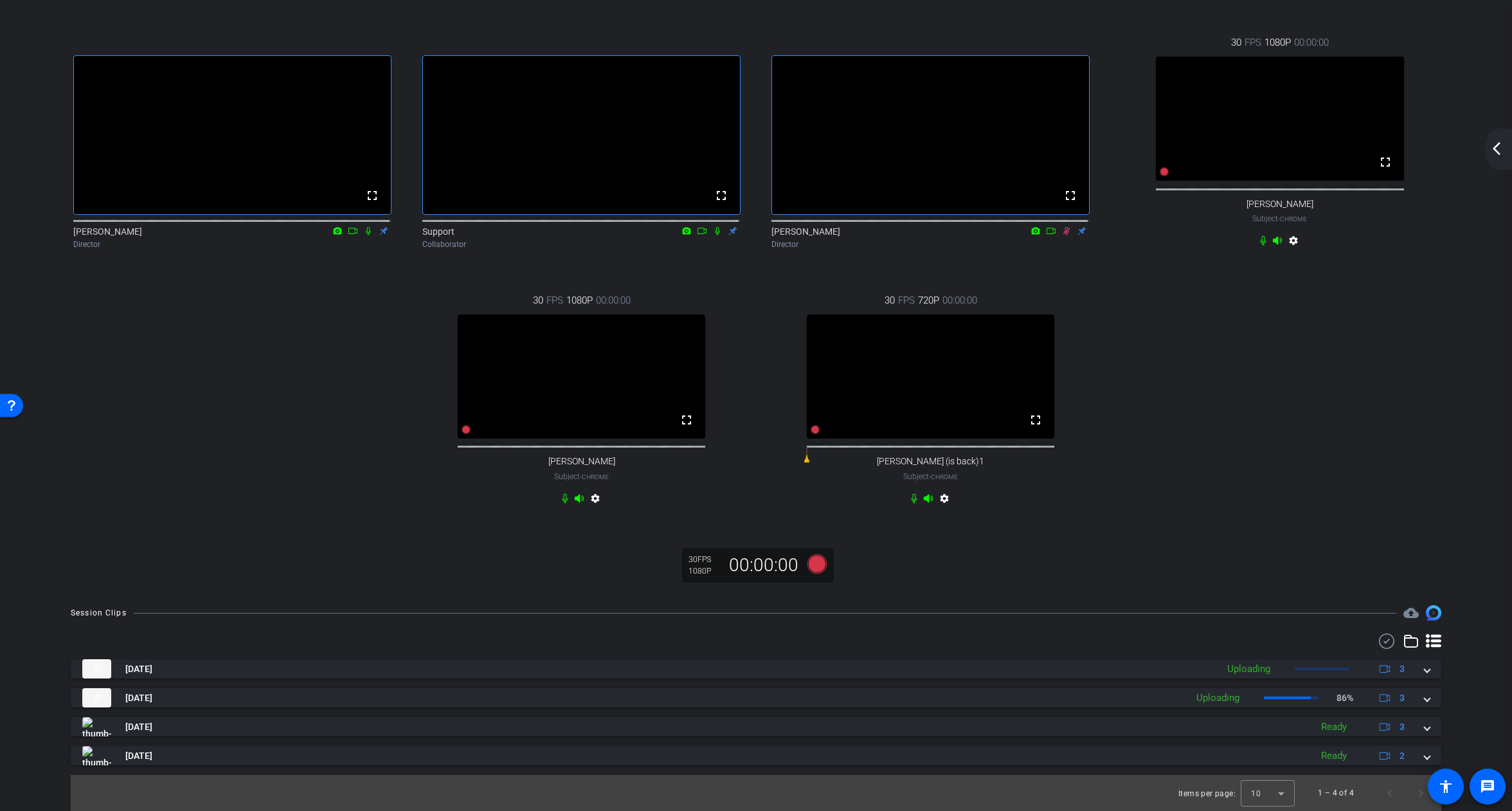
click at [1506, 154] on div "arrow_back_ios_new arrow_forward_ios" at bounding box center [1498, 149] width 27 height 41
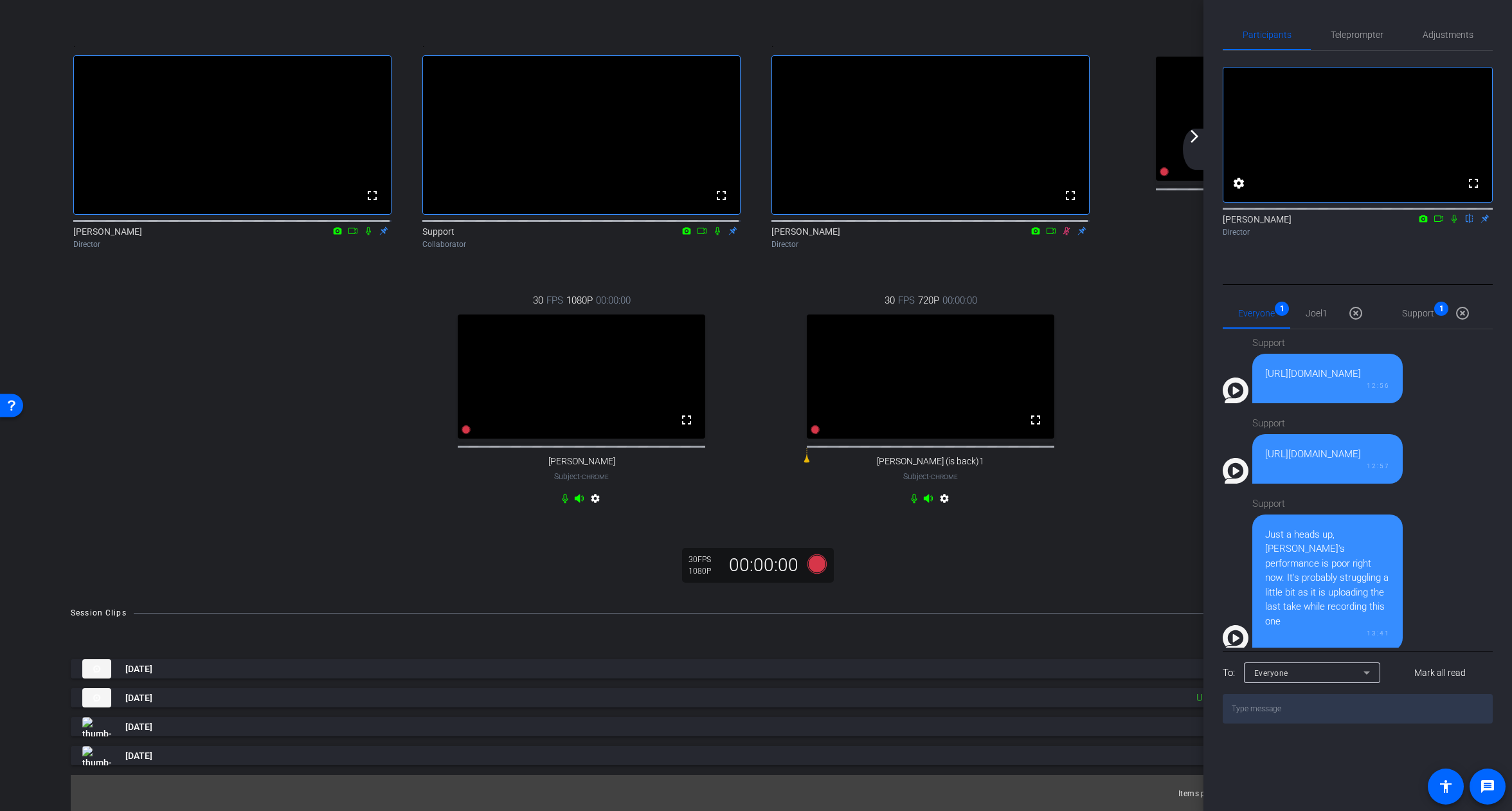
click at [1176, 314] on div ". fullscreen [PERSON_NAME] Director . fullscreen Support Collaborator . fullscr…" at bounding box center [756, 272] width 1396 height 516
click at [1201, 140] on mat-icon "arrow_forward_ios" at bounding box center [1195, 136] width 16 height 16
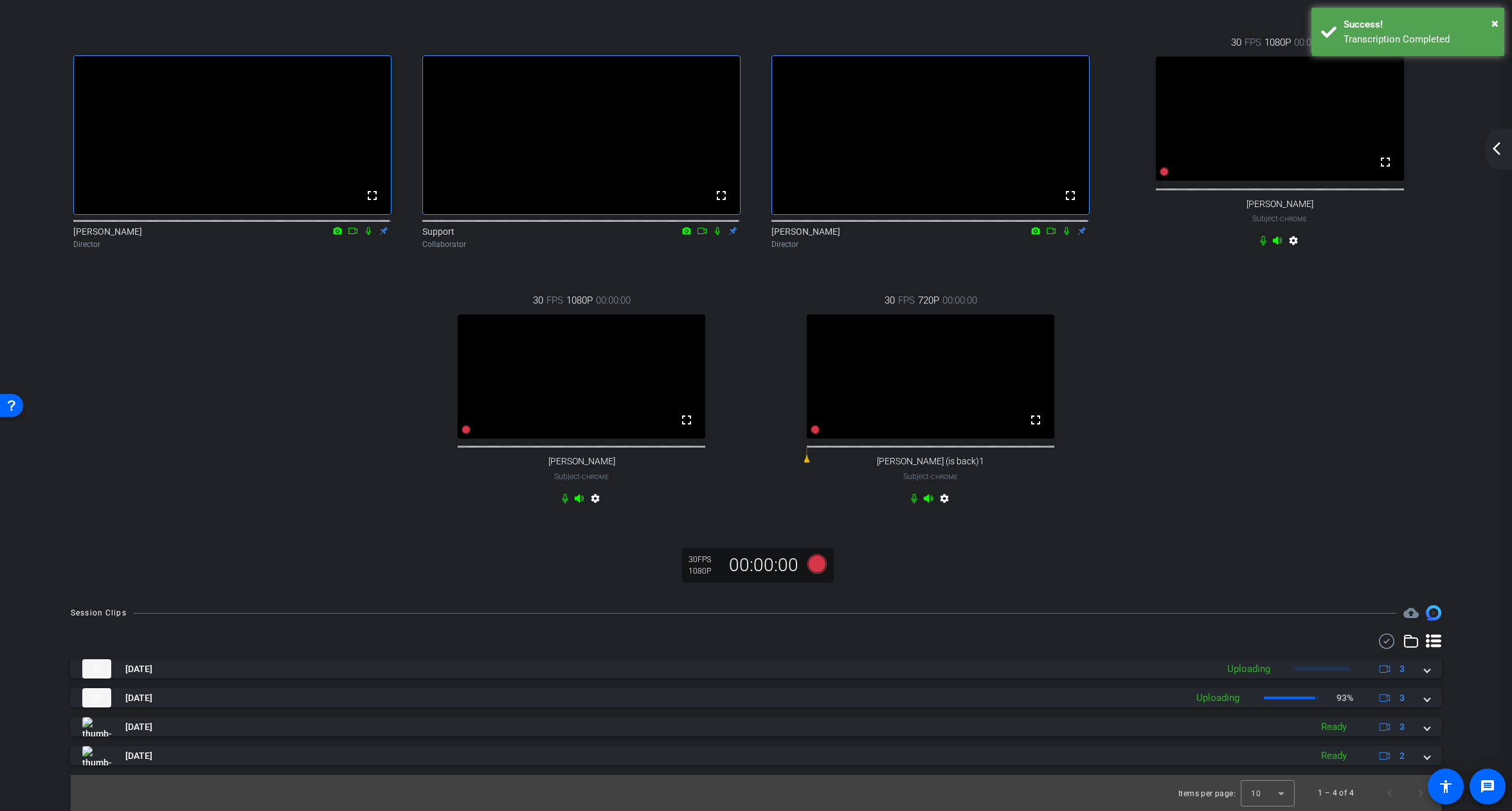
click at [1503, 152] on mat-icon "arrow_back_ios_new" at bounding box center [1496, 148] width 16 height 16
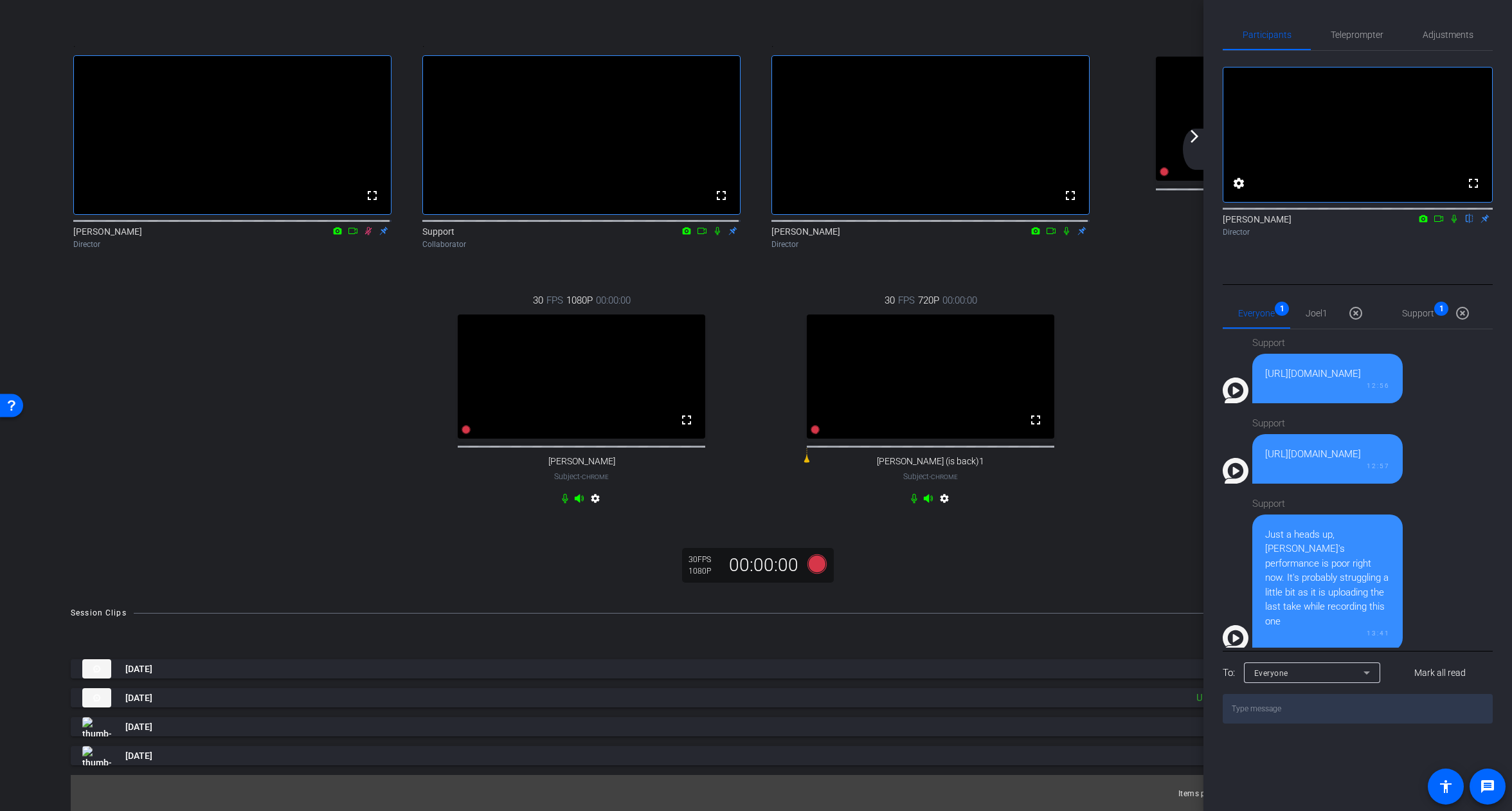
click at [1196, 148] on div "arrow_back_ios_new arrow_forward_ios" at bounding box center [1195, 149] width 27 height 41
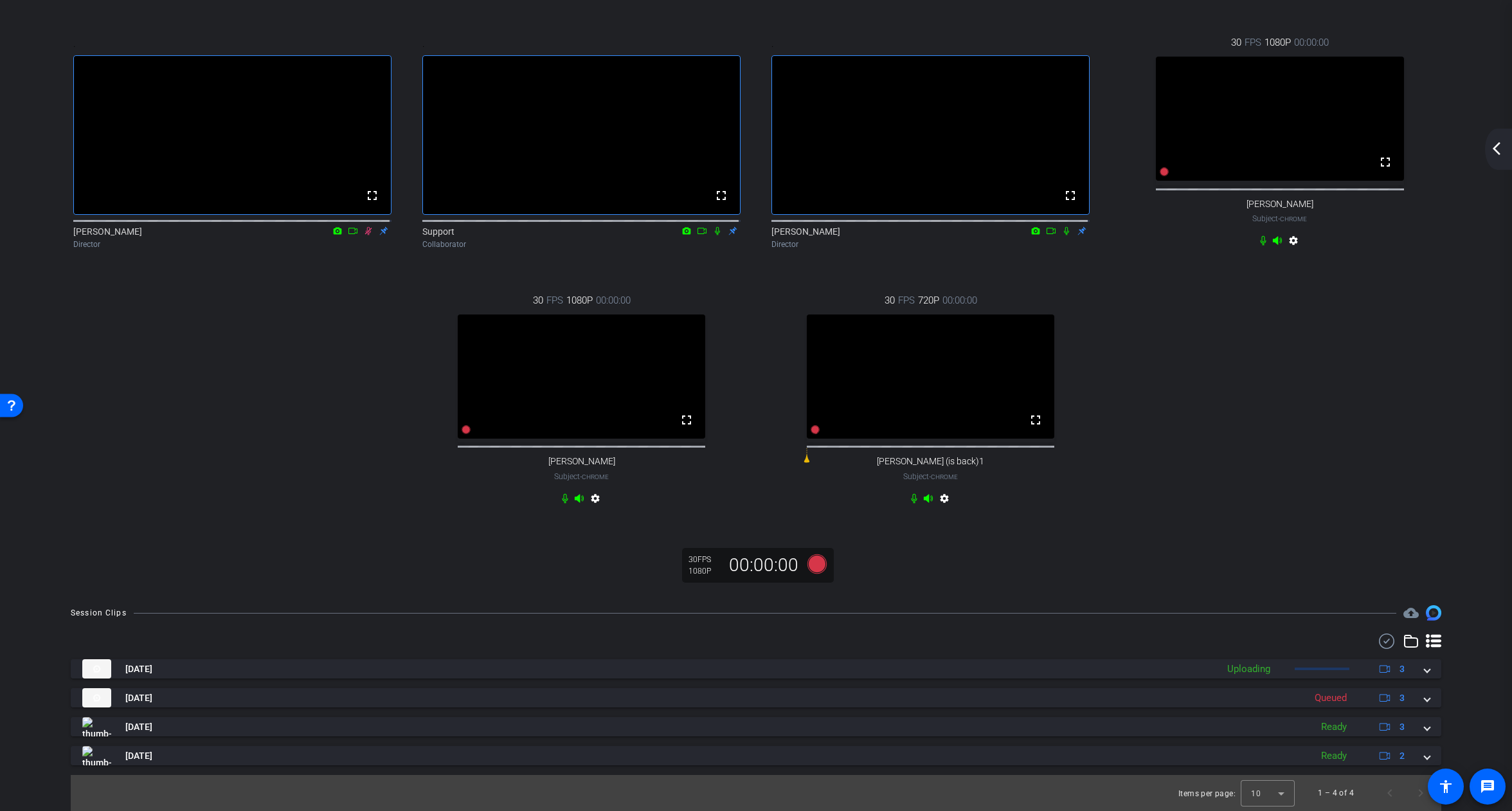
click at [1501, 151] on mat-icon "arrow_back_ios_new" at bounding box center [1496, 148] width 16 height 16
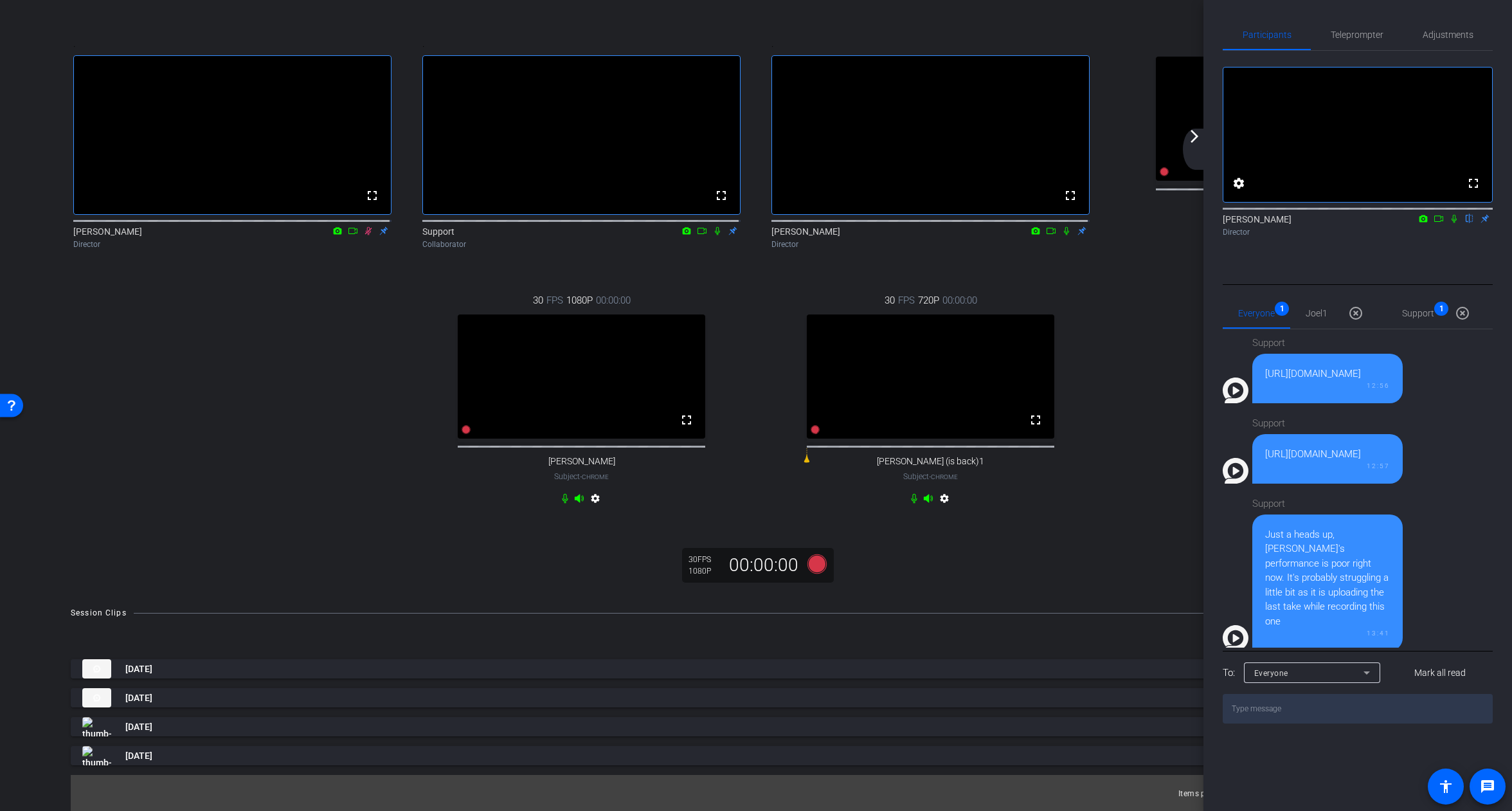
click at [1455, 223] on icon at bounding box center [1454, 218] width 10 height 9
drag, startPoint x: 1438, startPoint y: 235, endPoint x: 1444, endPoint y: 266, distance: 31.6
click at [1438, 223] on icon at bounding box center [1439, 218] width 10 height 9
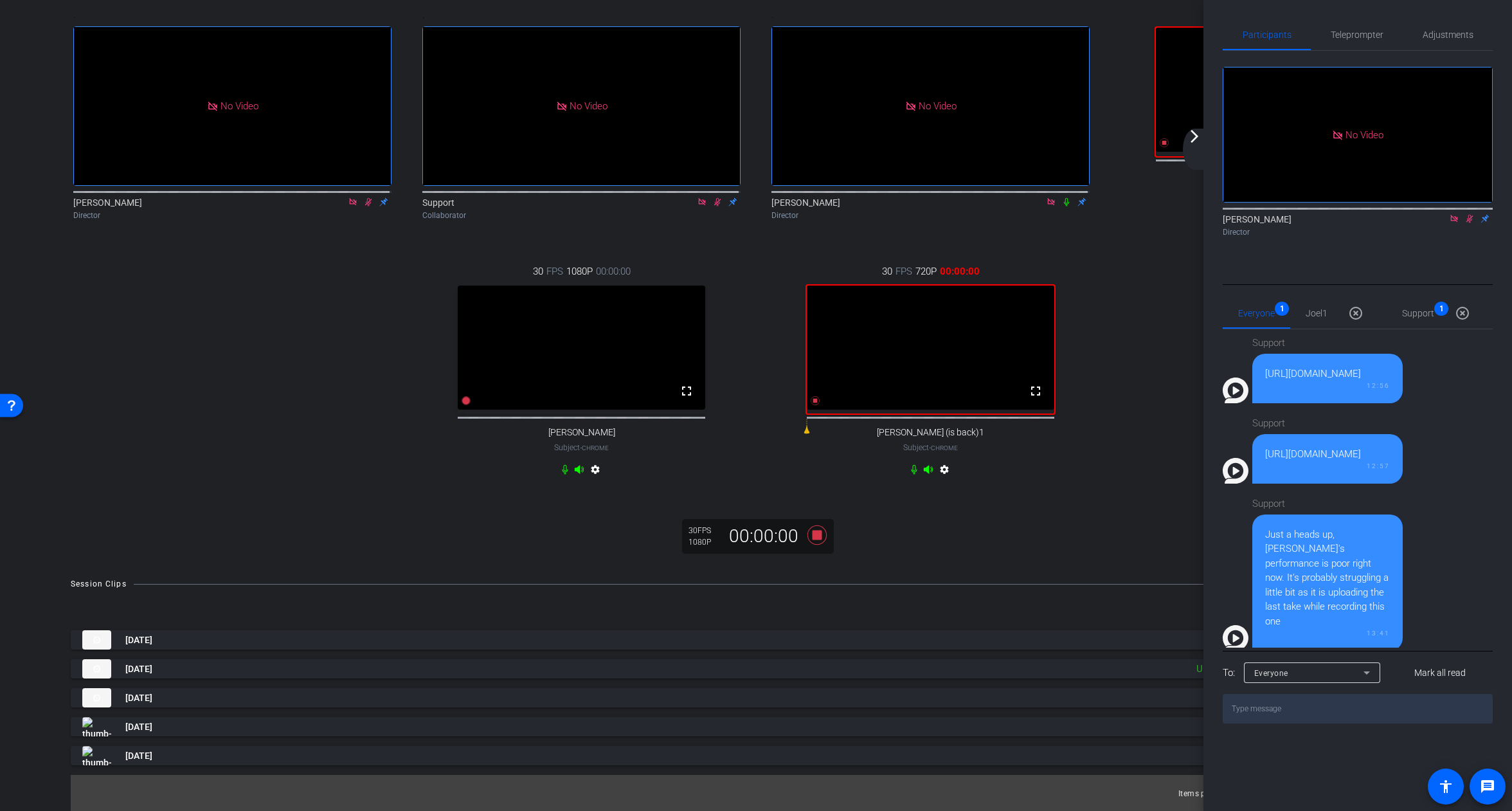
scroll to position [142, 0]
click at [1117, 273] on div ". fullscreen [PERSON_NAME] Director . No Video Support Collaborator . No Video …" at bounding box center [756, 243] width 1396 height 516
drag, startPoint x: 1188, startPoint y: 150, endPoint x: 1224, endPoint y: 145, distance: 36.3
click at [1188, 150] on div "arrow_back_ios_new arrow_forward_ios" at bounding box center [1195, 149] width 27 height 41
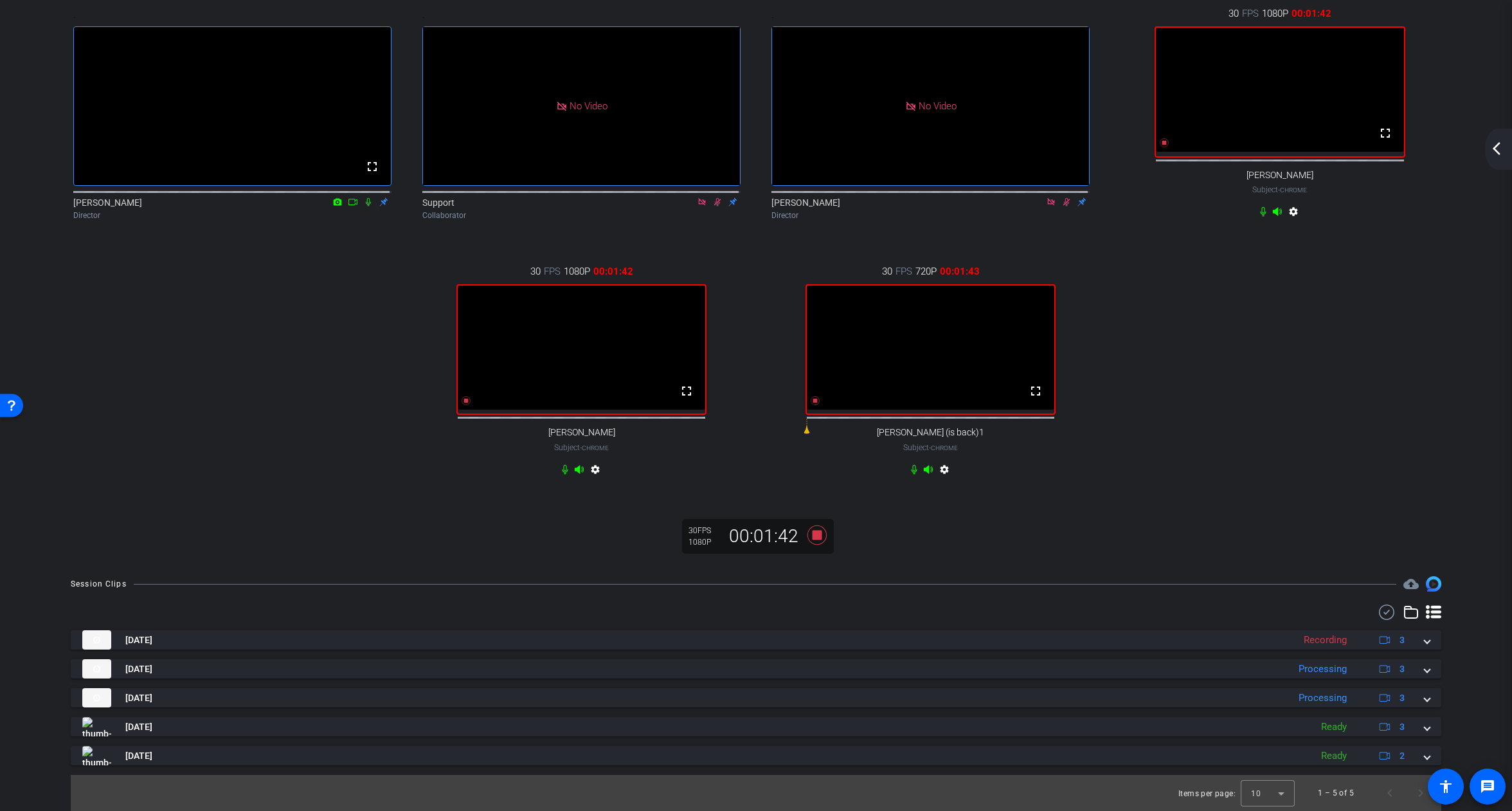
click at [1498, 148] on mat-icon "arrow_back_ios_new" at bounding box center [1496, 148] width 16 height 16
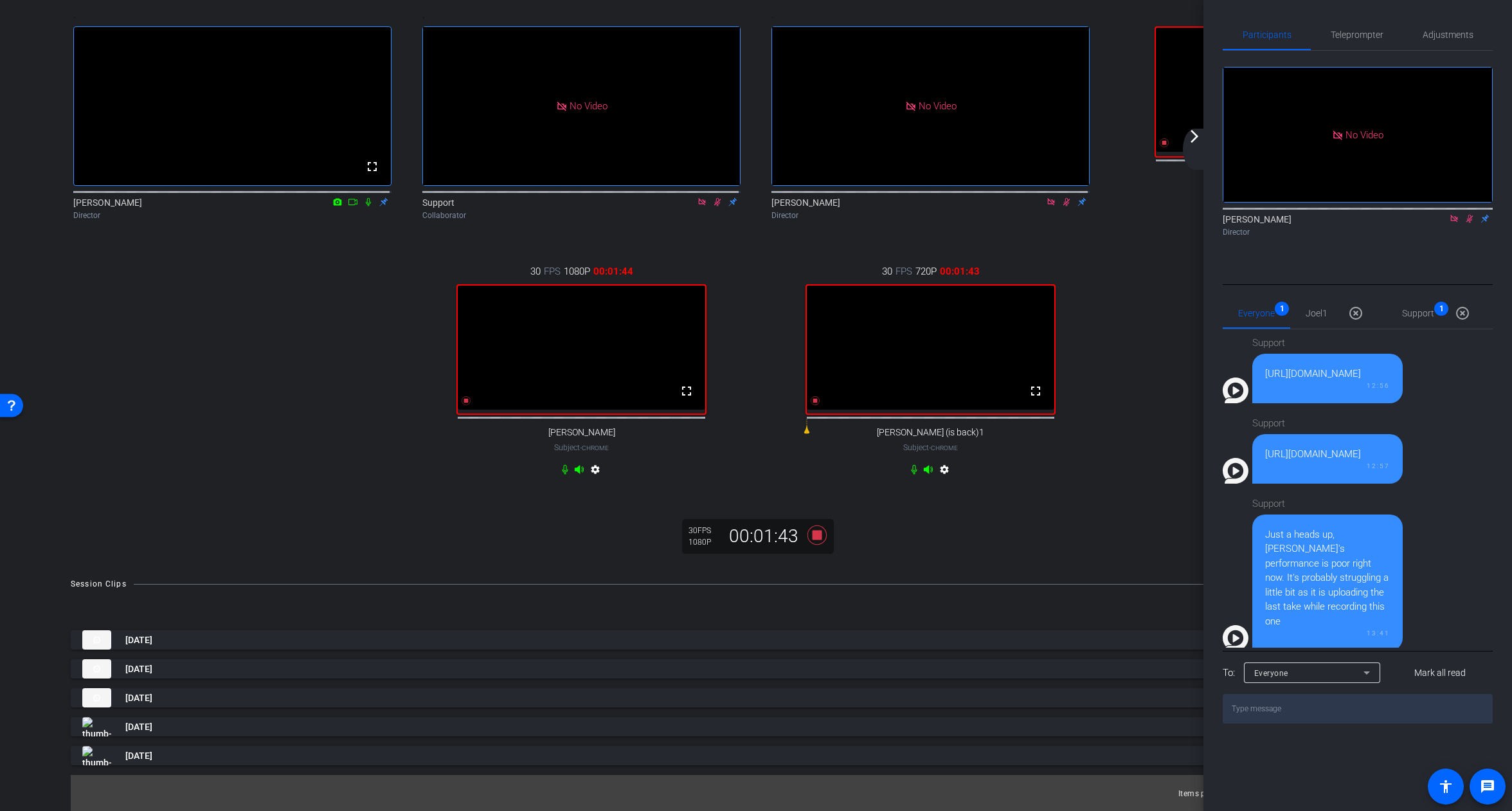
click at [1465, 223] on icon at bounding box center [1470, 218] width 10 height 9
click at [1454, 223] on icon at bounding box center [1454, 218] width 10 height 9
click at [1201, 137] on mat-icon "arrow_forward_ios" at bounding box center [1195, 136] width 16 height 16
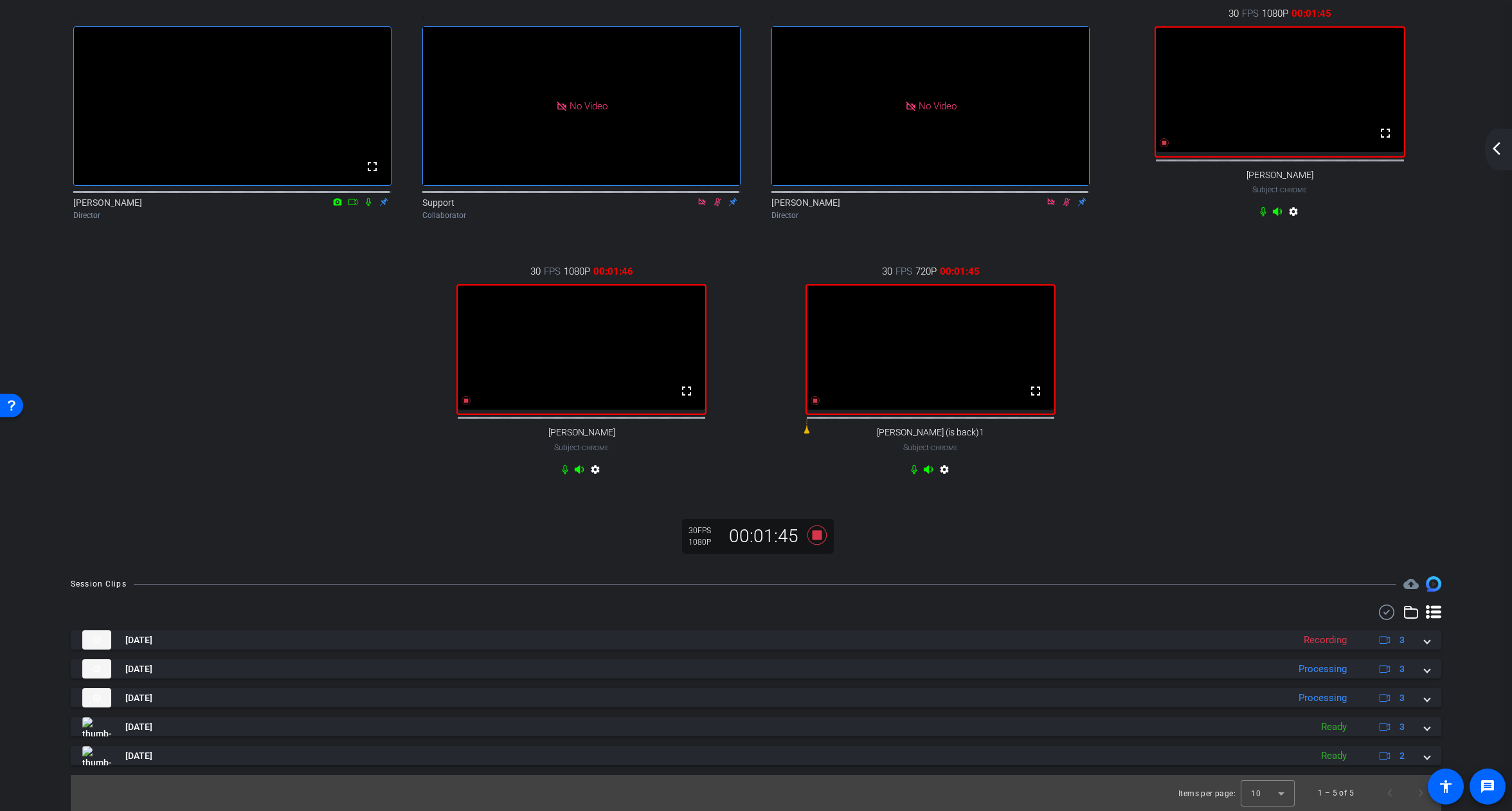
scroll to position [0, 0]
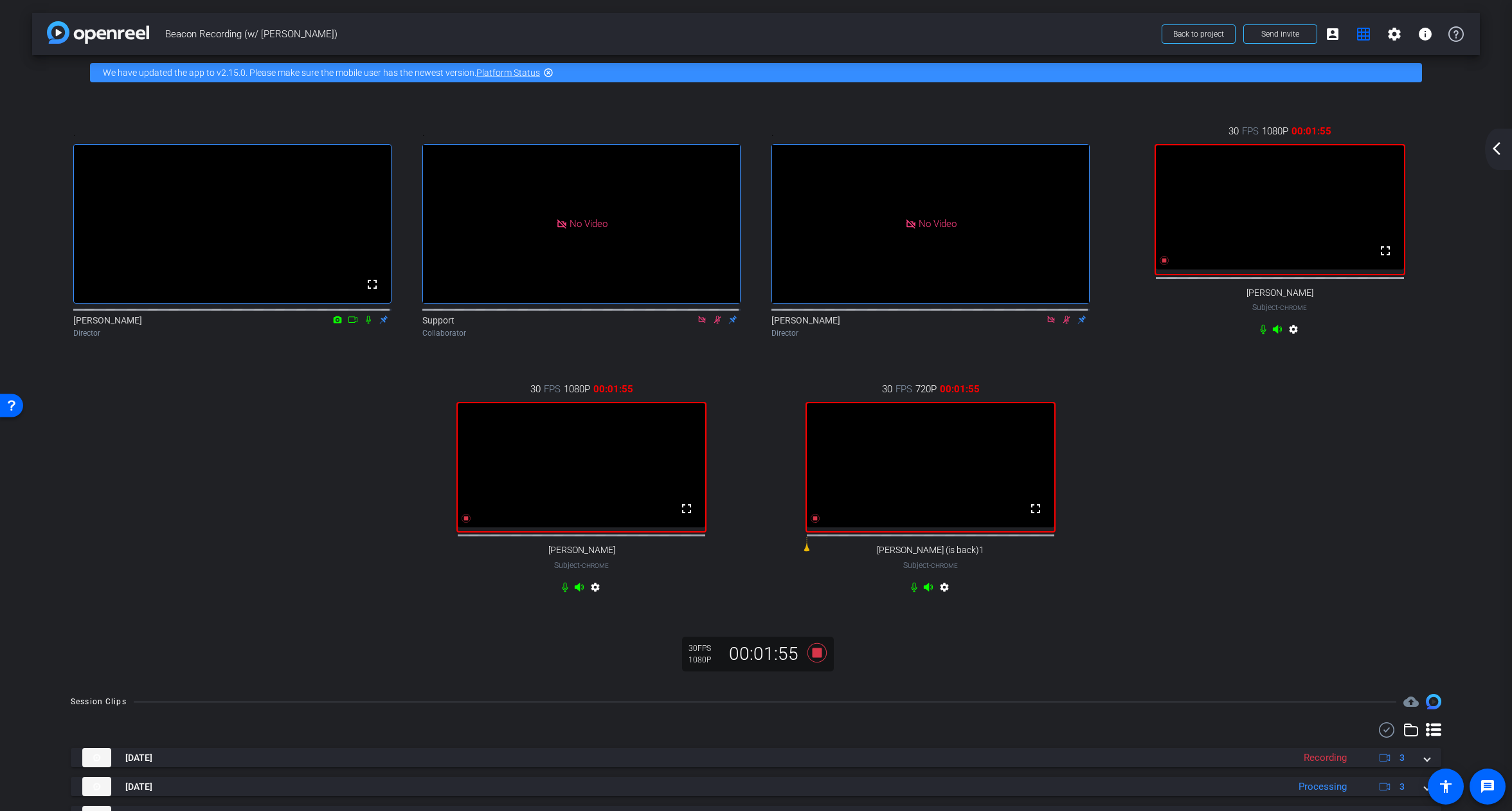
click at [1504, 154] on div "arrow_back_ios_new arrow_forward_ios" at bounding box center [1498, 149] width 27 height 41
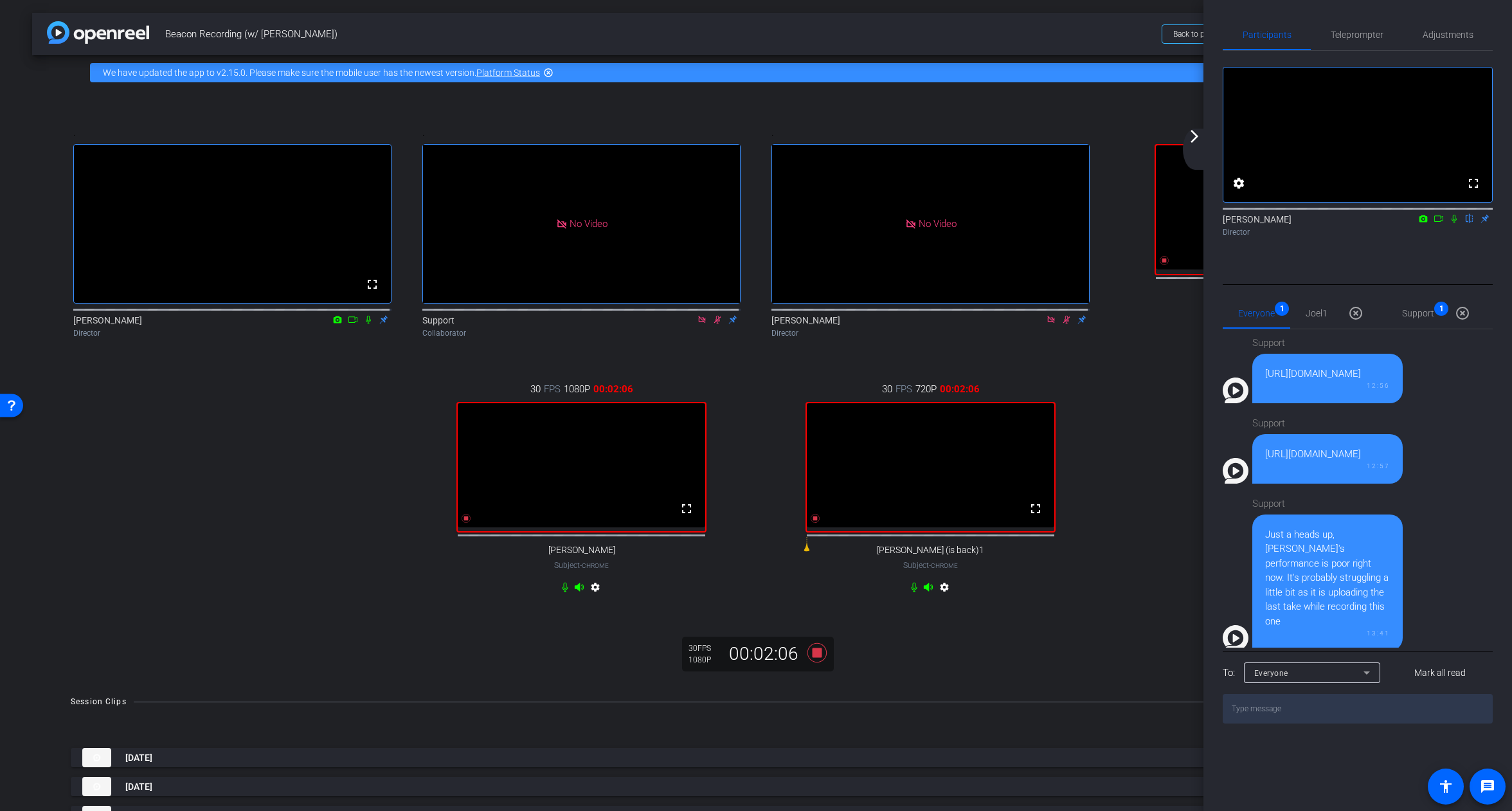
click at [1439, 223] on icon at bounding box center [1439, 218] width 10 height 9
click at [1465, 223] on icon at bounding box center [1470, 218] width 10 height 9
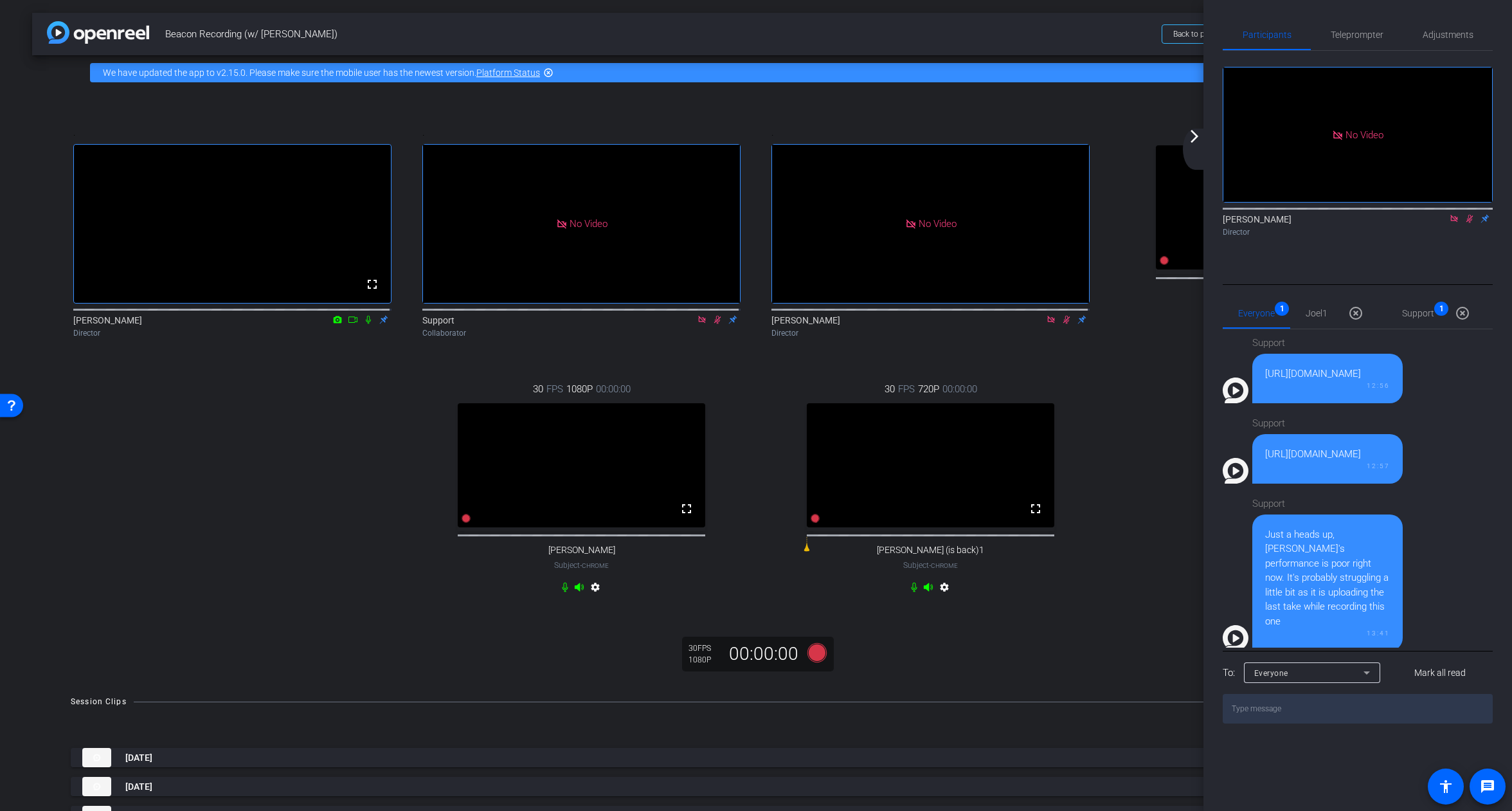
click at [1475, 224] on mat-icon at bounding box center [1470, 218] width 16 height 11
click at [1457, 223] on icon at bounding box center [1454, 218] width 10 height 9
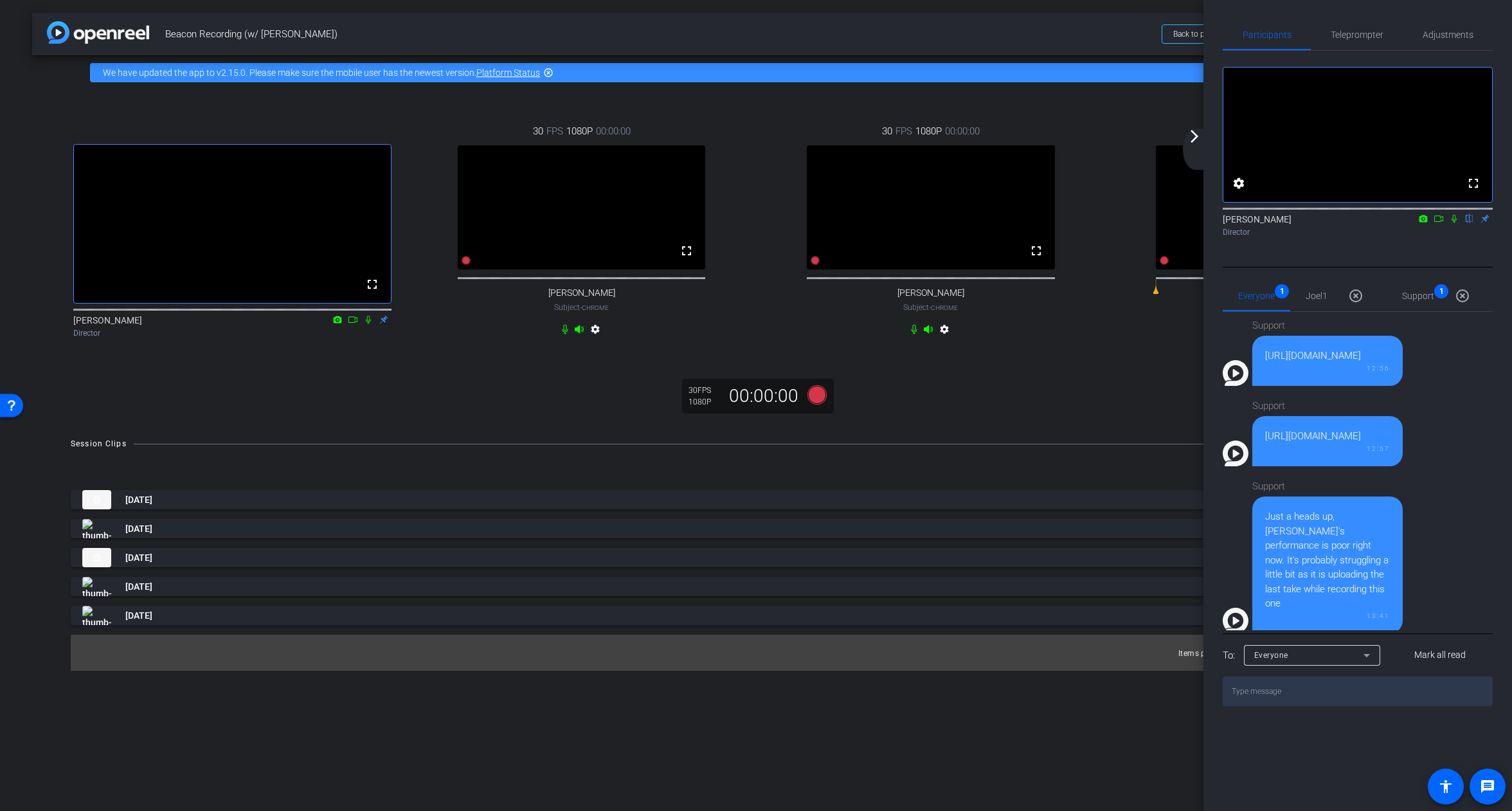
click at [1125, 764] on div "arrow_back Beacon Recording (w/ [PERSON_NAME]) Back to project Send invite acco…" at bounding box center [756, 406] width 1512 height 811
click at [1204, 143] on div "arrow_back_ios_new arrow_forward_ios" at bounding box center [1195, 149] width 27 height 41
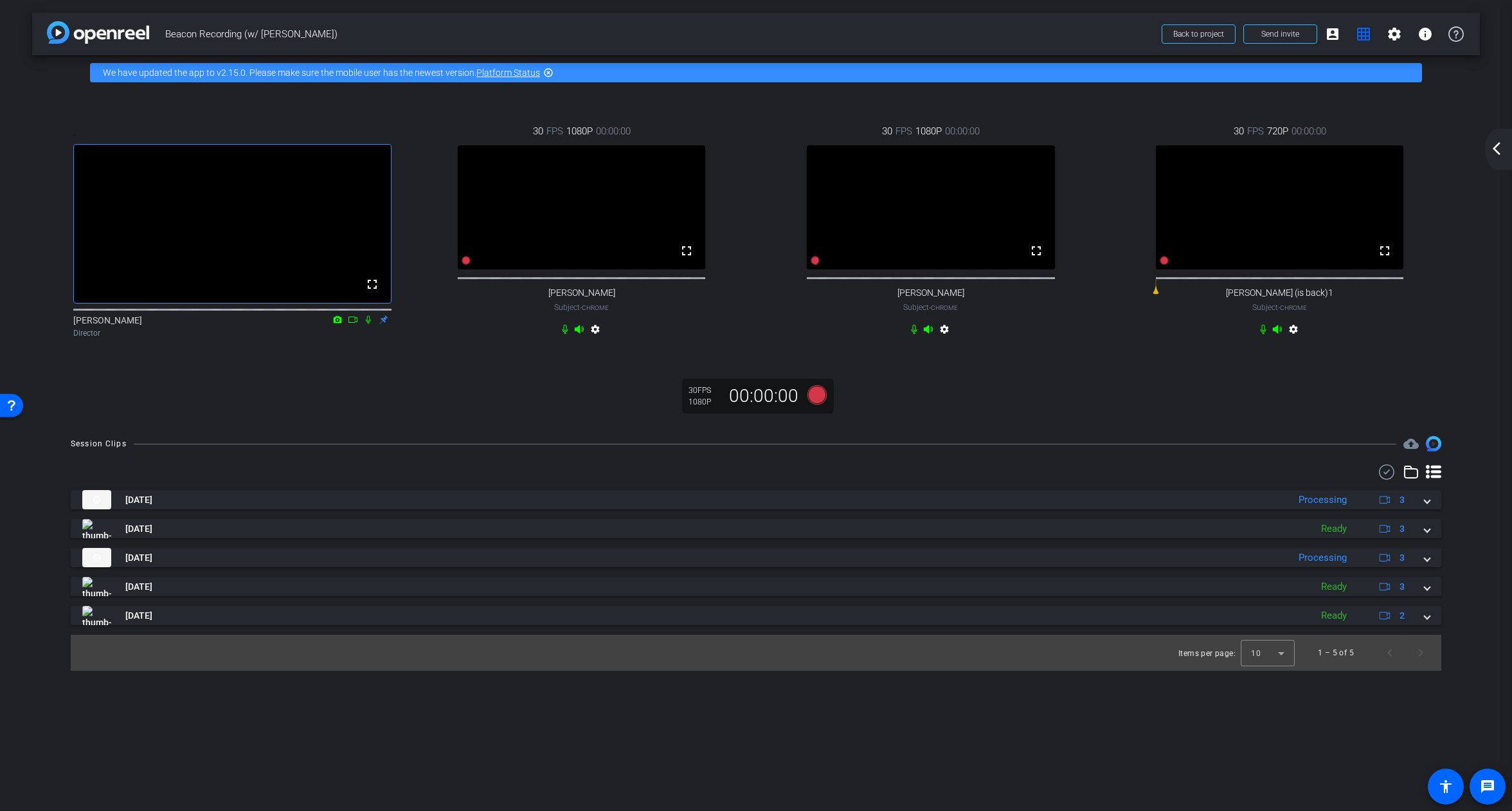
click at [1484, 157] on div "arrow_back Beacon Recording (w/ [PERSON_NAME]) Back to project Send invite acco…" at bounding box center [756, 406] width 1512 height 811
click at [1488, 157] on div "arrow_back_ios_new arrow_forward_ios" at bounding box center [1498, 149] width 27 height 41
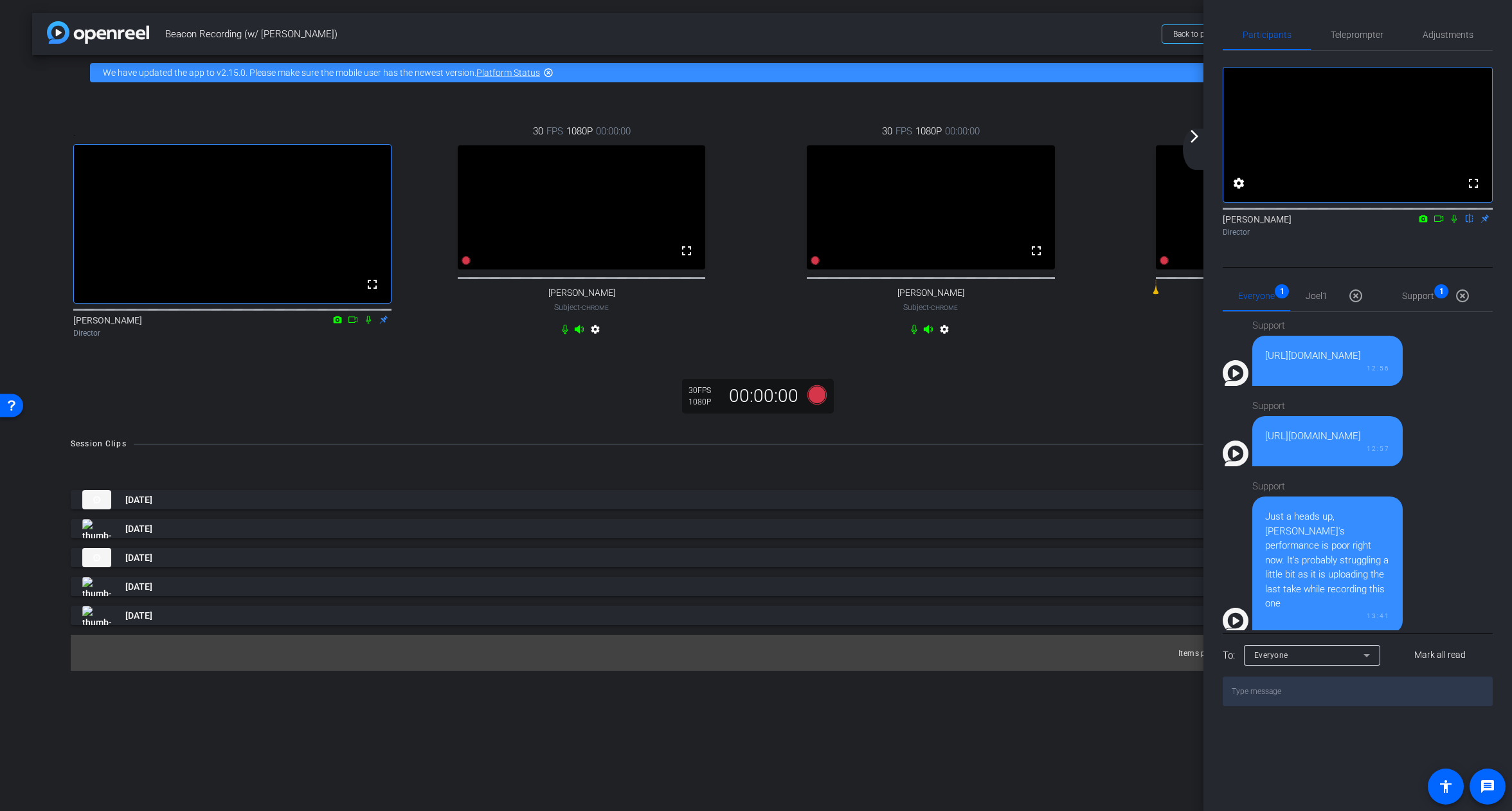
click at [1200, 137] on mat-icon "arrow_forward_ios" at bounding box center [1195, 136] width 16 height 16
